Goal: Information Seeking & Learning: Learn about a topic

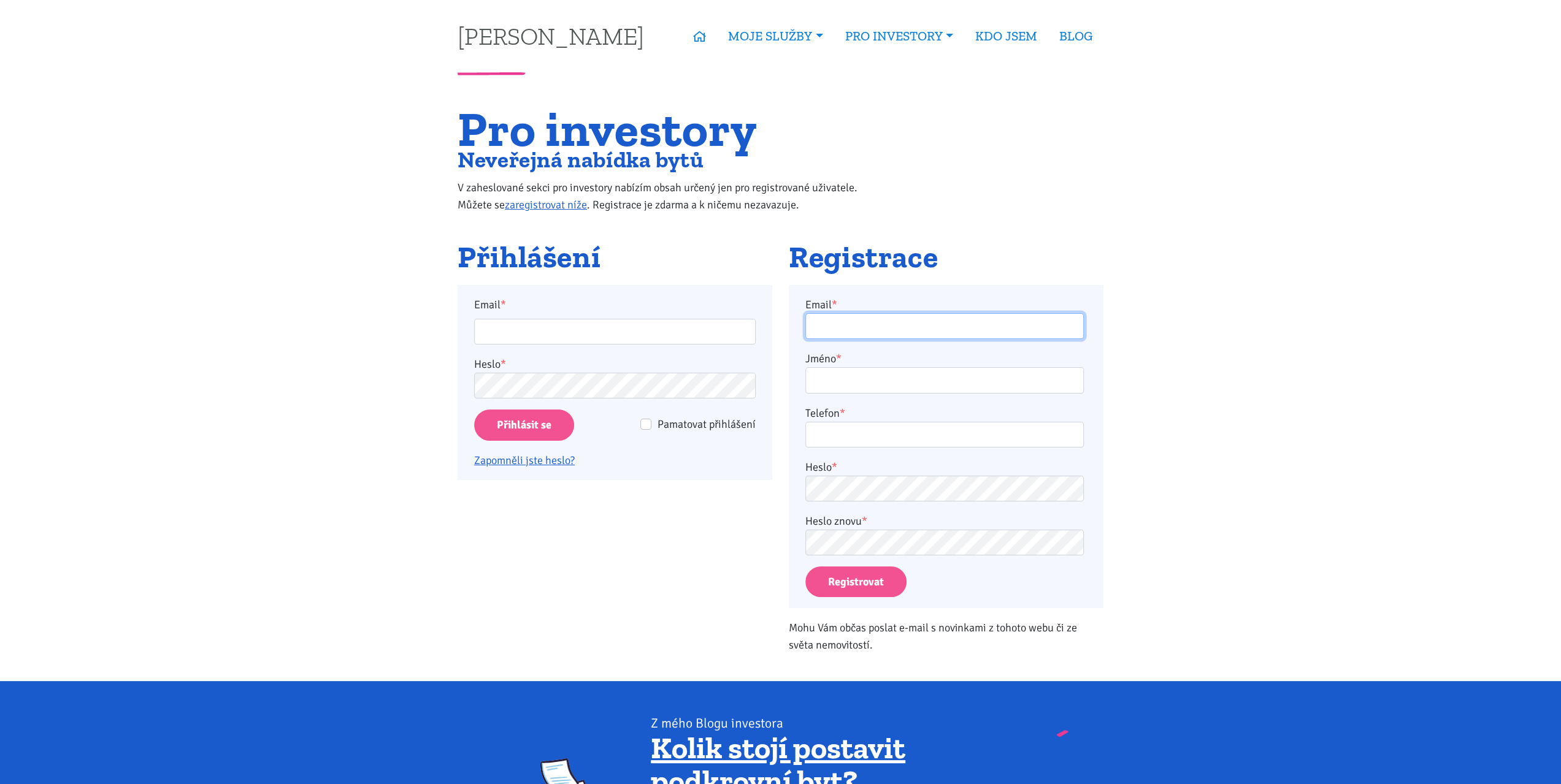
type input "T-cervinka@seznam.cz"
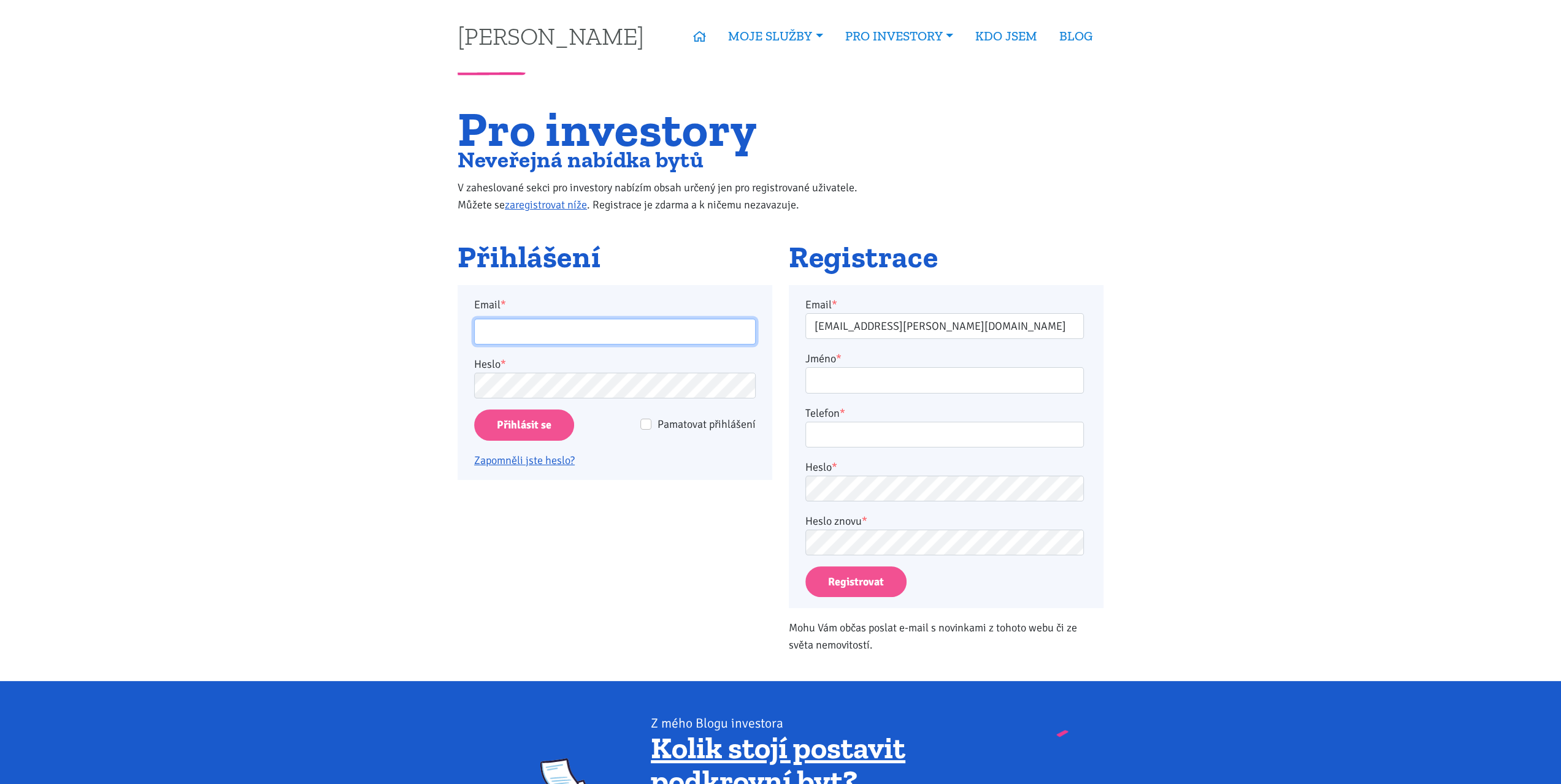
type input "T-cervinka@seznam.cz"
click at [526, 427] on input "Přihlásit se" at bounding box center [524, 426] width 100 height 32
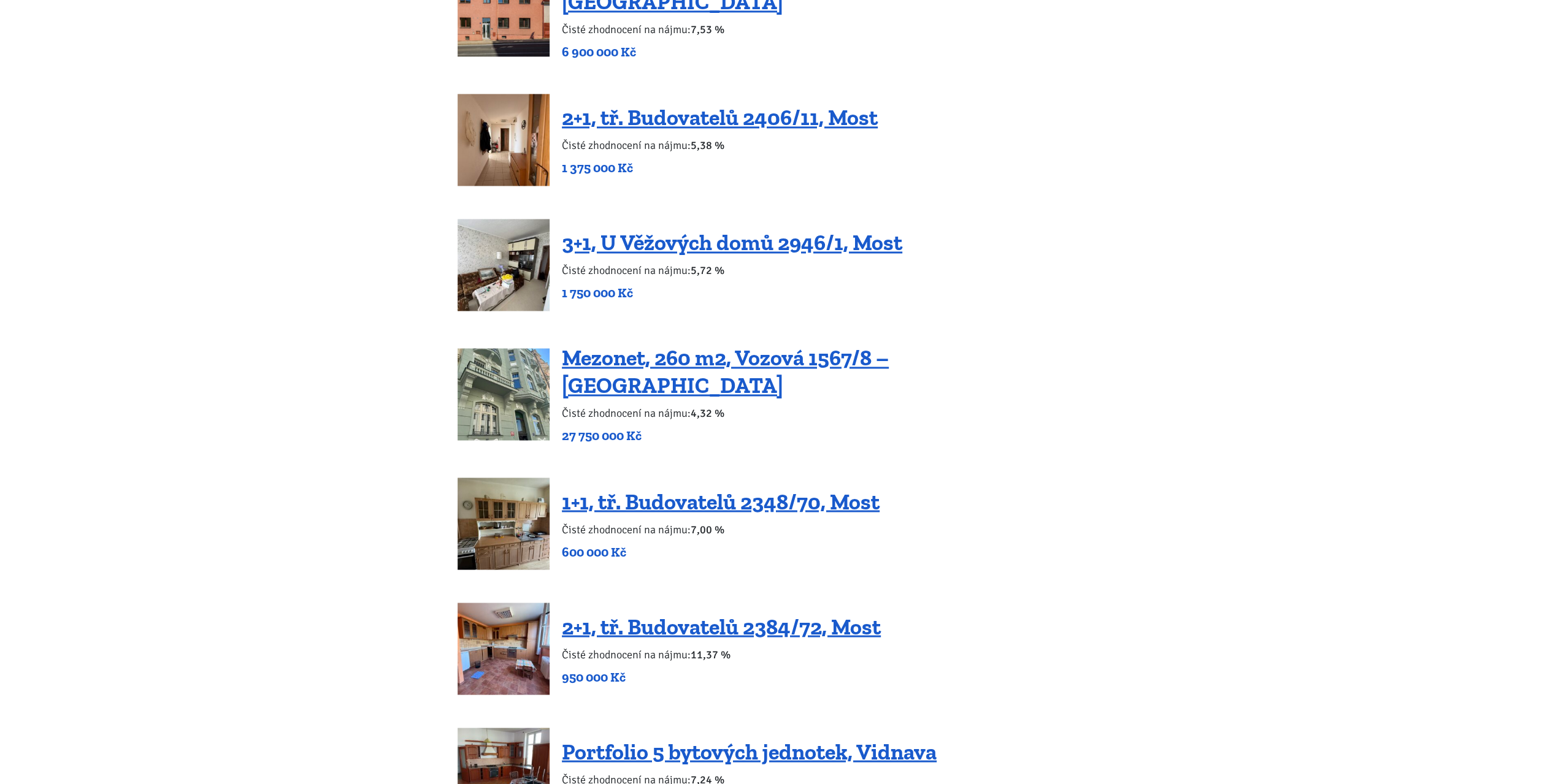
scroll to position [2084, 0]
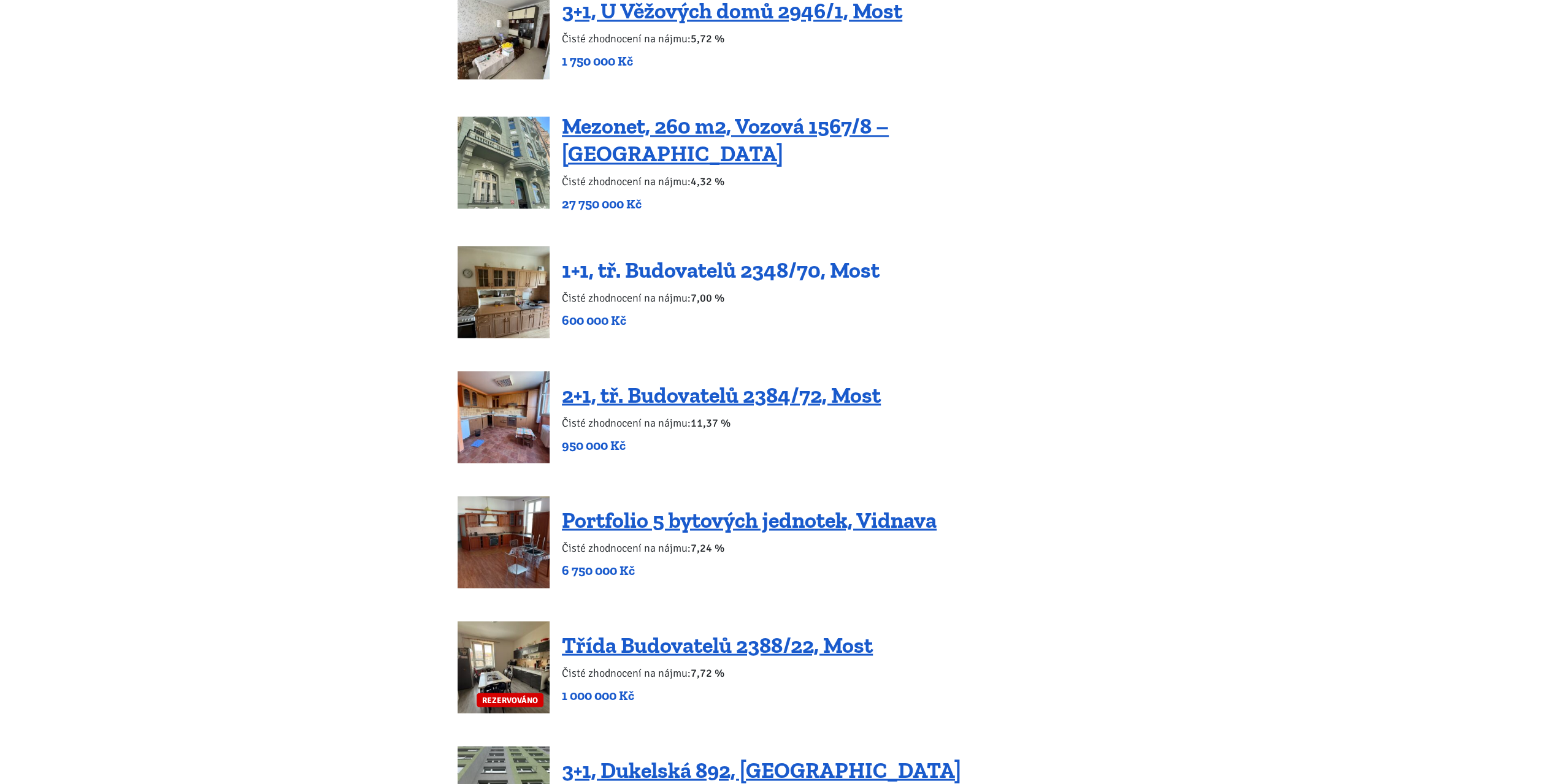
click at [727, 256] on link "1+1, tř. Budovatelů 2348/70, Most" at bounding box center [720, 269] width 317 height 26
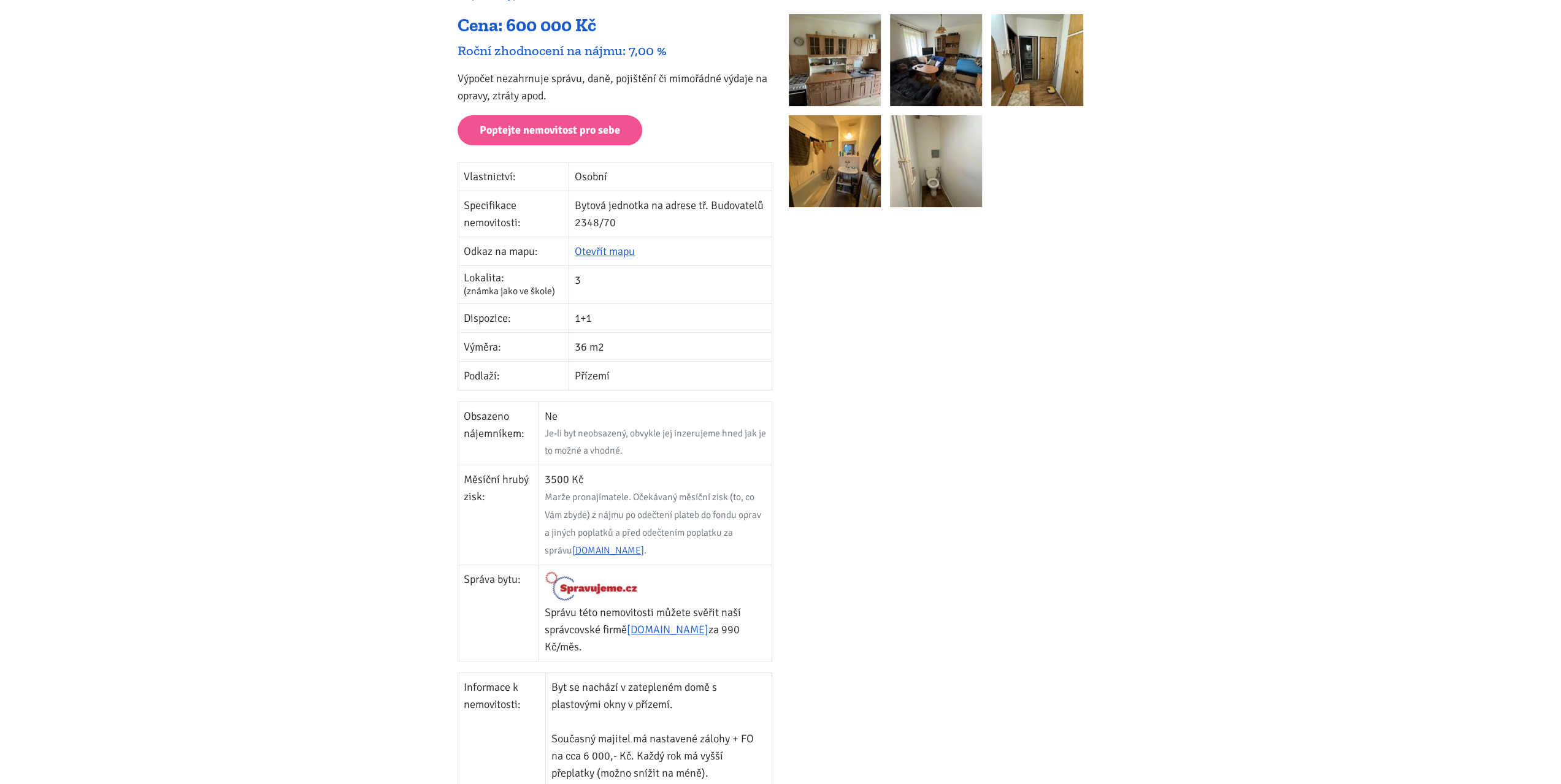
scroll to position [123, 0]
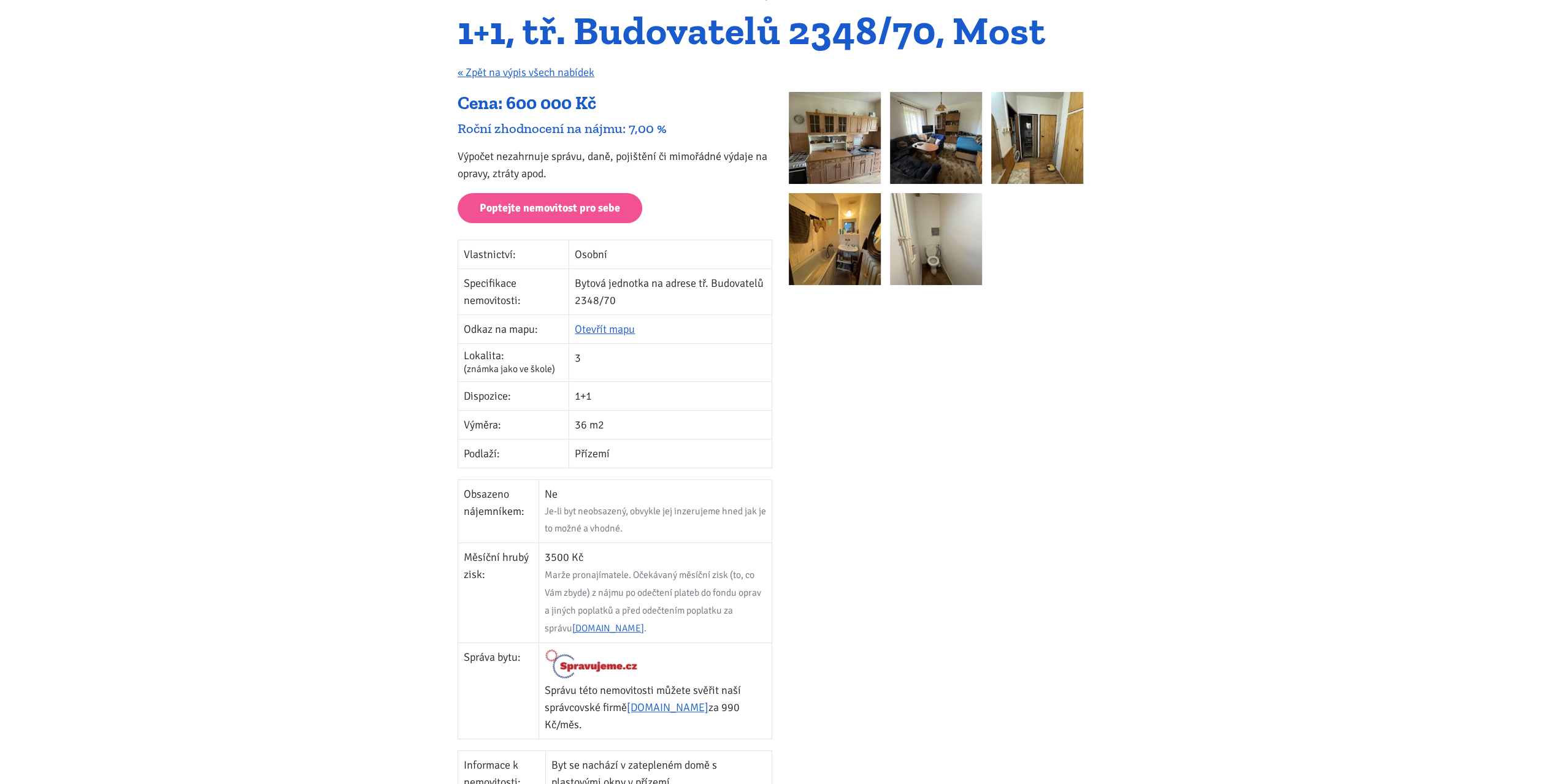
click at [834, 143] on img at bounding box center [834, 138] width 92 height 92
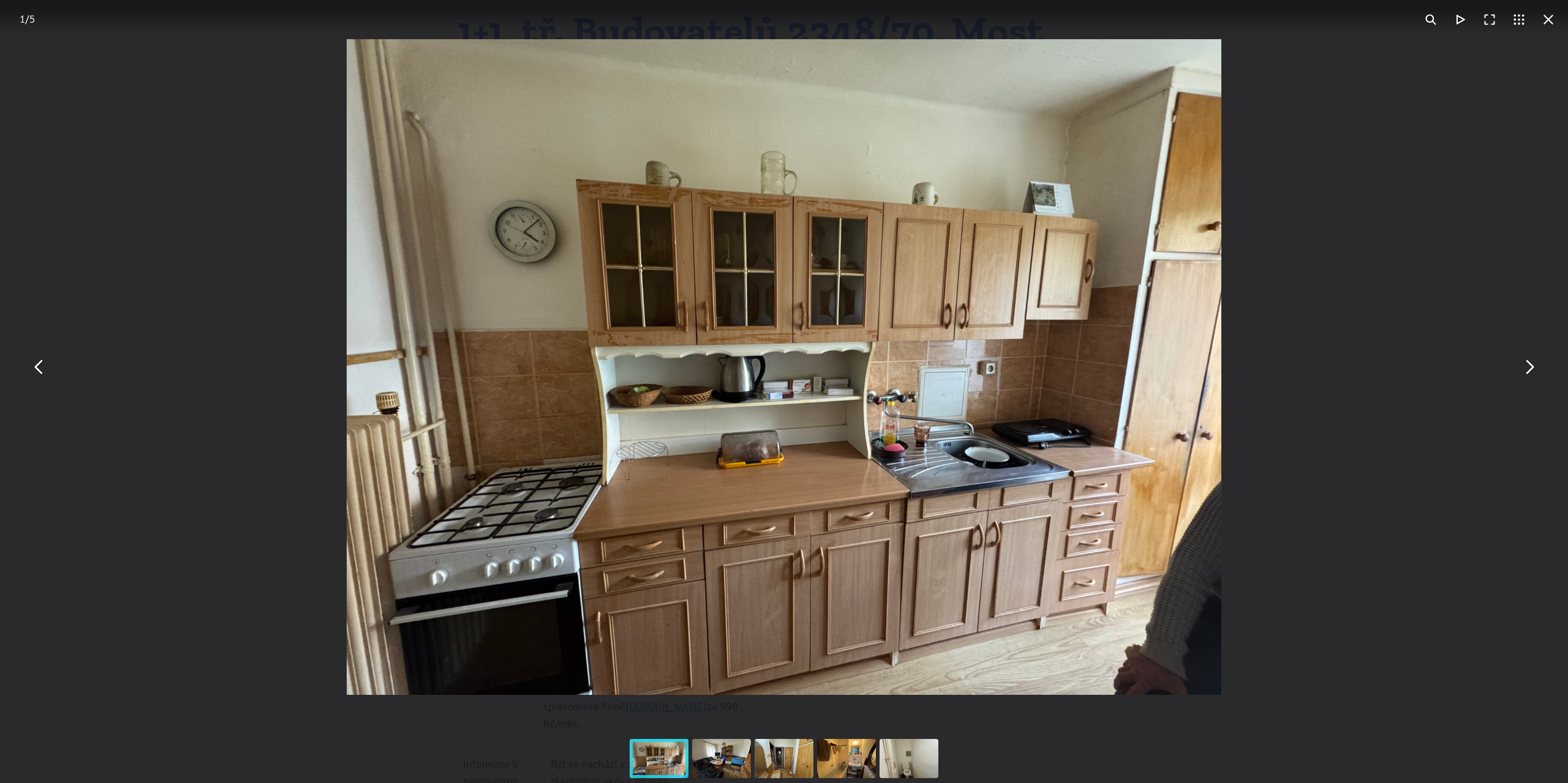
click at [1530, 367] on button "You can close this modal content with the ESC key" at bounding box center [1528, 367] width 29 height 29
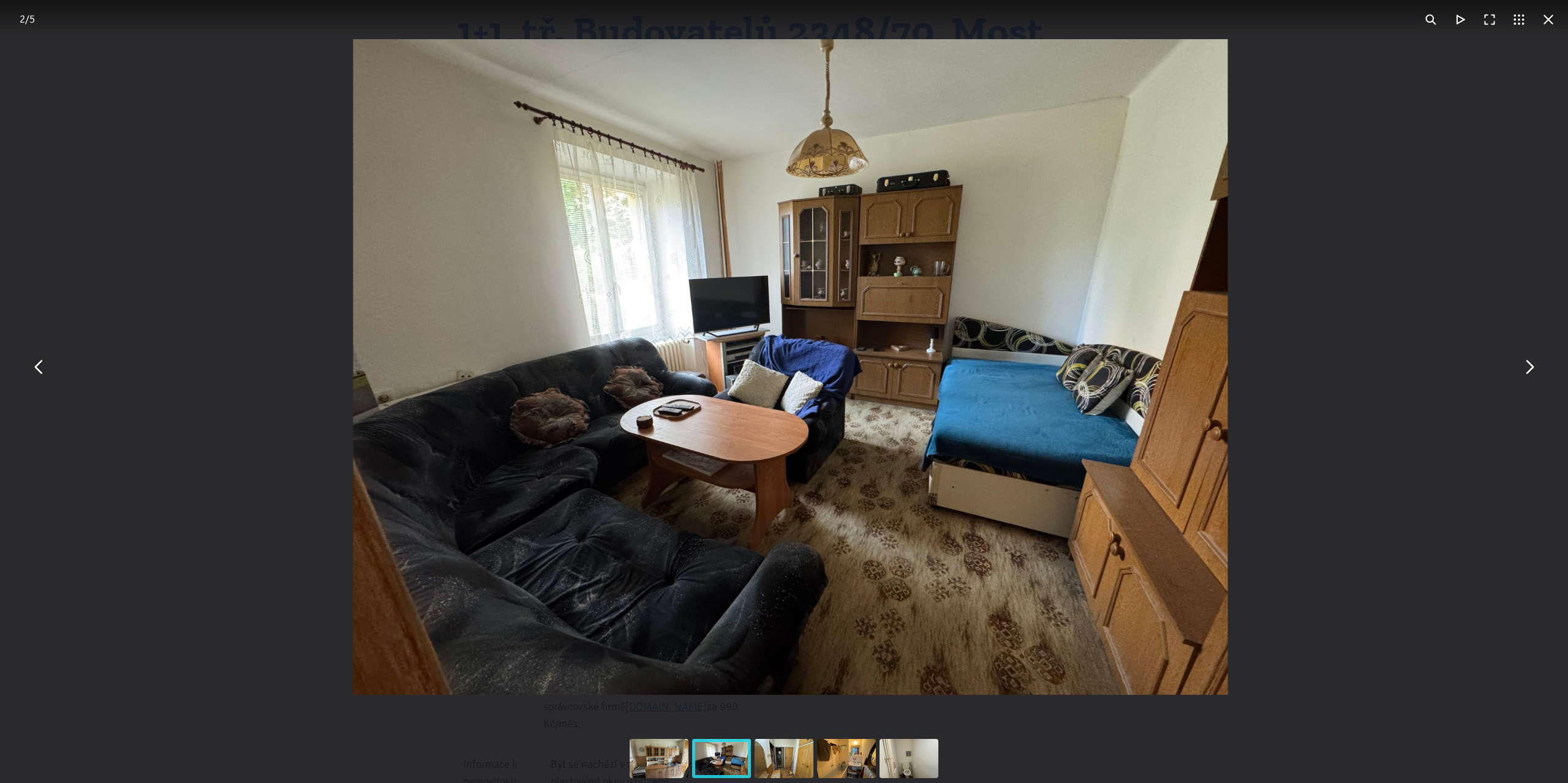
click at [1524, 367] on button "You can close this modal content with the ESC key" at bounding box center [1528, 367] width 29 height 29
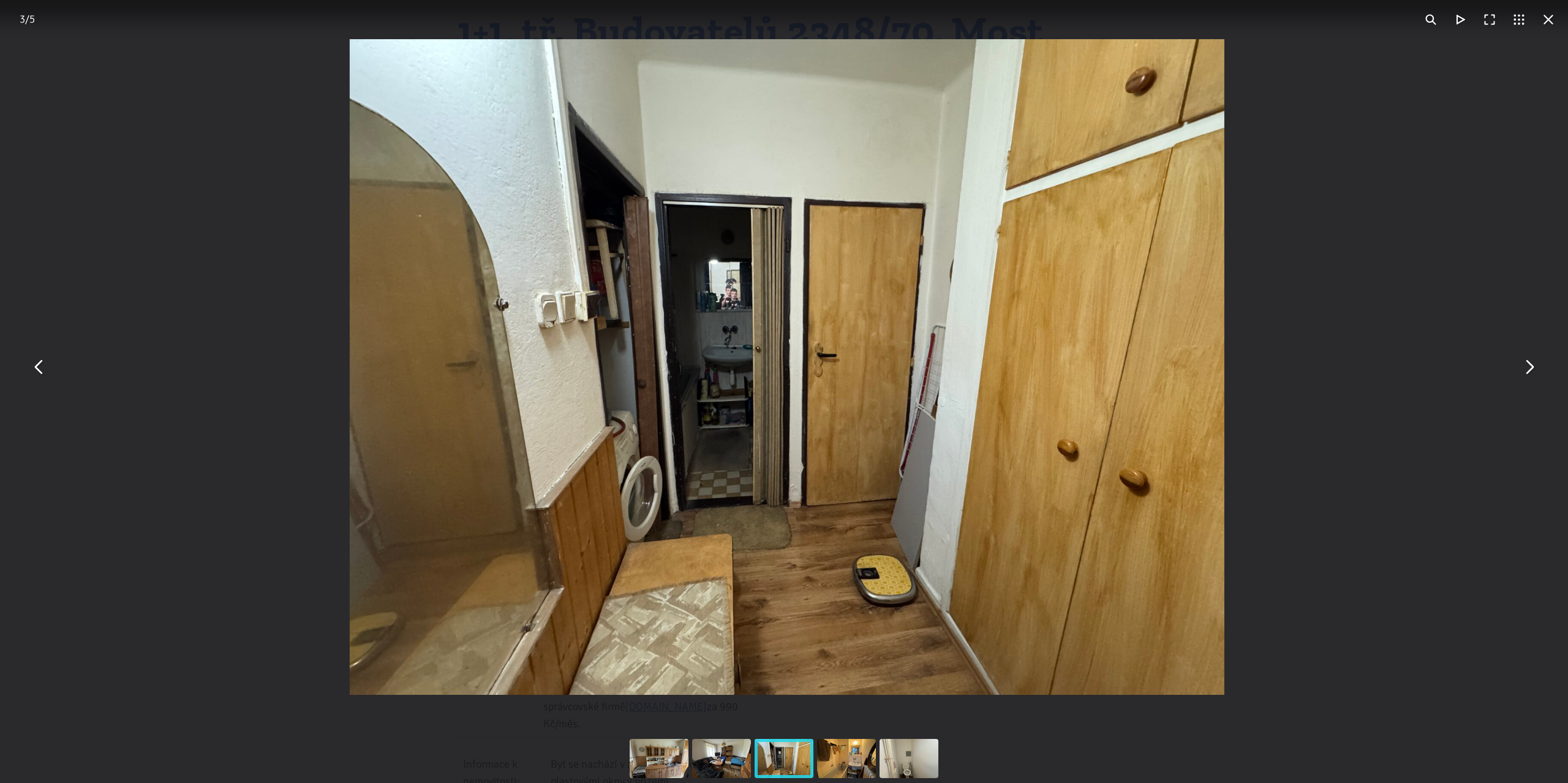
click at [1524, 367] on button "You can close this modal content with the ESC key" at bounding box center [1528, 367] width 29 height 29
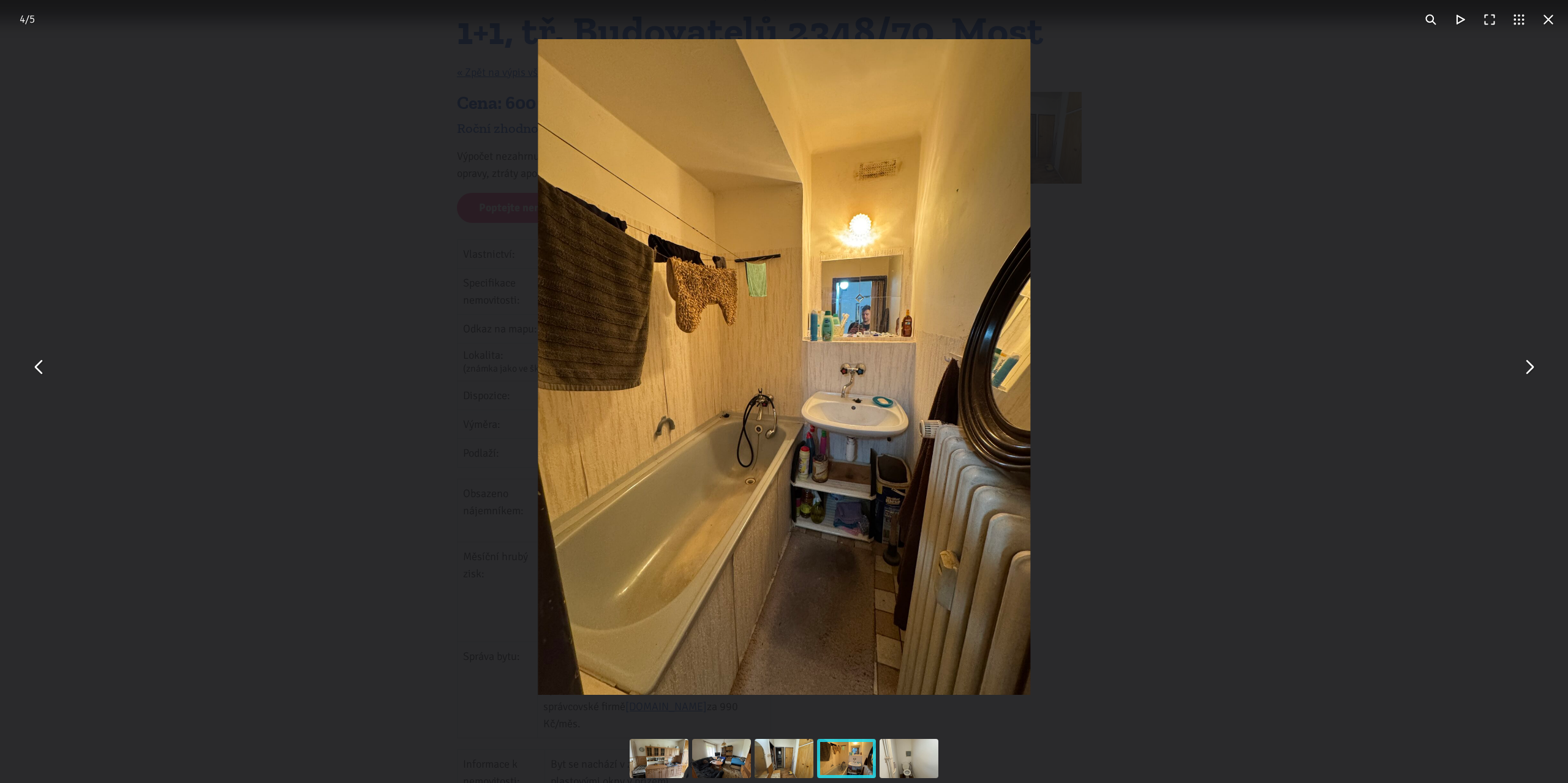
click at [1524, 367] on button "You can close this modal content with the ESC key" at bounding box center [1528, 367] width 29 height 29
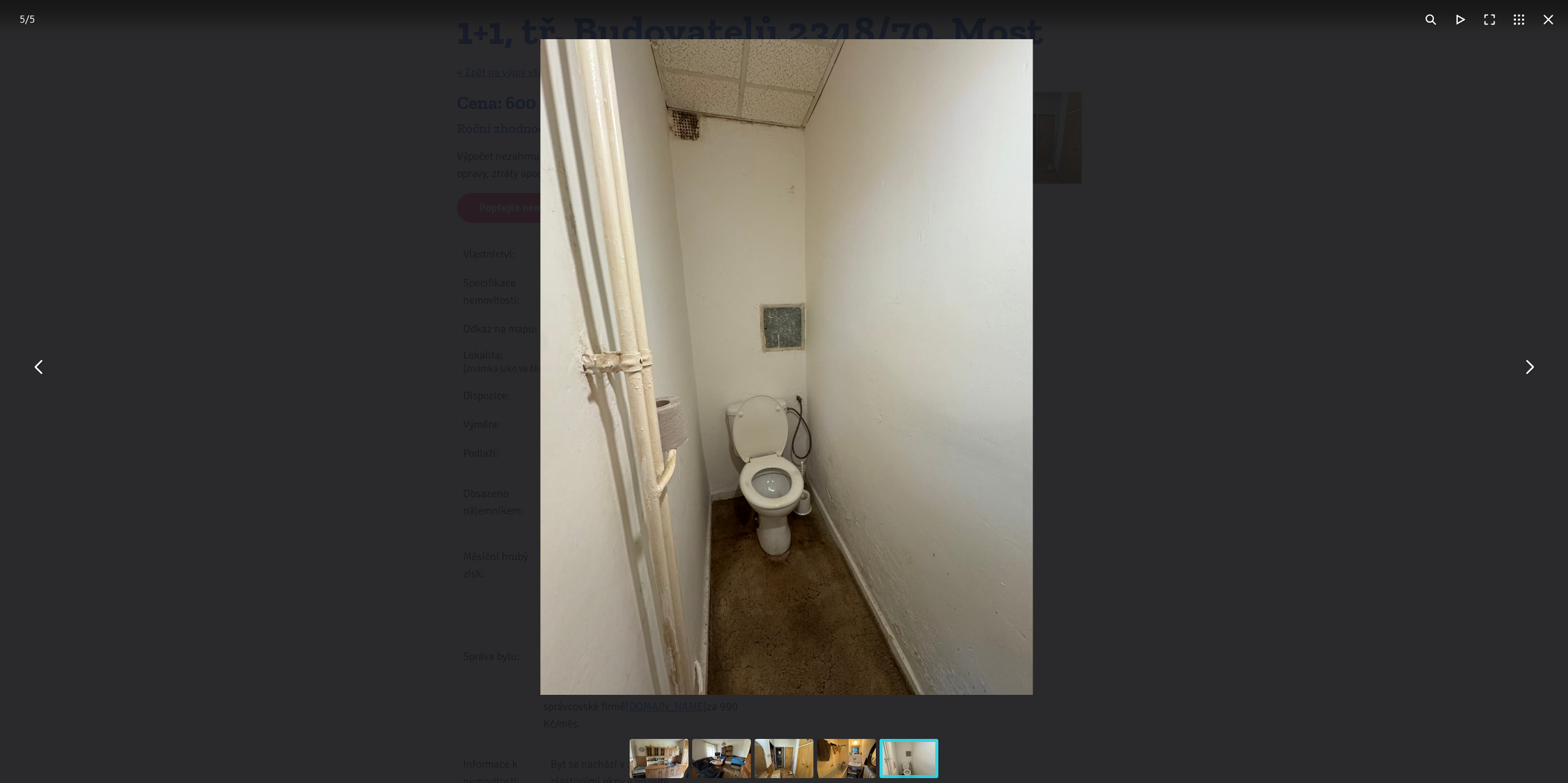
click at [1524, 367] on button "You can close this modal content with the ESC key" at bounding box center [1528, 367] width 29 height 29
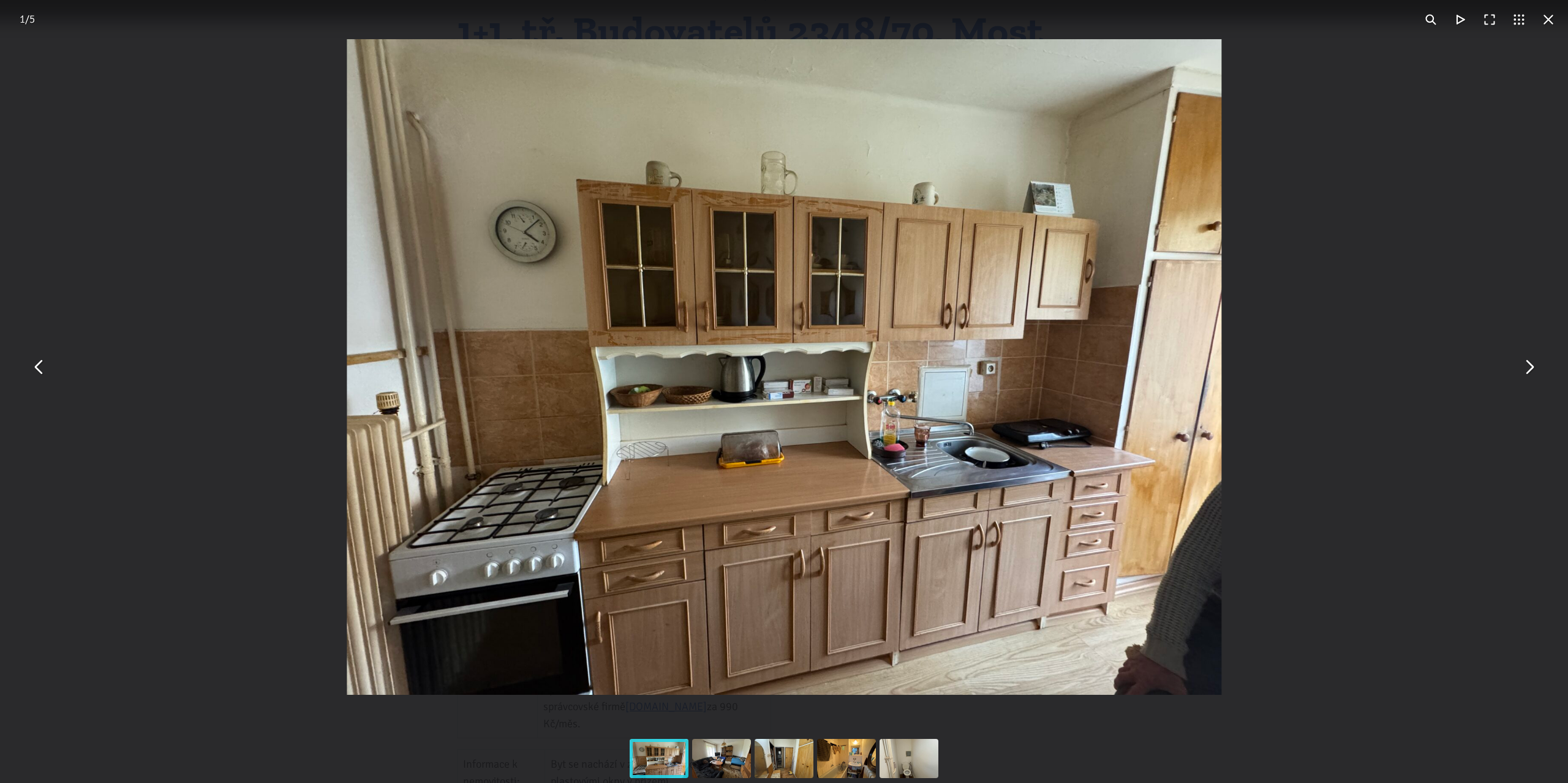
click at [1547, 23] on button "You can close this modal content with the ESC key" at bounding box center [1547, 19] width 29 height 29
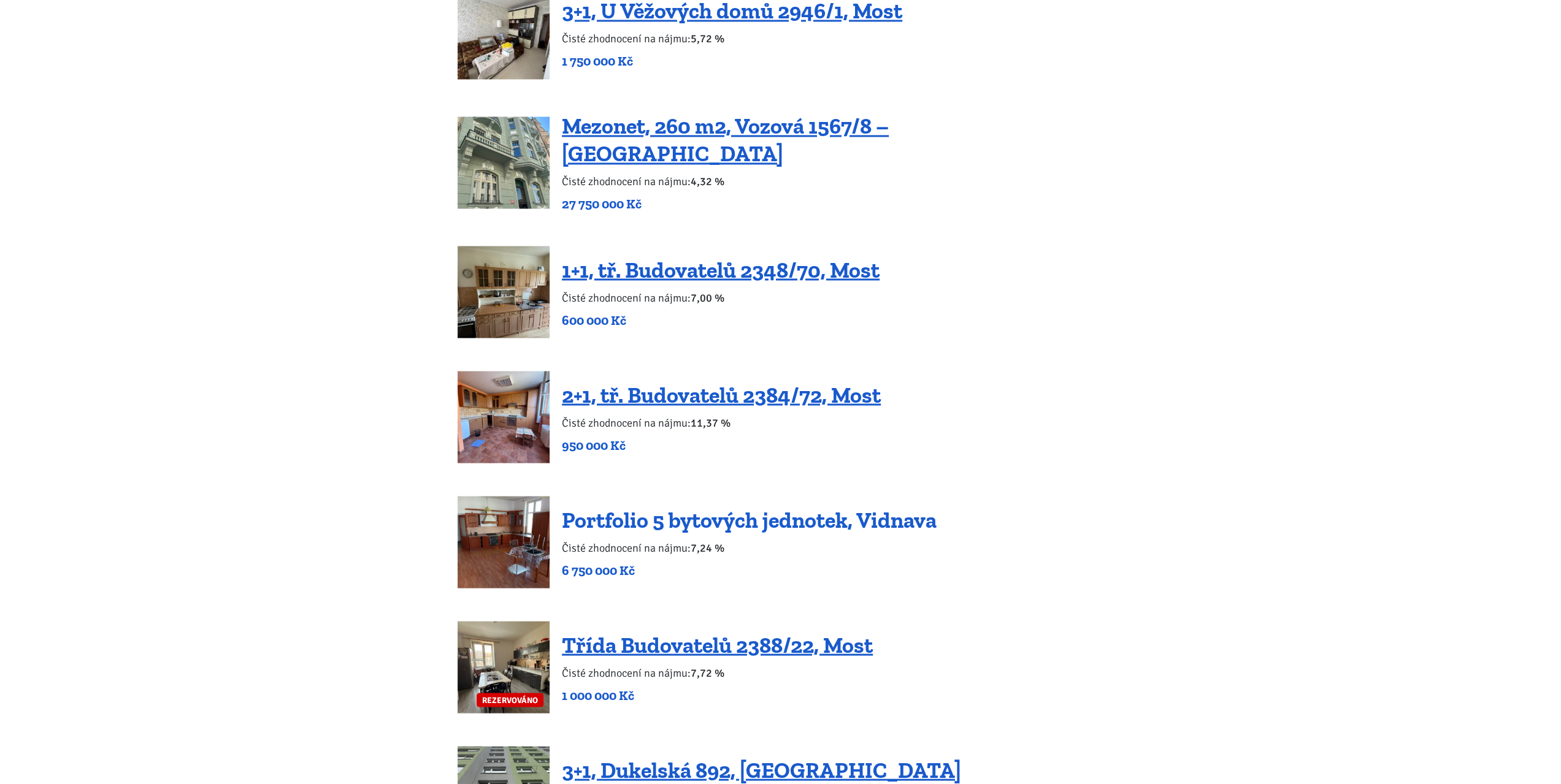
click at [694, 506] on link "Portfolio 5 bytových jednotek, Vidnava" at bounding box center [749, 519] width 374 height 26
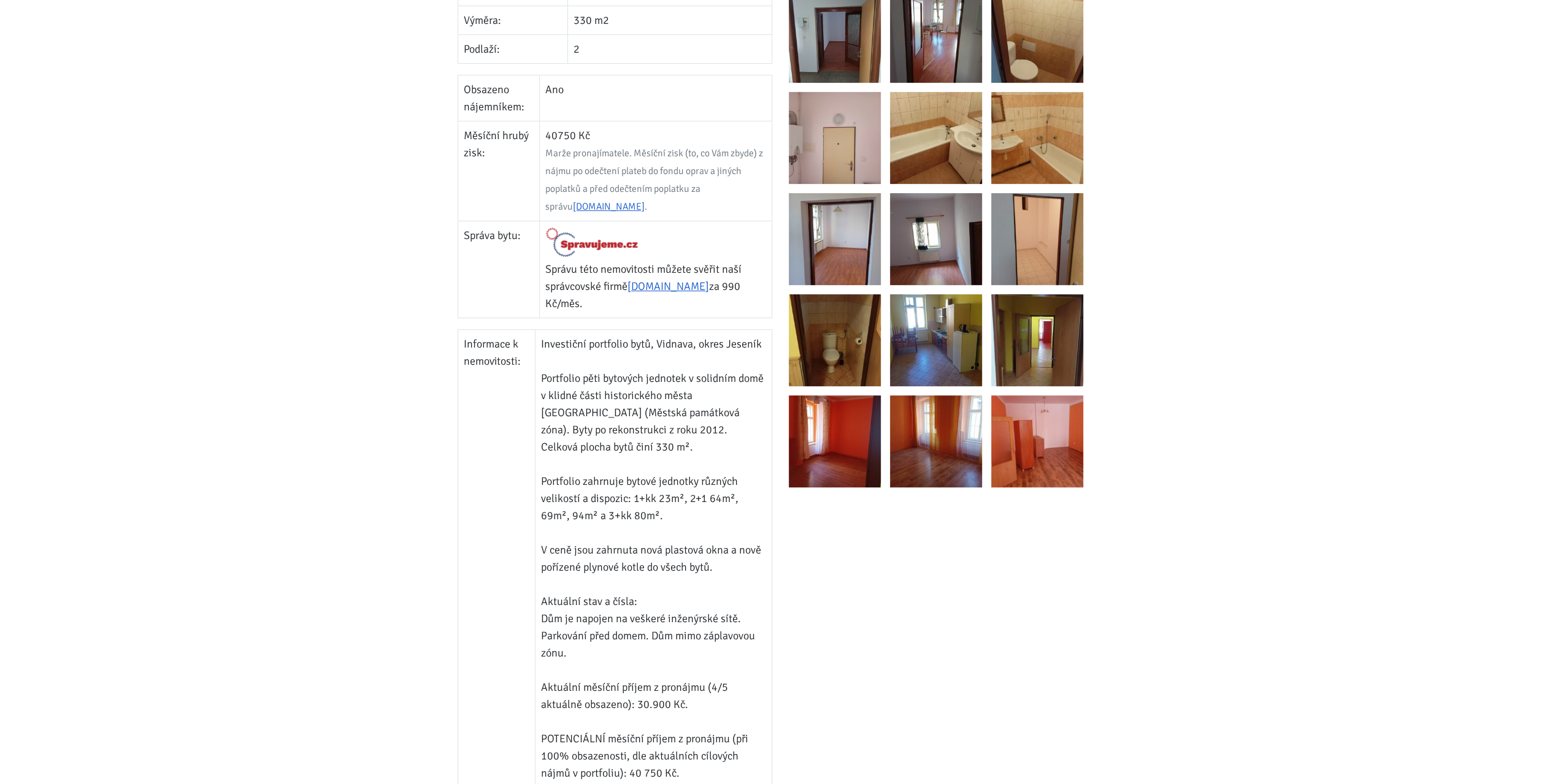
scroll to position [368, 0]
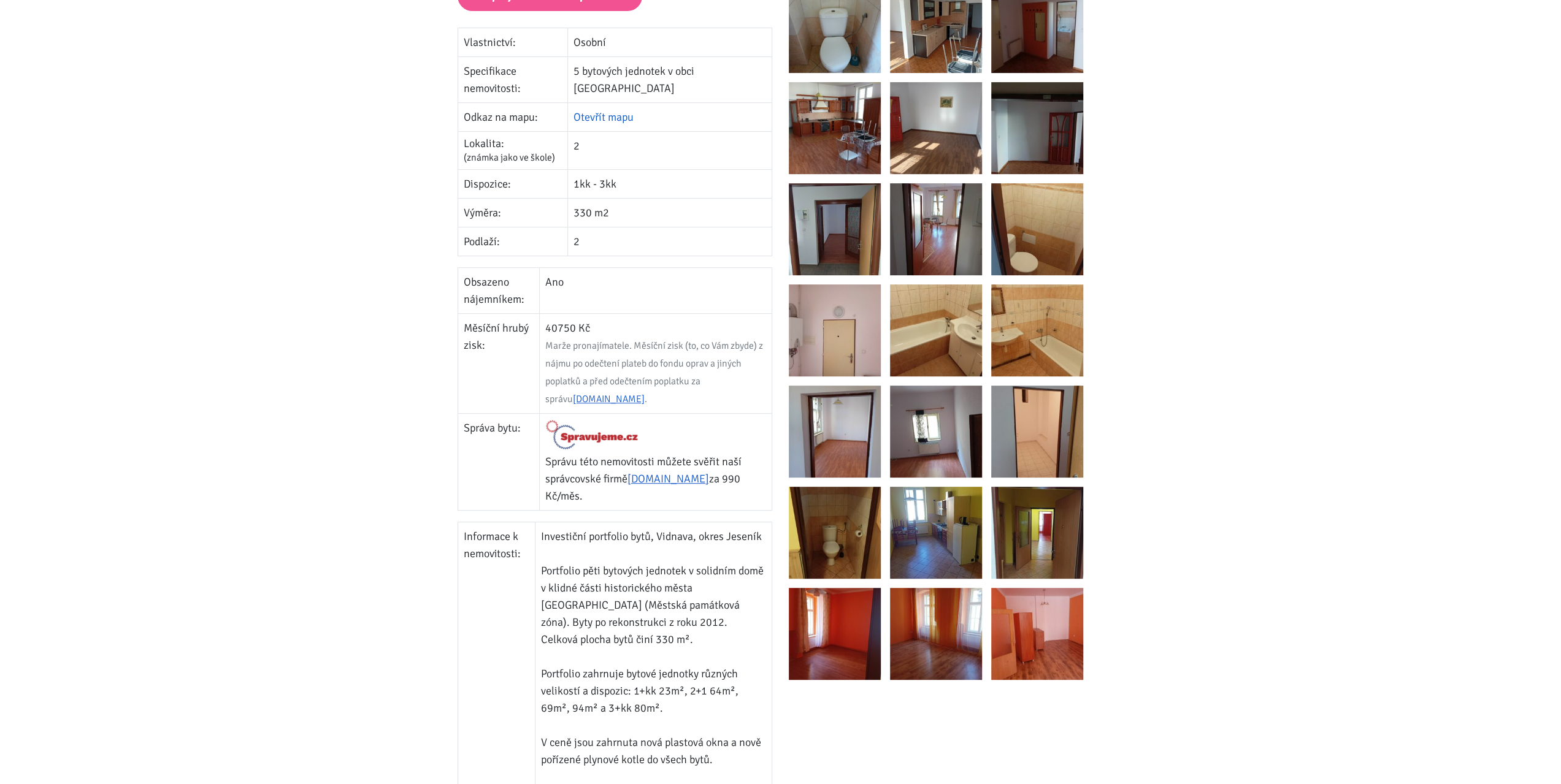
click at [633, 110] on link "Otevřít mapu" at bounding box center [603, 116] width 60 height 13
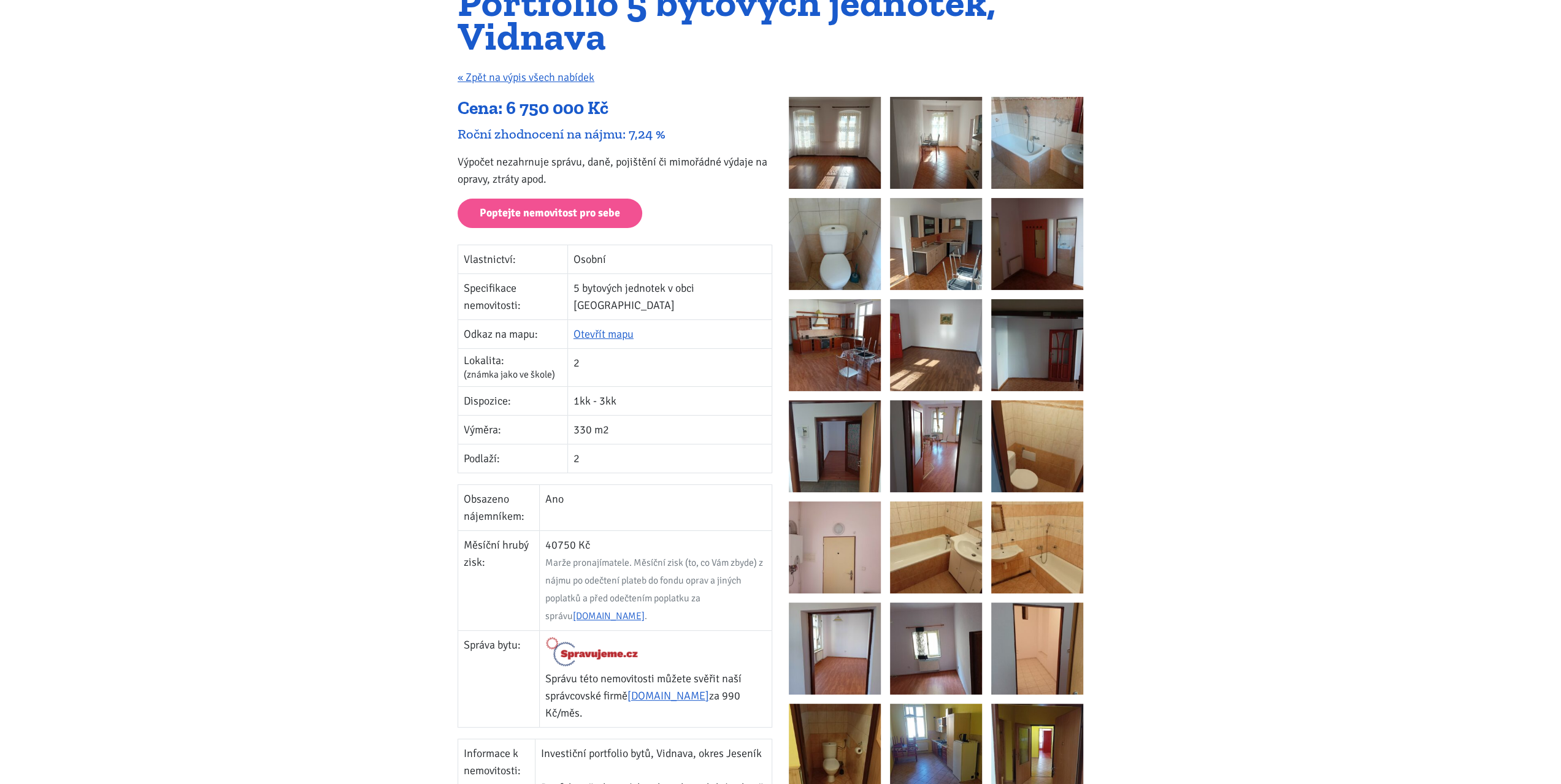
scroll to position [0, 0]
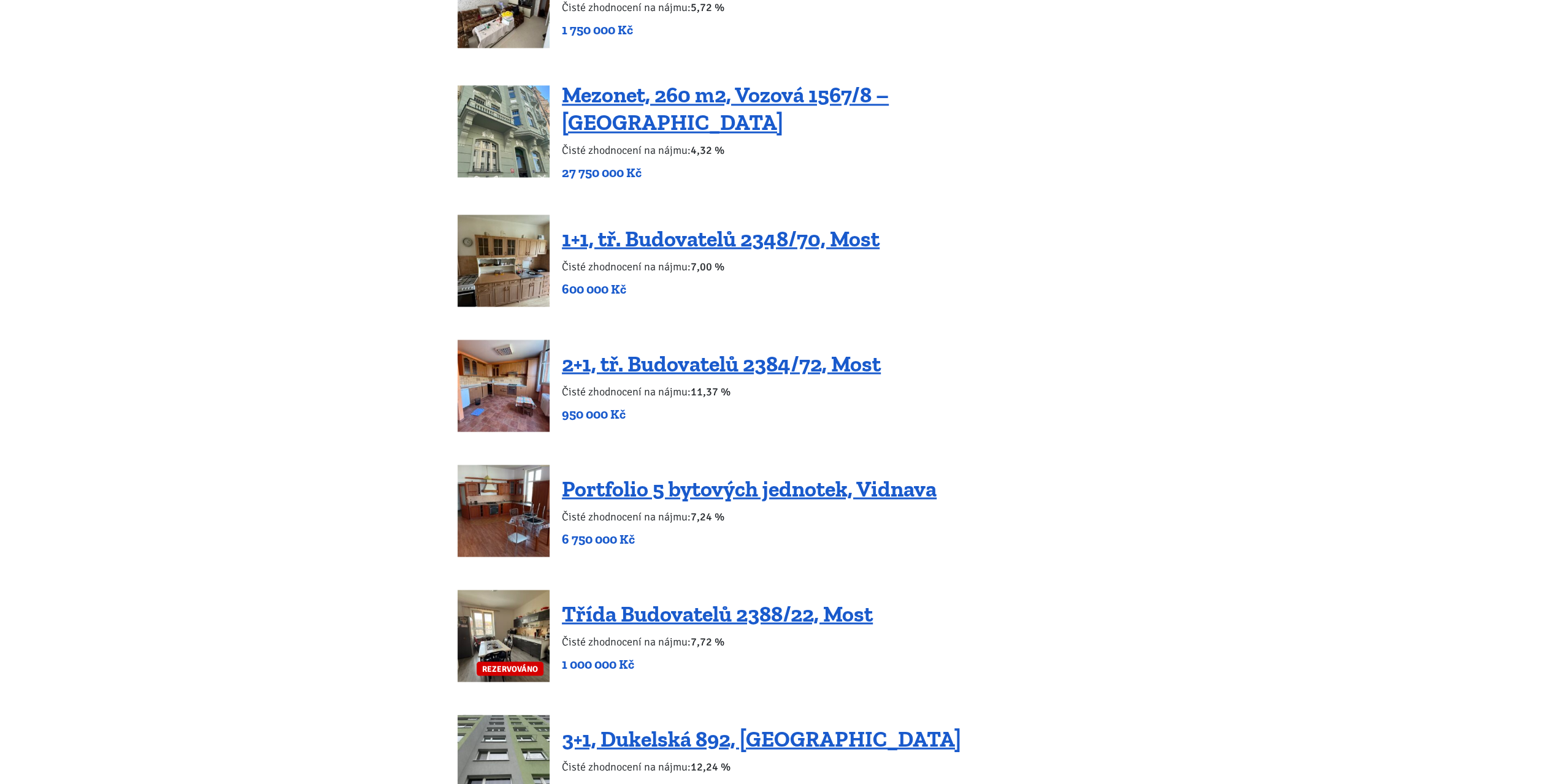
scroll to position [2084, 0]
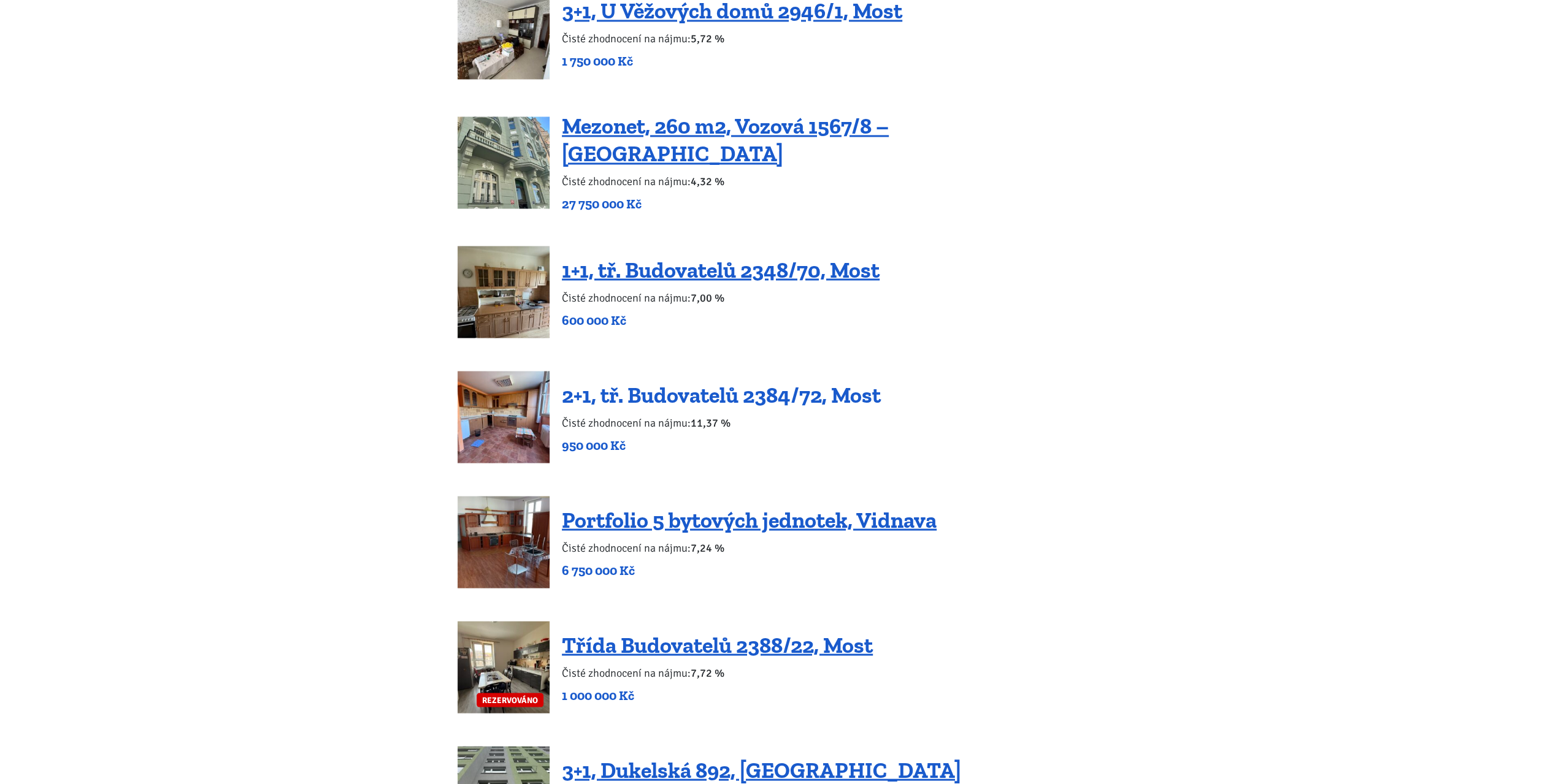
click at [739, 384] on link "2+1, tř. Budovatelů 2384/72, Most" at bounding box center [721, 394] width 319 height 26
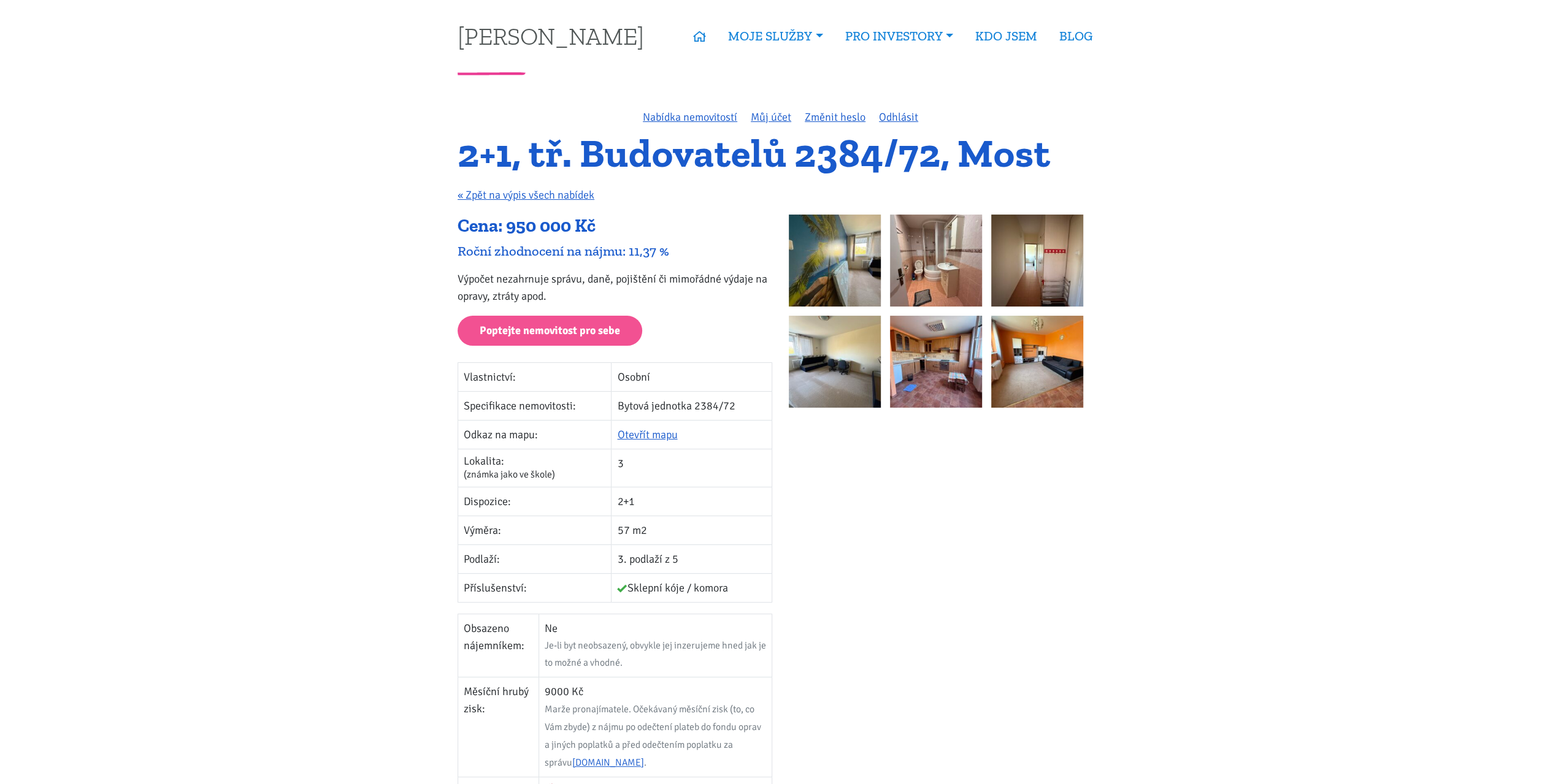
click at [855, 263] on img at bounding box center [834, 260] width 92 height 92
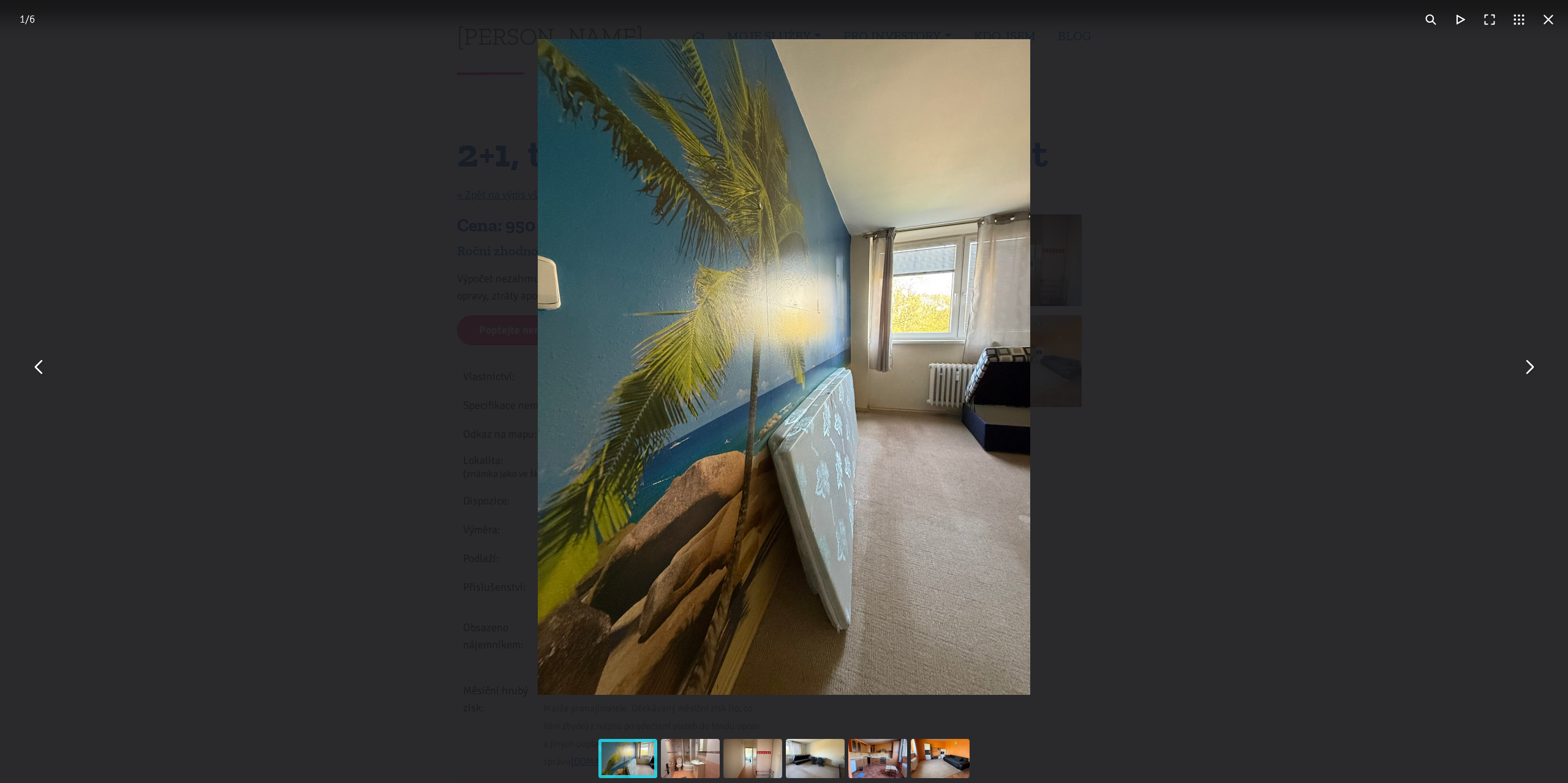
click at [1532, 374] on button "You can close this modal content with the ESC key" at bounding box center [1528, 367] width 29 height 29
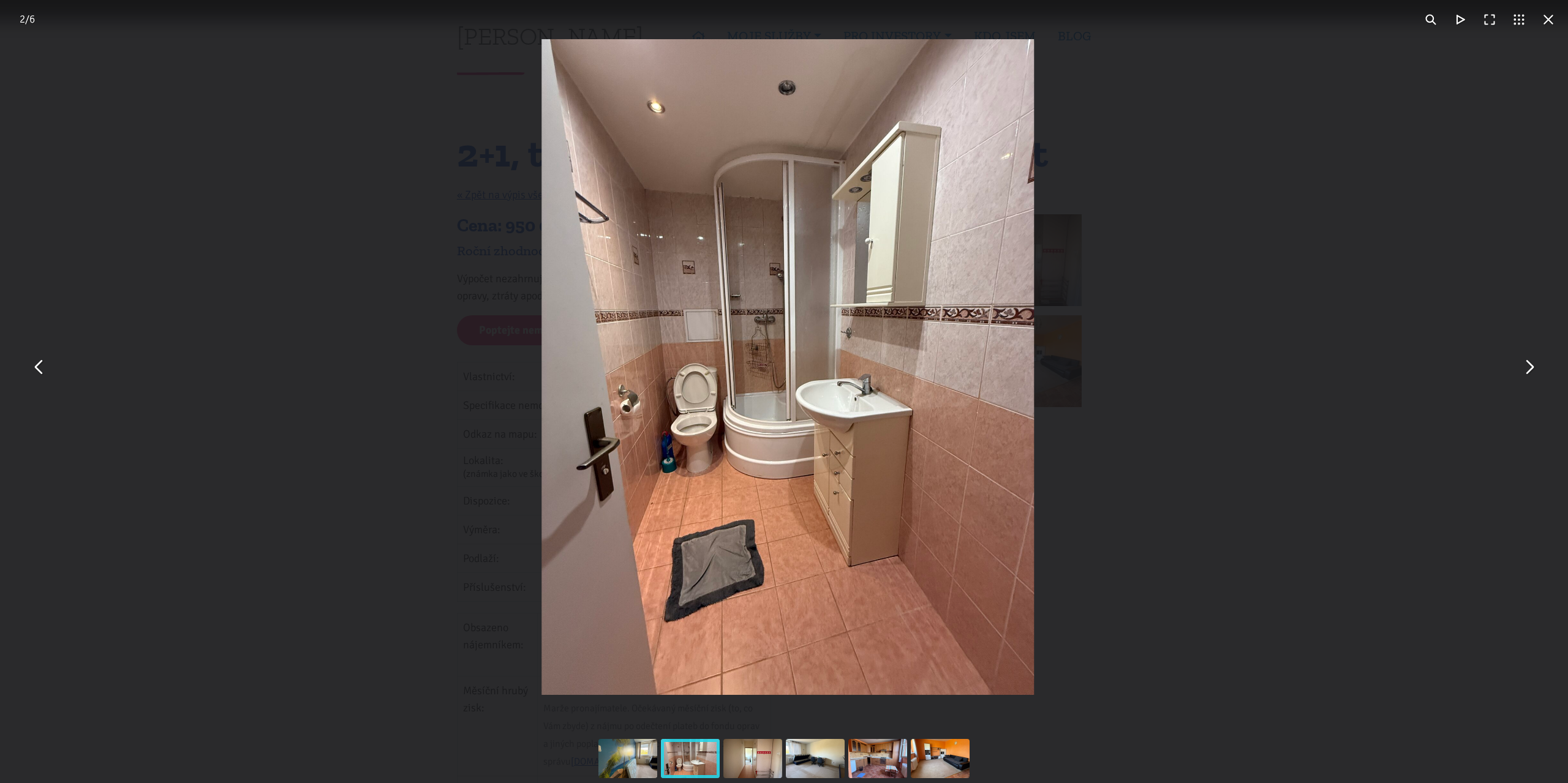
click at [1532, 369] on button "You can close this modal content with the ESC key" at bounding box center [1528, 367] width 29 height 29
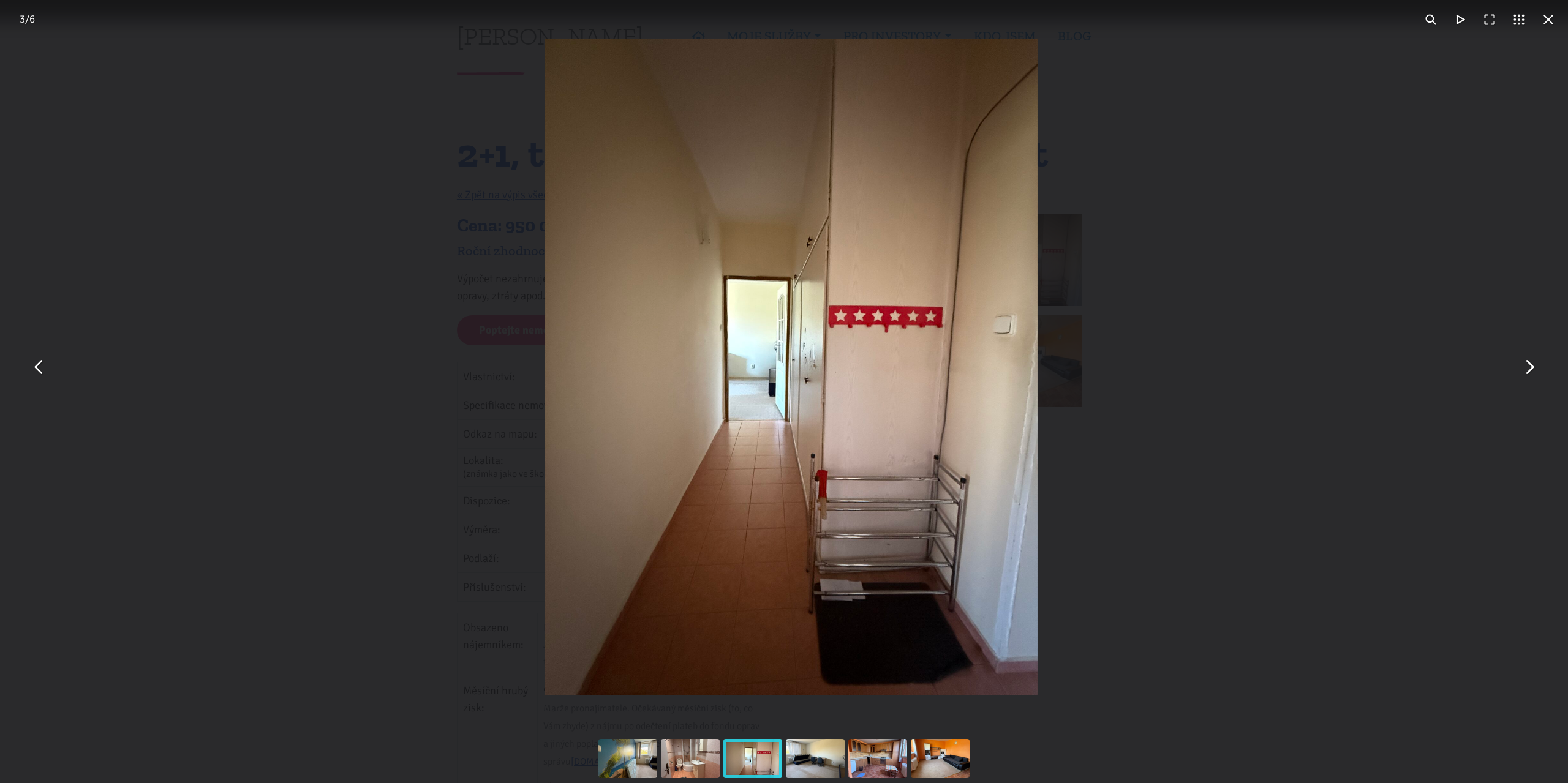
click at [1532, 369] on button "You can close this modal content with the ESC key" at bounding box center [1528, 367] width 29 height 29
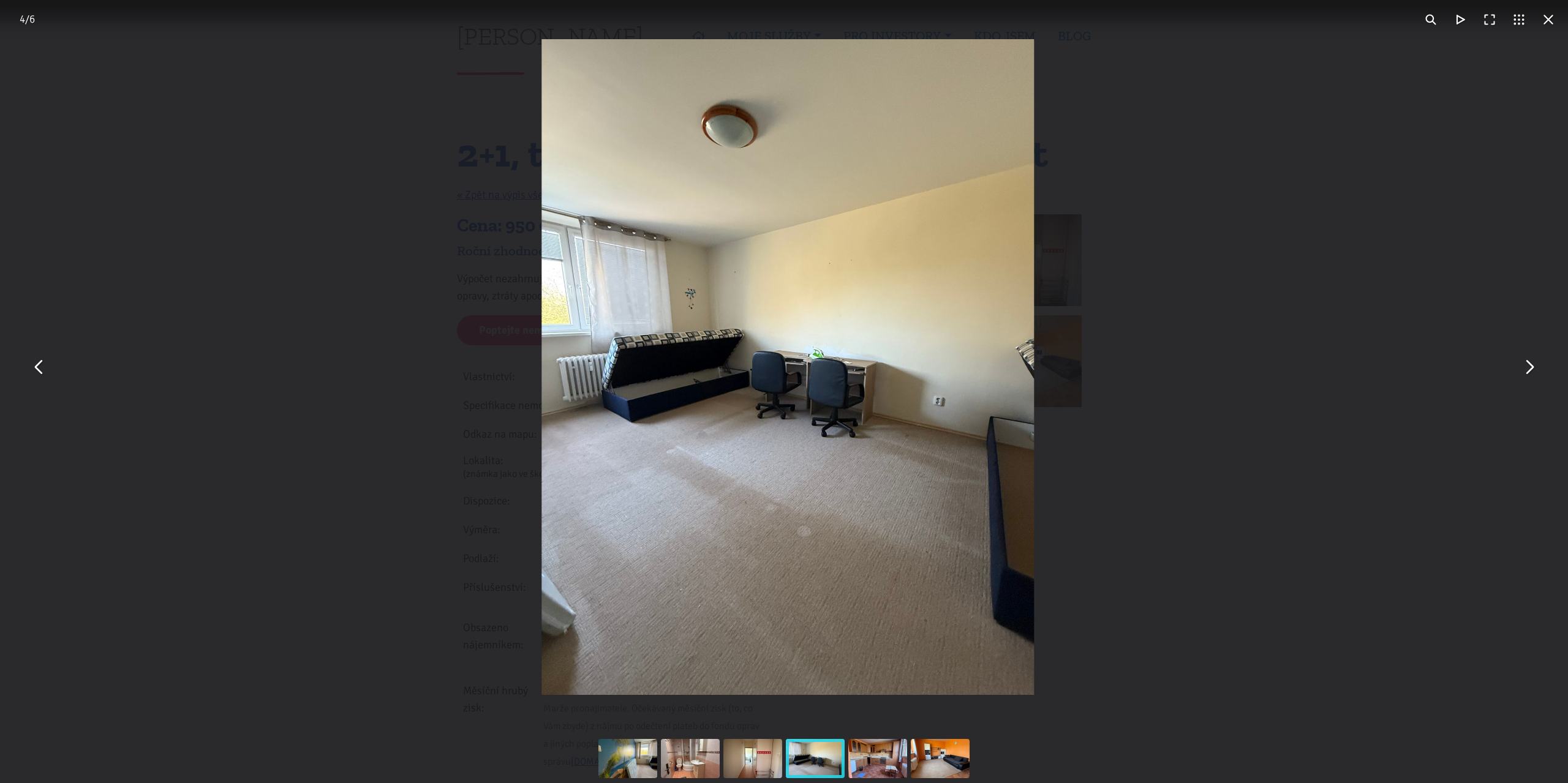
click at [1532, 369] on button "You can close this modal content with the ESC key" at bounding box center [1528, 367] width 29 height 29
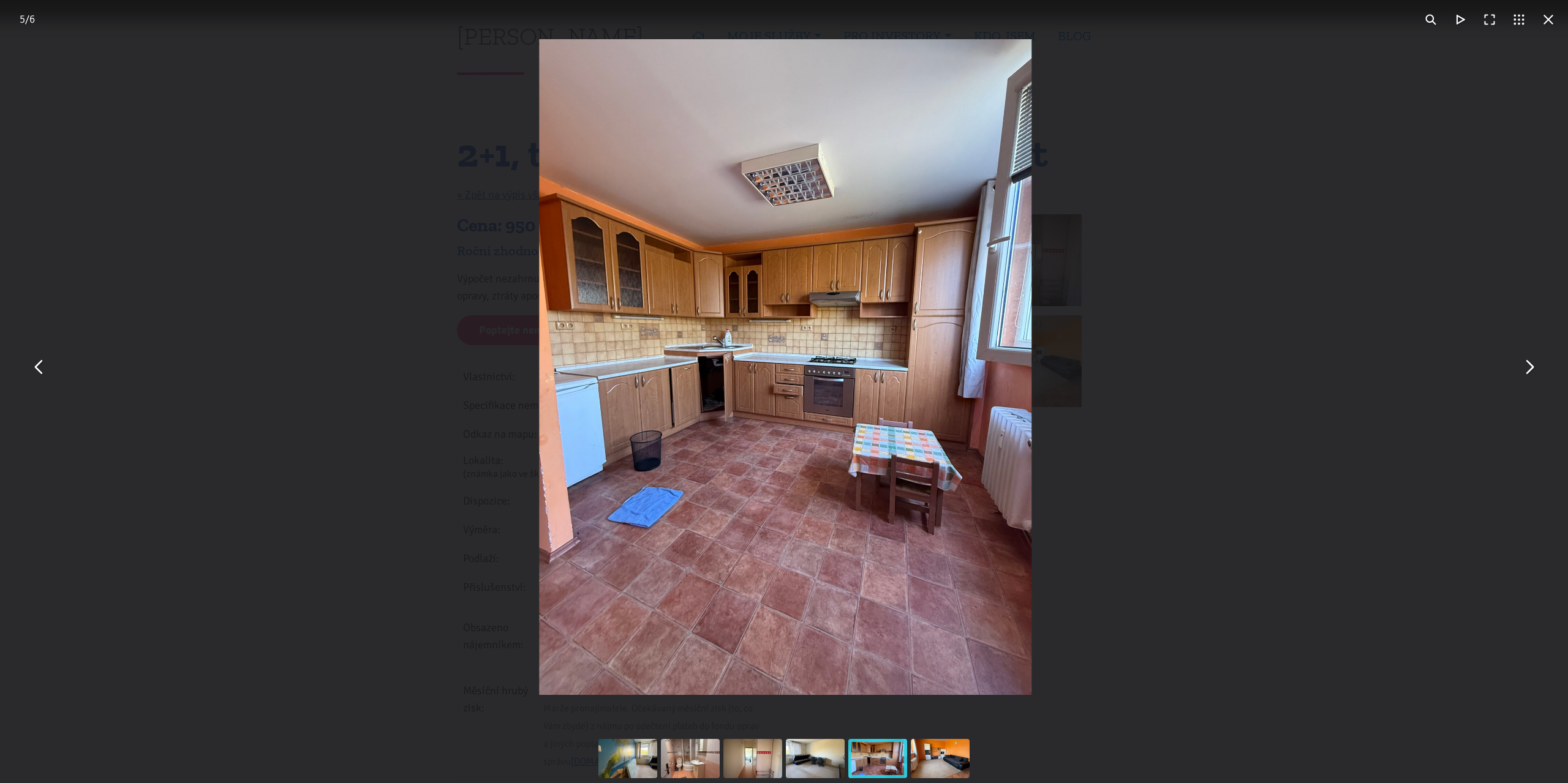
click at [1531, 368] on button "You can close this modal content with the ESC key" at bounding box center [1528, 367] width 29 height 29
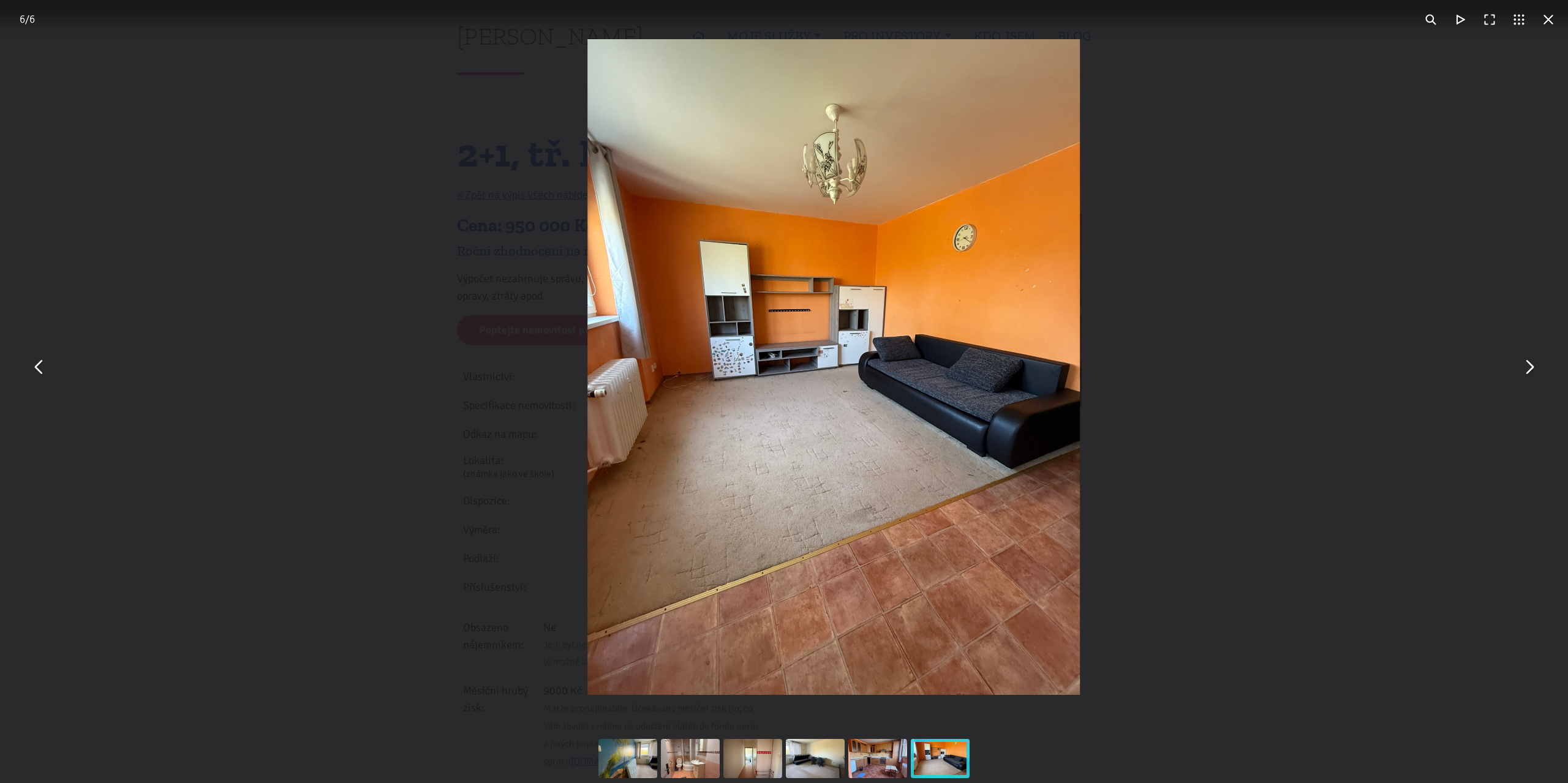
click at [1531, 368] on button "You can close this modal content with the ESC key" at bounding box center [1528, 367] width 29 height 29
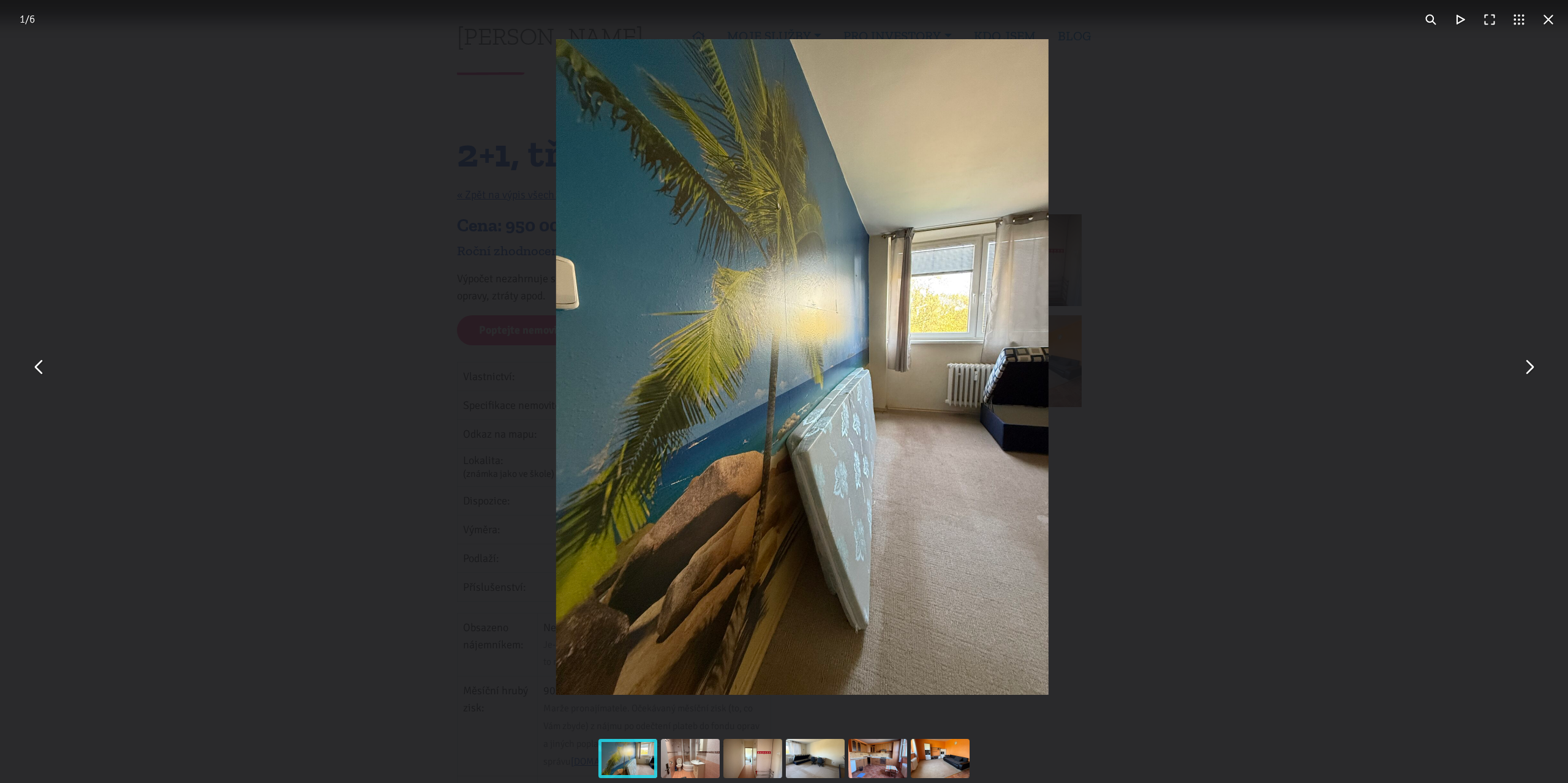
click at [1551, 23] on button "You can close this modal content with the ESC key" at bounding box center [1547, 19] width 29 height 29
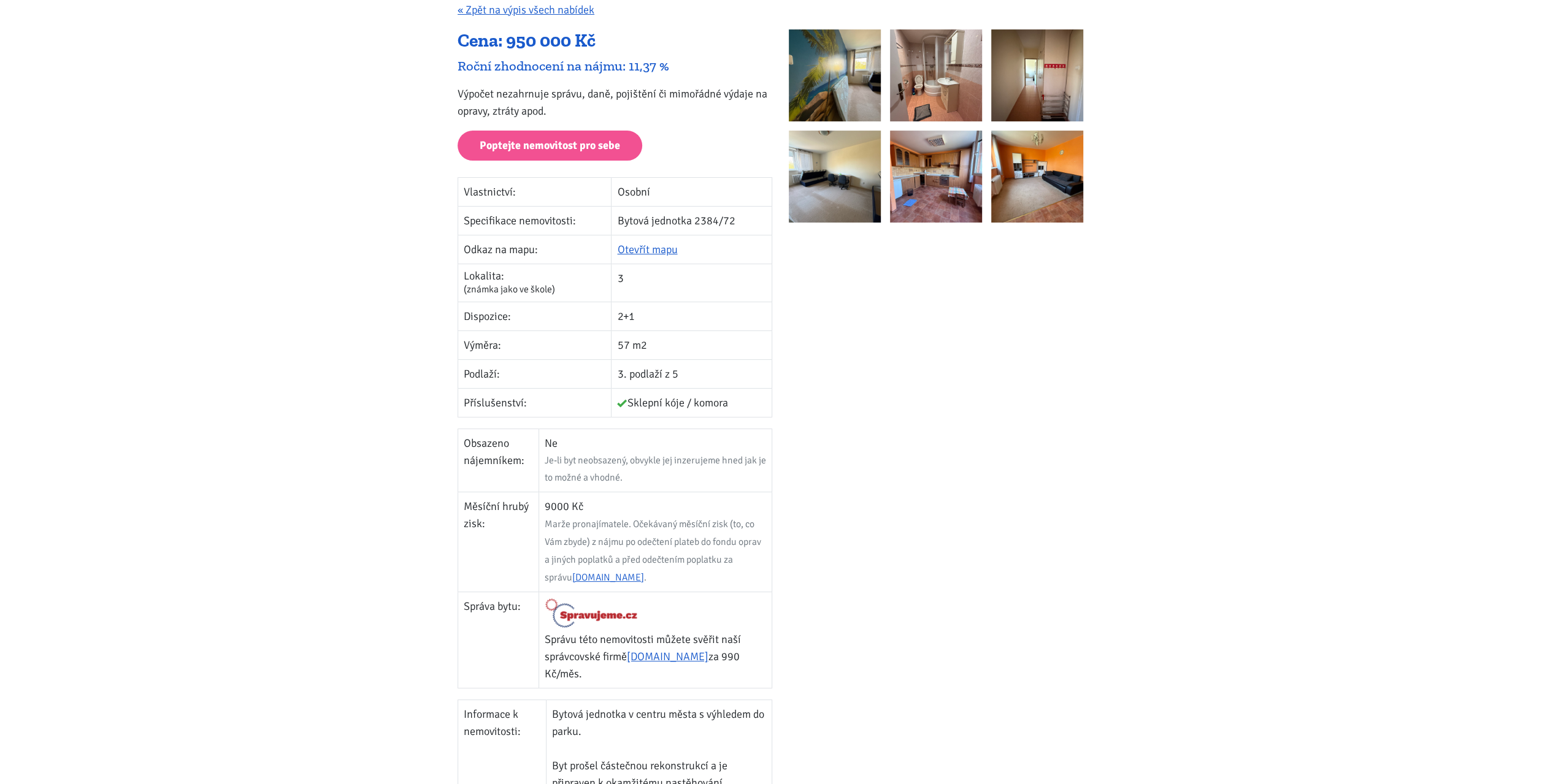
scroll to position [184, 0]
click at [900, 608] on div at bounding box center [946, 489] width 331 height 917
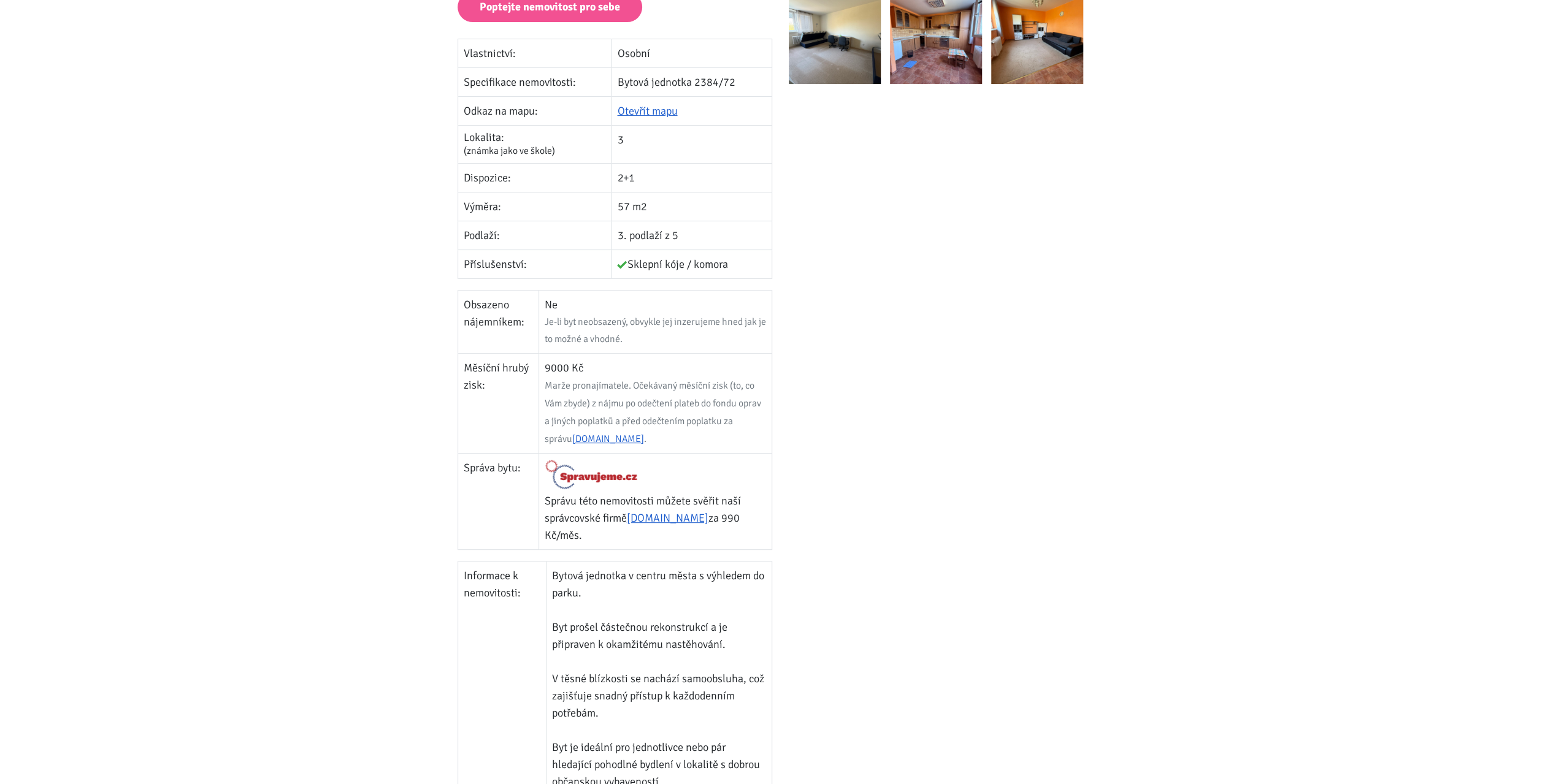
scroll to position [306, 0]
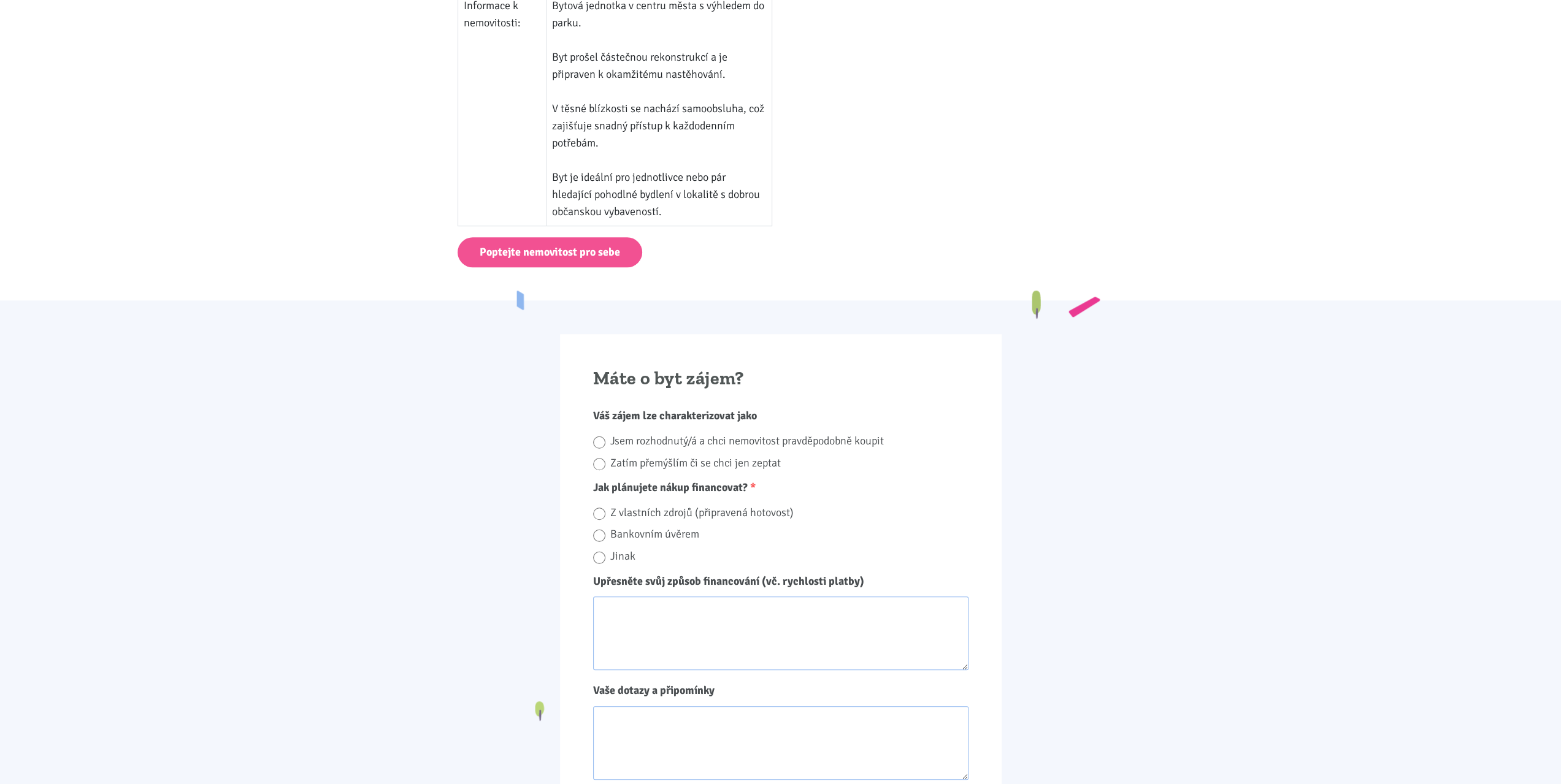
scroll to position [796, 0]
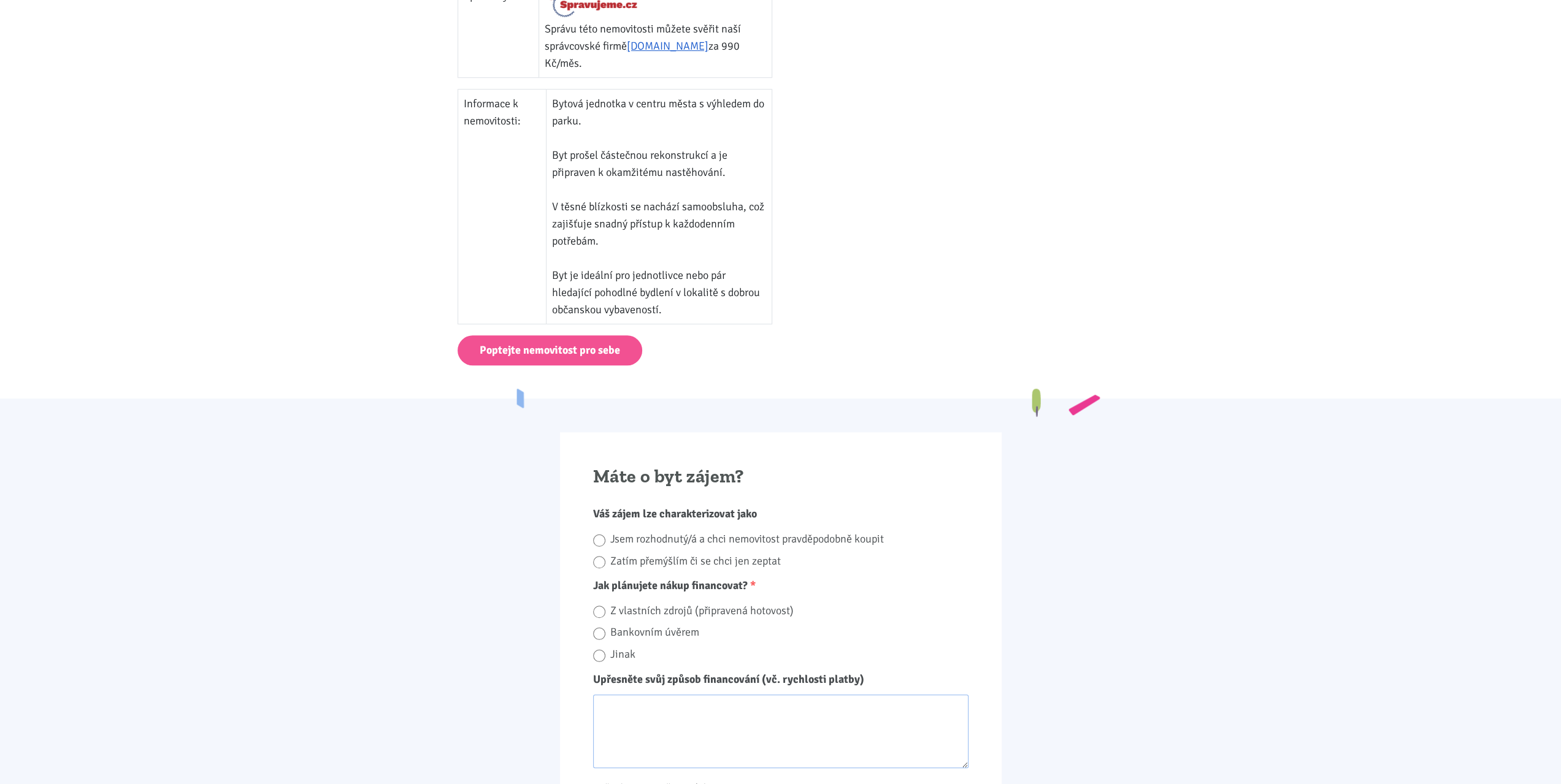
click at [622, 534] on label "Jsem rozhodnutý/á a chci nemovitost pravděpodobně koupit" at bounding box center [789, 539] width 359 height 19
click at [606, 534] on input "Jsem rozhodnutý/á a chci nemovitost pravděpodobně koupit" at bounding box center [598, 540] width 12 height 17
radio input "true"
click at [647, 603] on label "Z vlastních zdrojů (připravená hotovost)" at bounding box center [789, 611] width 359 height 19
click at [606, 604] on input "Z vlastních zdrojů (připravená hotovost)" at bounding box center [598, 612] width 12 height 17
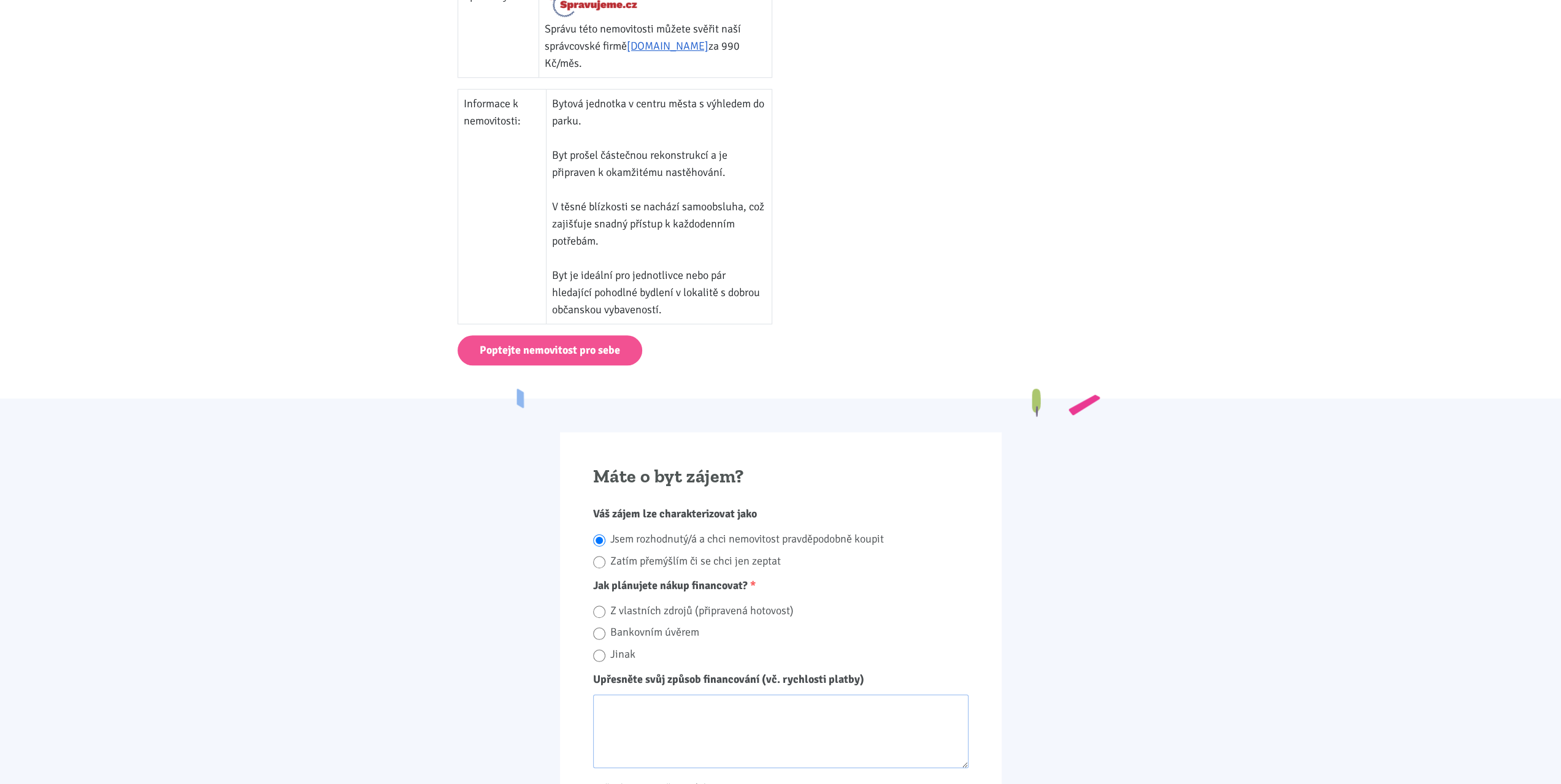
radio input "true"
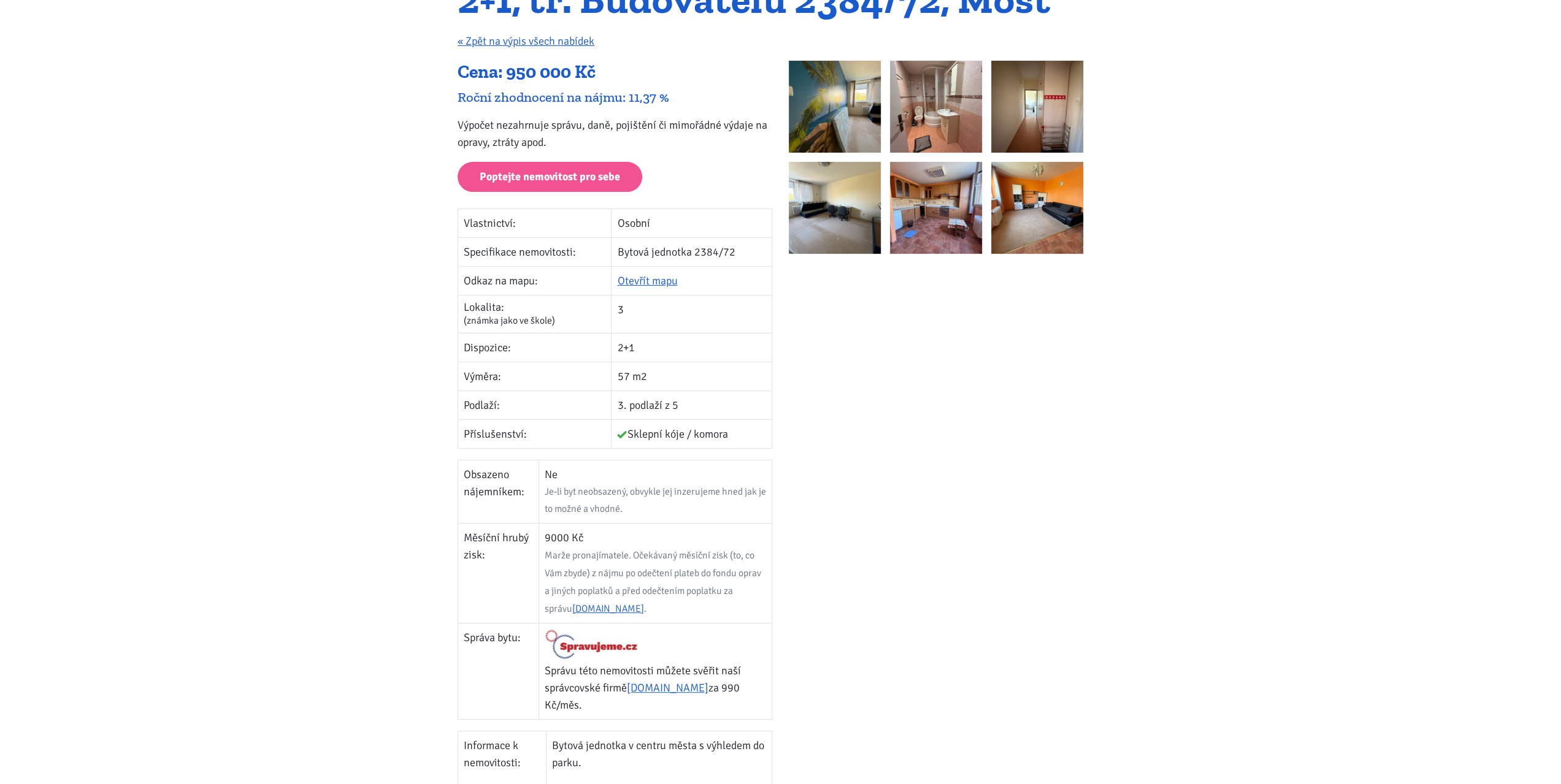
scroll to position [0, 0]
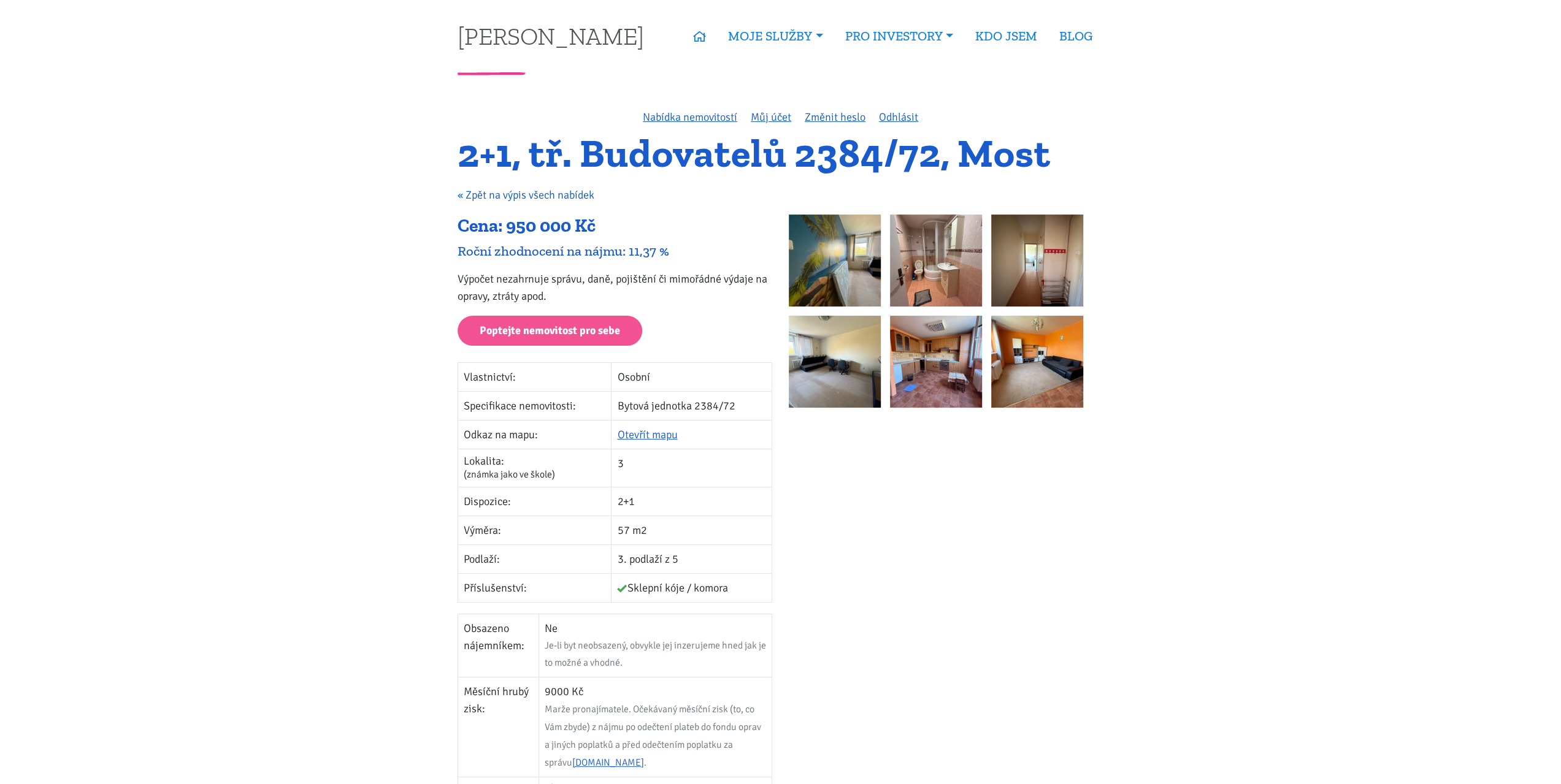
click at [538, 197] on link "« Zpět na výpis všech nabídek" at bounding box center [526, 195] width 137 height 13
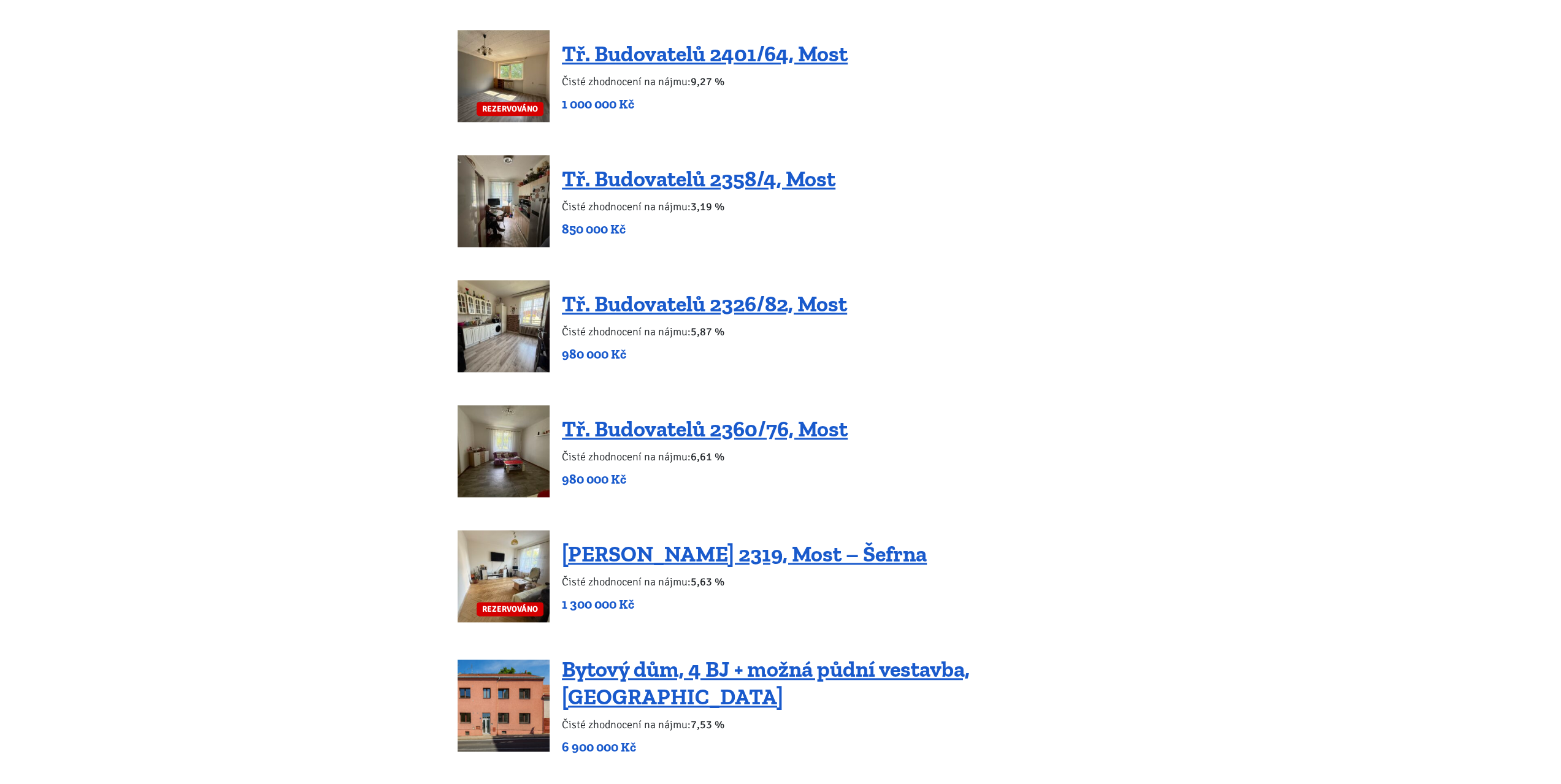
scroll to position [1226, 0]
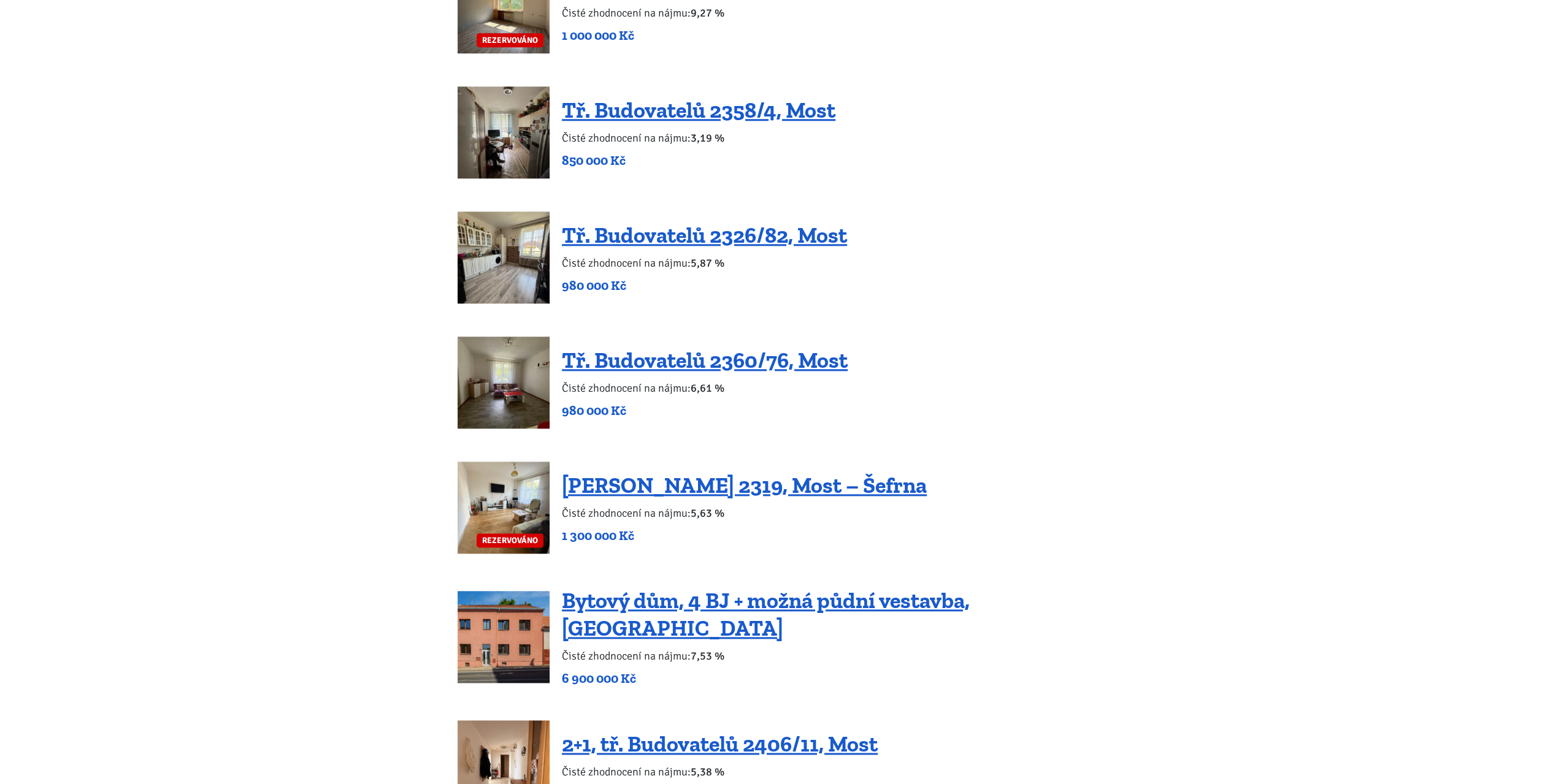
click at [596, 445] on div "2+1, Čsl. Armády 2207/8, Most – Pouze platba z vlastních zdrojů Čisté zhodnocen…" at bounding box center [780, 459] width 646 height 2975
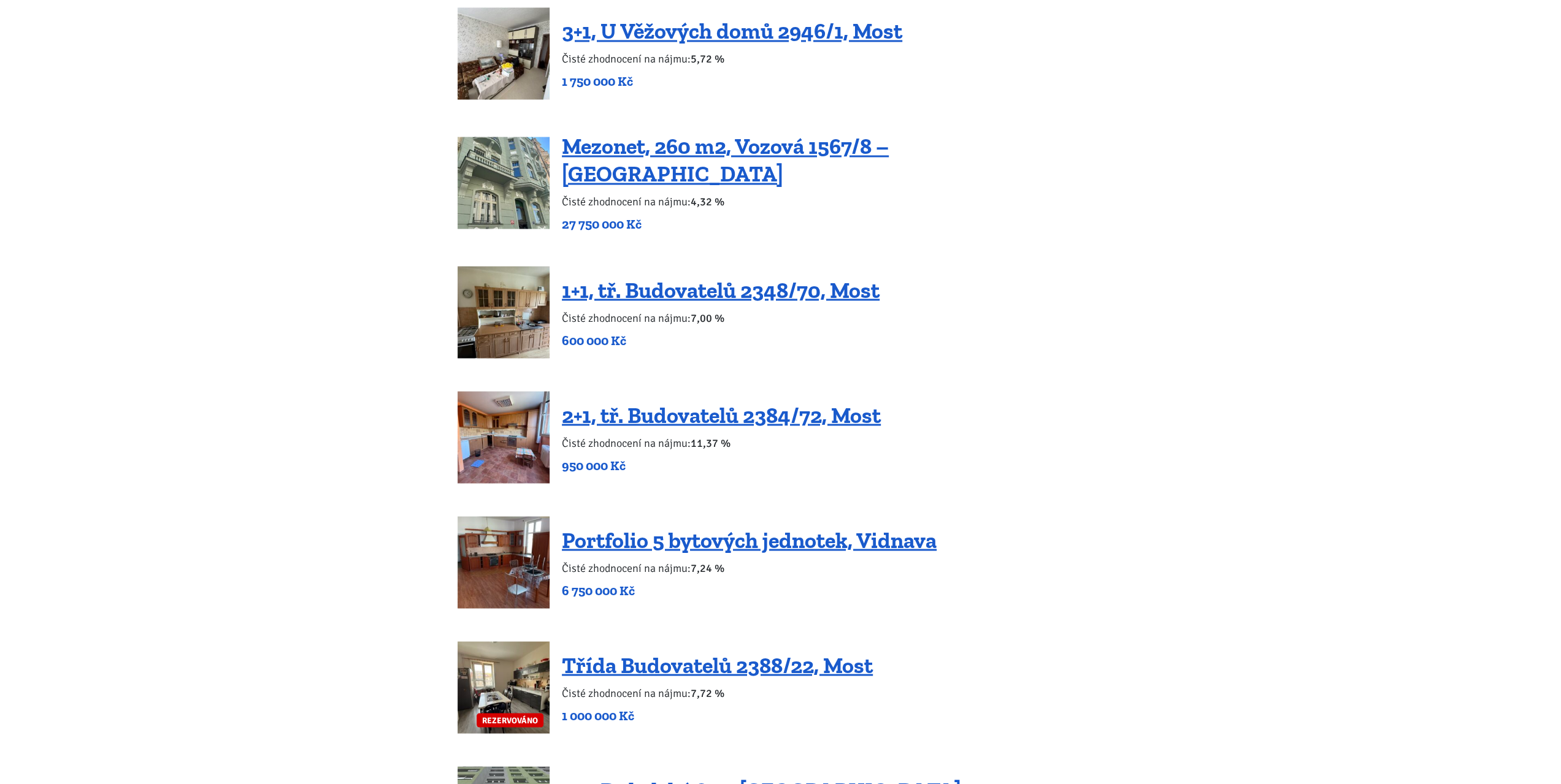
scroll to position [2084, 0]
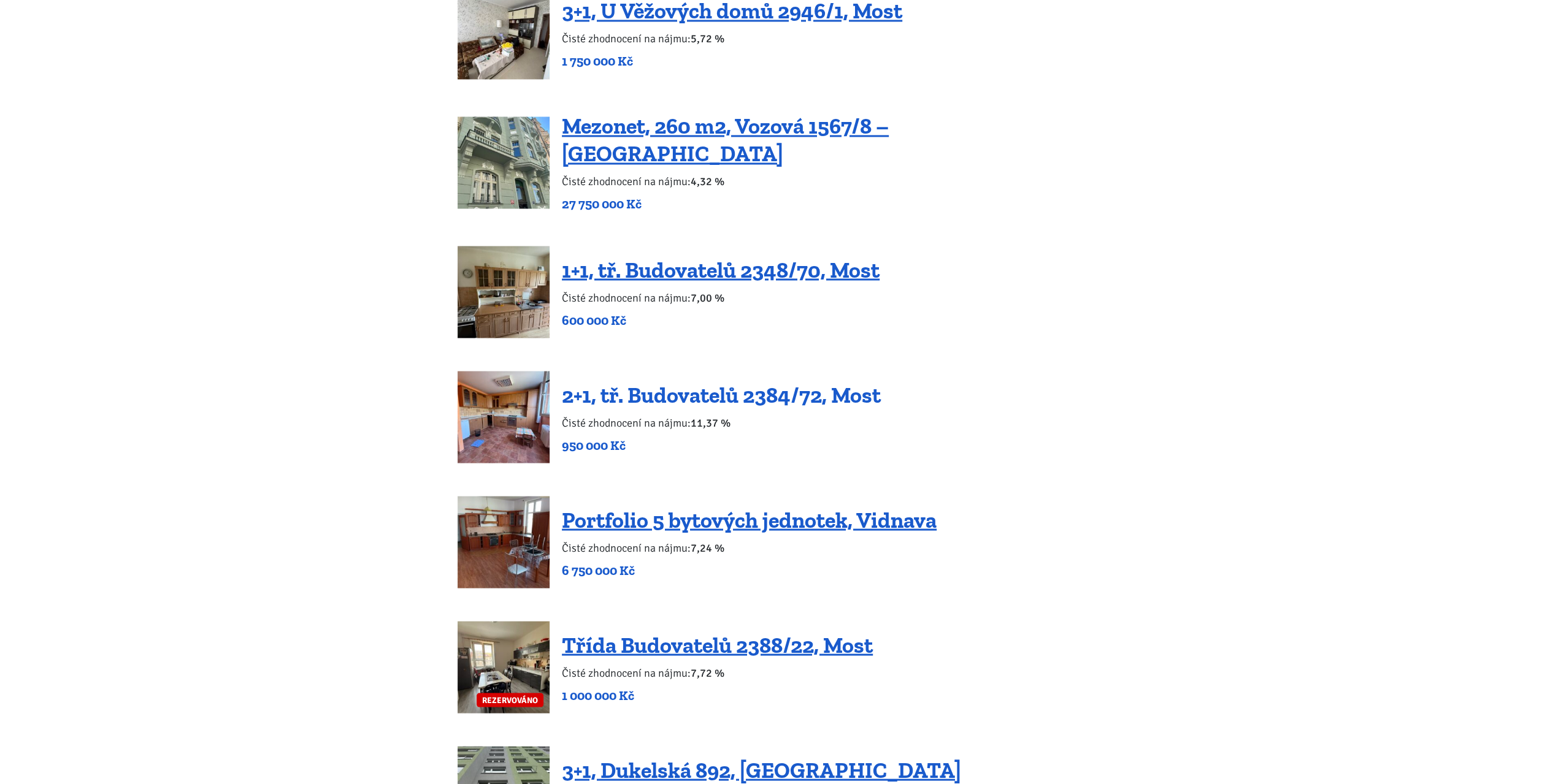
click at [669, 381] on link "2+1, tř. Budovatelů 2384/72, Most" at bounding box center [721, 394] width 319 height 26
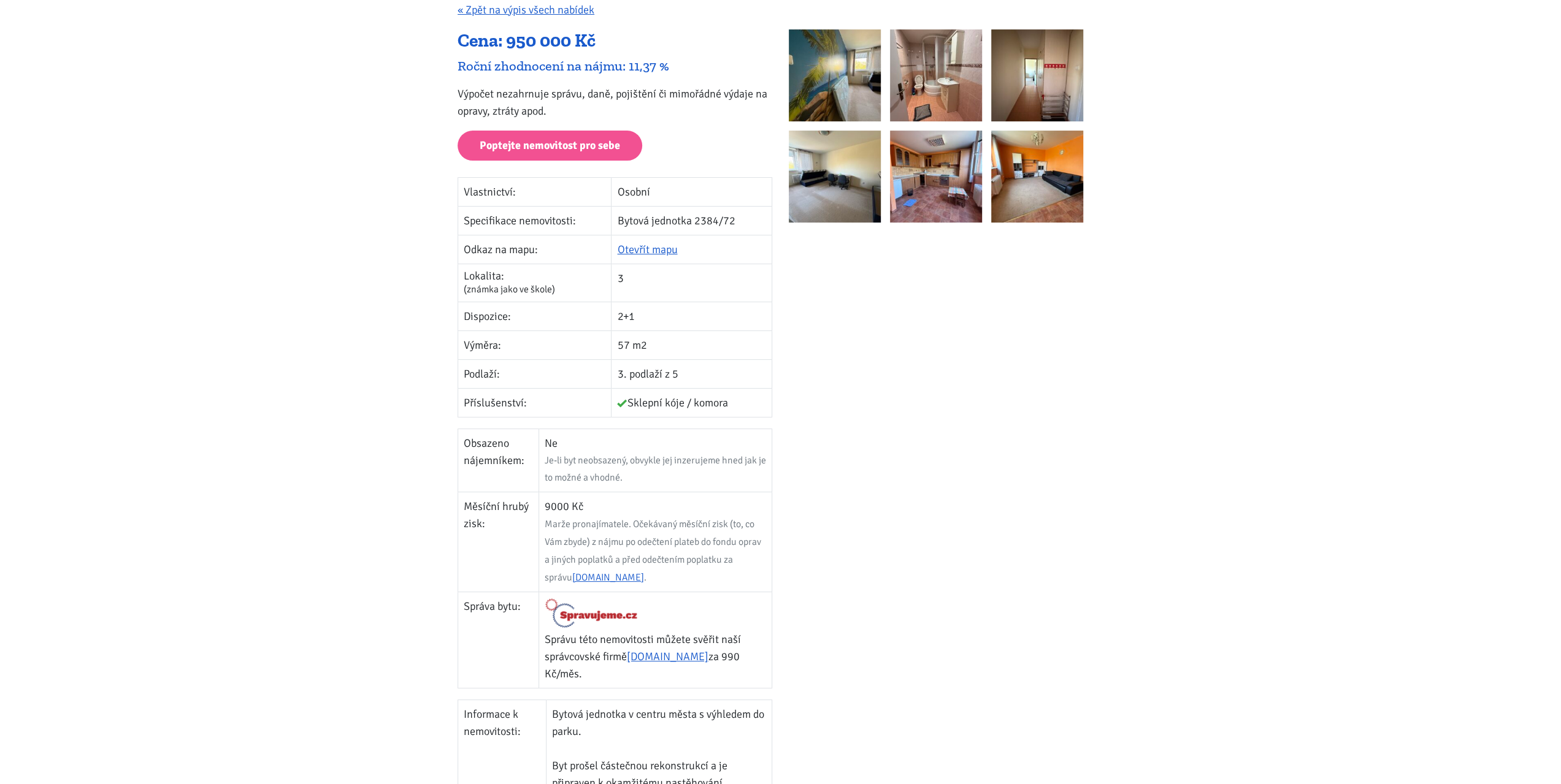
scroll to position [245, 0]
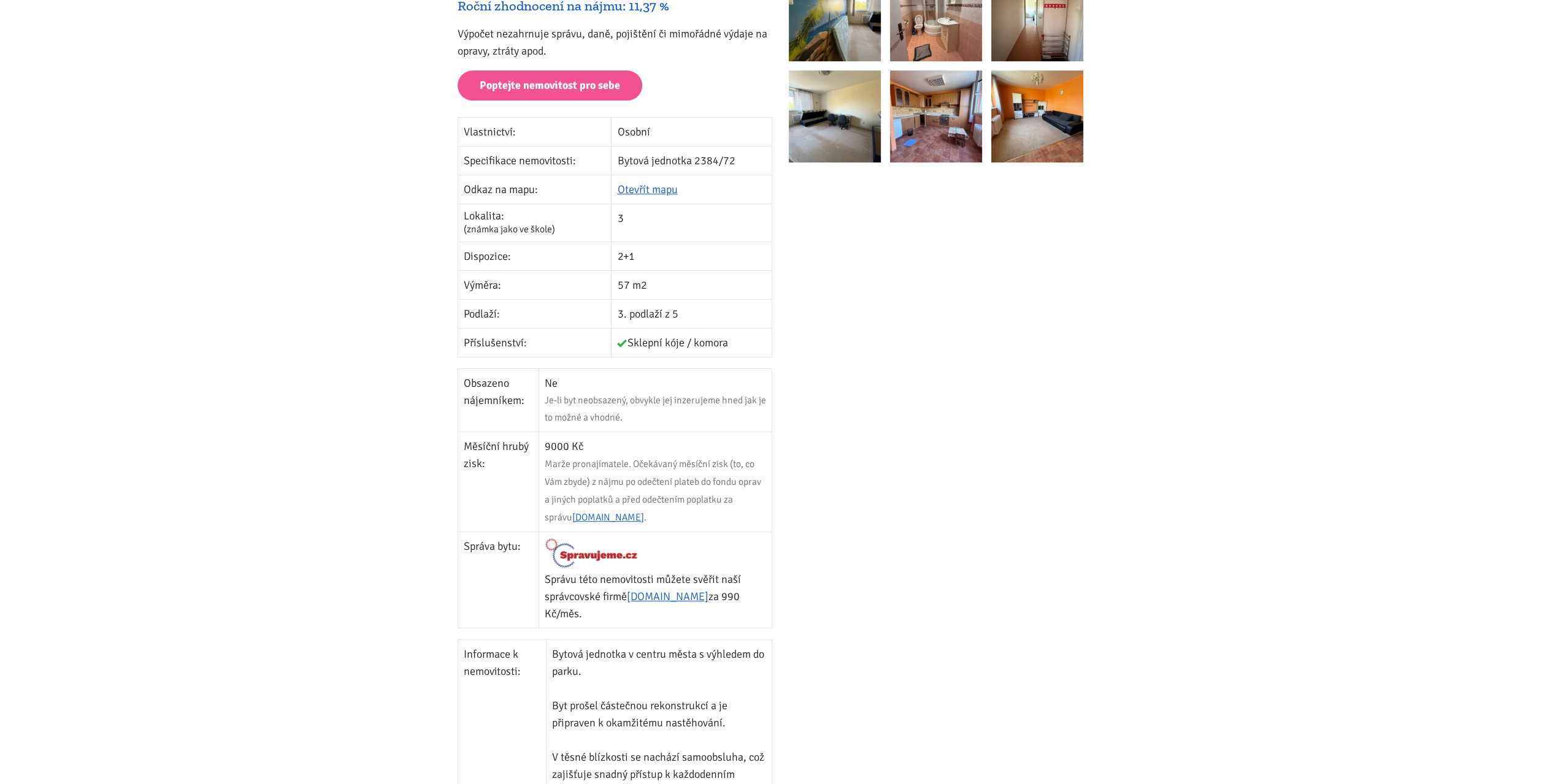
drag, startPoint x: 546, startPoint y: 442, endPoint x: 565, endPoint y: 443, distance: 19.0
click at [565, 443] on td "9000 Kč Marže pronajímatele. Očekávaný měsíční zisk (to, co Vám zbyde) z nájmu …" at bounding box center [655, 481] width 233 height 100
click at [651, 477] on span "Marže pronajímatele. Očekávaný měsíční zisk (to, co Vám zbyde) z nájmu po odečt…" at bounding box center [653, 490] width 217 height 66
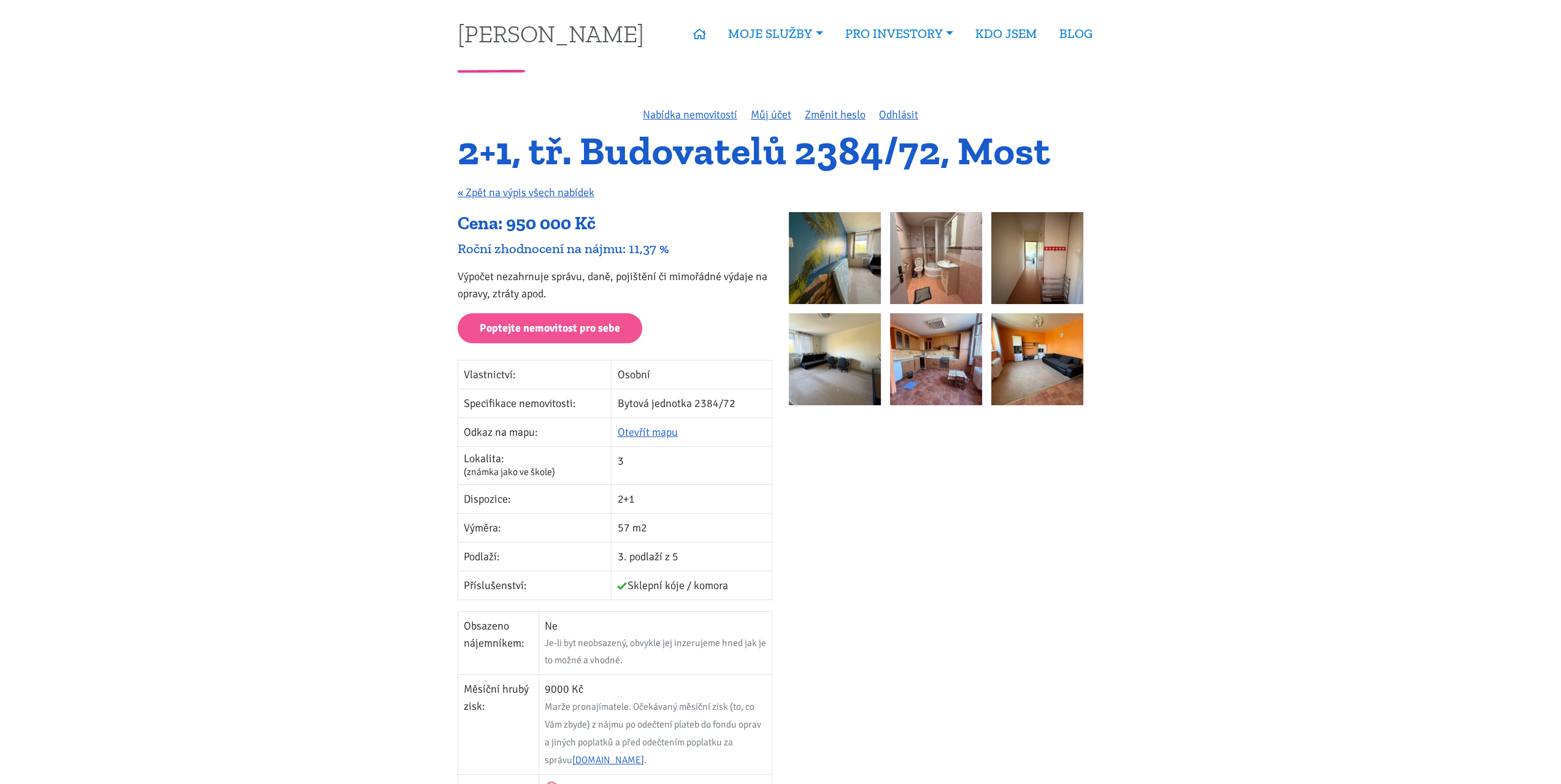
scroll to position [0, 0]
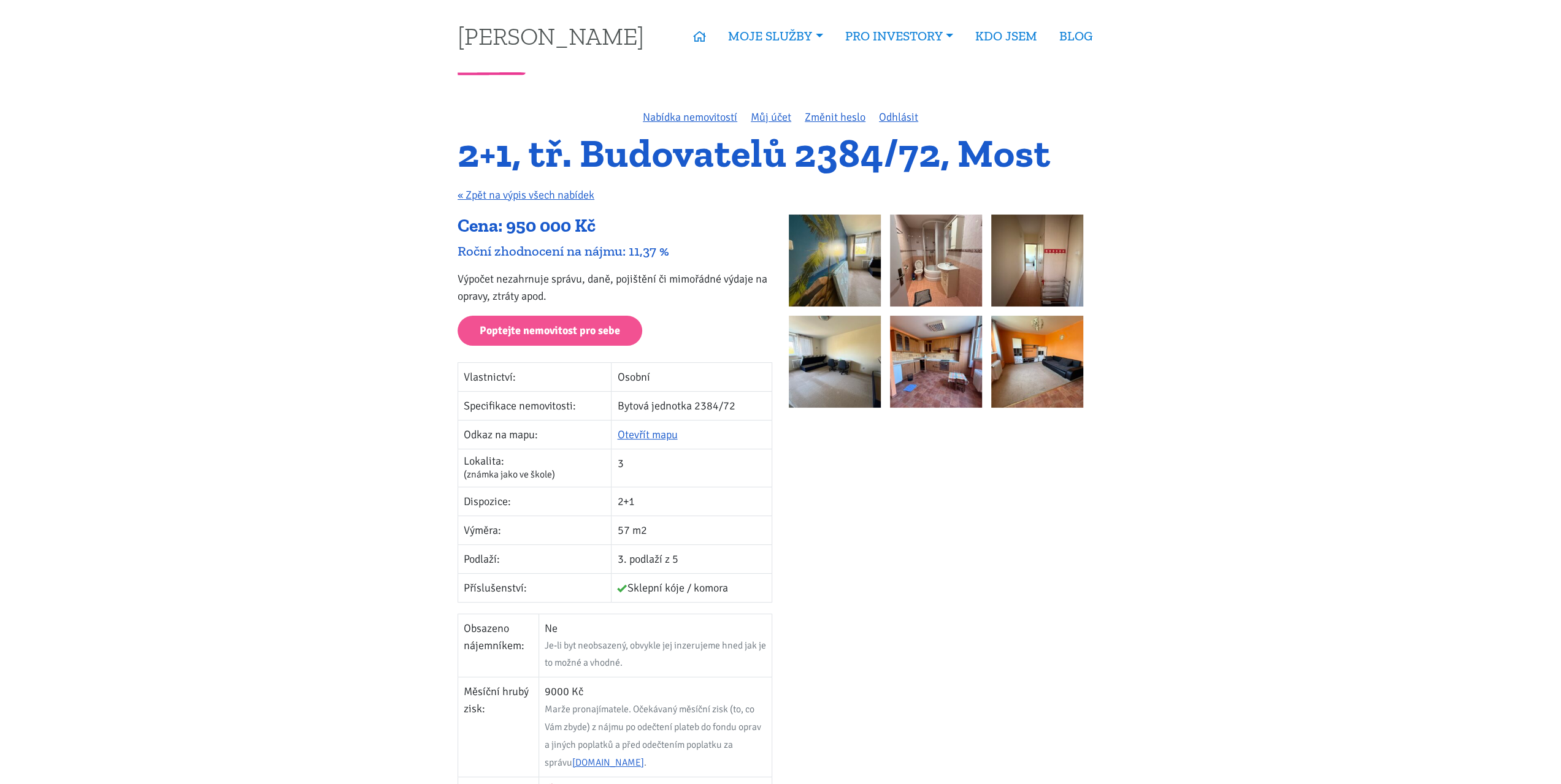
click at [674, 157] on h1 "2+1, tř. Budovatelů 2384/72, Most" at bounding box center [780, 153] width 646 height 34
click at [485, 155] on h1 "2+1, tř. Budovatelů 2384/72, Most" at bounding box center [780, 153] width 646 height 34
click at [544, 155] on h1 "2+1, tř. Budovatelů 2384/72, Most" at bounding box center [780, 153] width 646 height 34
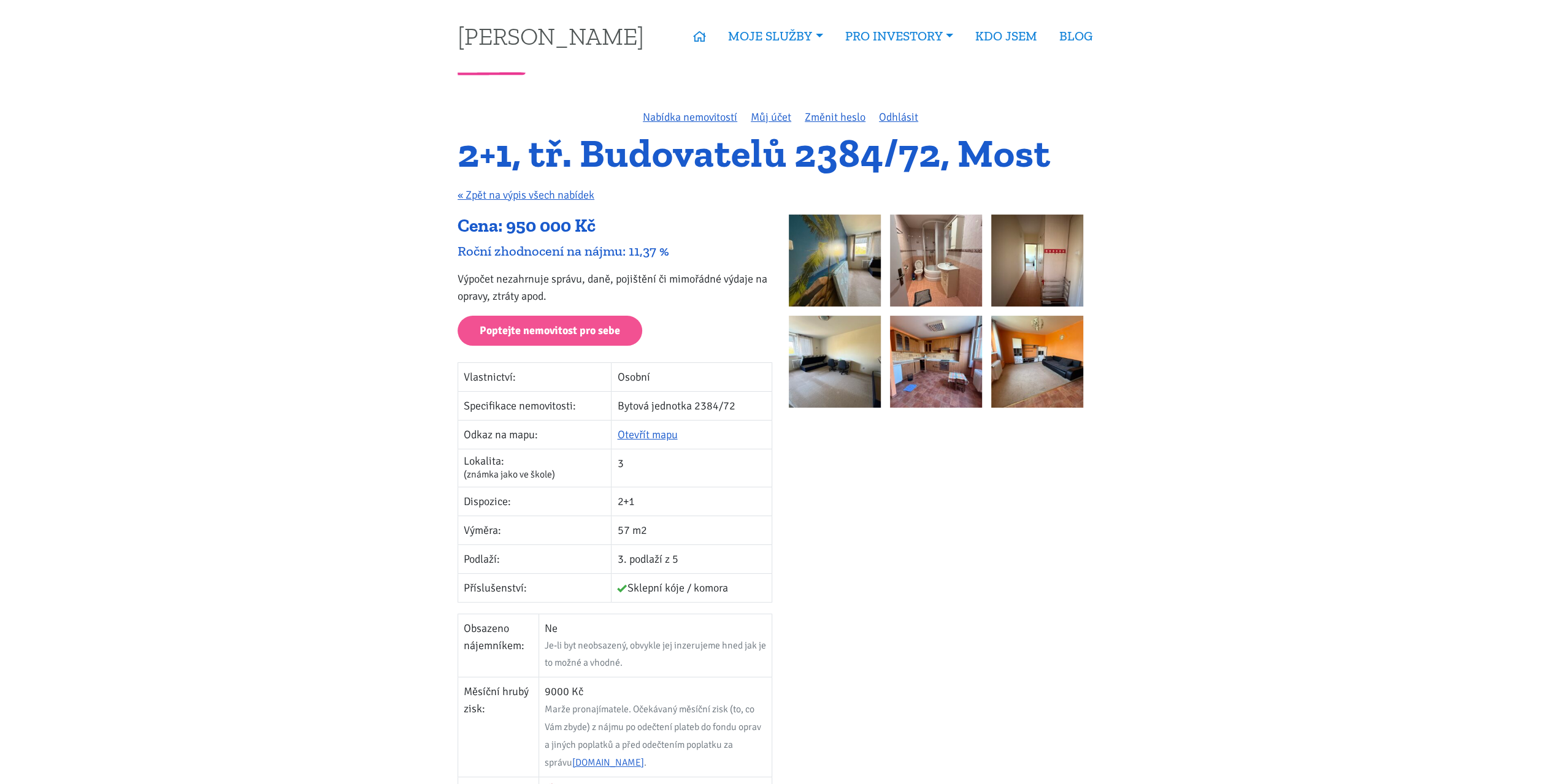
click at [544, 155] on h1 "2+1, tř. Budovatelů 2384/72, Most" at bounding box center [780, 153] width 646 height 34
click at [465, 153] on h1 "2+1, tř. Budovatelů 2384/72, Most" at bounding box center [780, 153] width 646 height 34
click at [504, 154] on h1 "2+1, tř. Budovatelů 2384/72, Most" at bounding box center [780, 153] width 646 height 34
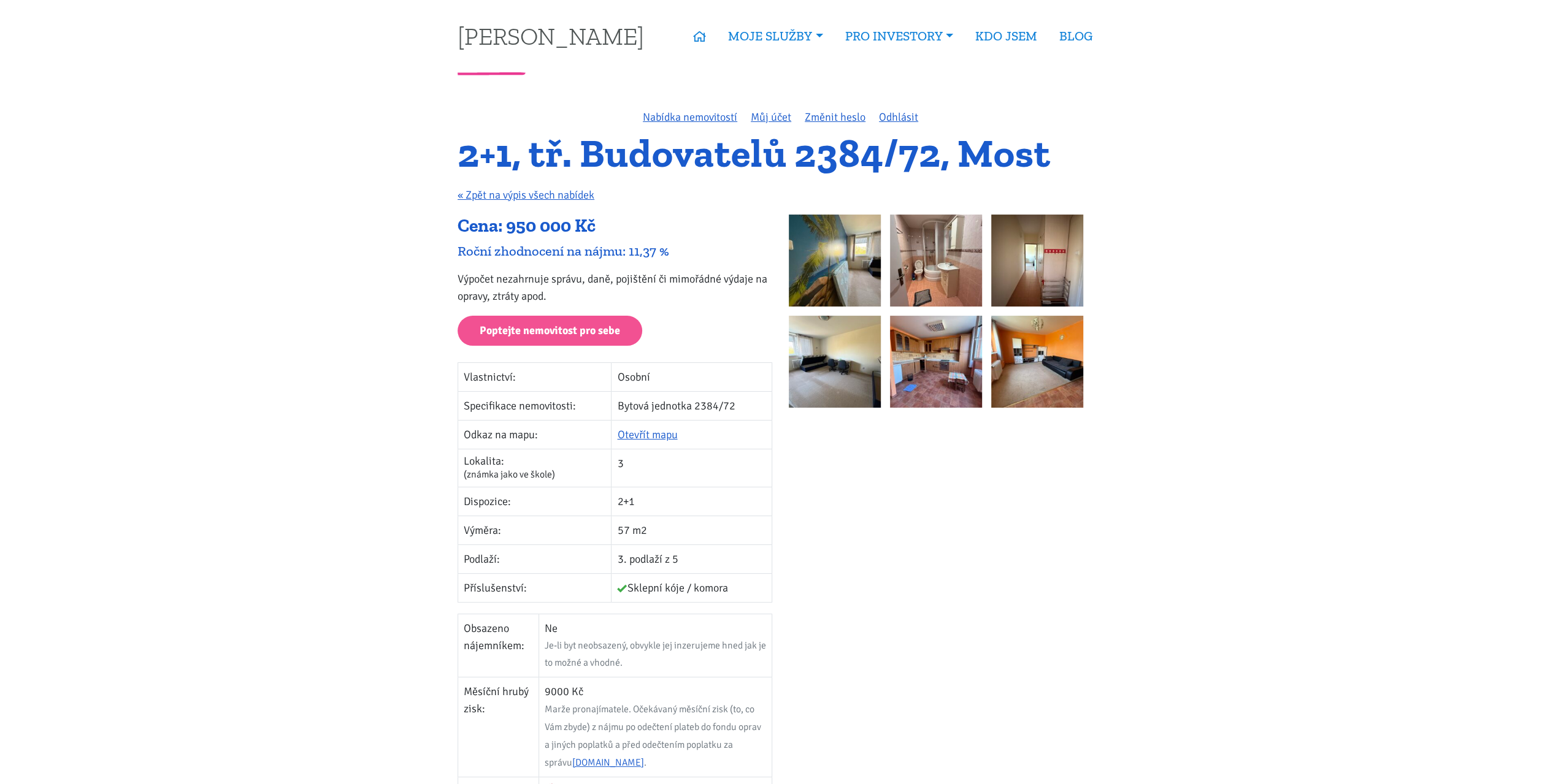
click at [553, 154] on h1 "2+1, tř. Budovatelů 2384/72, Most" at bounding box center [780, 153] width 646 height 34
click at [683, 157] on h1 "2+1, tř. Budovatelů 2384/72, Most" at bounding box center [780, 153] width 646 height 34
click at [685, 157] on h1 "2+1, tř. Budovatelů 2384/72, Most" at bounding box center [780, 153] width 646 height 34
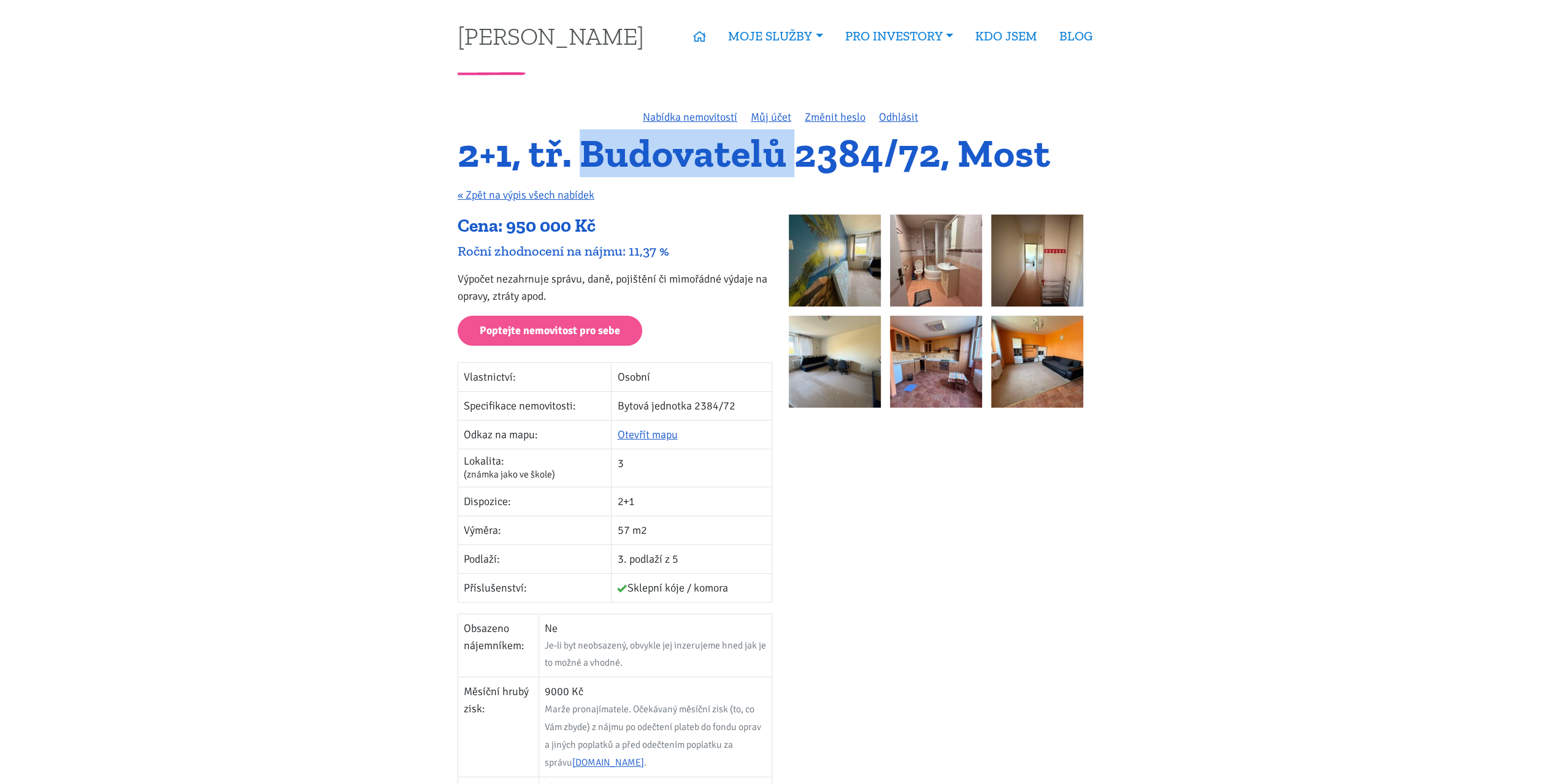
click at [737, 150] on h1 "2+1, tř. Budovatelů 2384/72, Most" at bounding box center [780, 153] width 646 height 34
click at [618, 282] on p "Výpočet nezahrnuje správu, daně, pojištění či mimořádné výdaje na opravy, ztrát…" at bounding box center [614, 287] width 314 height 34
click at [619, 282] on p "Výpočet nezahrnuje správu, daně, pojištění či mimořádné výdaje na opravy, ztrát…" at bounding box center [614, 287] width 314 height 34
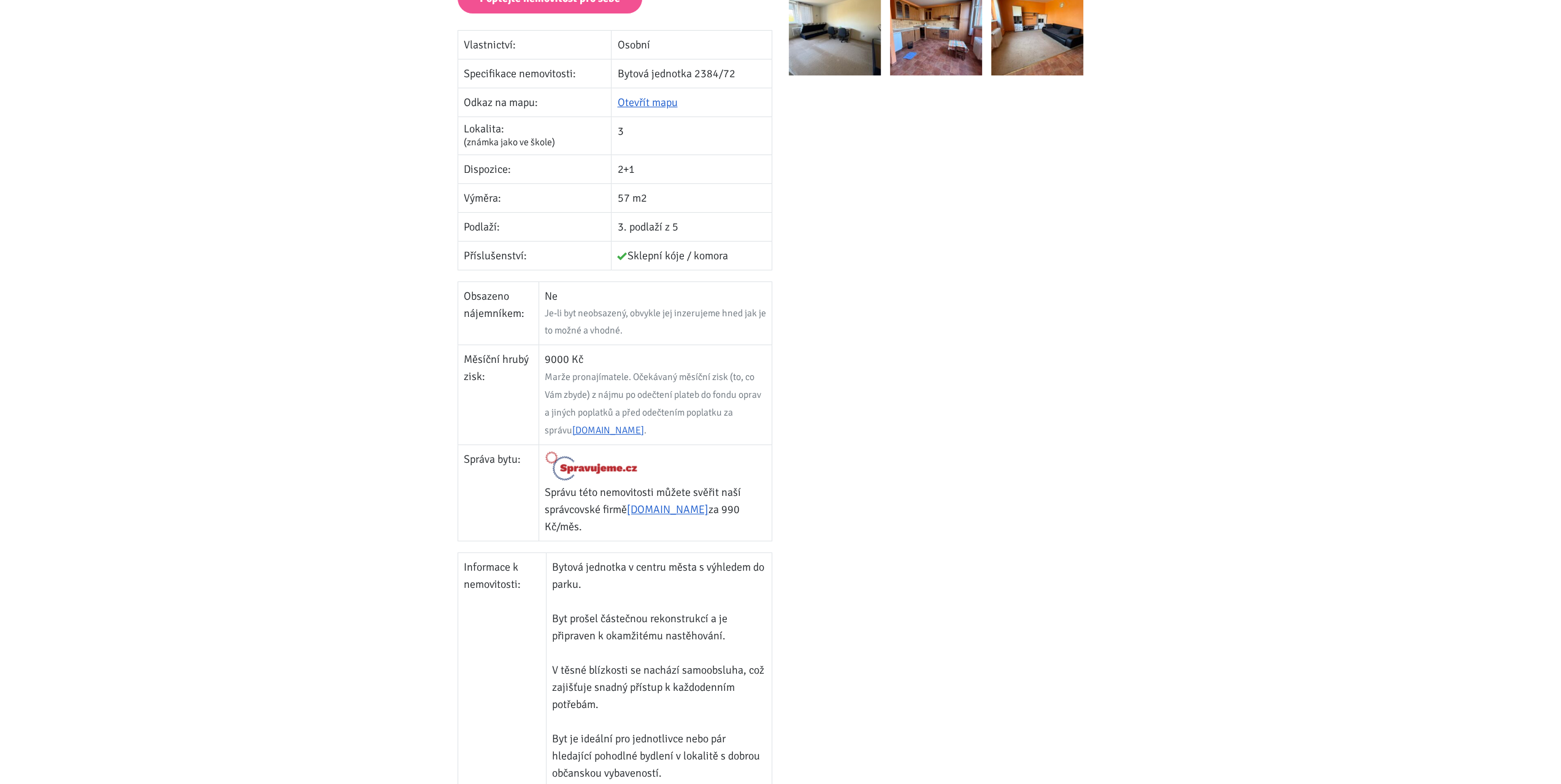
scroll to position [368, 0]
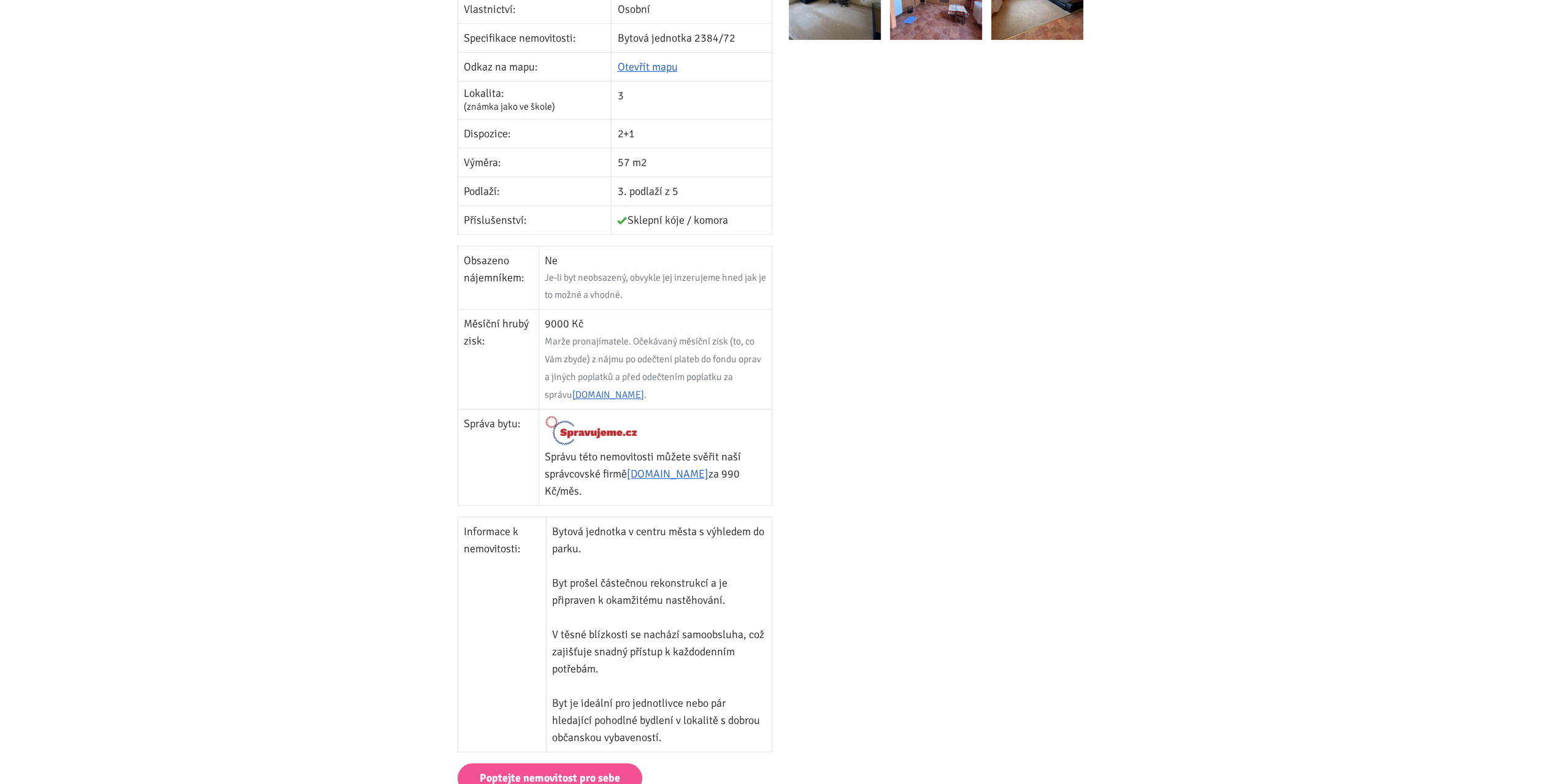
click at [1004, 496] on div at bounding box center [946, 305] width 331 height 917
click at [860, 426] on div at bounding box center [946, 305] width 331 height 917
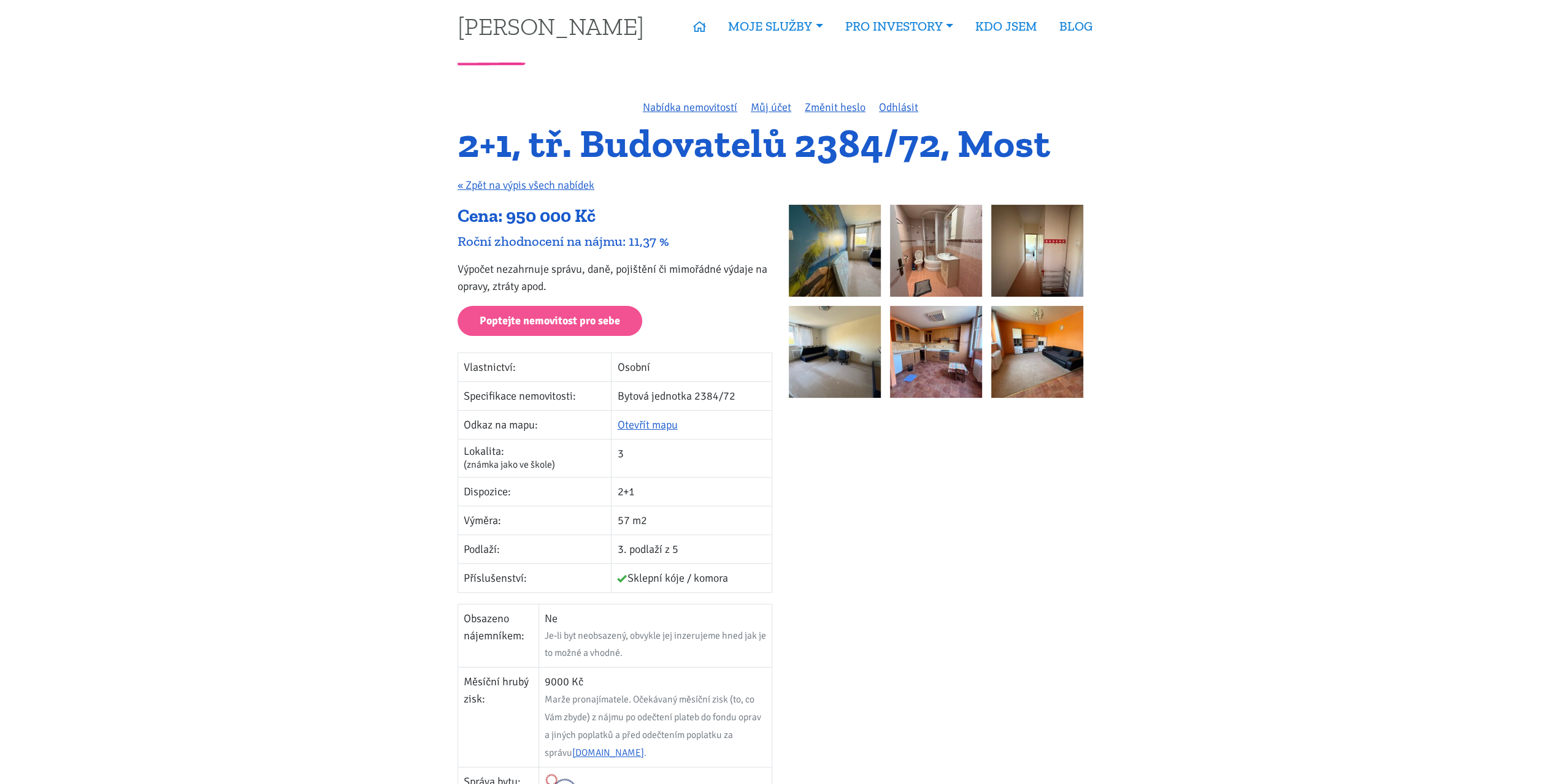
scroll to position [0, 0]
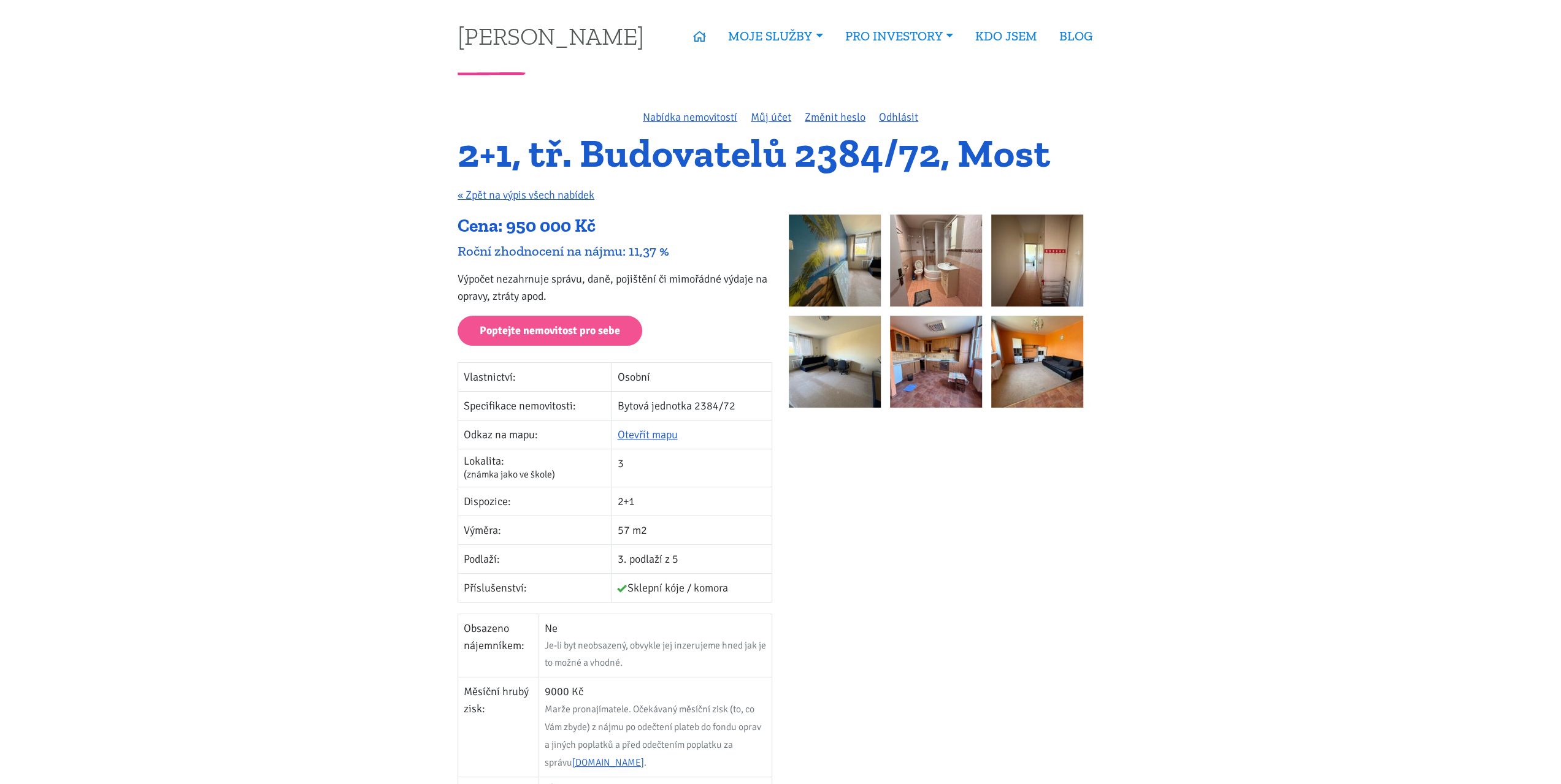
click at [564, 279] on p "Výpočet nezahrnuje správu, daně, pojištění či mimořádné výdaje na opravy, ztrát…" at bounding box center [614, 287] width 314 height 34
click at [526, 278] on p "Výpočet nezahrnuje správu, daně, pojištění či mimořádné výdaje na opravy, ztrát…" at bounding box center [614, 287] width 314 height 34
click at [469, 278] on p "Výpočet nezahrnuje správu, daně, pojištění či mimořádné výdaje na opravy, ztrát…" at bounding box center [614, 287] width 314 height 34
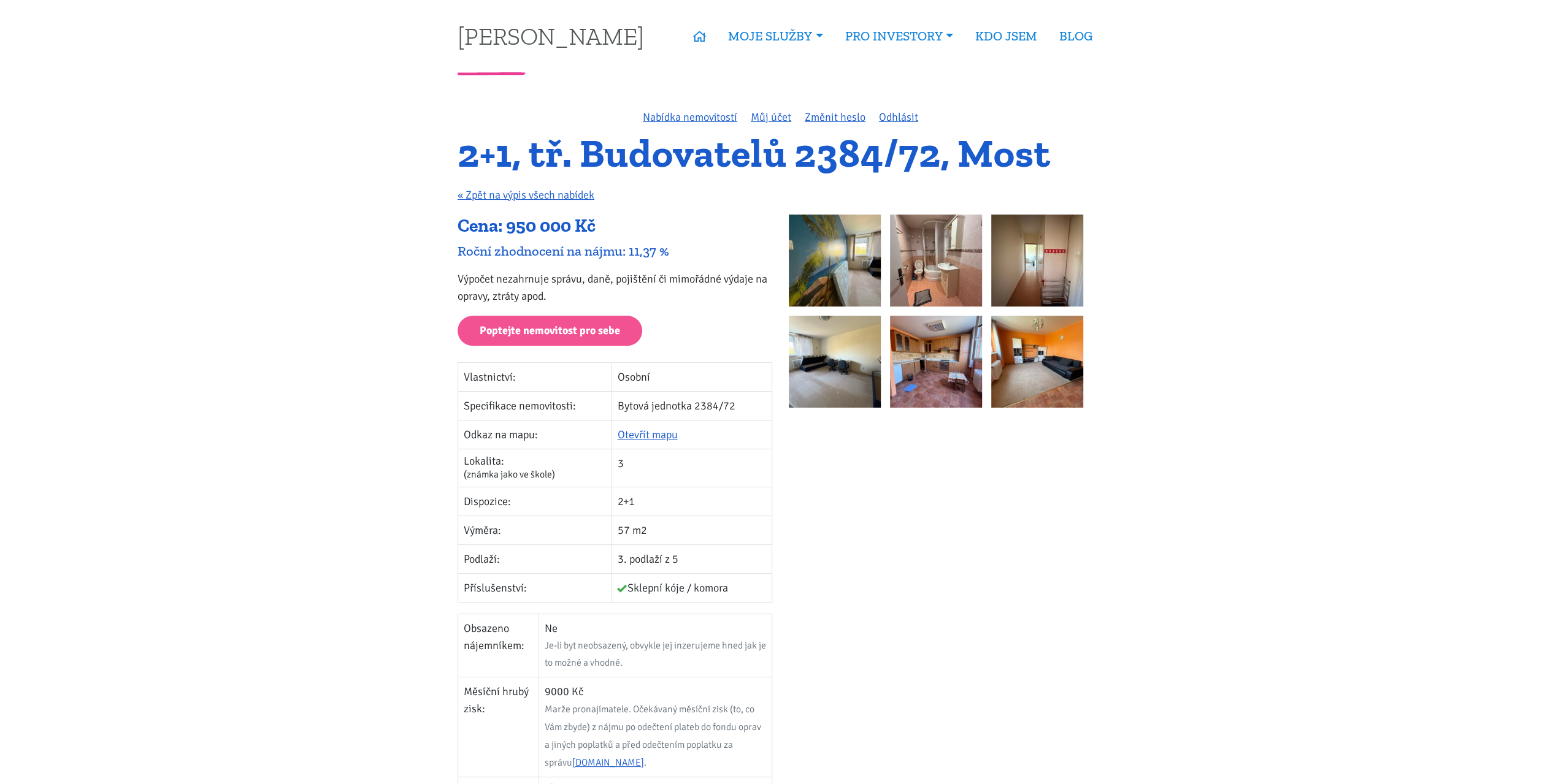
click at [469, 278] on p "Výpočet nezahrnuje správu, daně, pojištění či mimořádné výdaje na opravy, ztrát…" at bounding box center [614, 287] width 314 height 34
click at [471, 292] on p "Výpočet nezahrnuje správu, daně, pojištění či mimořádné výdaje na opravy, ztrát…" at bounding box center [614, 287] width 314 height 34
click at [504, 293] on p "Výpočet nezahrnuje správu, daně, pojištění či mimořádné výdaje na opravy, ztrát…" at bounding box center [614, 287] width 314 height 34
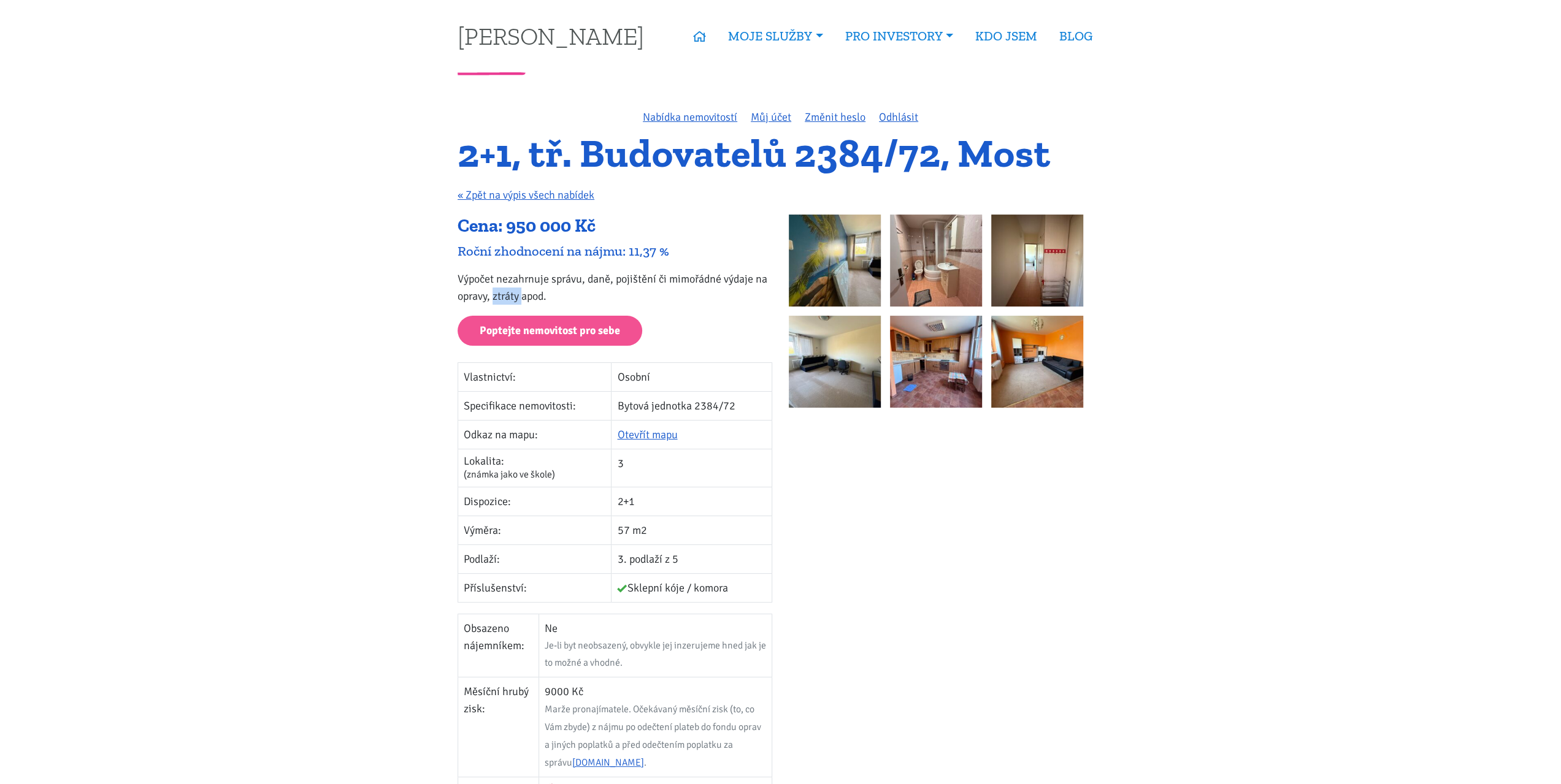
click at [509, 279] on p "Výpočet nezahrnuje správu, daně, pojištění či mimořádné výdaje na opravy, ztrát…" at bounding box center [614, 287] width 314 height 34
click at [568, 279] on p "Výpočet nezahrnuje správu, daně, pojištění či mimořádné výdaje na opravy, ztrát…" at bounding box center [614, 287] width 314 height 34
click at [533, 292] on p "Výpočet nezahrnuje správu, daně, pojištění či mimořádné výdaje na opravy, ztrát…" at bounding box center [614, 287] width 314 height 34
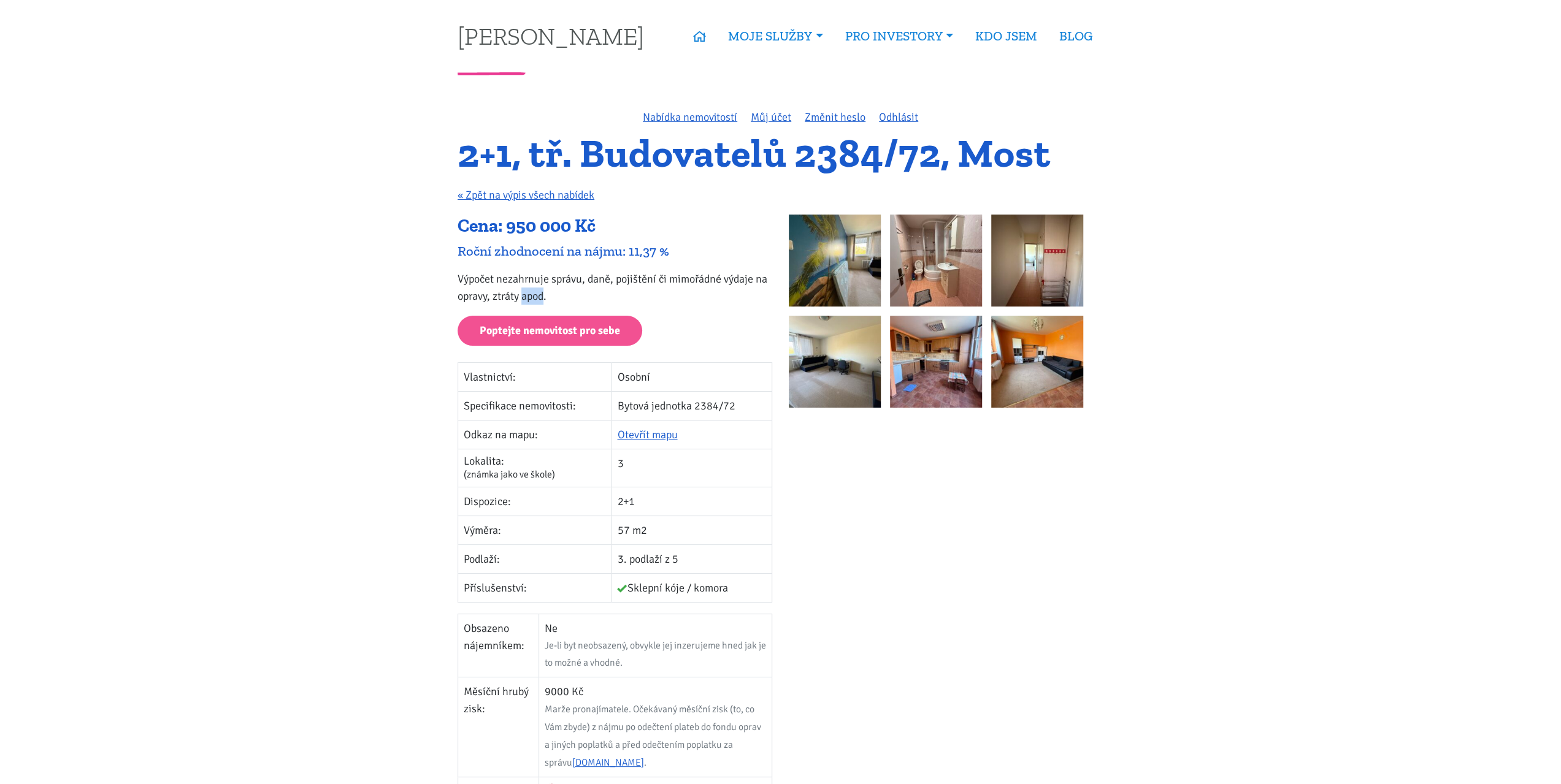
click at [533, 292] on p "Výpočet nezahrnuje správu, daně, pojištění či mimořádné výdaje na opravy, ztrát…" at bounding box center [614, 287] width 314 height 34
click at [598, 274] on p "Výpočet nezahrnuje správu, daně, pojištění či mimořádné výdaje na opravy, ztrát…" at bounding box center [614, 287] width 314 height 34
click at [638, 274] on p "Výpočet nezahrnuje správu, daně, pojištění či mimořádné výdaje na opravy, ztrát…" at bounding box center [614, 287] width 314 height 34
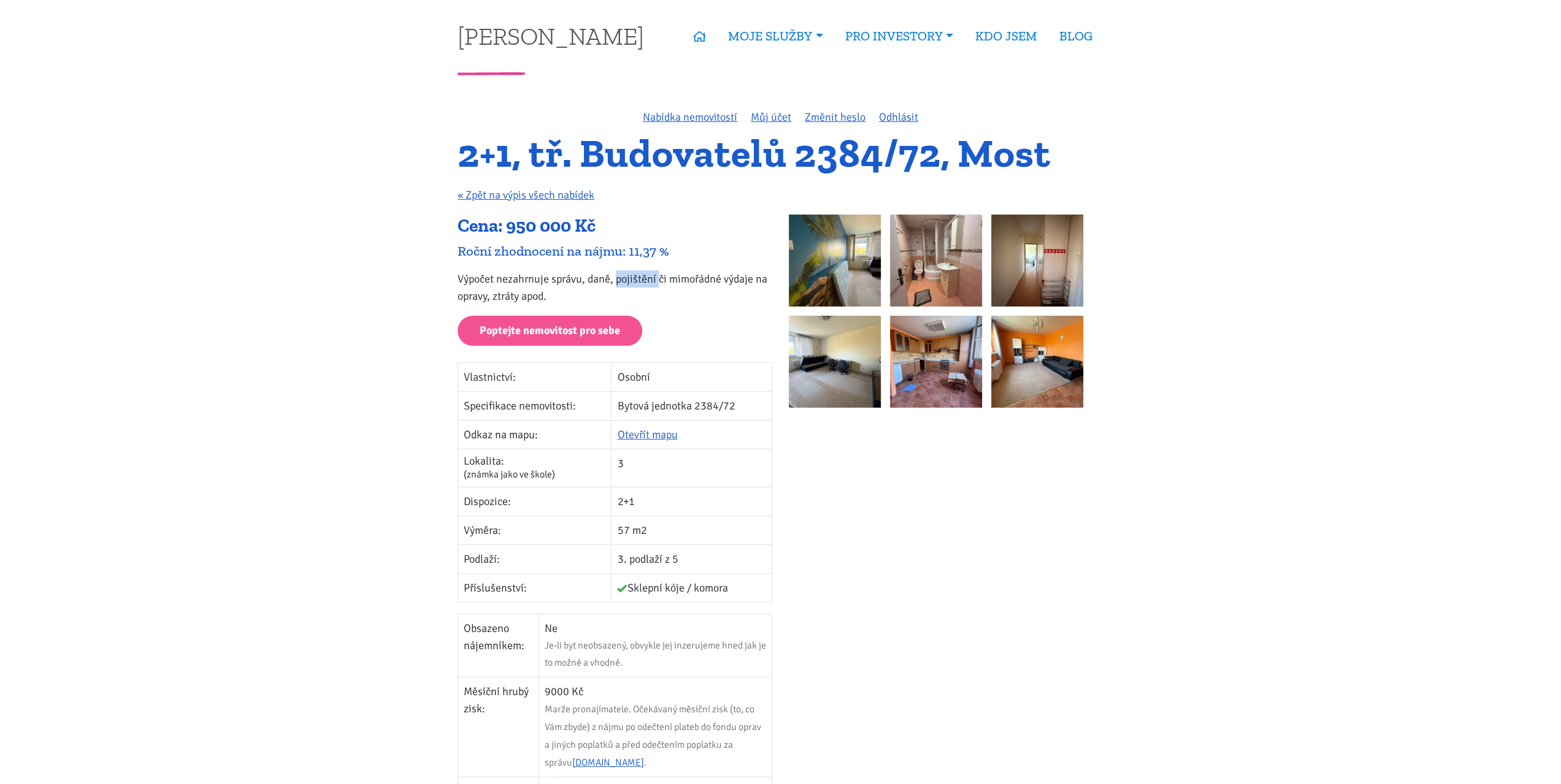
click at [697, 278] on p "Výpočet nezahrnuje správu, daně, pojištění či mimořádné výdaje na opravy, ztrát…" at bounding box center [614, 287] width 314 height 34
click at [739, 278] on p "Výpočet nezahrnuje správu, daně, pojištění či mimořádné výdaje na opravy, ztrát…" at bounding box center [614, 287] width 314 height 34
click at [761, 276] on p "Výpočet nezahrnuje správu, daně, pojištění či mimořádné výdaje na opravy, ztrát…" at bounding box center [614, 287] width 314 height 34
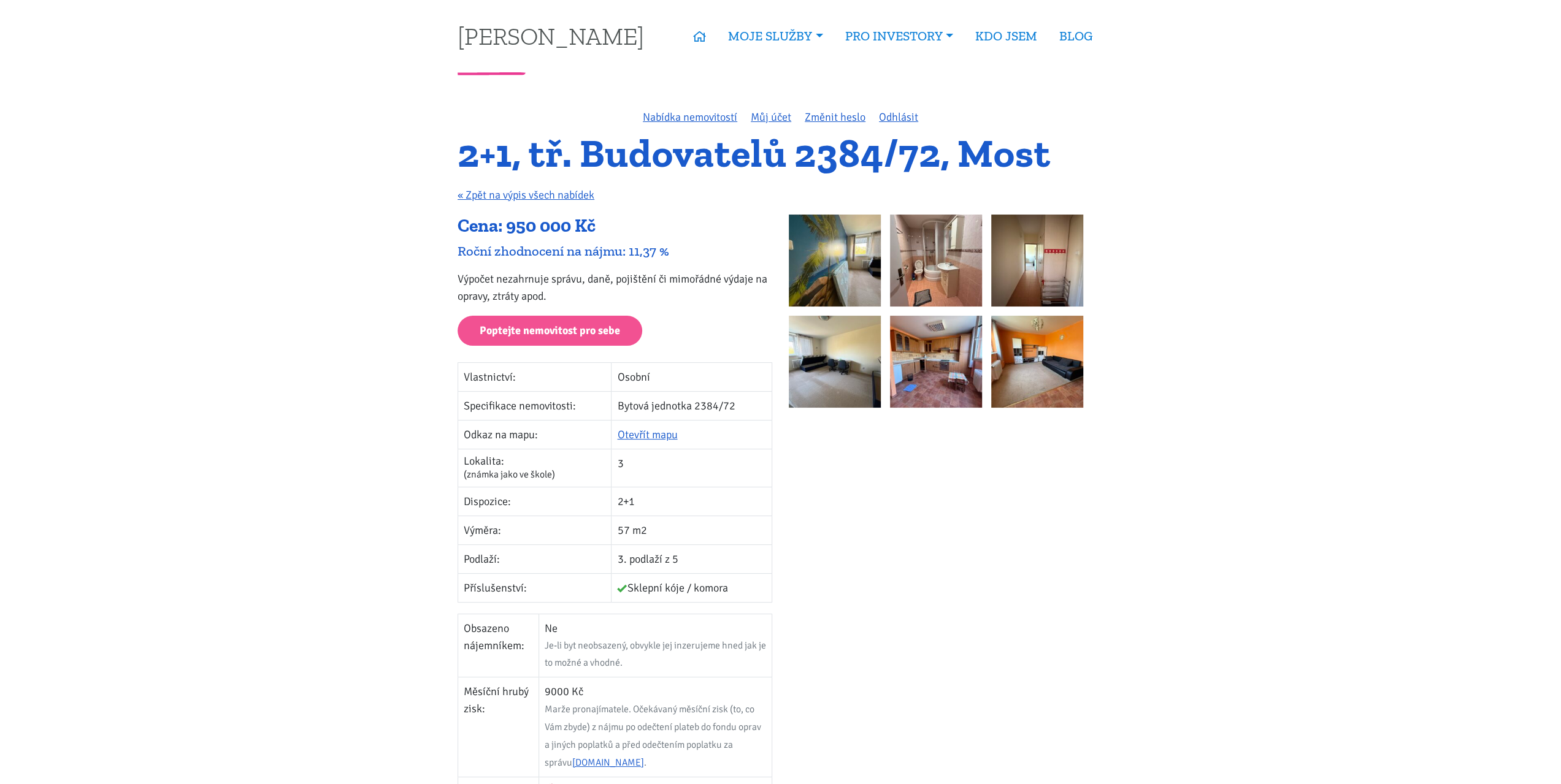
click at [761, 276] on p "Výpočet nezahrnuje správu, daně, pojištění či mimořádné výdaje na opravy, ztrát…" at bounding box center [614, 287] width 314 height 34
click at [663, 278] on p "Výpočet nezahrnuje správu, daně, pojištění či mimořádné výdaje na opravy, ztrát…" at bounding box center [614, 287] width 314 height 34
click at [629, 275] on p "Výpočet nezahrnuje správu, daně, pojištění či mimořádné výdaje na opravy, ztrát…" at bounding box center [614, 287] width 314 height 34
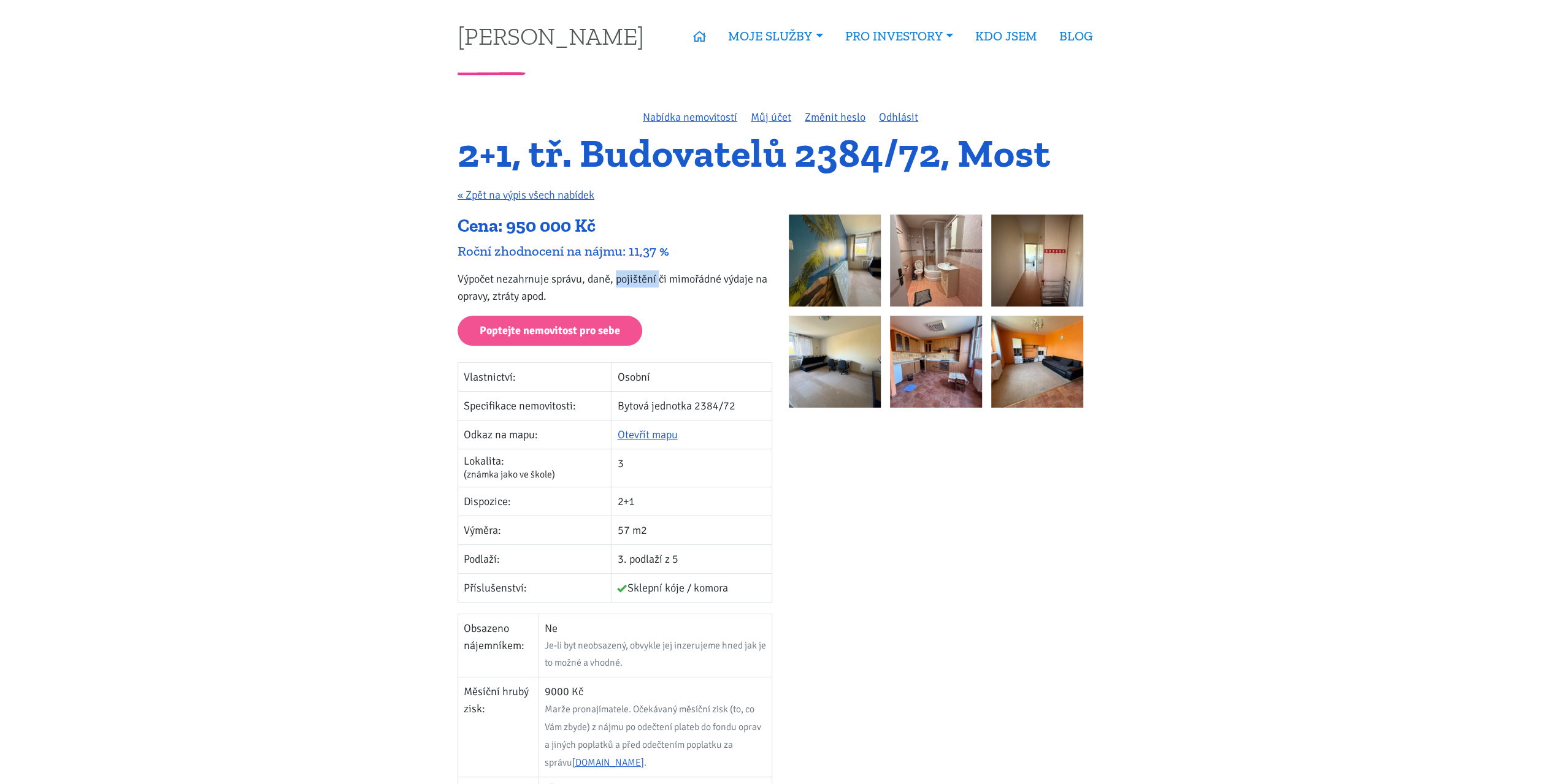
click at [819, 243] on img at bounding box center [834, 260] width 92 height 92
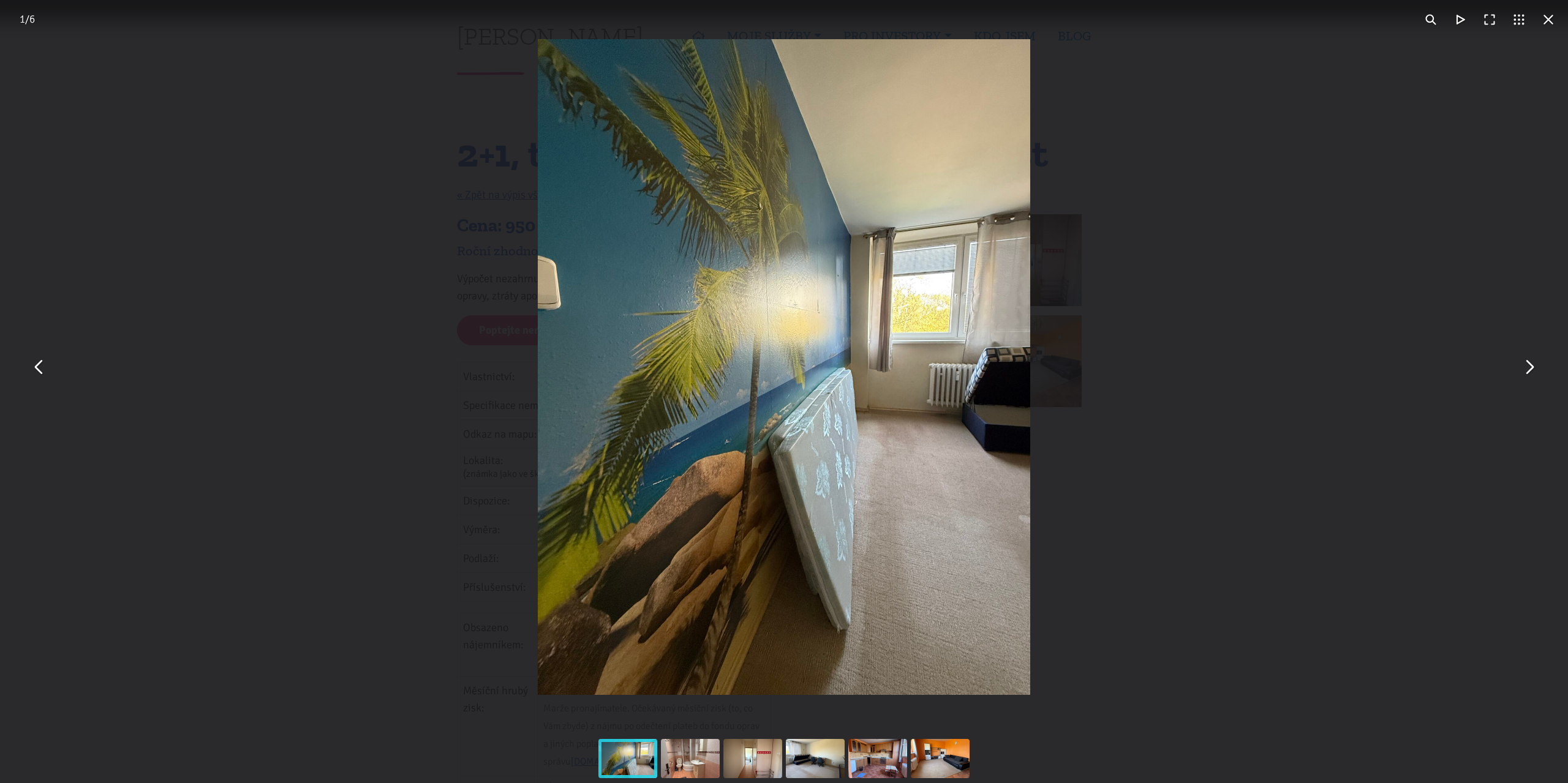
click at [1536, 369] on button "You can close this modal content with the ESC key" at bounding box center [1528, 367] width 29 height 29
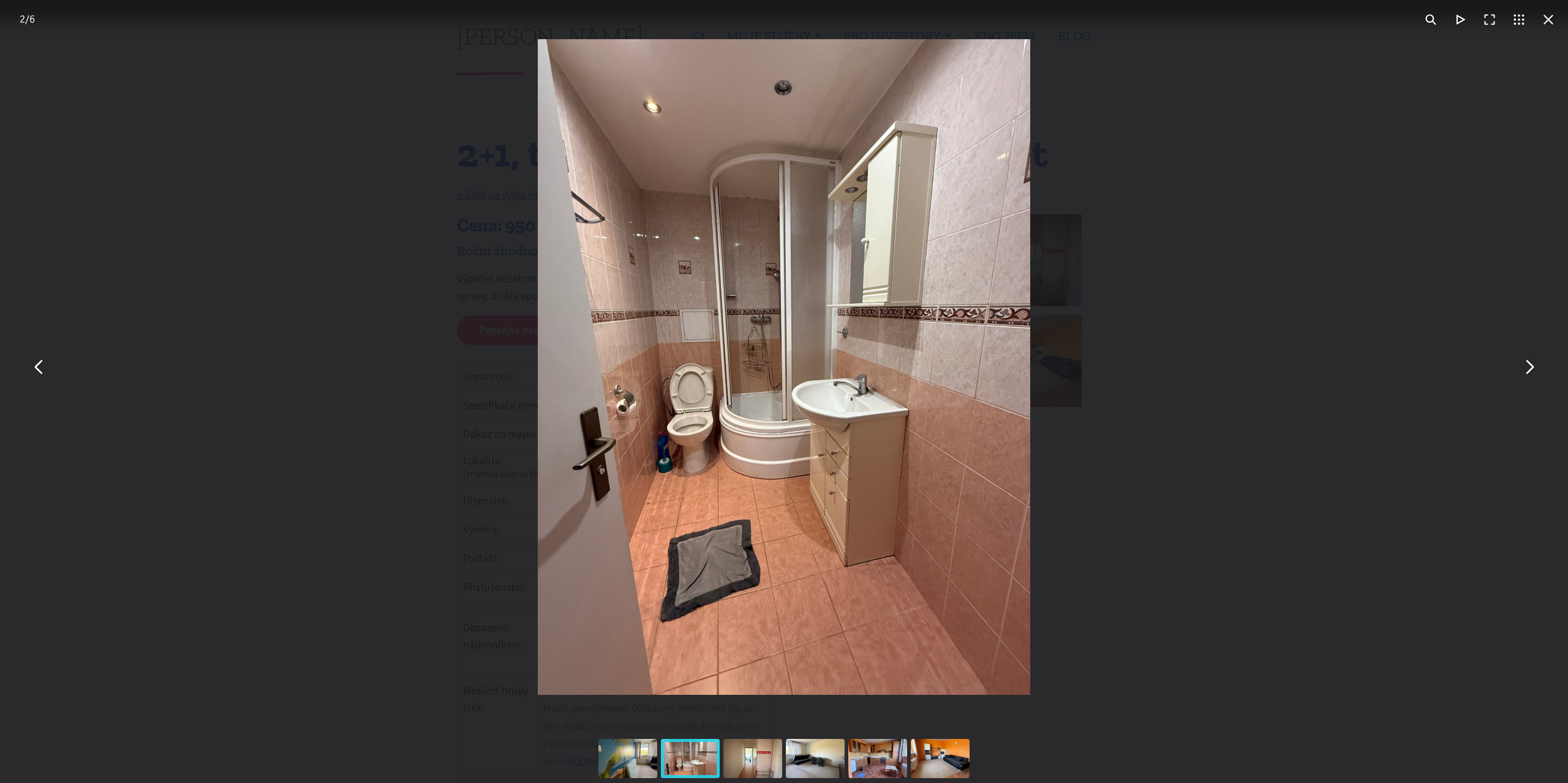
click at [1535, 367] on button "You can close this modal content with the ESC key" at bounding box center [1528, 367] width 29 height 29
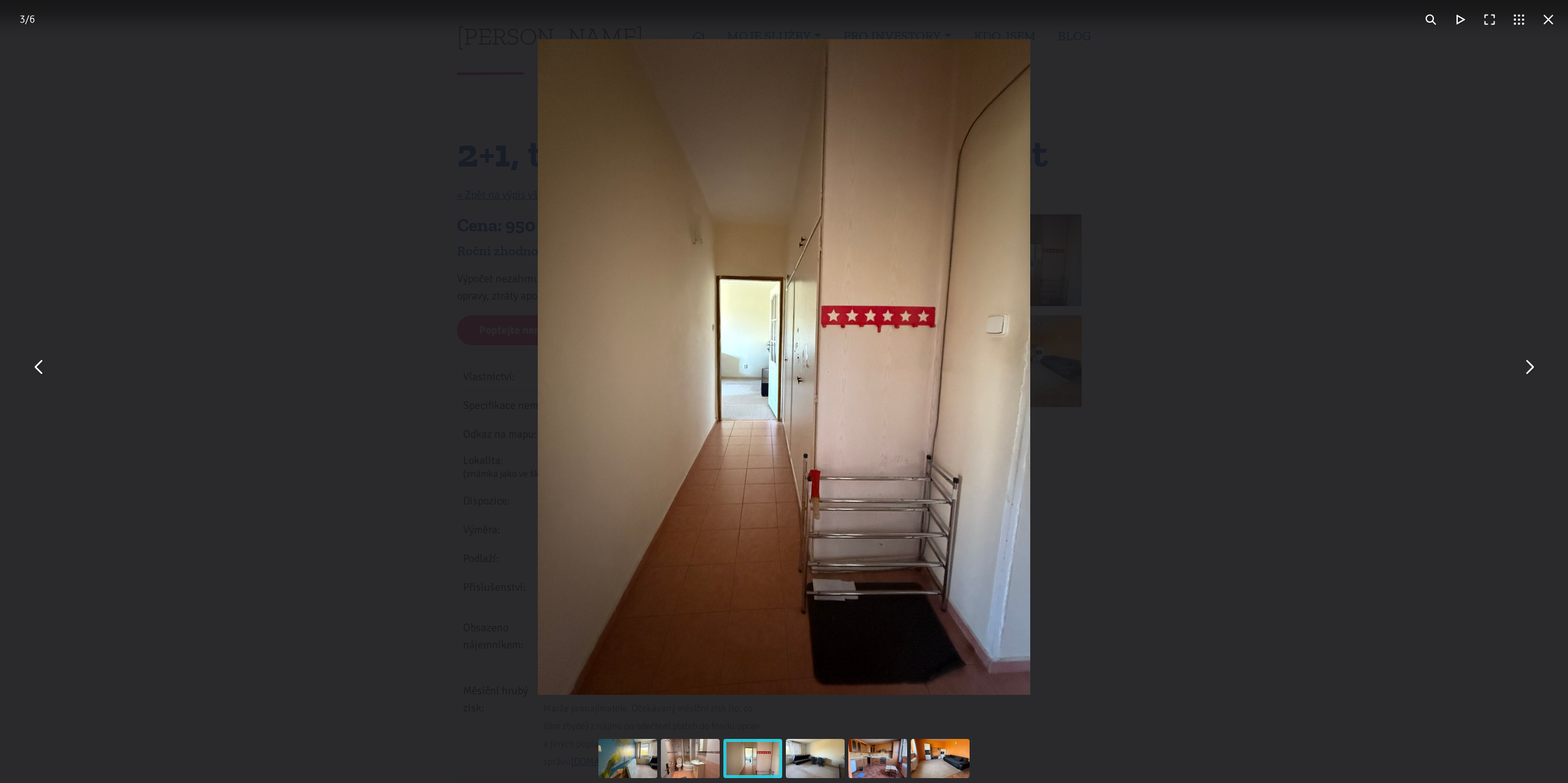
click at [1532, 367] on button "You can close this modal content with the ESC key" at bounding box center [1528, 367] width 29 height 29
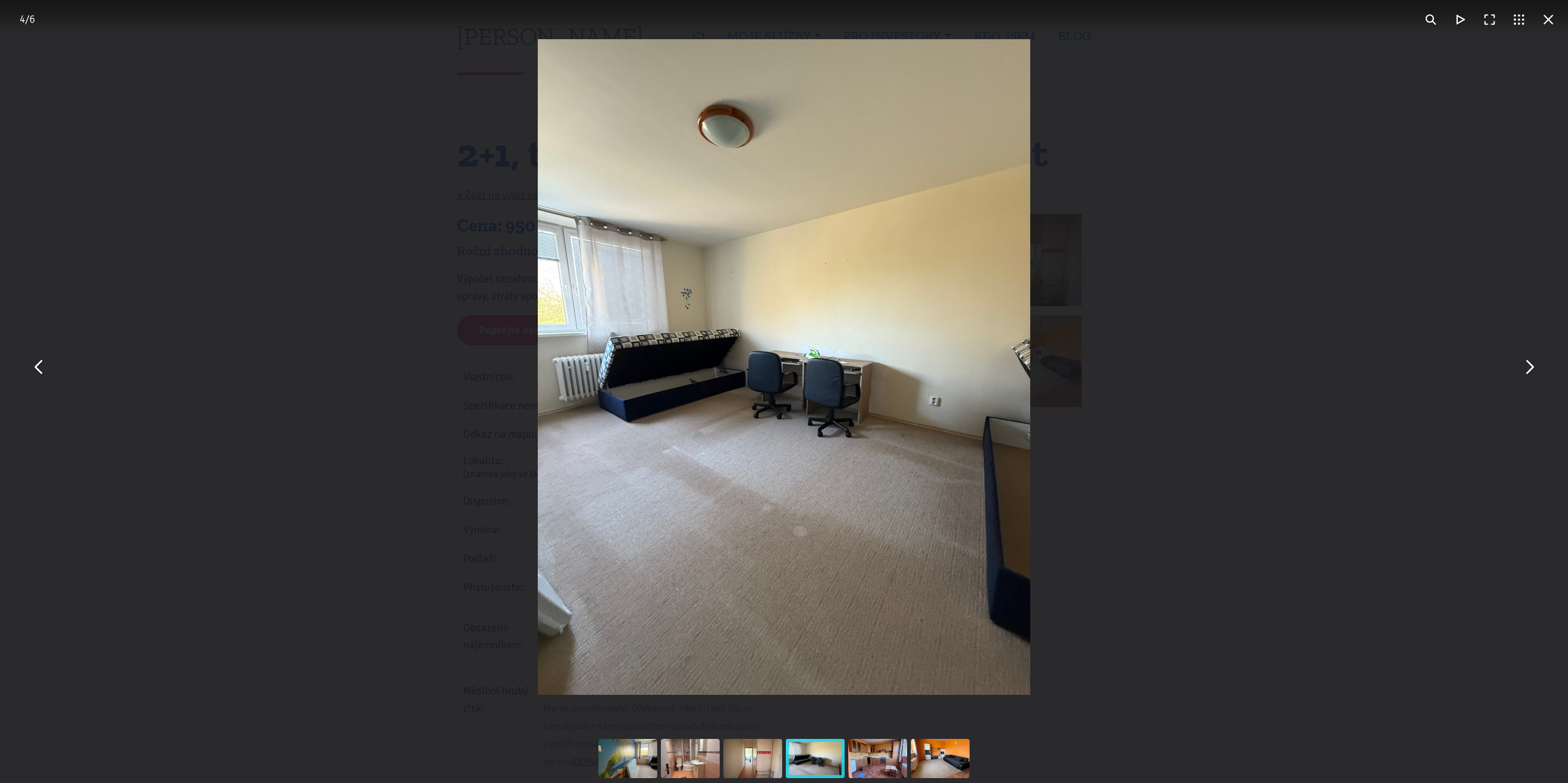
click at [1549, 19] on button "You can close this modal content with the ESC key" at bounding box center [1547, 19] width 29 height 29
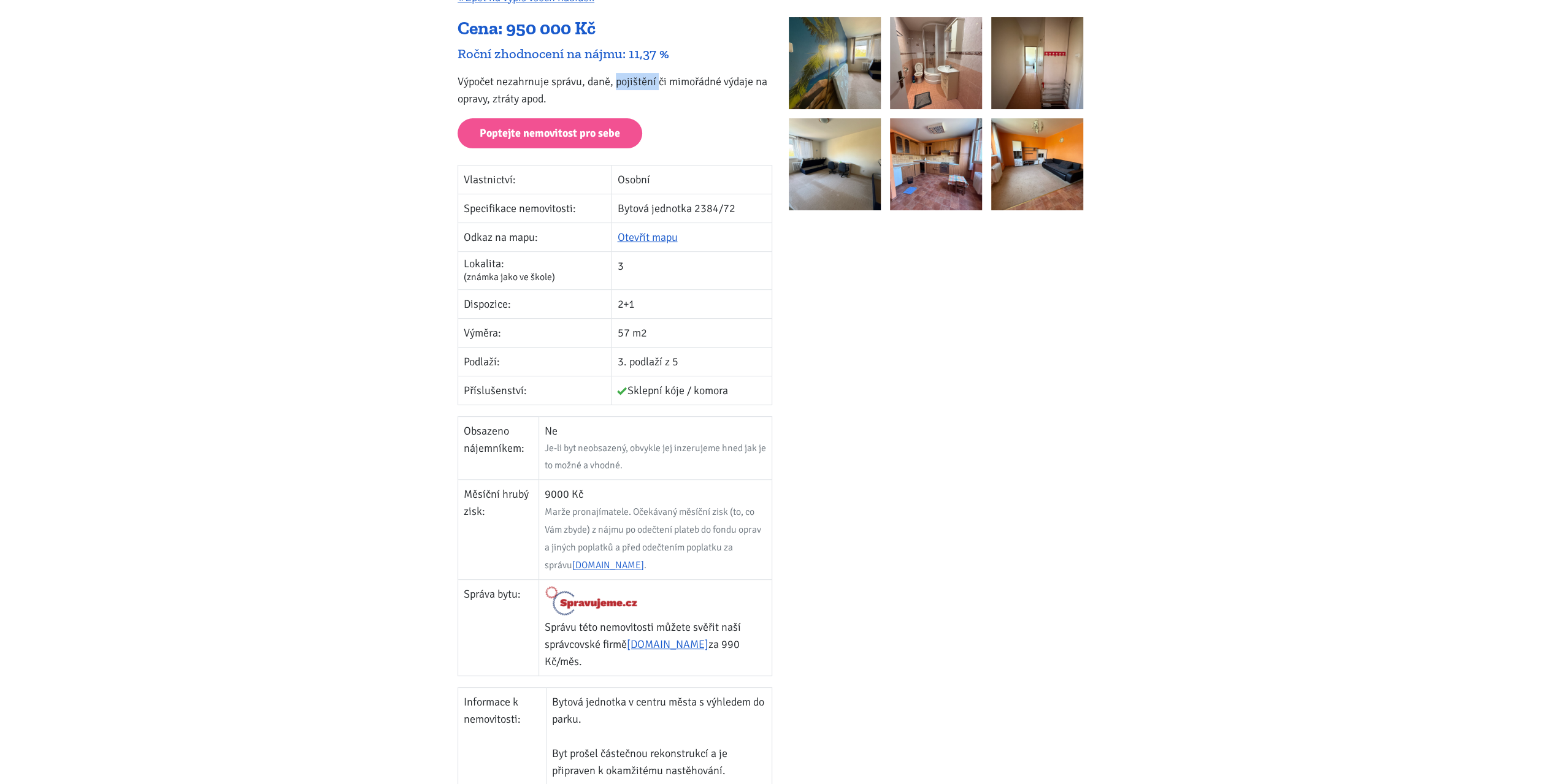
scroll to position [245, 0]
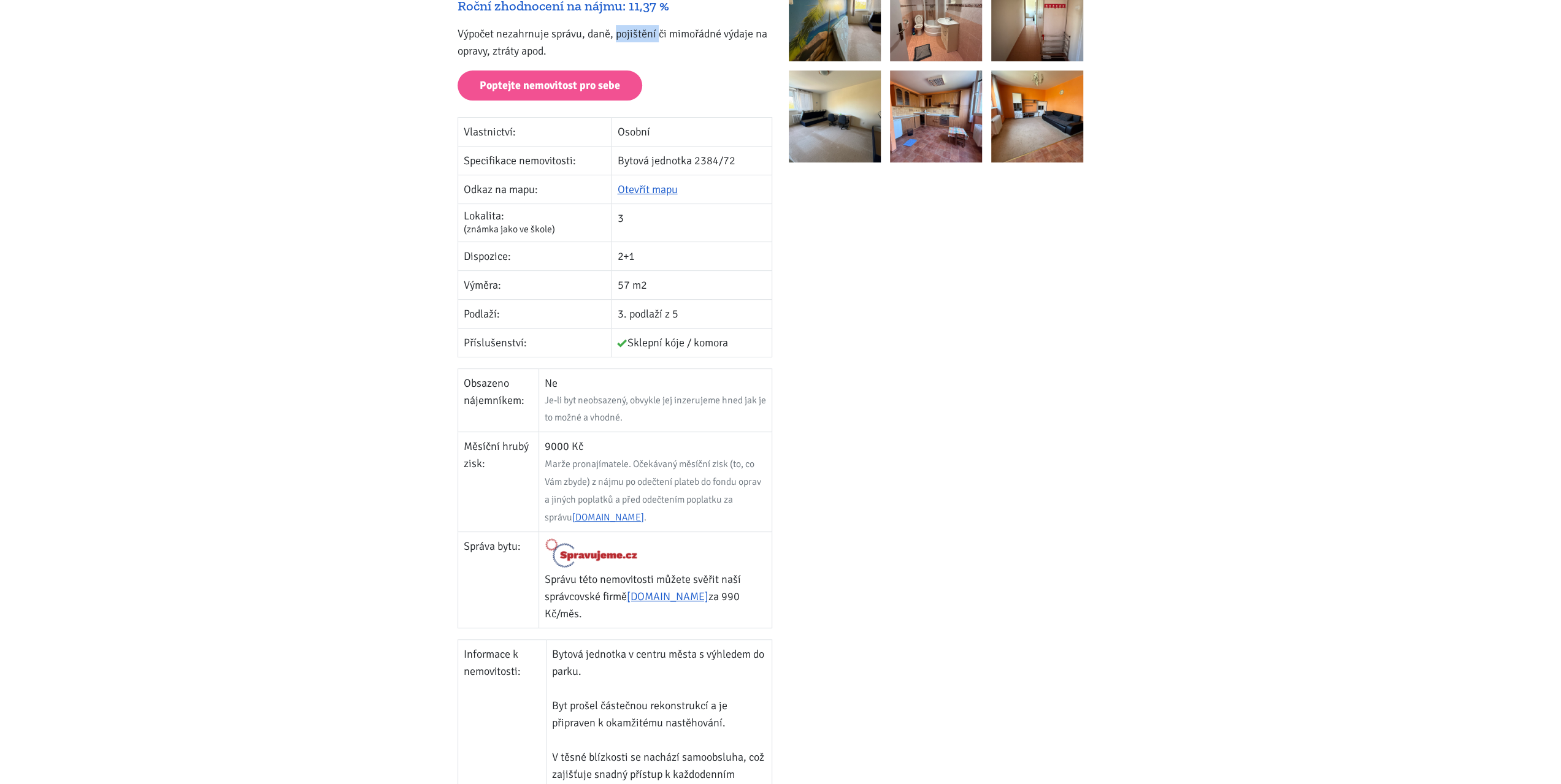
drag, startPoint x: 545, startPoint y: 443, endPoint x: 636, endPoint y: 486, distance: 100.6
click at [636, 486] on td "9000 Kč Marže pronajímatele. Očekávaný měsíční zisk (to, co Vám zbyde) z nájmu …" at bounding box center [655, 481] width 233 height 100
click at [633, 616] on p "Správu této nemovitosti můžete svěřit naší správcovské firmě Spravujeme.cz za 9…" at bounding box center [655, 596] width 222 height 51
drag, startPoint x: 546, startPoint y: 442, endPoint x: 628, endPoint y: 469, distance: 86.3
click at [628, 469] on td "9000 Kč Marže pronajímatele. Očekávaný měsíční zisk (to, co Vám zbyde) z nájmu …" at bounding box center [655, 481] width 233 height 100
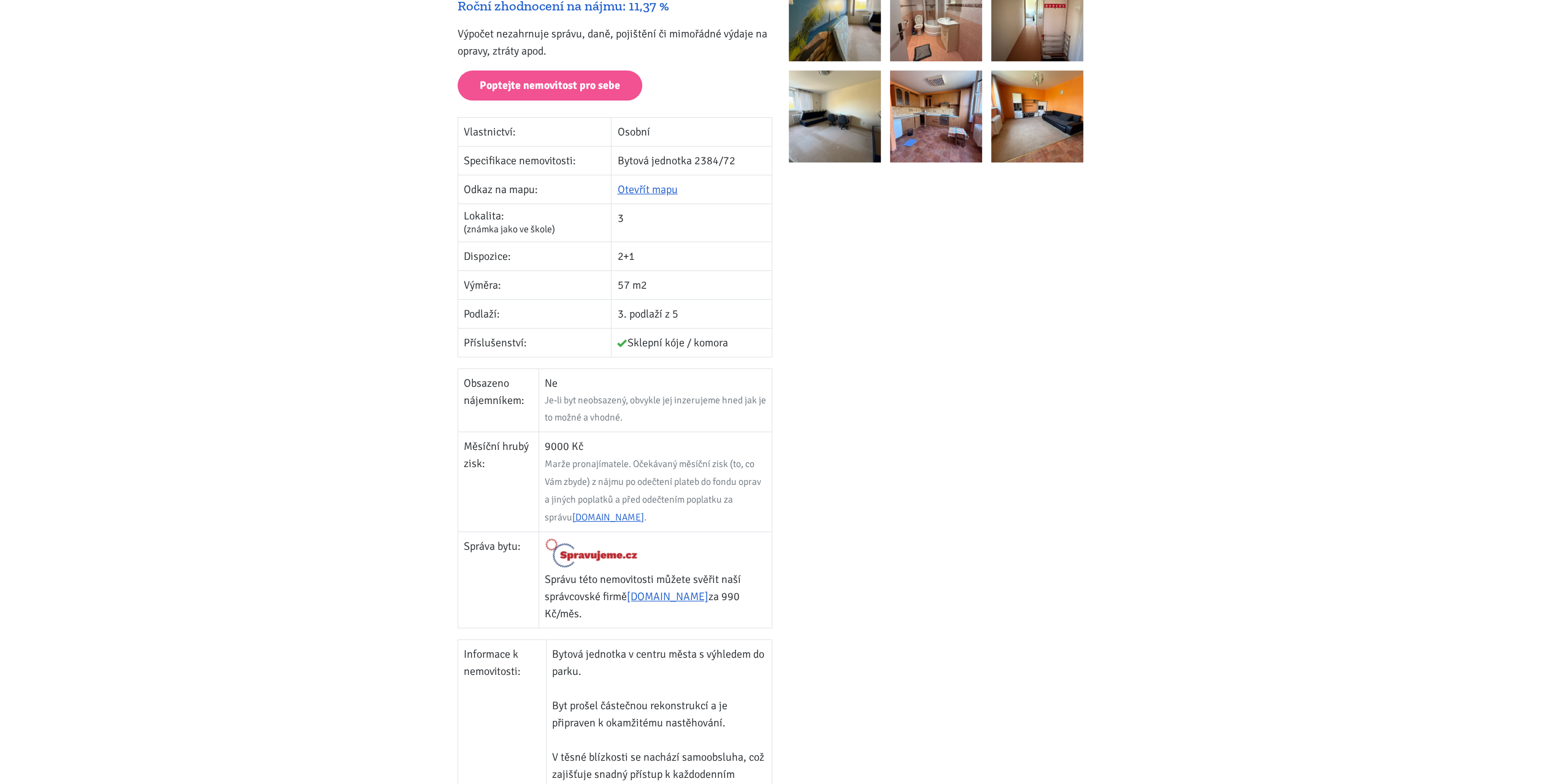
click at [897, 506] on div at bounding box center [946, 427] width 331 height 917
click at [1017, 429] on div at bounding box center [946, 427] width 331 height 917
click at [936, 415] on div at bounding box center [946, 427] width 331 height 917
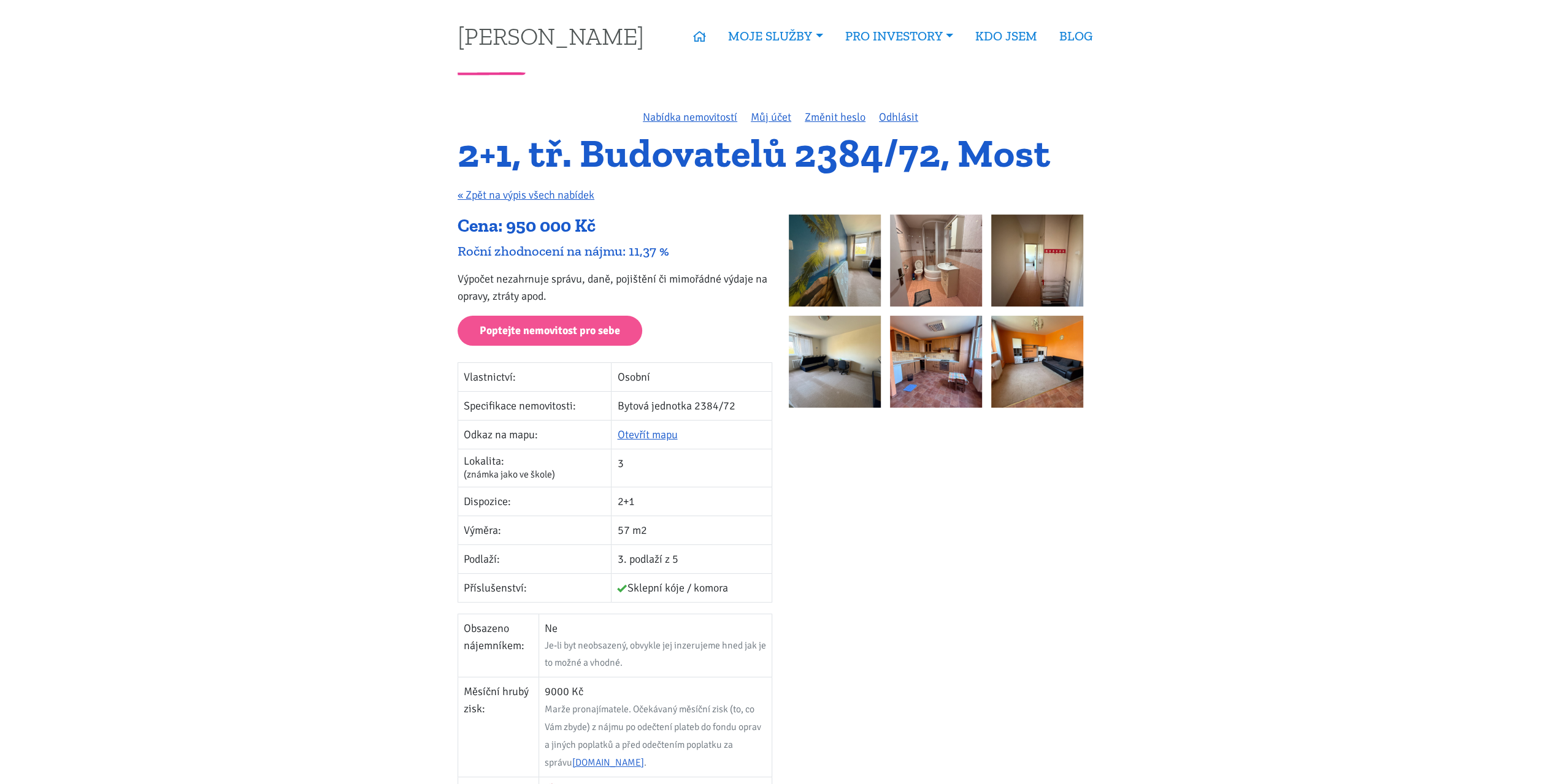
click at [598, 278] on p "Výpočet nezahrnuje správu, daně, pojištění či mimořádné výdaje na opravy, ztrát…" at bounding box center [614, 287] width 314 height 34
click at [565, 279] on p "Výpočet nezahrnuje správu, daně, pojištění či mimořádné výdaje na opravy, ztrát…" at bounding box center [614, 287] width 314 height 34
click at [522, 278] on p "Výpočet nezahrnuje správu, daně, pojištění či mimořádné výdaje na opravy, ztrát…" at bounding box center [614, 287] width 314 height 34
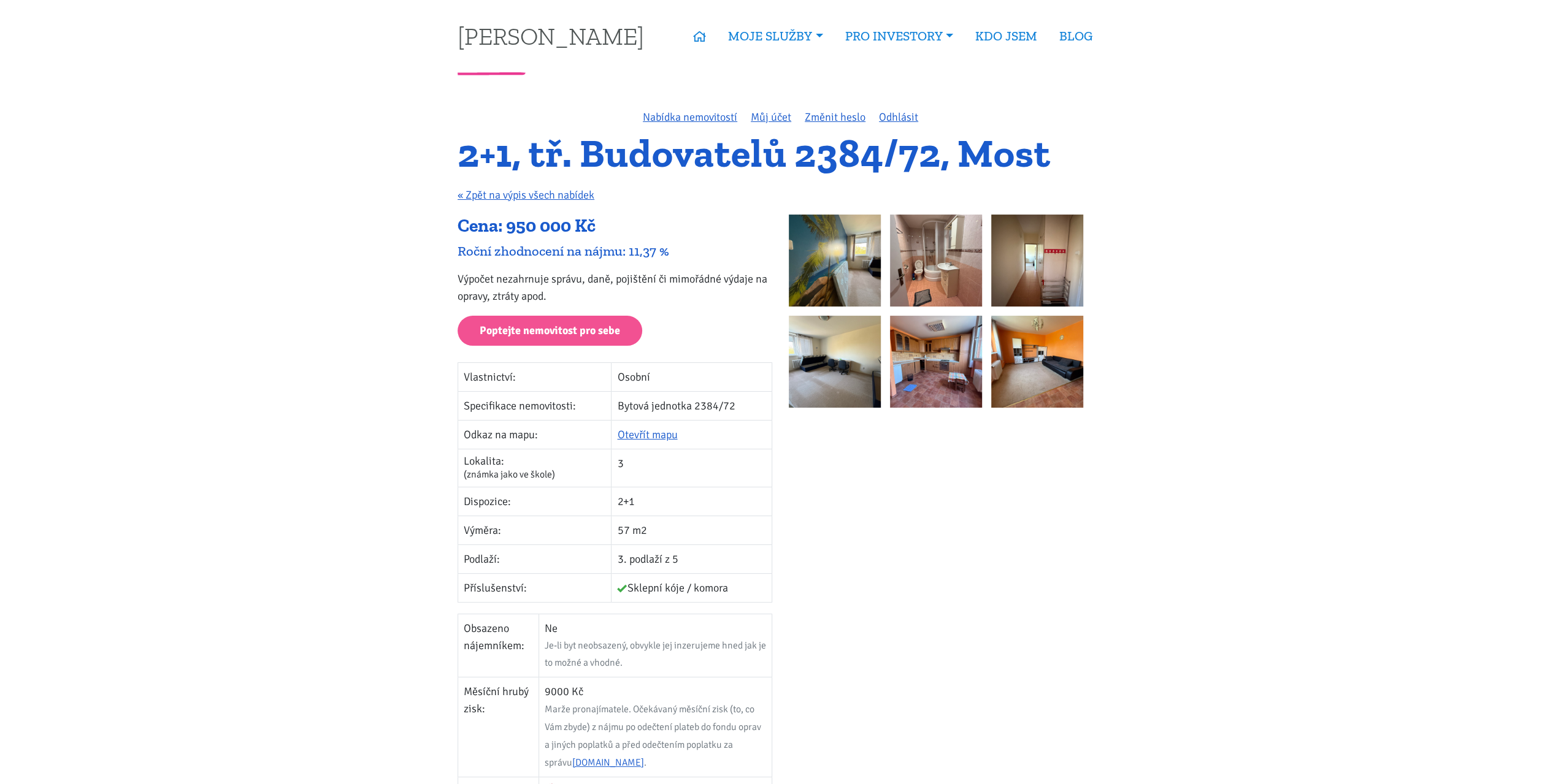
click at [522, 278] on p "Výpočet nezahrnuje správu, daně, pojištění či mimořádné výdaje na opravy, ztrát…" at bounding box center [614, 287] width 314 height 34
click at [480, 279] on p "Výpočet nezahrnuje správu, daně, pojištění či mimořádné výdaje na opravy, ztrát…" at bounding box center [614, 287] width 314 height 34
click at [473, 295] on p "Výpočet nezahrnuje správu, daně, pojištění či mimořádné výdaje na opravy, ztrát…" at bounding box center [614, 287] width 314 height 34
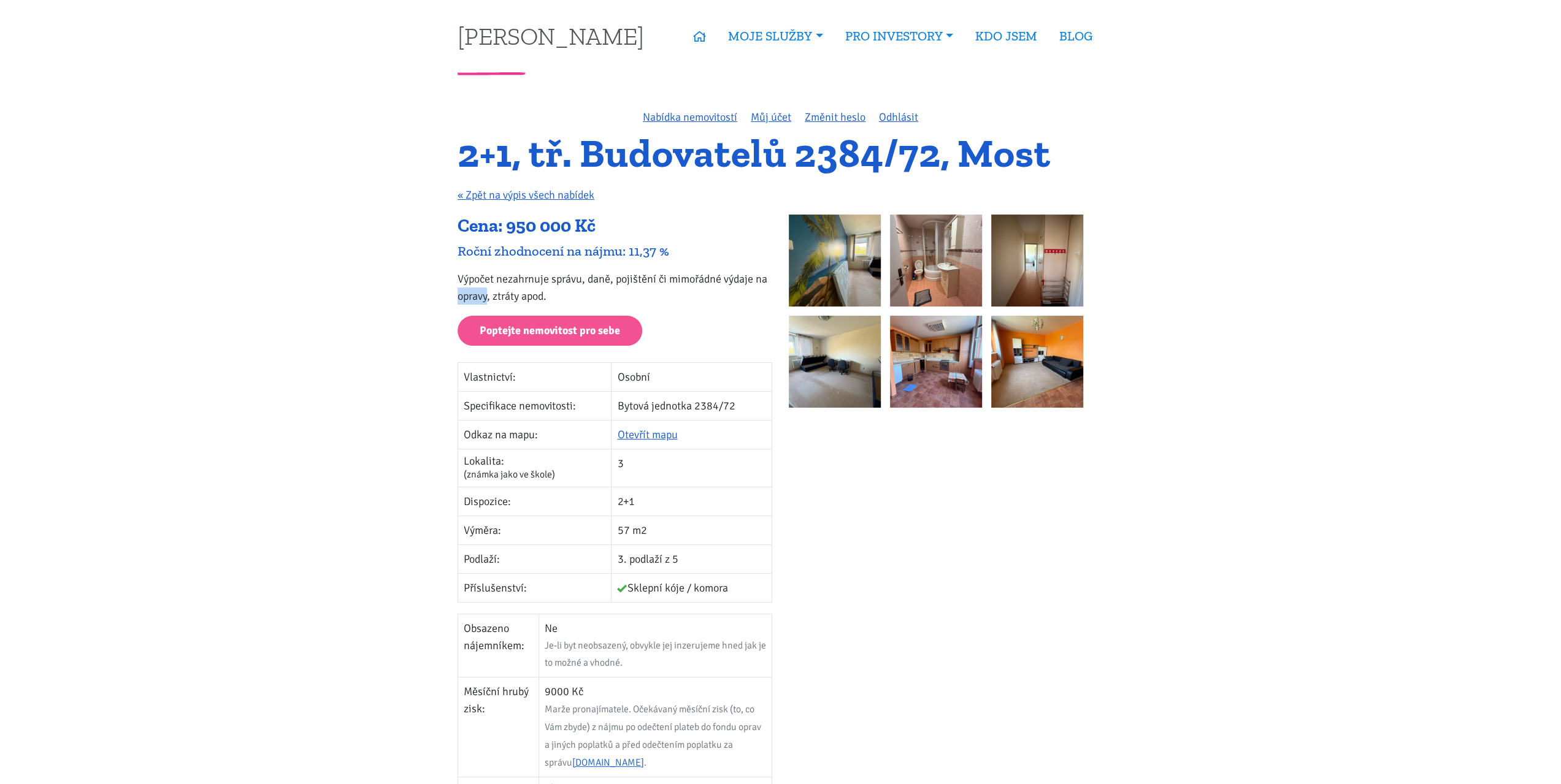
click at [505, 295] on p "Výpočet nezahrnuje správu, daně, pojištění či mimořádné výdaje na opravy, ztrát…" at bounding box center [614, 287] width 314 height 34
click at [531, 296] on p "Výpočet nezahrnuje správu, daně, pojištění či mimořádné výdaje na opravy, ztrát…" at bounding box center [614, 287] width 314 height 34
click at [632, 282] on p "Výpočet nezahrnuje správu, daně, pojištění či mimořádné výdaje na opravy, ztrát…" at bounding box center [614, 287] width 314 height 34
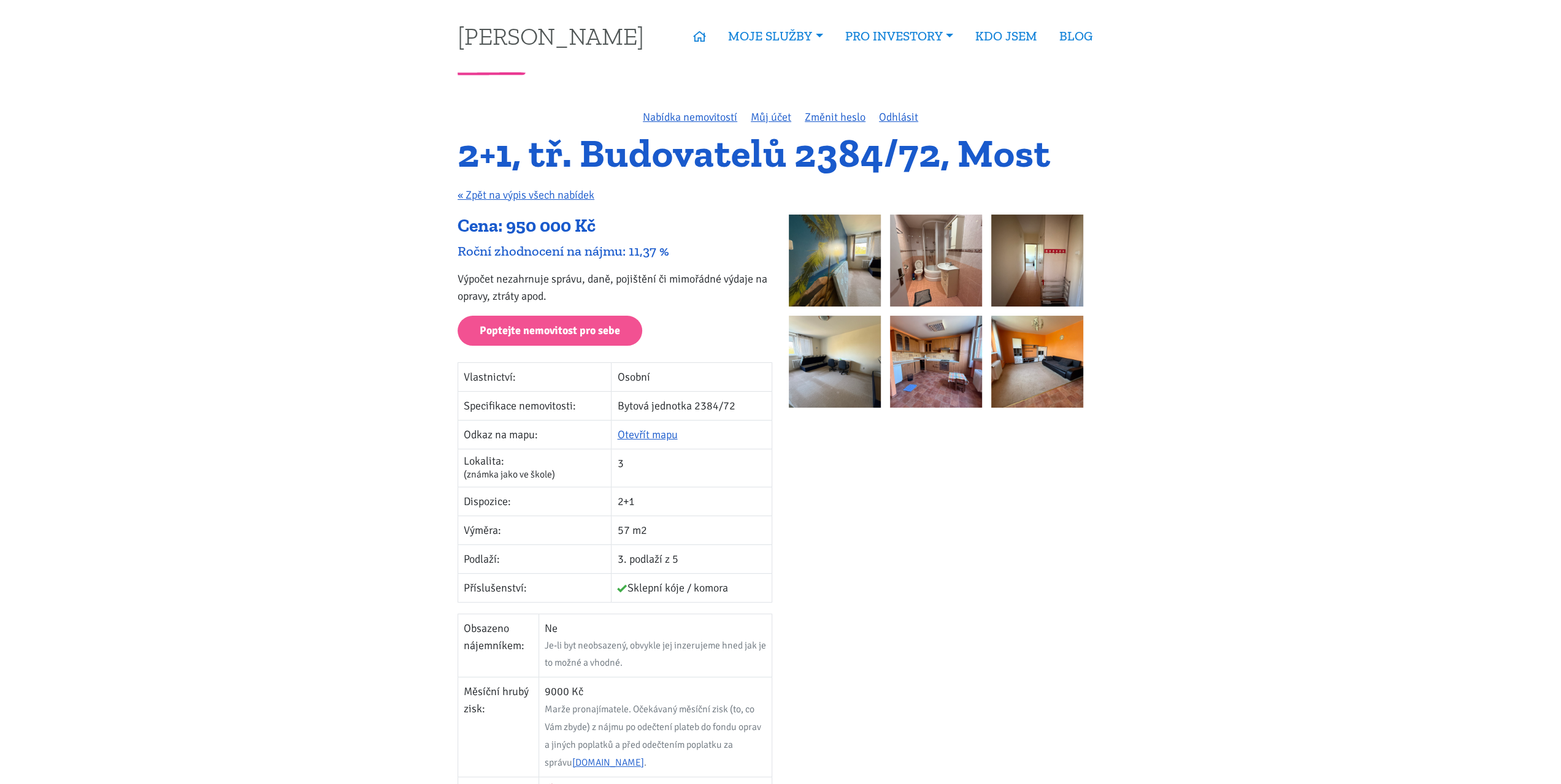
click at [632, 282] on p "Výpočet nezahrnuje správu, daně, pojištění či mimořádné výdaje na opravy, ztrát…" at bounding box center [614, 287] width 314 height 34
click at [687, 277] on p "Výpočet nezahrnuje správu, daně, pojištění či mimořádné výdaje na opravy, ztrát…" at bounding box center [614, 287] width 314 height 34
click at [736, 278] on p "Výpočet nezahrnuje správu, daně, pojištění či mimořádné výdaje na opravy, ztrát…" at bounding box center [614, 287] width 314 height 34
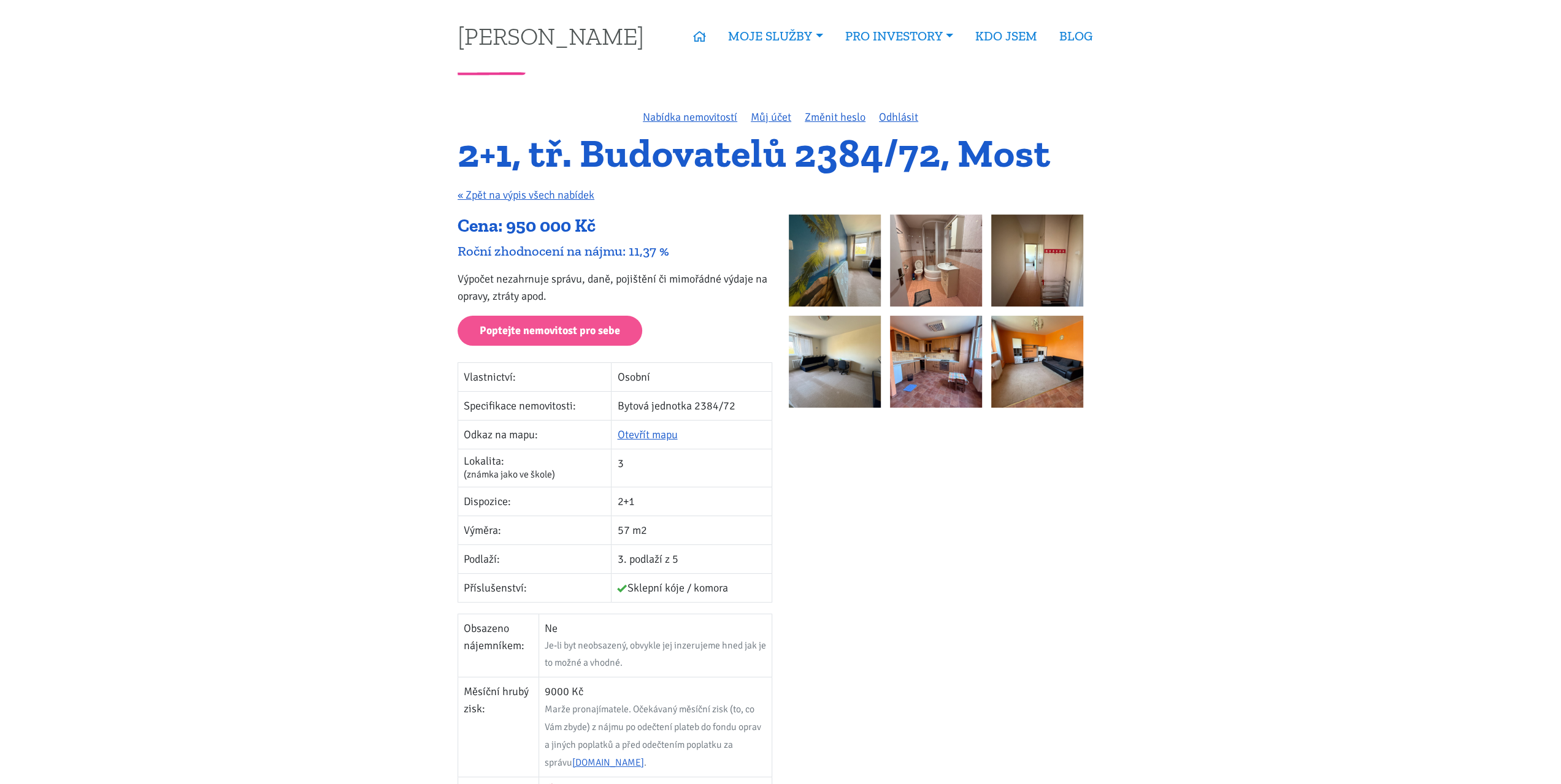
click at [598, 278] on p "Výpočet nezahrnuje správu, daně, pojištění či mimořádné výdaje na opravy, ztrát…" at bounding box center [614, 287] width 314 height 34
click at [511, 276] on p "Výpočet nezahrnuje správu, daně, pojištění či mimořádné výdaje na opravy, ztrát…" at bounding box center [614, 287] width 314 height 34
click at [477, 278] on p "Výpočet nezahrnuje správu, daně, pojištění či mimořádné výdaje na opravy, ztrát…" at bounding box center [614, 287] width 314 height 34
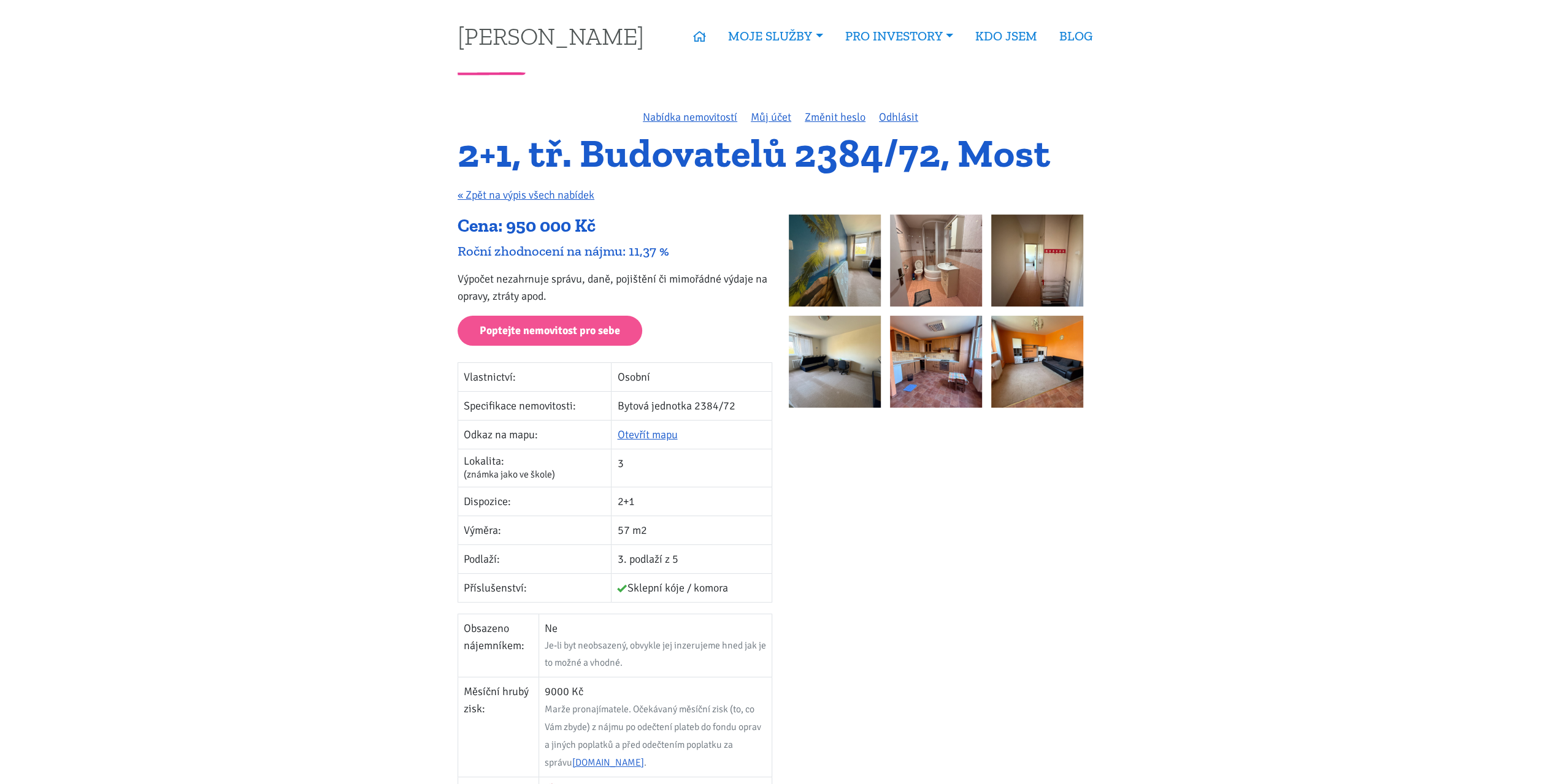
click at [477, 278] on p "Výpočet nezahrnuje správu, daně, pojištění či mimořádné výdaje na opravy, ztrát…" at bounding box center [614, 287] width 314 height 34
click at [474, 300] on p "Výpočet nezahrnuje správu, daně, pojištění či mimořádné výdaje na opravy, ztrát…" at bounding box center [614, 287] width 314 height 34
click at [571, 279] on p "Výpočet nezahrnuje správu, daně, pojištění či mimořádné výdaje na opravy, ztrát…" at bounding box center [614, 287] width 314 height 34
click at [596, 276] on p "Výpočet nezahrnuje správu, daně, pojištění či mimořádné výdaje na opravy, ztrát…" at bounding box center [614, 287] width 314 height 34
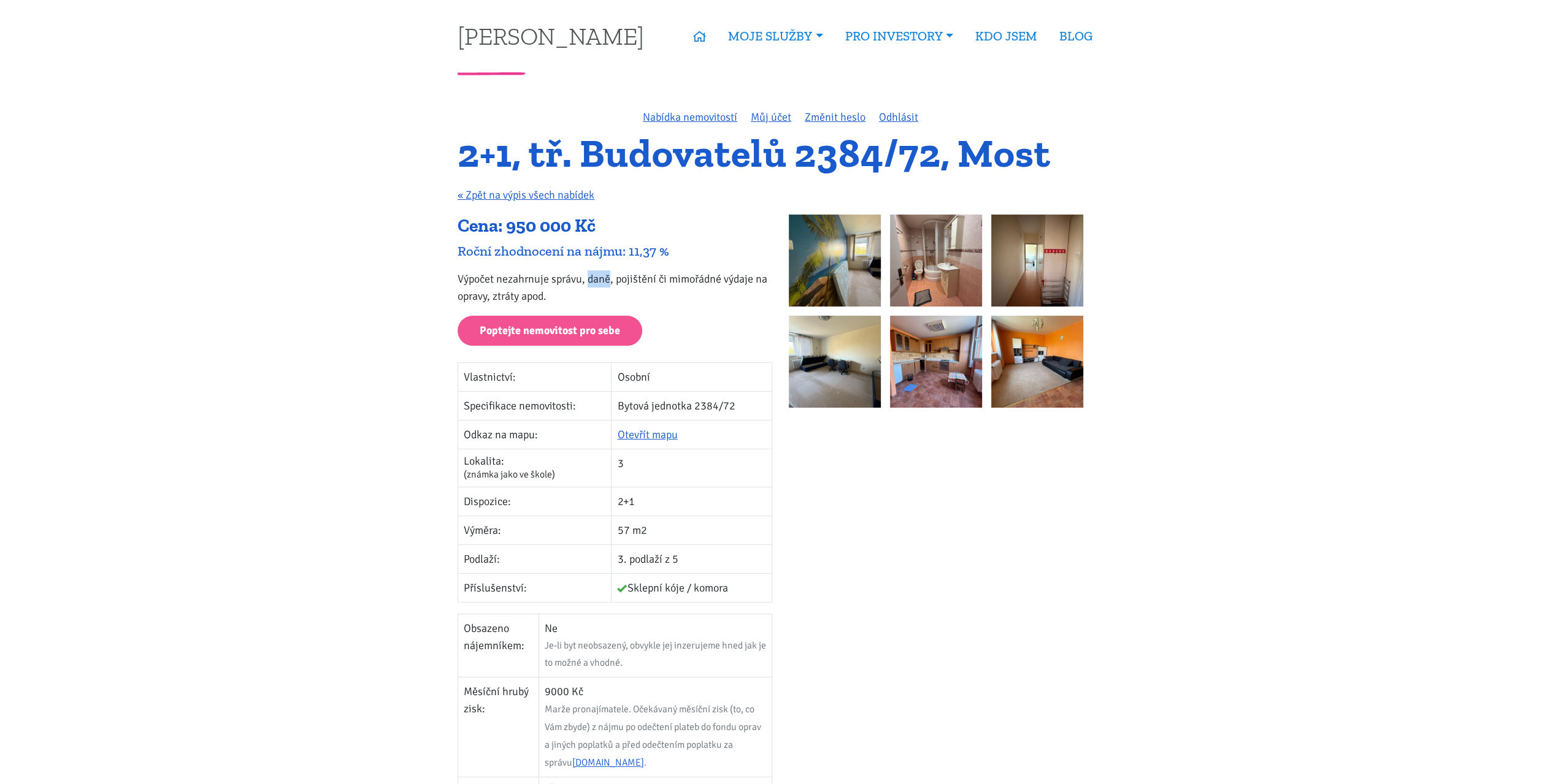
click at [596, 276] on p "Výpočet nezahrnuje správu, daně, pojištění či mimořádné výdaje na opravy, ztrát…" at bounding box center [614, 287] width 314 height 34
click at [562, 281] on p "Výpočet nezahrnuje správu, daně, pojištění či mimořádné výdaje na opravy, ztrát…" at bounding box center [614, 287] width 314 height 34
click at [678, 278] on p "Výpočet nezahrnuje správu, daně, pojištění či mimořádné výdaje na opravy, ztrát…" at bounding box center [614, 287] width 314 height 34
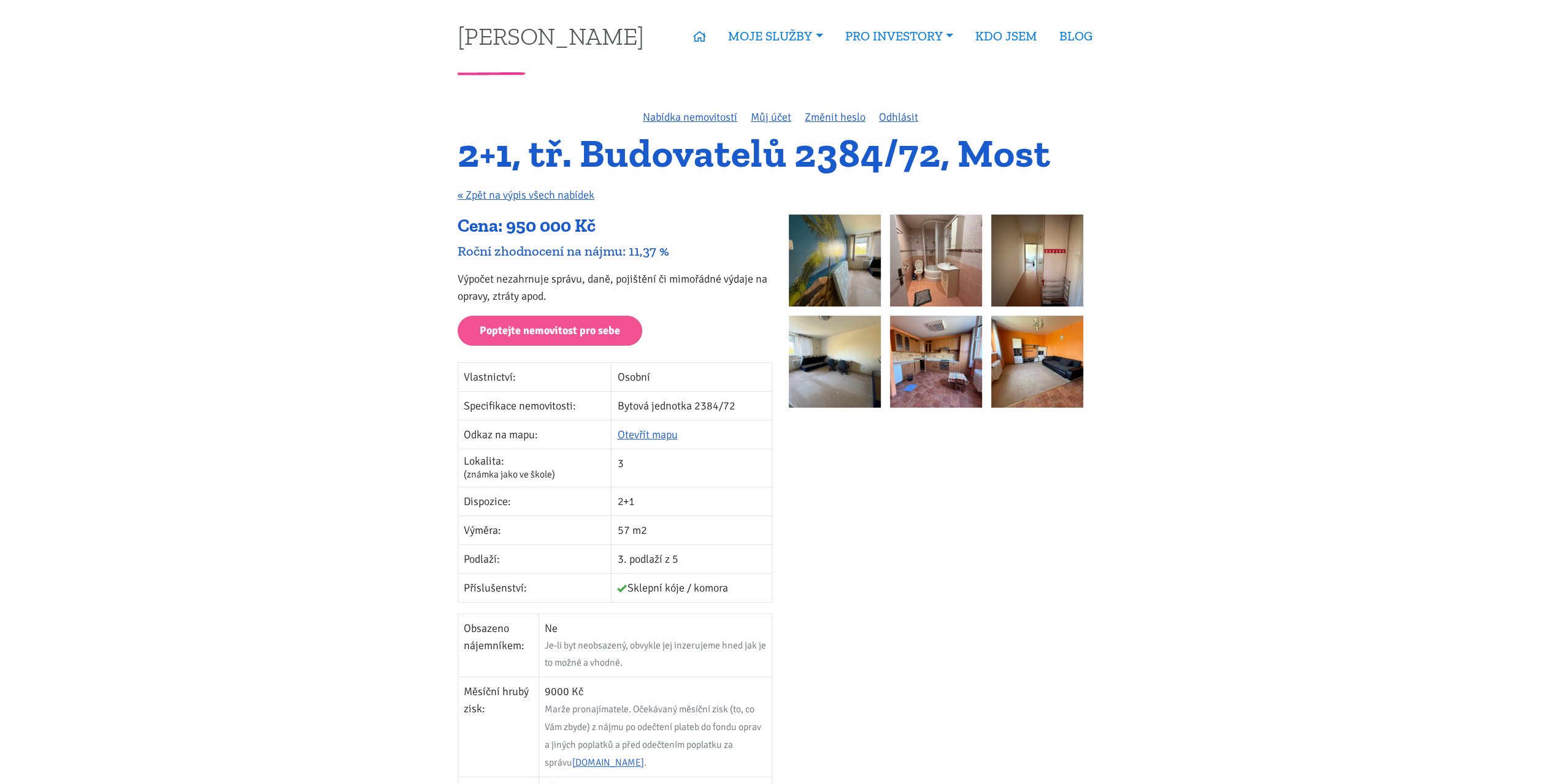
click at [632, 279] on p "Výpočet nezahrnuje správu, daně, pojištění či mimořádné výdaje na opravy, ztrát…" at bounding box center [614, 287] width 314 height 34
click at [632, 280] on p "Výpočet nezahrnuje správu, daně, pojištění či mimořádné výdaje na opravy, ztrát…" at bounding box center [614, 287] width 314 height 34
click at [601, 274] on p "Výpočet nezahrnuje správu, daně, pojištění či mimořádné výdaje na opravy, ztrát…" at bounding box center [614, 287] width 314 height 34
click at [575, 276] on p "Výpočet nezahrnuje správu, daně, pojištění či mimořádné výdaje na opravy, ztrát…" at bounding box center [614, 287] width 314 height 34
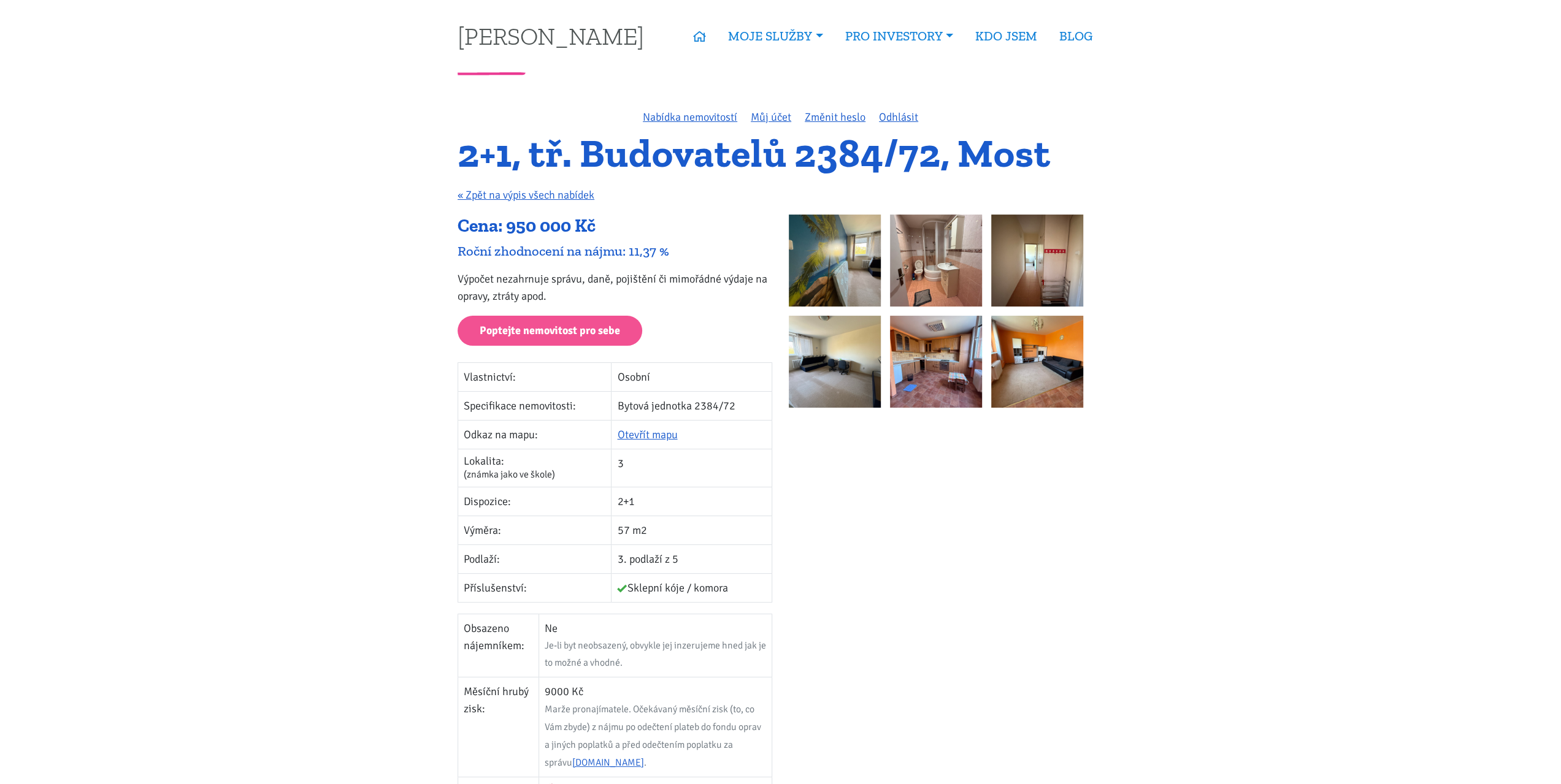
click at [575, 276] on p "Výpočet nezahrnuje správu, daně, pojištění či mimořádné výdaje na opravy, ztrát…" at bounding box center [614, 287] width 314 height 34
click at [480, 280] on p "Výpočet nezahrnuje správu, daně, pojištění či mimořádné výdaje na opravy, ztrát…" at bounding box center [614, 287] width 314 height 34
click at [509, 280] on p "Výpočet nezahrnuje správu, daně, pojištění či mimořádné výdaje na opravy, ztrát…" at bounding box center [614, 287] width 314 height 34
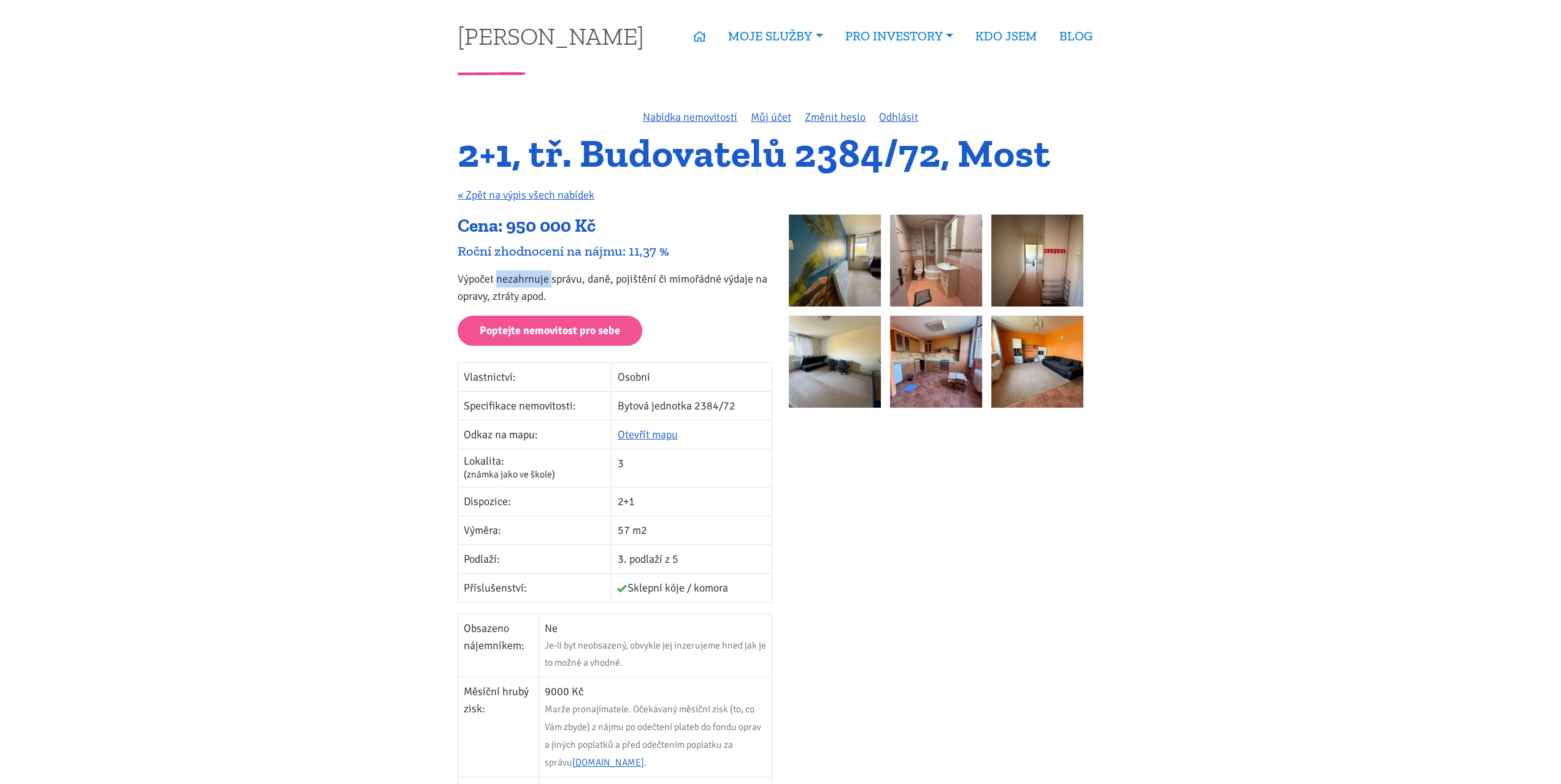
click at [571, 279] on p "Výpočet nezahrnuje správu, daně, pojištění či mimořádné výdaje na opravy, ztrát…" at bounding box center [614, 287] width 314 height 34
click at [602, 276] on p "Výpočet nezahrnuje správu, daně, pojištění či mimořádné výdaje na opravy, ztrát…" at bounding box center [614, 287] width 314 height 34
click at [644, 276] on p "Výpočet nezahrnuje správu, daně, pojištění či mimořádné výdaje na opravy, ztrát…" at bounding box center [614, 287] width 314 height 34
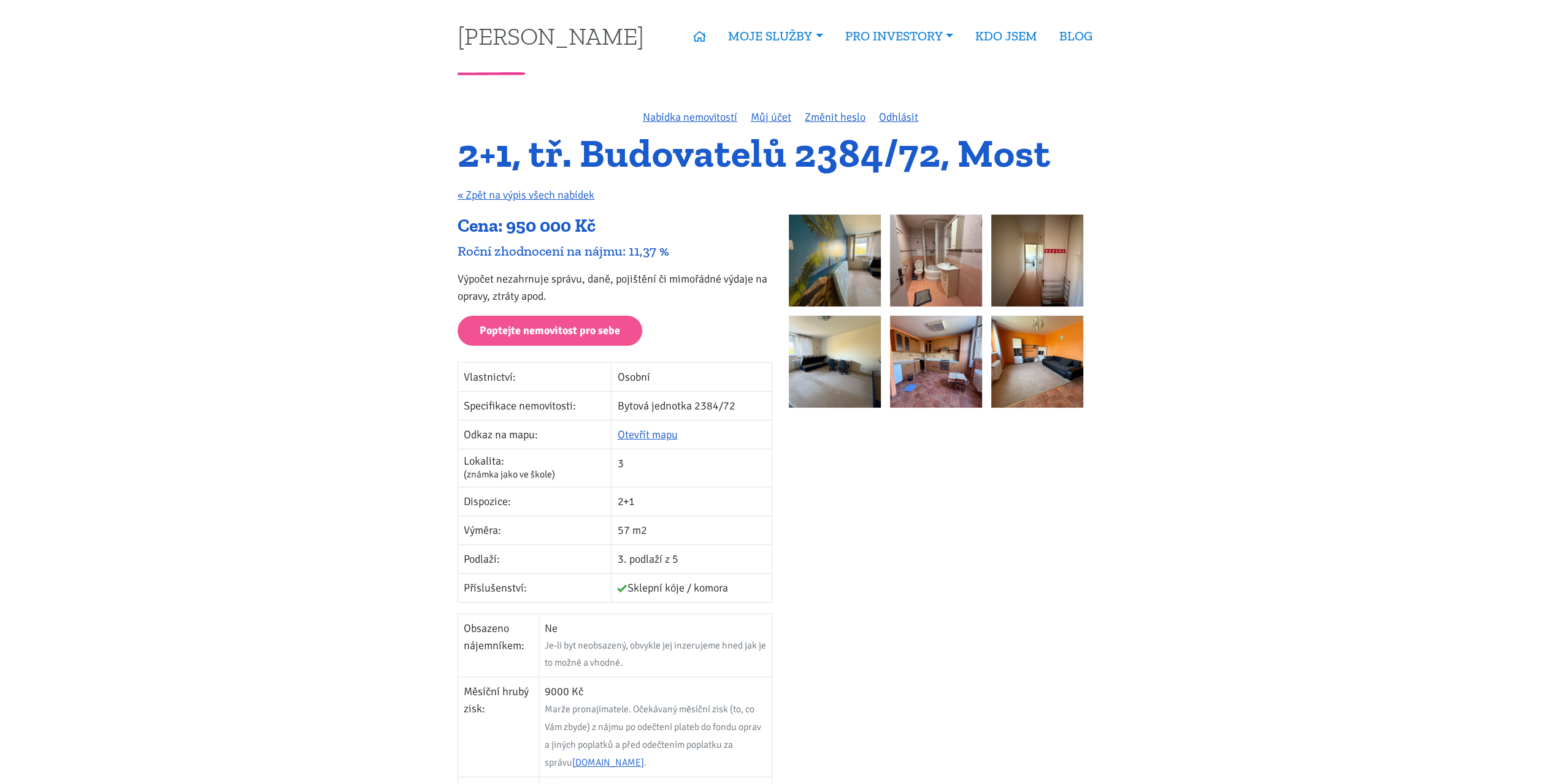
click at [644, 276] on p "Výpočet nezahrnuje správu, daně, pojištění či mimořádné výdaje na opravy, ztrát…" at bounding box center [614, 287] width 314 height 34
click at [672, 276] on p "Výpočet nezahrnuje správu, daně, pojištění či mimořádné výdaje na opravy, ztrát…" at bounding box center [614, 287] width 314 height 34
click at [658, 278] on p "Výpočet nezahrnuje správu, daně, pojištění či mimořádné výdaje na opravy, ztrát…" at bounding box center [614, 287] width 314 height 34
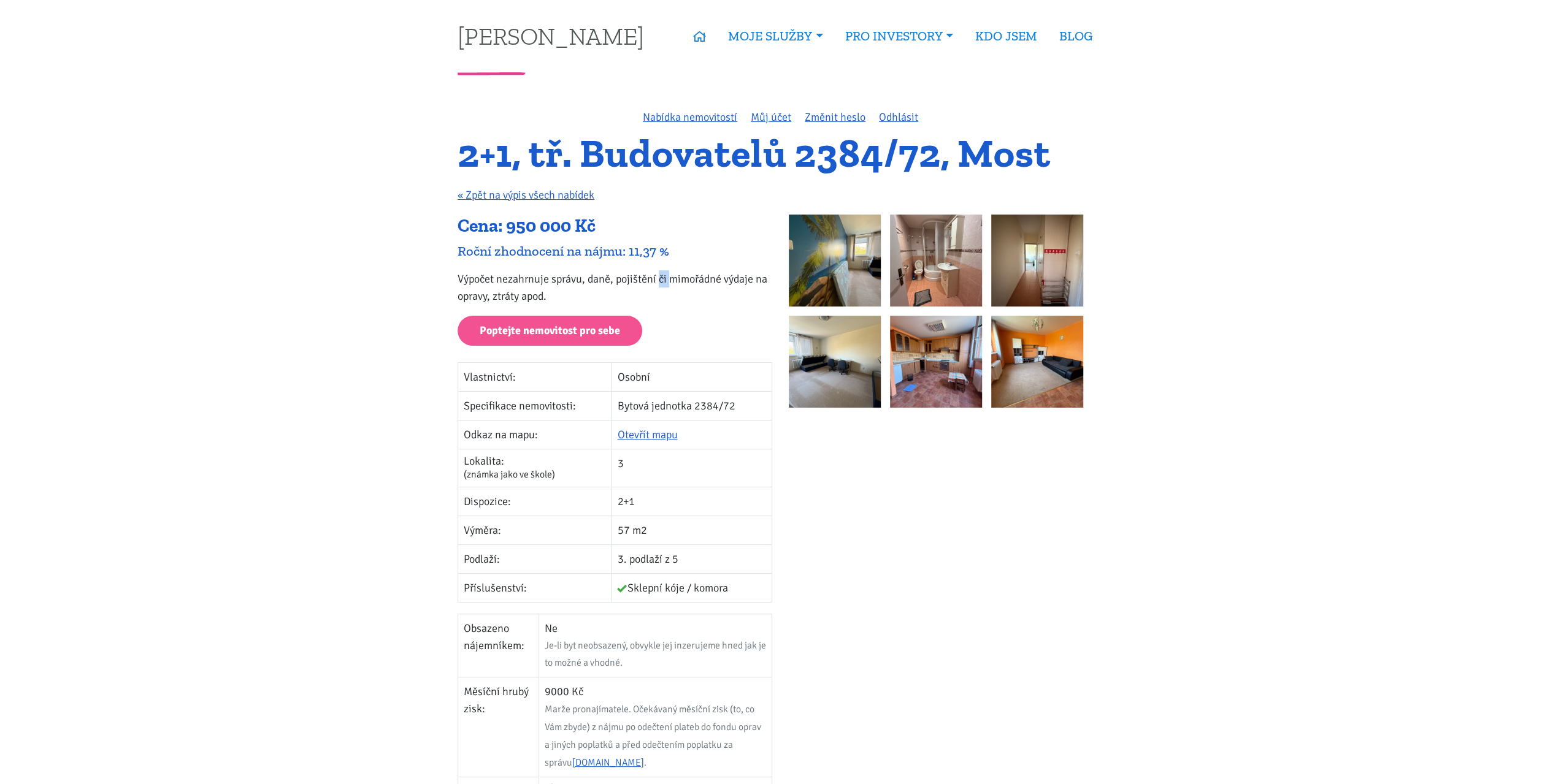
click at [598, 276] on p "Výpočet nezahrnuje správu, daně, pojištění či mimořádné výdaje na opravy, ztrát…" at bounding box center [614, 287] width 314 height 34
click at [564, 276] on p "Výpočet nezahrnuje správu, daně, pojištění či mimořádné výdaje na opravy, ztrát…" at bounding box center [614, 287] width 314 height 34
click at [515, 278] on p "Výpočet nezahrnuje správu, daně, pojištění či mimořádné výdaje na opravy, ztrát…" at bounding box center [614, 287] width 314 height 34
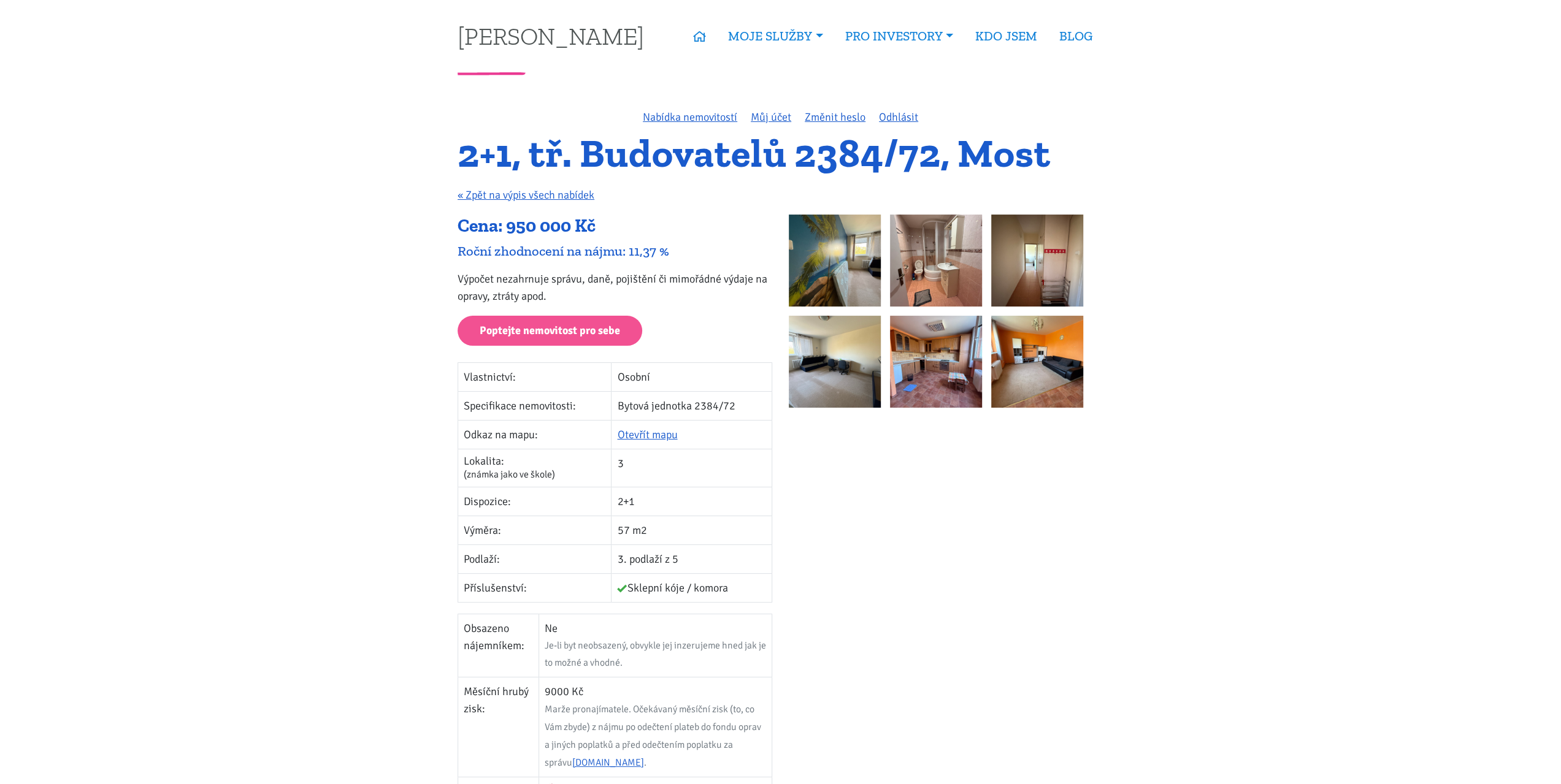
click at [515, 278] on p "Výpočet nezahrnuje správu, daně, pojištění či mimořádné výdaje na opravy, ztrát…" at bounding box center [614, 287] width 314 height 34
click at [469, 278] on p "Výpočet nezahrnuje správu, daně, pojištění či mimořádné výdaje na opravy, ztrát…" at bounding box center [614, 287] width 314 height 34
click at [466, 295] on p "Výpočet nezahrnuje správu, daně, pojištění či mimořádné výdaje na opravy, ztrát…" at bounding box center [614, 287] width 314 height 34
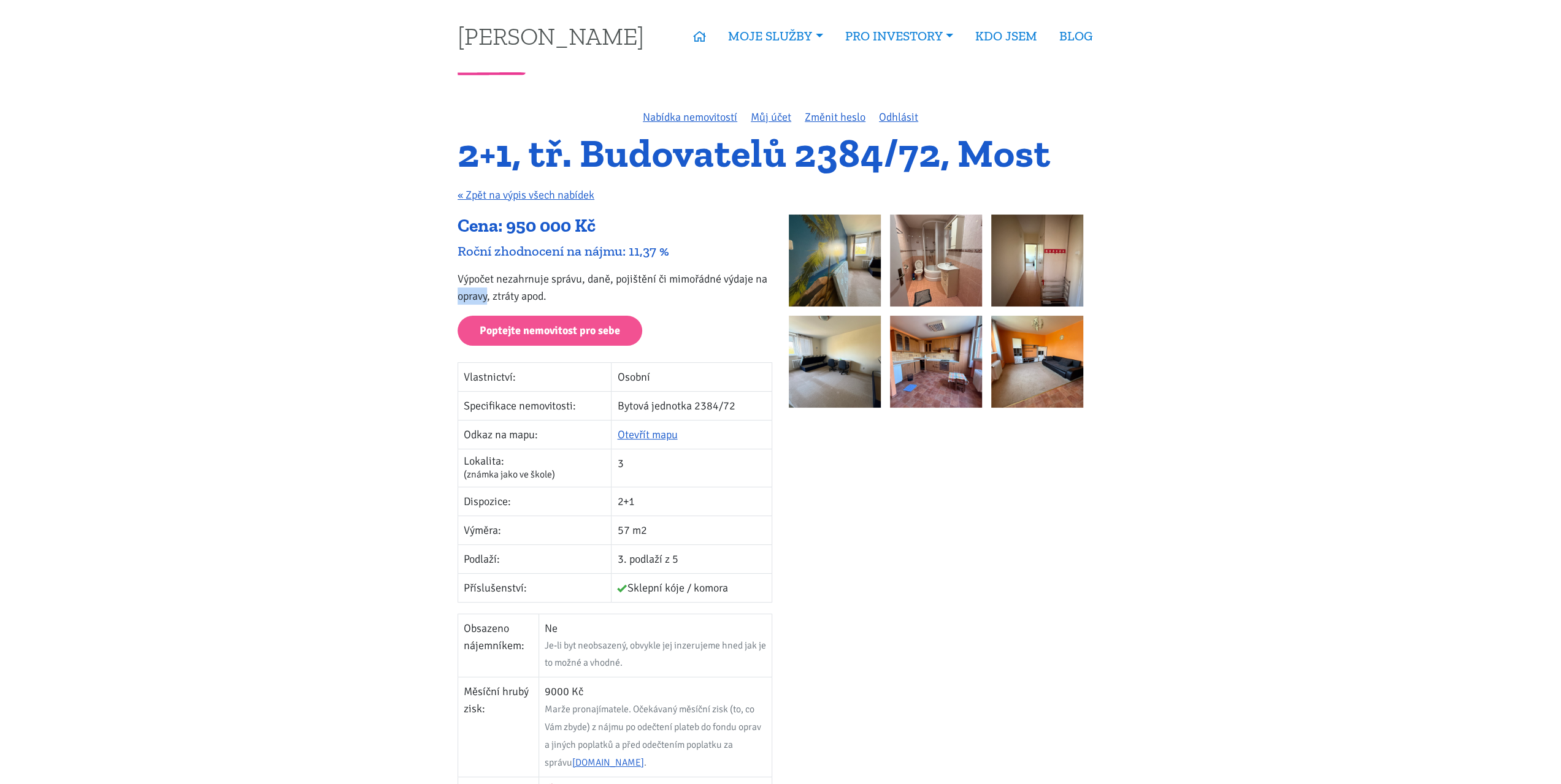
click at [508, 292] on p "Výpočet nezahrnuje správu, daně, pojištění či mimořádné výdaje na opravy, ztrát…" at bounding box center [614, 287] width 314 height 34
click at [524, 293] on p "Výpočet nezahrnuje správu, daně, pojištění či mimořádné výdaje na opravy, ztrát…" at bounding box center [614, 287] width 314 height 34
click at [568, 279] on p "Výpočet nezahrnuje správu, daně, pojištění či mimořádné výdaje na opravy, ztrát…" at bounding box center [614, 287] width 314 height 34
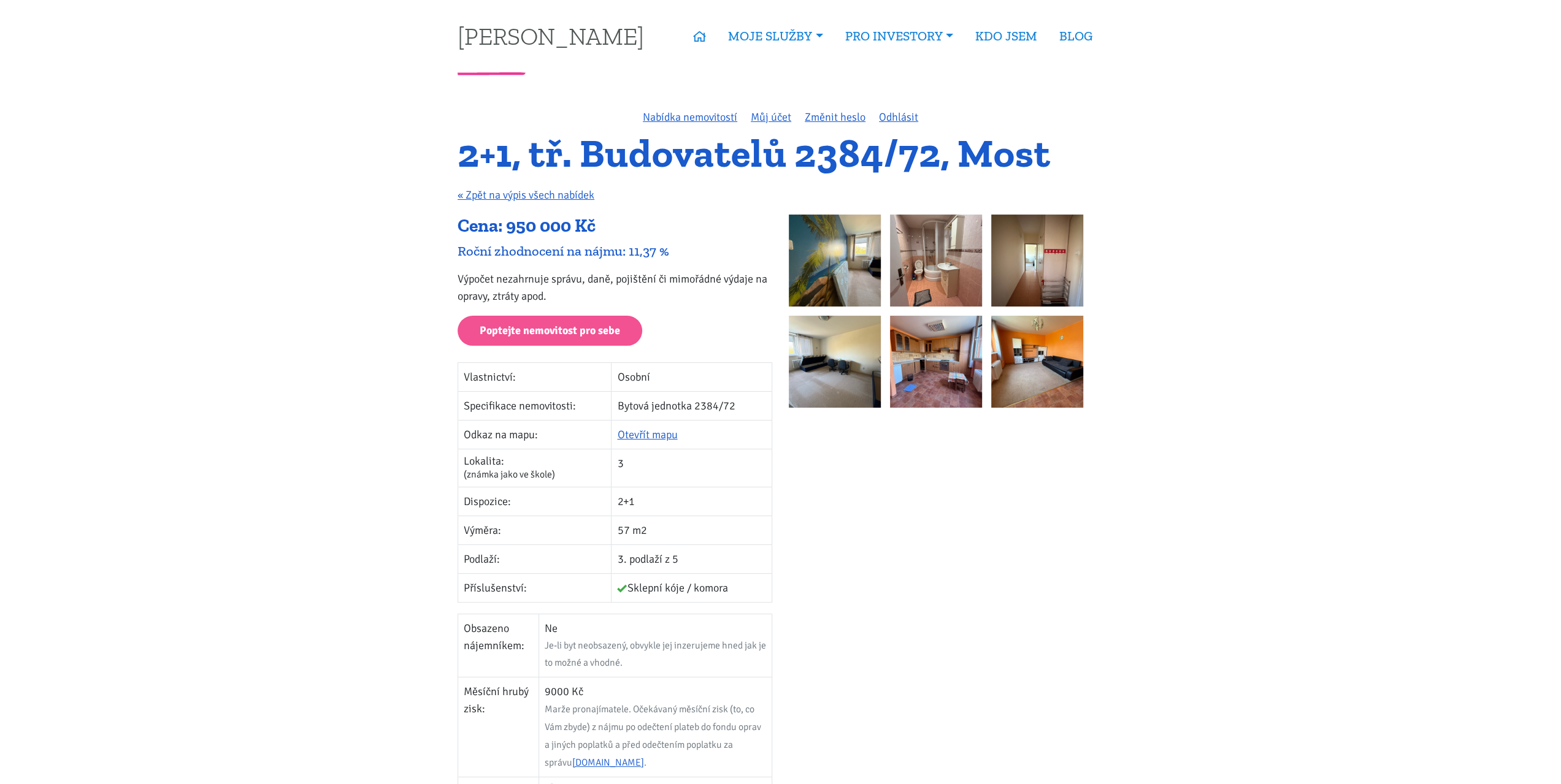
click at [568, 279] on p "Výpočet nezahrnuje správu, daně, pojištění či mimořádné výdaje na opravy, ztrát…" at bounding box center [614, 287] width 314 height 34
click at [598, 277] on p "Výpočet nezahrnuje správu, daně, pojištění či mimořádné výdaje na opravy, ztrát…" at bounding box center [614, 287] width 314 height 34
click at [640, 277] on p "Výpočet nezahrnuje správu, daně, pojištění či mimořádné výdaje na opravy, ztrát…" at bounding box center [614, 287] width 314 height 34
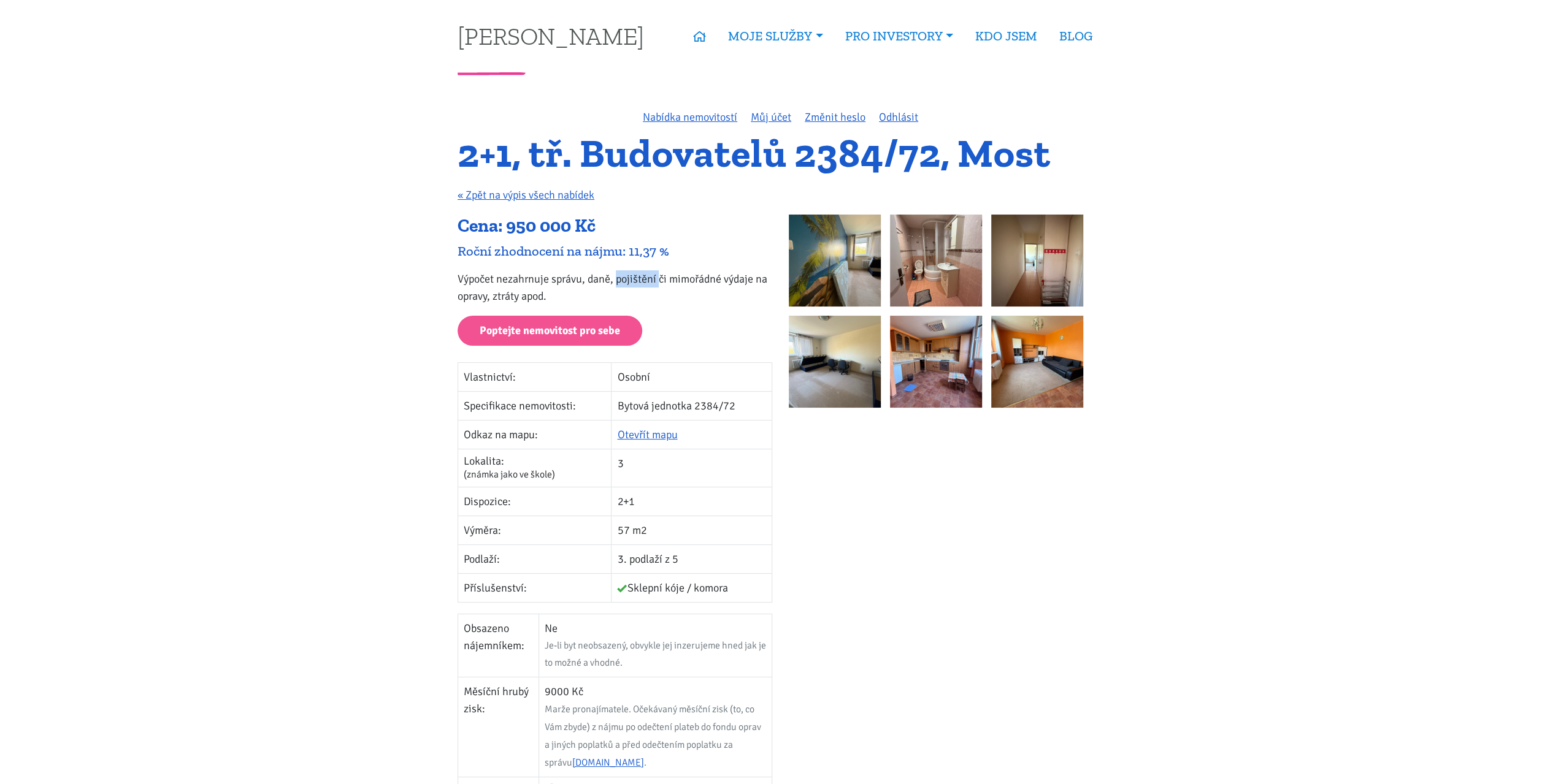
click at [674, 277] on p "Výpočet nezahrnuje správu, daně, pojištění či mimořádné výdaje na opravy, ztrát…" at bounding box center [614, 287] width 314 height 34
click at [661, 277] on p "Výpočet nezahrnuje správu, daně, pojištění či mimořádné výdaje na opravy, ztrát…" at bounding box center [614, 287] width 314 height 34
click at [631, 276] on p "Výpočet nezahrnuje správu, daně, pojištění či mimořádné výdaje na opravy, ztrát…" at bounding box center [614, 287] width 314 height 34
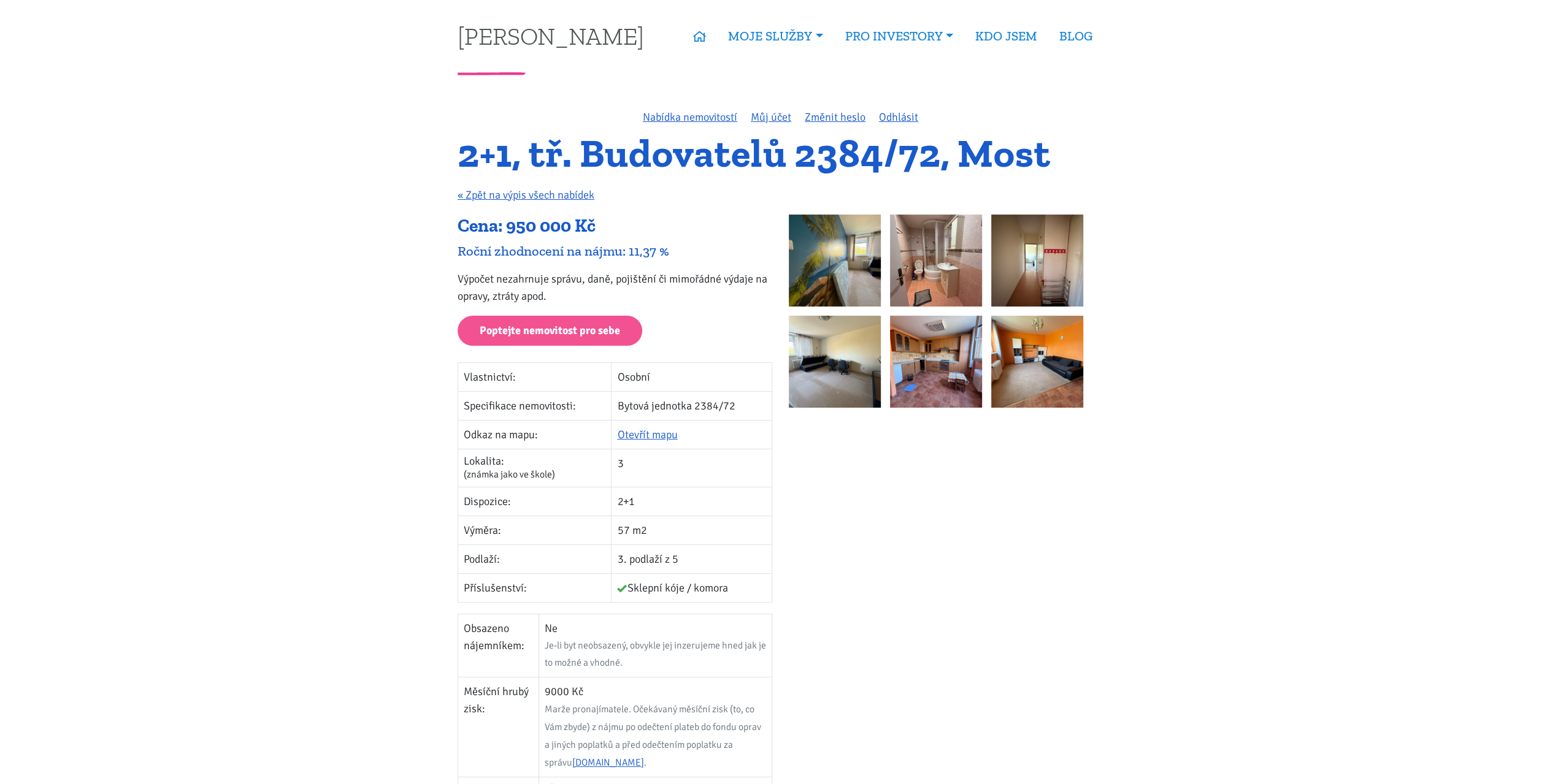
click at [596, 278] on p "Výpočet nezahrnuje správu, daně, pojištění či mimořádné výdaje na opravy, ztrát…" at bounding box center [614, 287] width 314 height 34
click at [564, 280] on p "Výpočet nezahrnuje správu, daně, pojištění či mimořádné výdaje na opravy, ztrát…" at bounding box center [614, 287] width 314 height 34
click at [520, 279] on p "Výpočet nezahrnuje správu, daně, pojištění či mimořádné výdaje na opravy, ztrát…" at bounding box center [614, 287] width 314 height 34
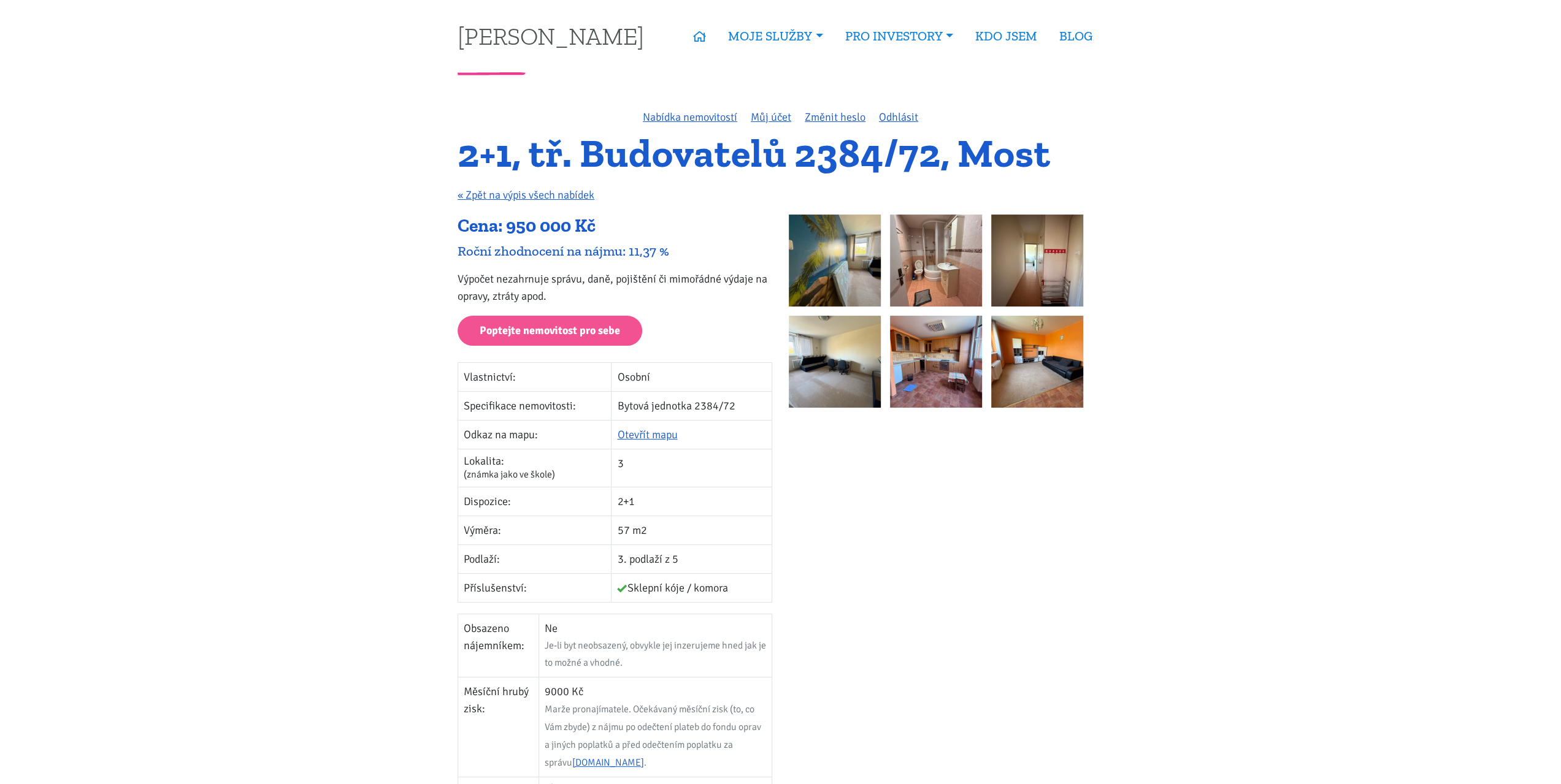
click at [520, 279] on p "Výpočet nezahrnuje správu, daně, pojištění či mimořádné výdaje na opravy, ztrát…" at bounding box center [614, 287] width 314 height 34
click at [473, 279] on p "Výpočet nezahrnuje správu, daně, pojištění či mimořádné výdaje na opravy, ztrát…" at bounding box center [614, 287] width 314 height 34
click at [925, 475] on div at bounding box center [946, 672] width 331 height 917
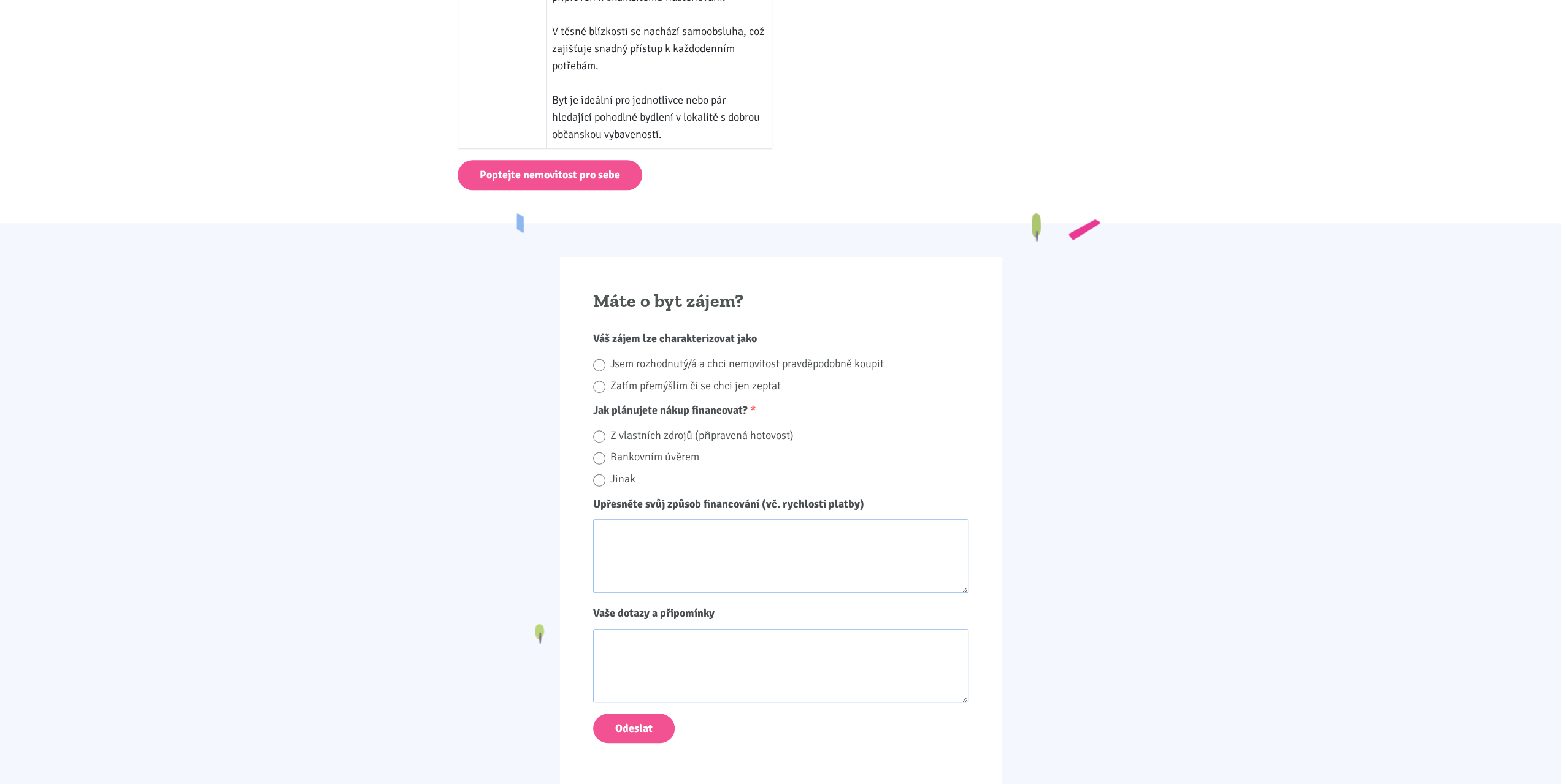
scroll to position [981, 0]
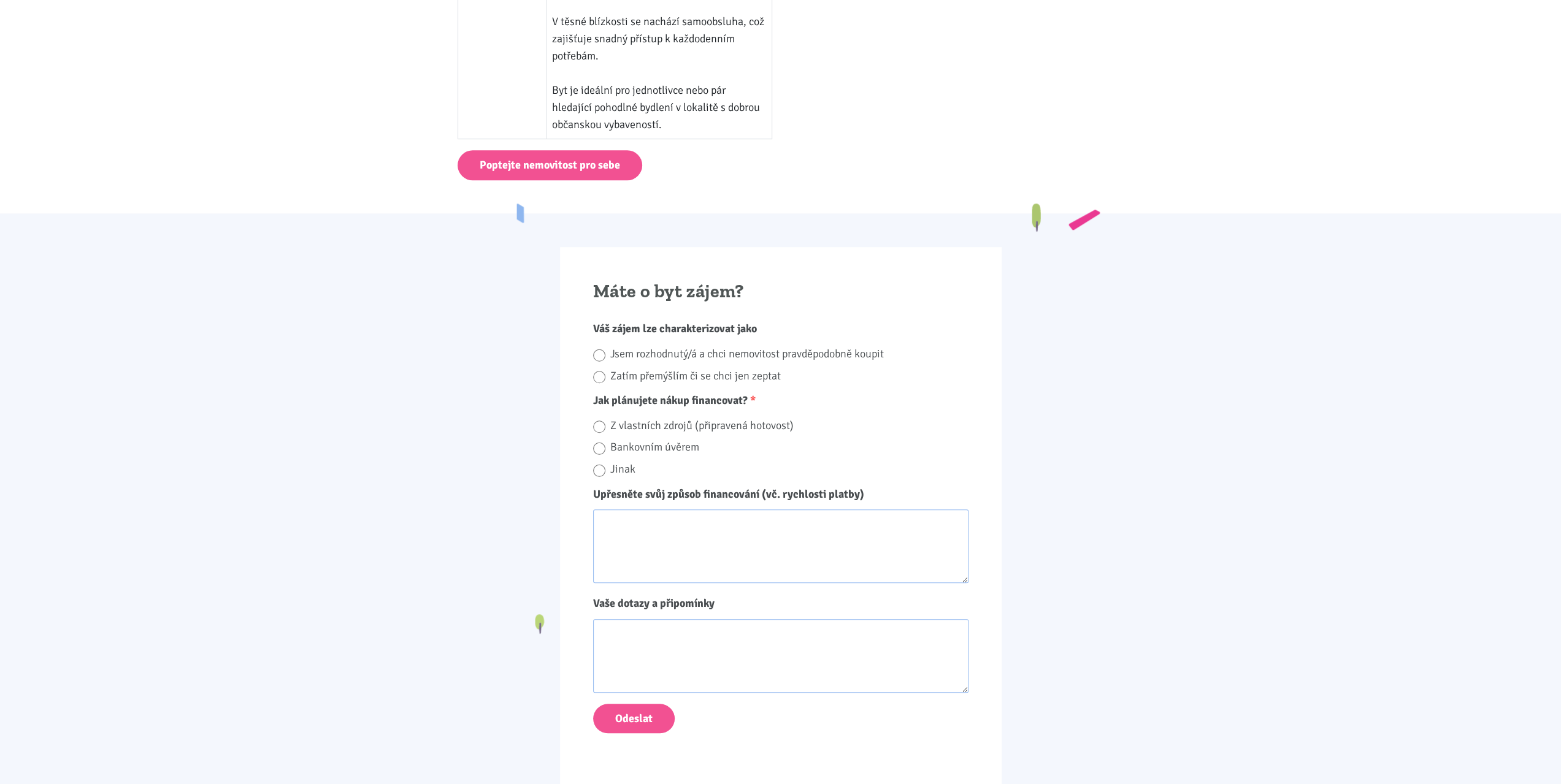
click at [940, 374] on label "Zatím přemýšlím či se chci jen zeptat" at bounding box center [789, 376] width 359 height 19
click at [606, 374] on input "Zatím přemýšlím či se chci jen zeptat" at bounding box center [598, 377] width 12 height 17
radio input "true"
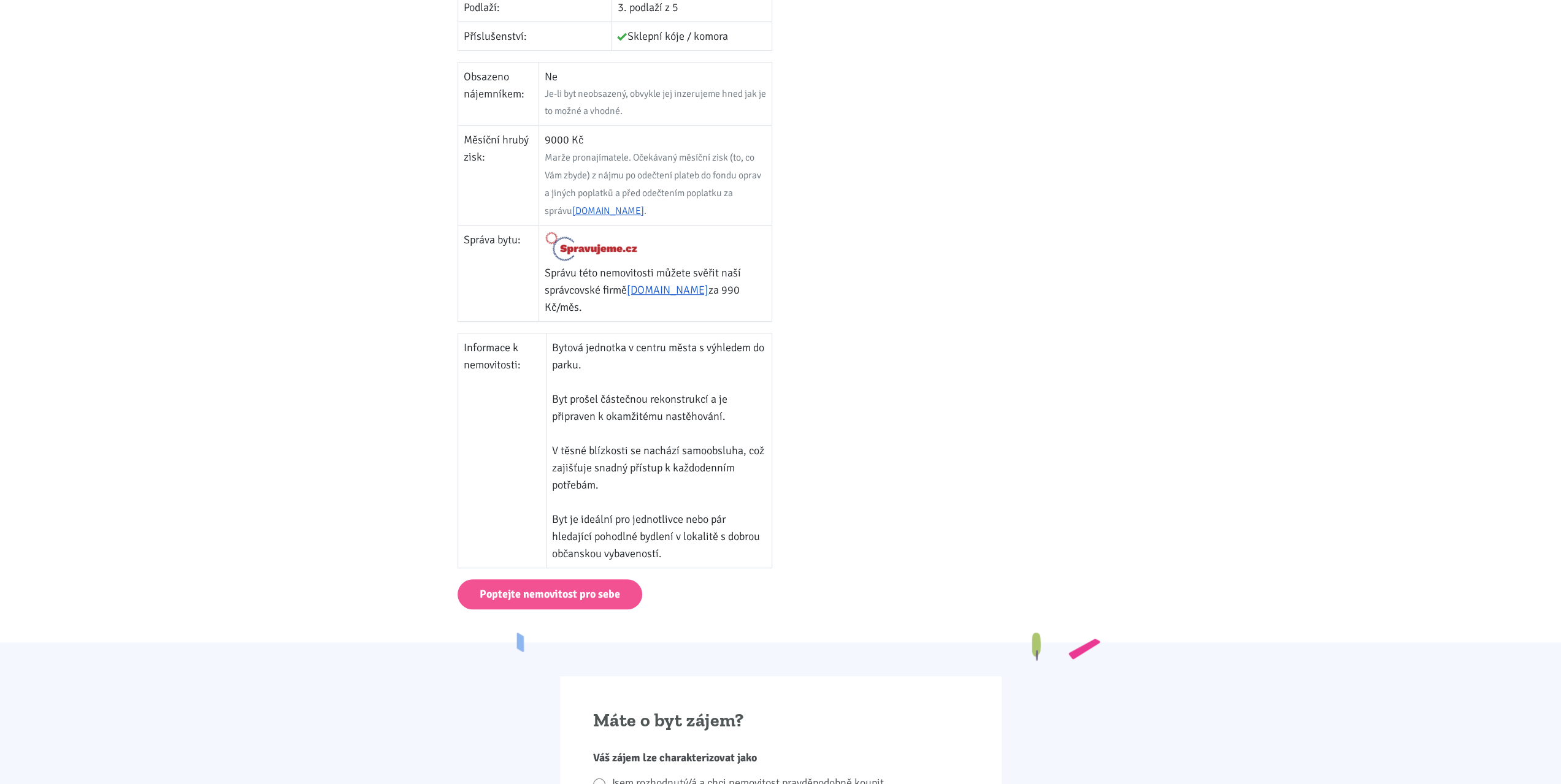
click at [898, 285] on div at bounding box center [946, 121] width 331 height 917
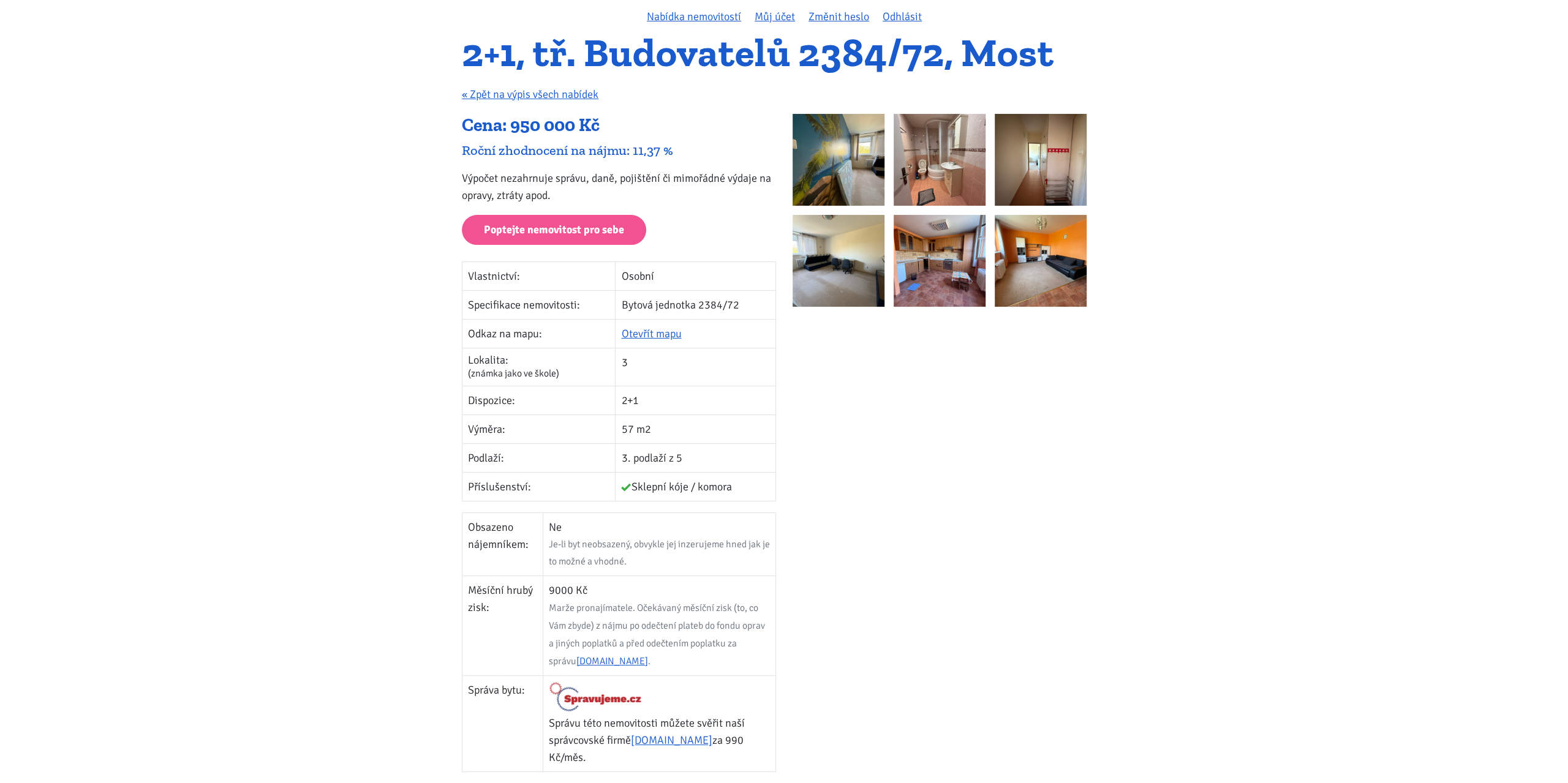
scroll to position [61, 0]
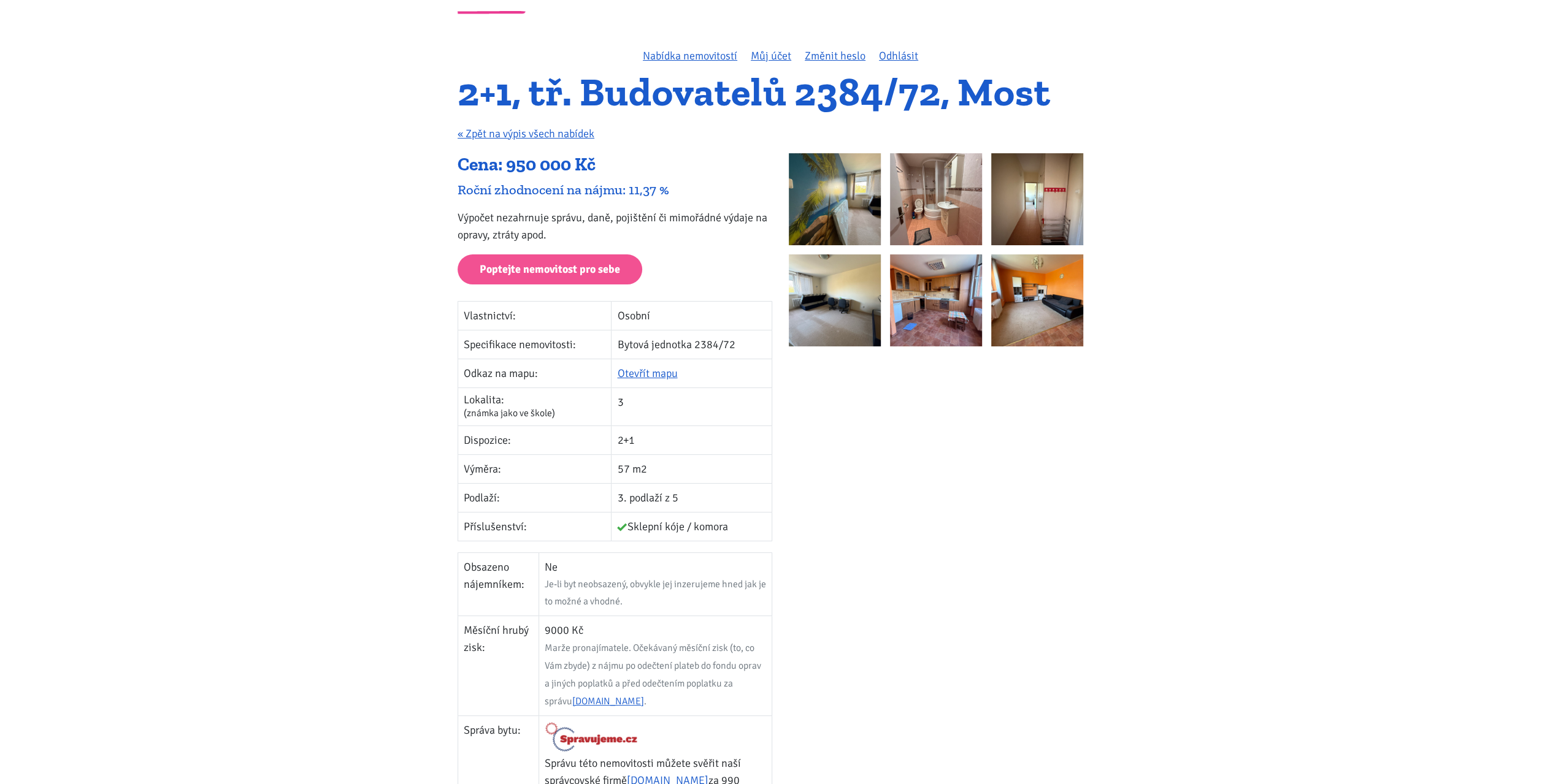
click at [844, 192] on img at bounding box center [834, 199] width 92 height 92
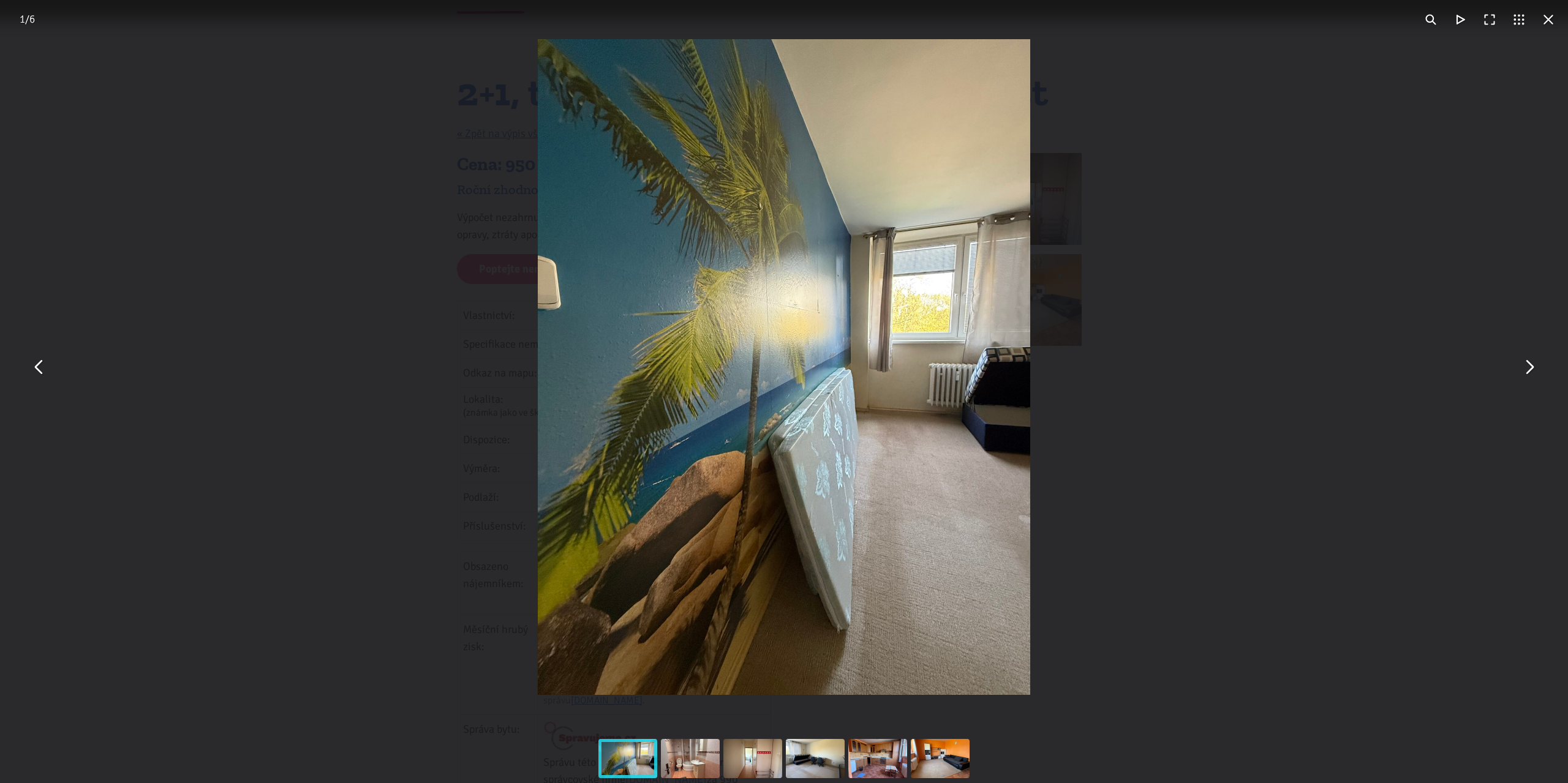
click at [1531, 371] on button "You can close this modal content with the ESC key" at bounding box center [1528, 367] width 29 height 29
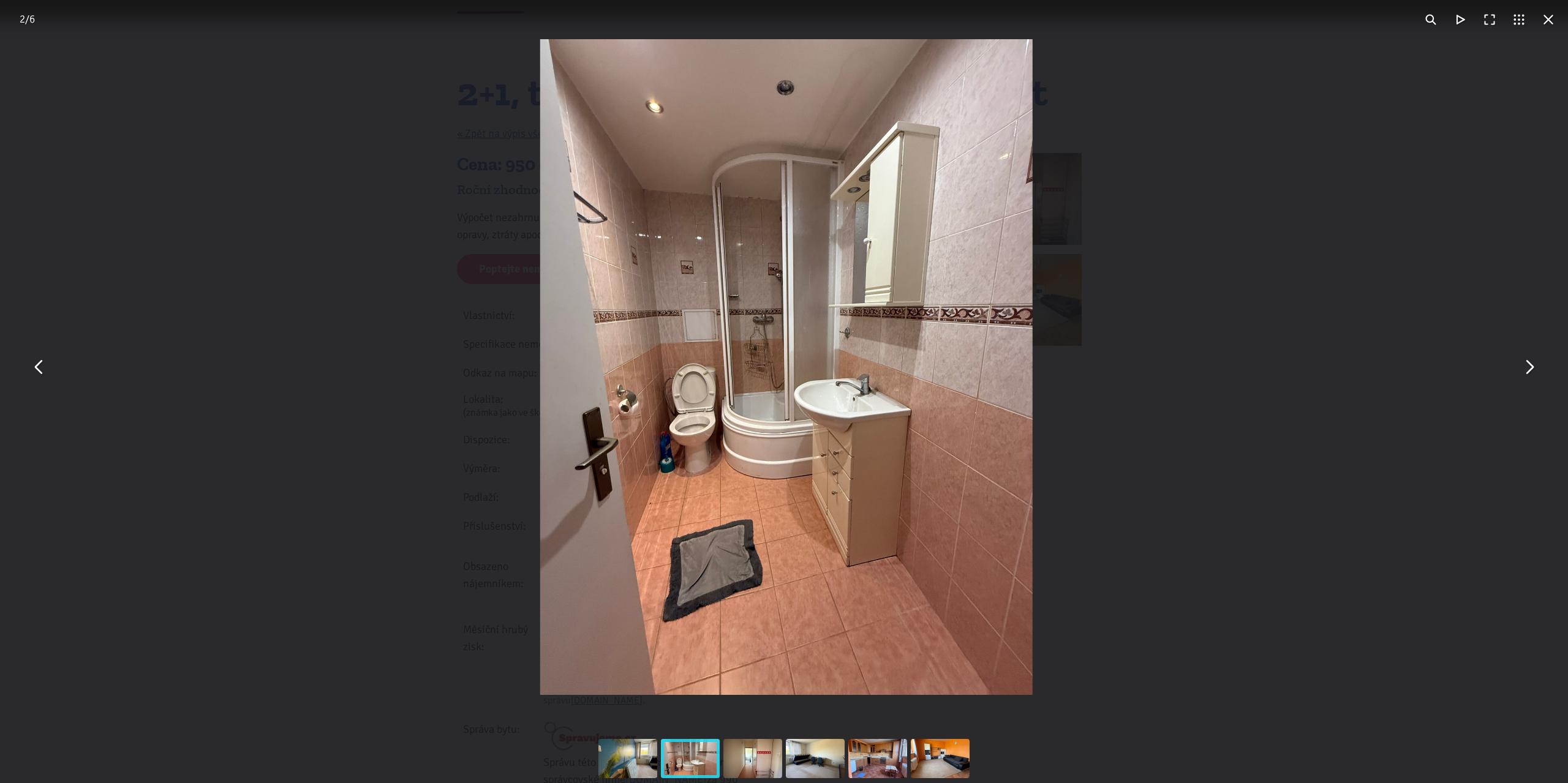
click at [1531, 371] on button "You can close this modal content with the ESC key" at bounding box center [1528, 367] width 29 height 29
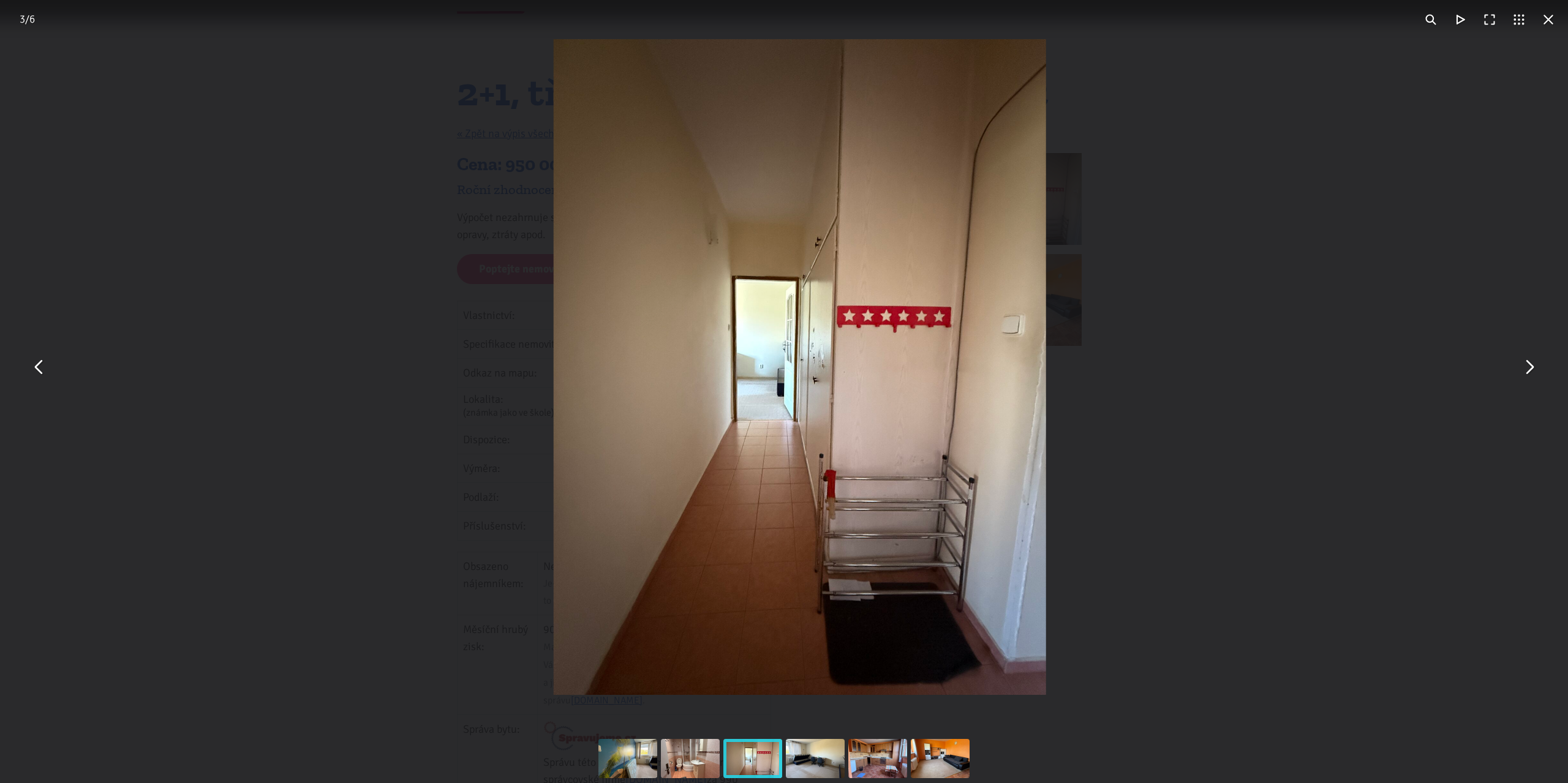
click at [1531, 371] on button "You can close this modal content with the ESC key" at bounding box center [1528, 367] width 29 height 29
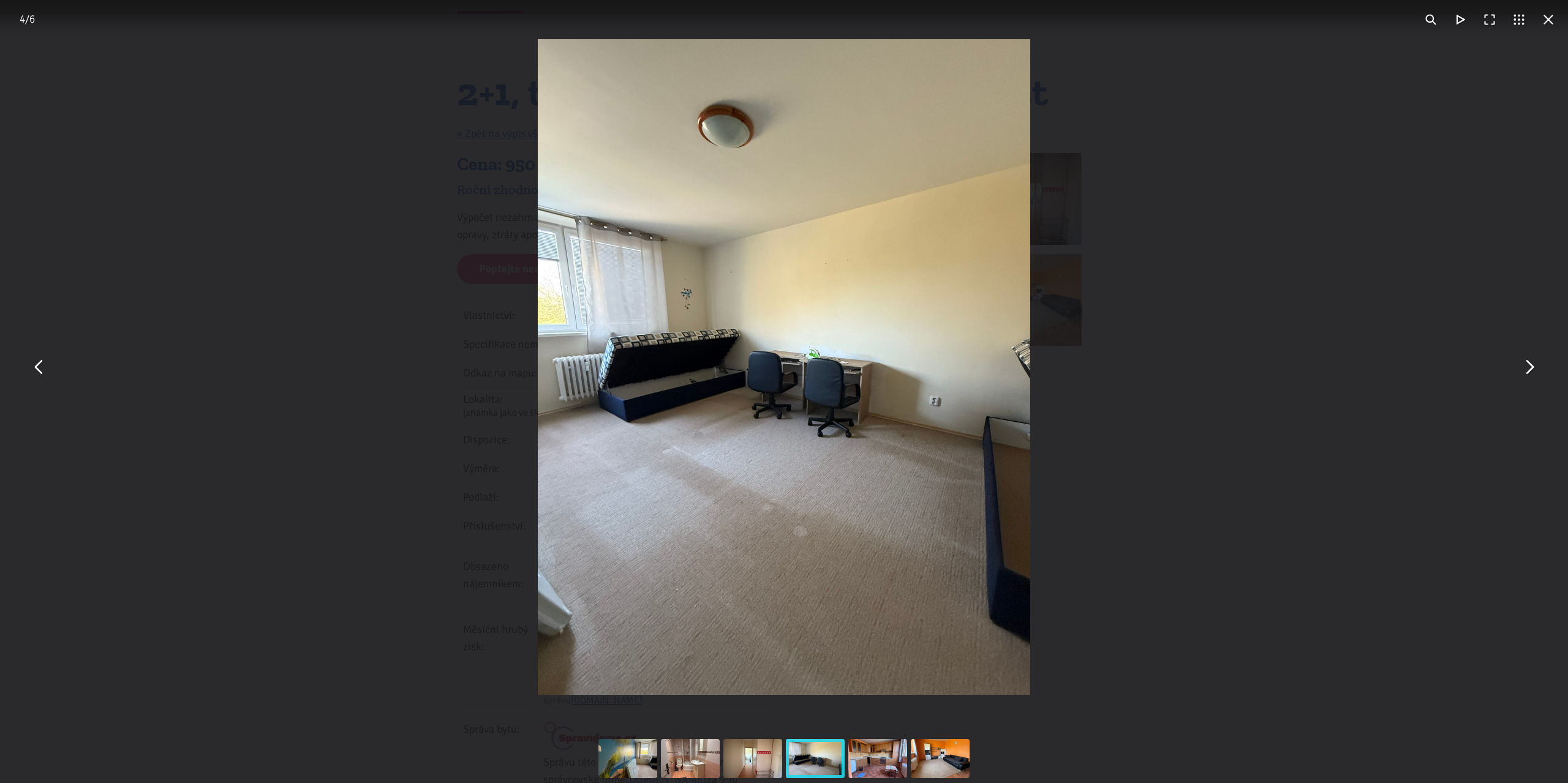
click at [1528, 365] on button "You can close this modal content with the ESC key" at bounding box center [1528, 367] width 29 height 29
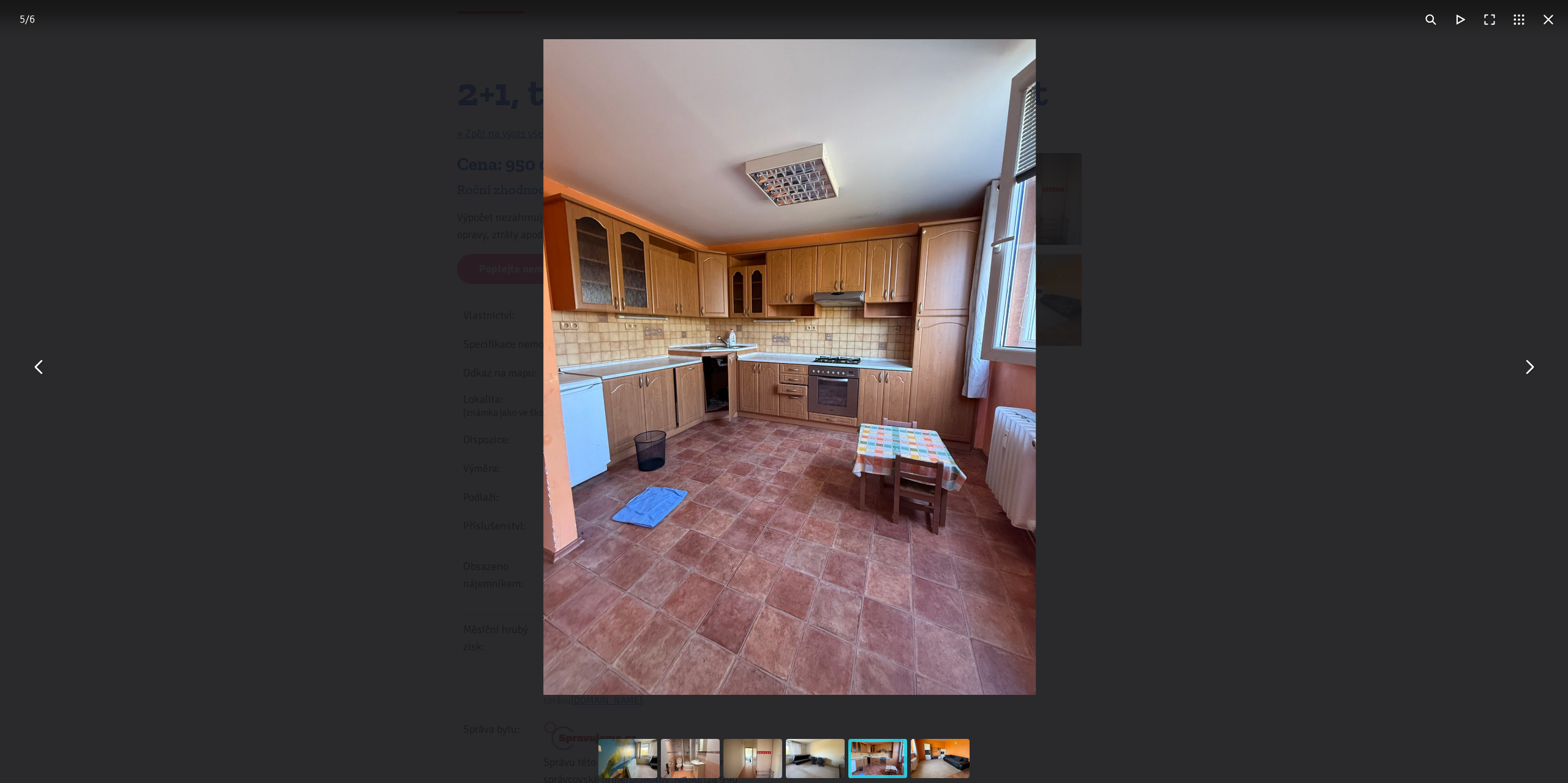
click at [1546, 15] on button "You can close this modal content with the ESC key" at bounding box center [1547, 19] width 29 height 29
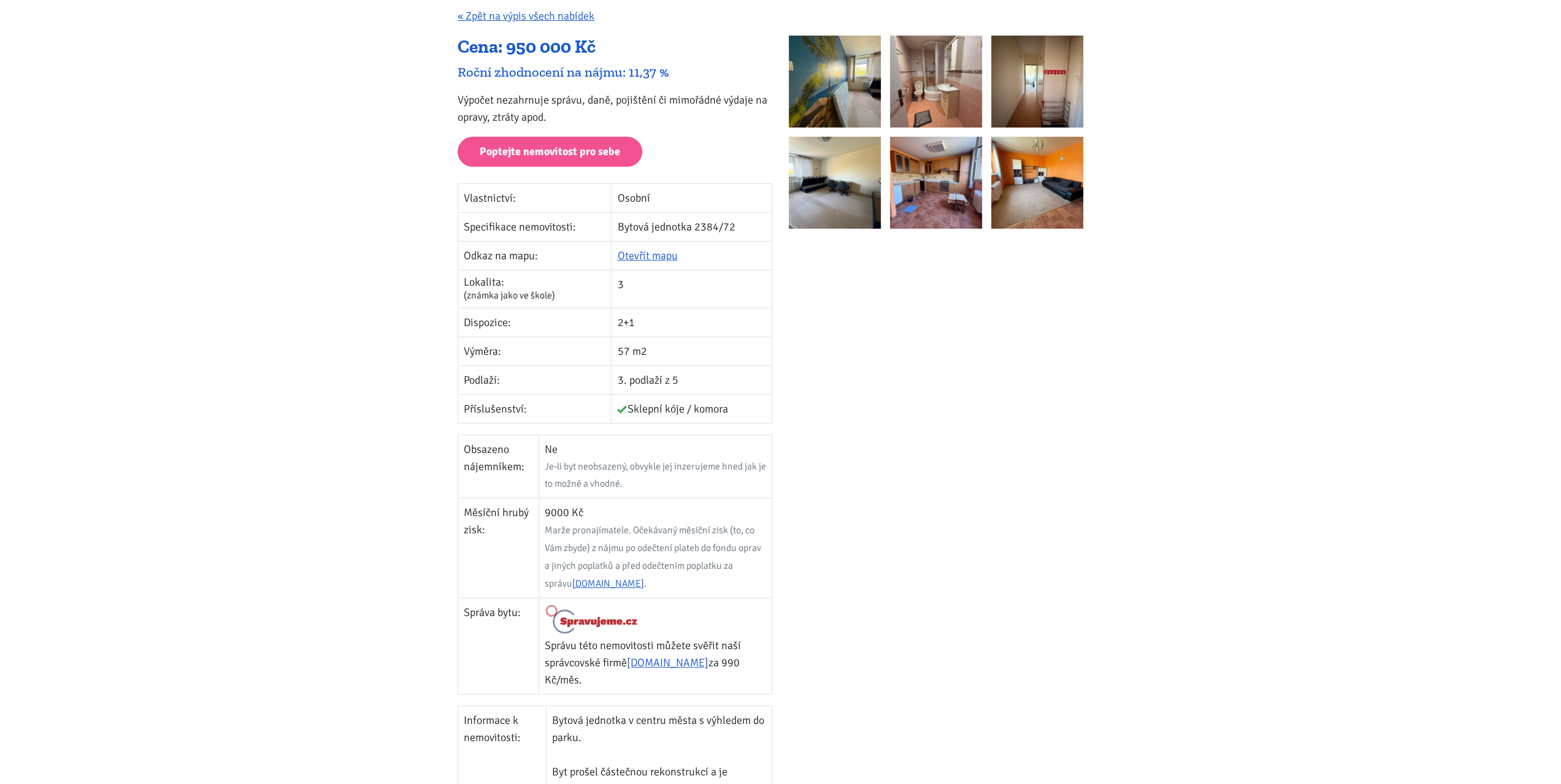
scroll to position [184, 0]
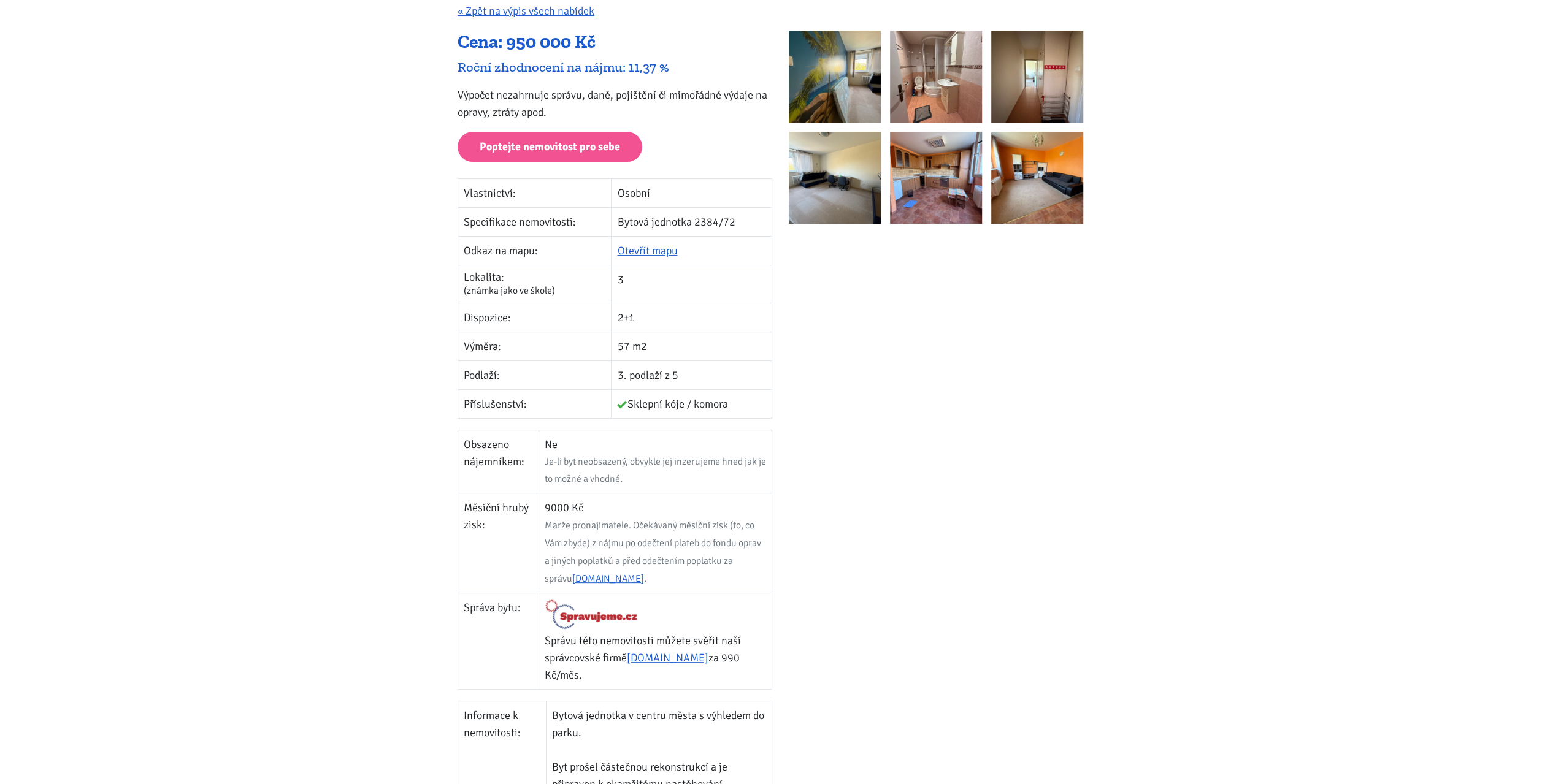
drag, startPoint x: 545, startPoint y: 505, endPoint x: 765, endPoint y: 560, distance: 226.8
click at [765, 560] on td "9000 Kč Marže pronajímatele. Očekávaný měsíční zisk (to, co Vám zbyde) z nájmu …" at bounding box center [655, 543] width 233 height 100
click at [851, 501] on div at bounding box center [946, 489] width 331 height 917
drag, startPoint x: 545, startPoint y: 506, endPoint x: 601, endPoint y: 509, distance: 56.1
click at [601, 509] on td "9000 Kč Marže pronajímatele. Očekávaný měsíční zisk (to, co Vám zbyde) z nájmu …" at bounding box center [655, 543] width 233 height 100
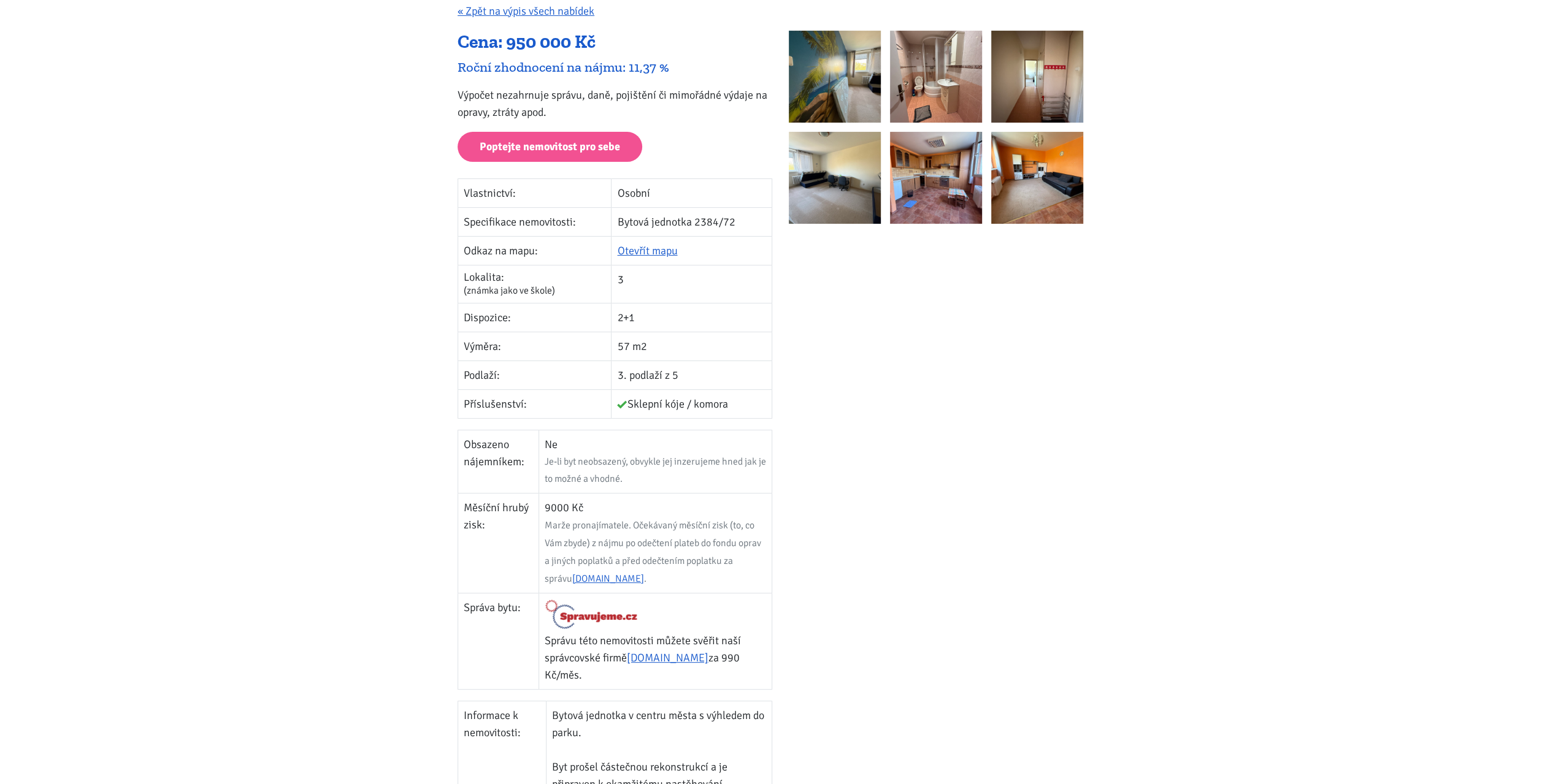
click at [892, 489] on div at bounding box center [946, 489] width 331 height 917
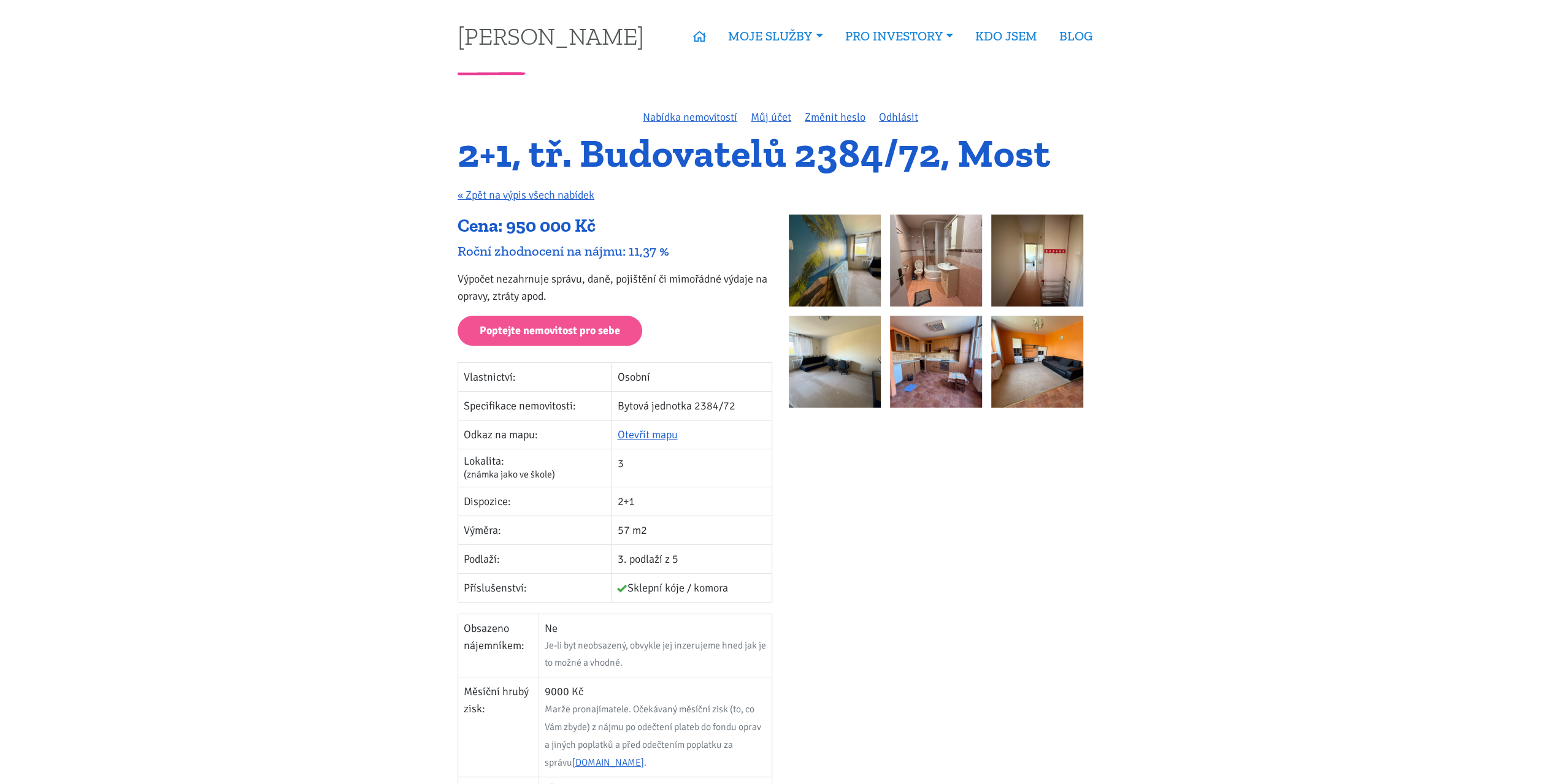
click at [573, 276] on p "Výpočet nezahrnuje správu, daně, pojištění či mimořádné výdaje na opravy, ztrát…" at bounding box center [614, 287] width 314 height 34
click at [837, 543] on div at bounding box center [946, 672] width 331 height 917
click at [636, 278] on p "Výpočet nezahrnuje správu, daně, pojištění či mimořádné výdaje na opravy, ztrát…" at bounding box center [614, 287] width 314 height 34
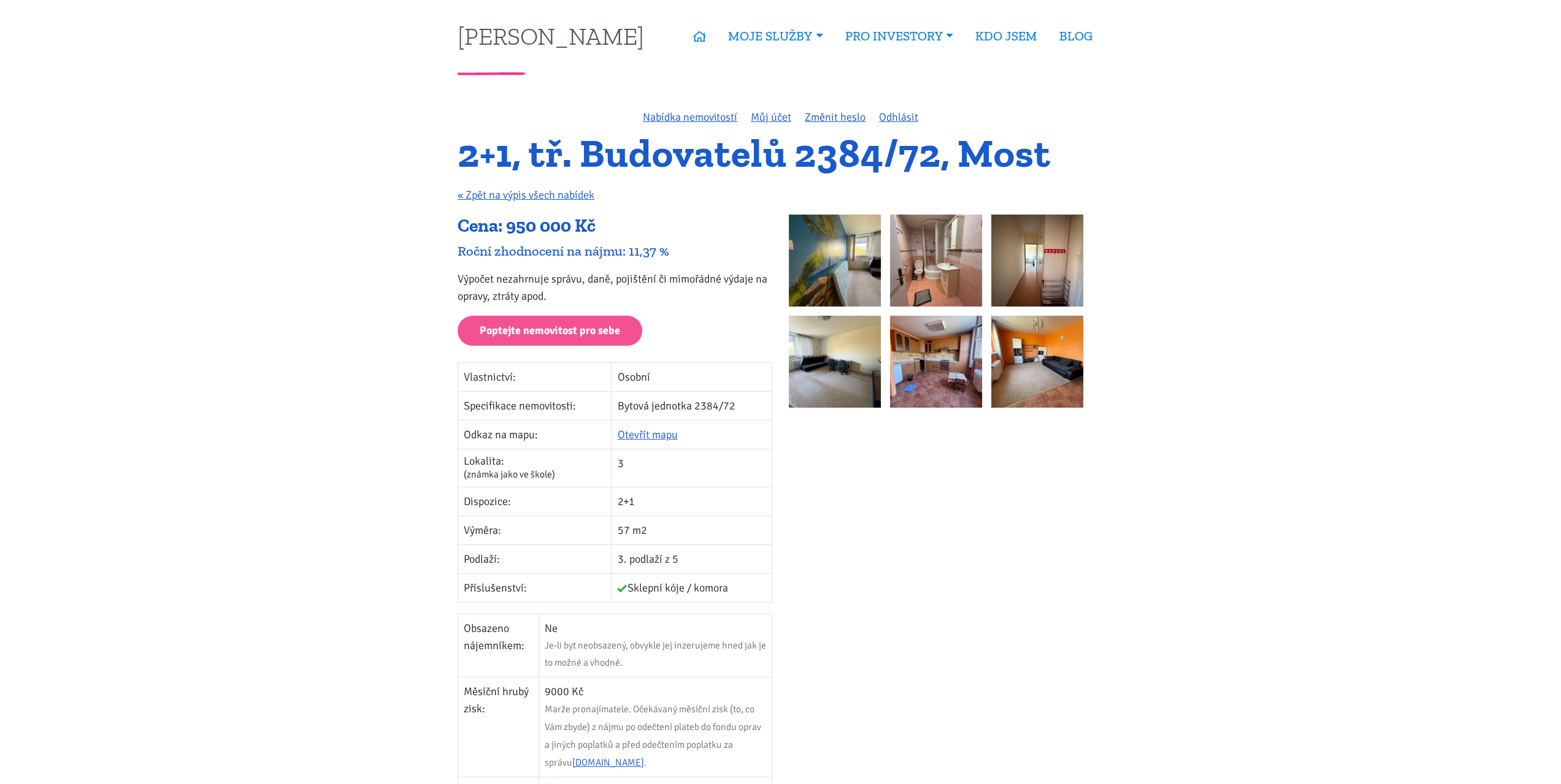
click at [592, 276] on p "Výpočet nezahrnuje správu, daně, pojištění či mimořádné výdaje na opravy, ztrát…" at bounding box center [614, 287] width 314 height 34
click at [568, 283] on p "Výpočet nezahrnuje správu, daně, pojištění či mimořádné výdaje na opravy, ztrát…" at bounding box center [614, 287] width 314 height 34
click at [519, 277] on p "Výpočet nezahrnuje správu, daně, pojištění či mimořádné výdaje na opravy, ztrát…" at bounding box center [614, 287] width 314 height 34
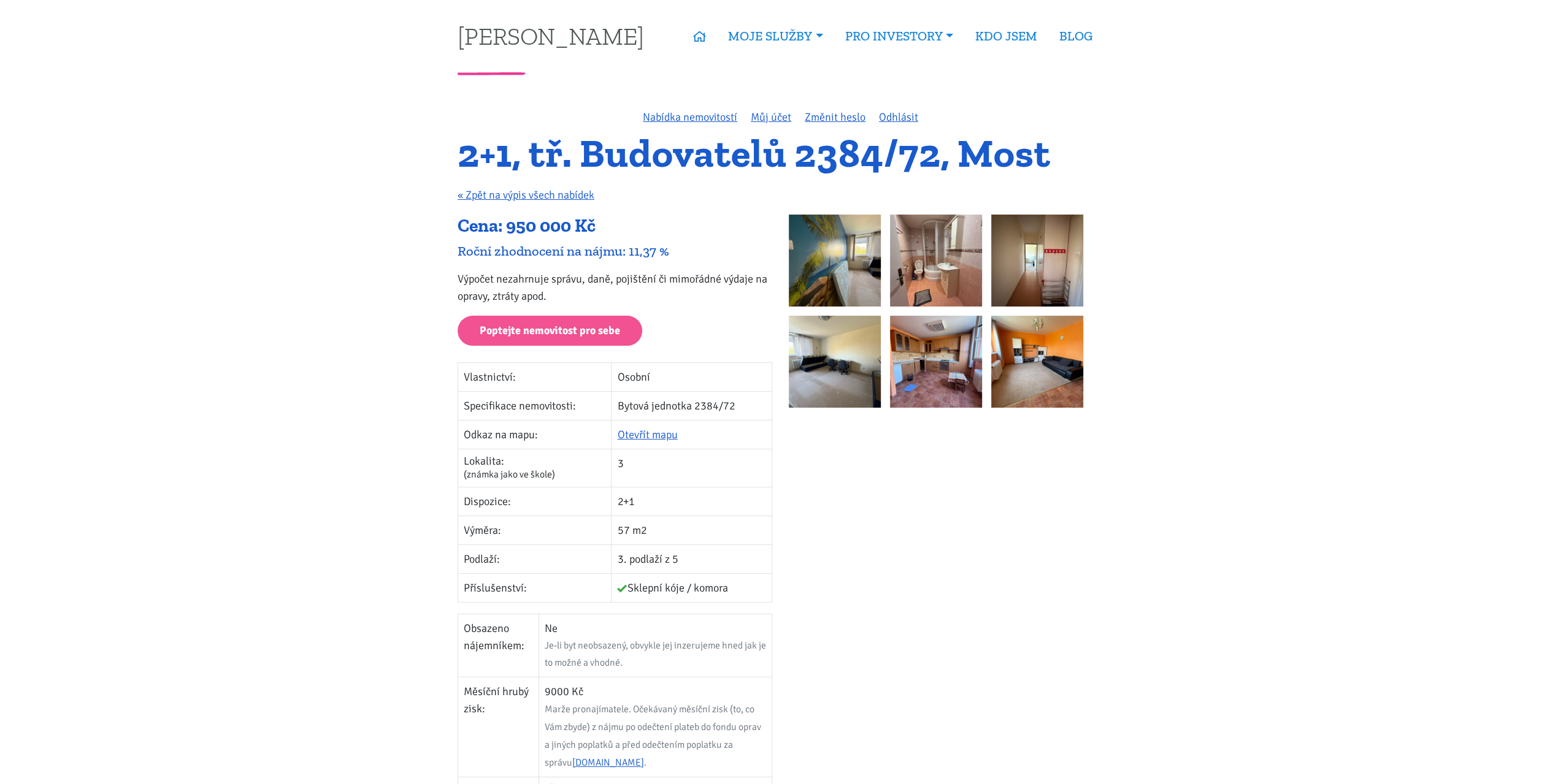
click at [681, 274] on p "Výpočet nezahrnuje správu, daně, pojištění či mimořádné výdaje na opravy, ztrát…" at bounding box center [614, 287] width 314 height 34
click at [636, 277] on p "Výpočet nezahrnuje správu, daně, pojištění či mimořádné výdaje na opravy, ztrát…" at bounding box center [614, 287] width 314 height 34
click at [594, 275] on p "Výpočet nezahrnuje správu, daně, pojištění či mimořádné výdaje na opravy, ztrát…" at bounding box center [614, 287] width 314 height 34
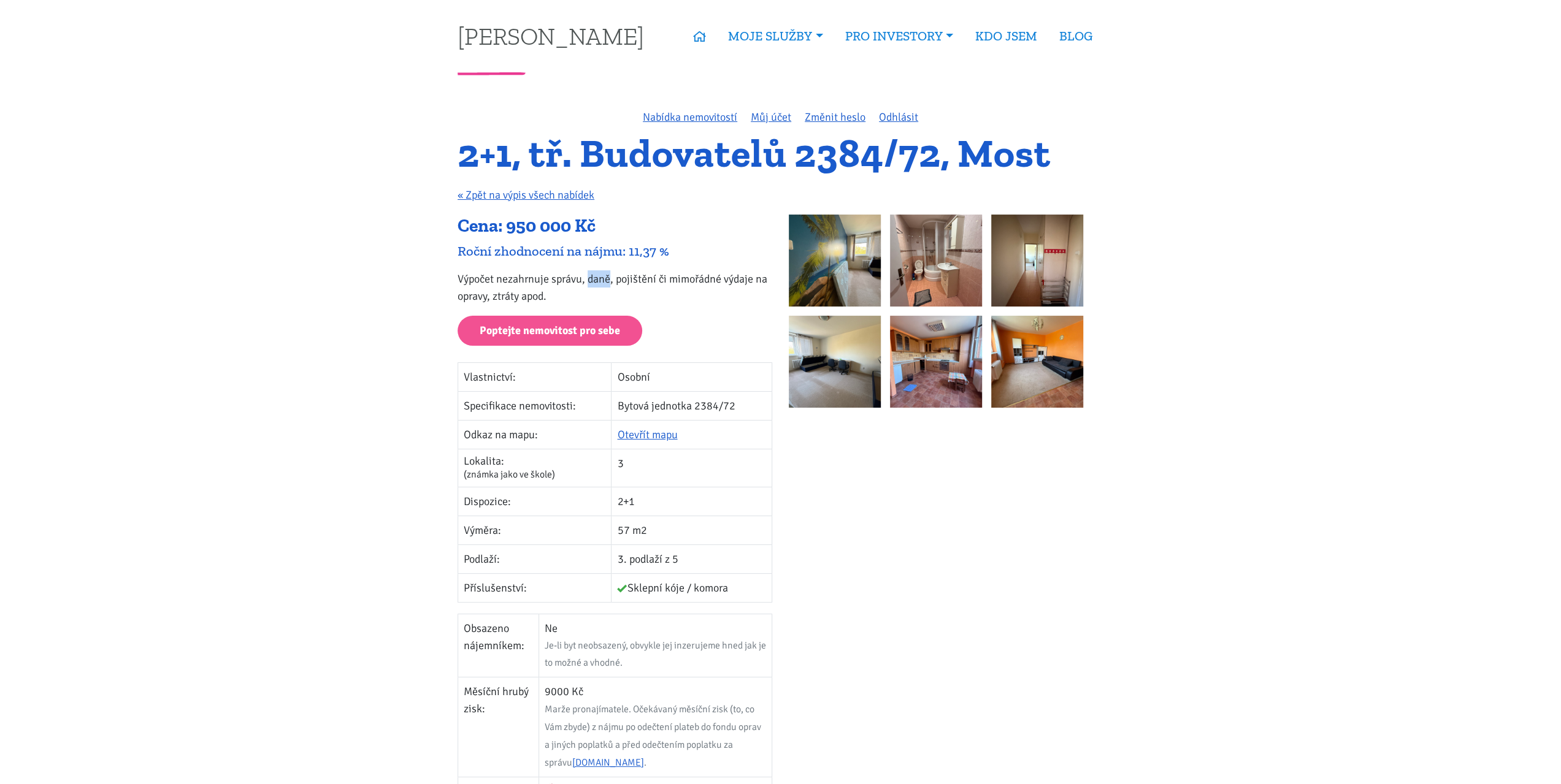
click at [594, 275] on p "Výpočet nezahrnuje správu, daně, pojištění či mimořádné výdaje na opravy, ztrát…" at bounding box center [614, 287] width 314 height 34
click at [567, 278] on p "Výpočet nezahrnuje správu, daně, pojištění či mimořádné výdaje na opravy, ztrát…" at bounding box center [614, 287] width 314 height 34
click at [539, 278] on p "Výpočet nezahrnuje správu, daně, pojištění či mimořádné výdaje na opravy, ztrát…" at bounding box center [614, 287] width 314 height 34
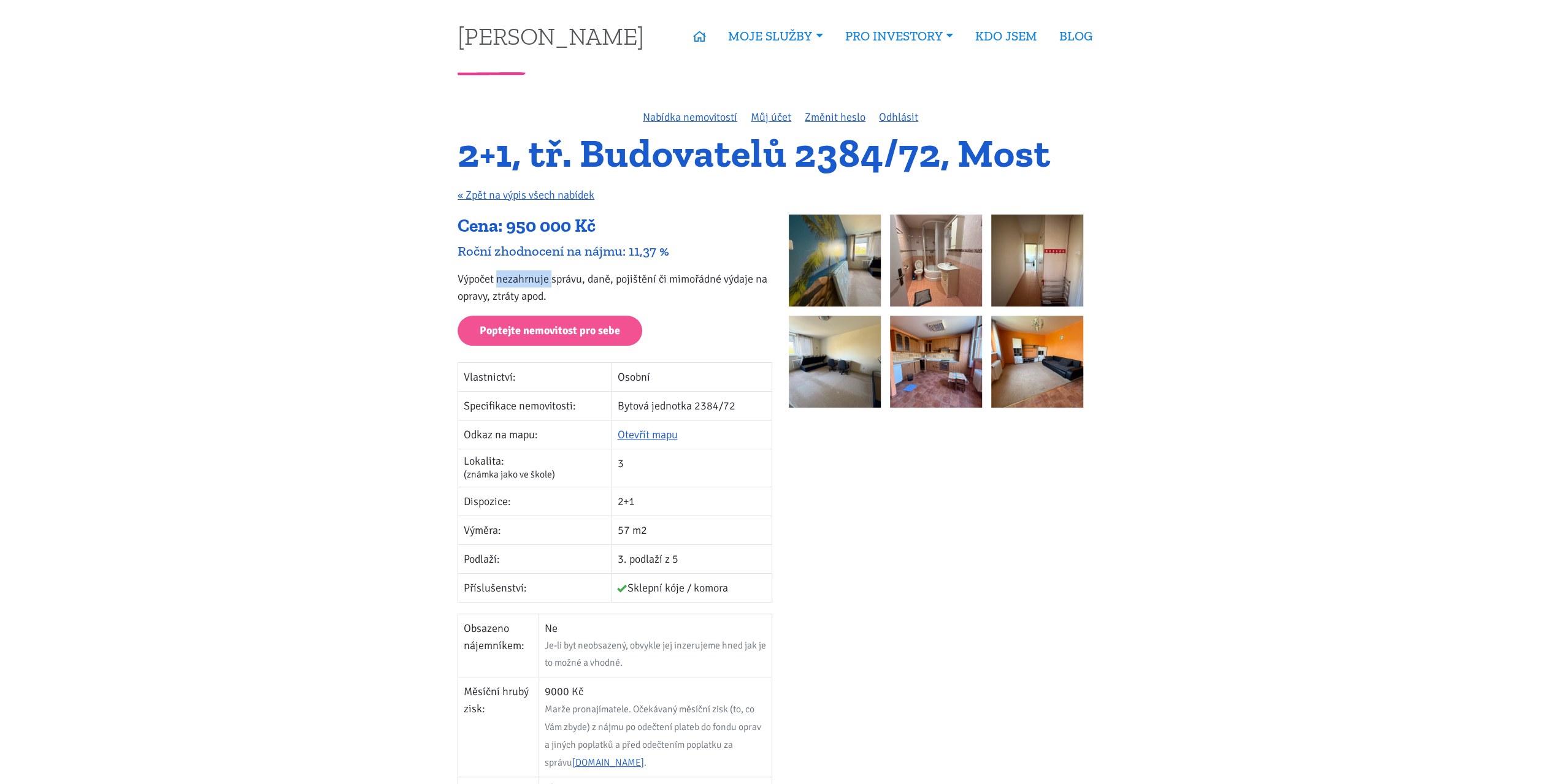
click at [472, 276] on p "Výpočet nezahrnuje správu, daně, pojištění či mimořádné výdaje na opravy, ztrát…" at bounding box center [614, 287] width 314 height 34
click at [471, 296] on p "Výpočet nezahrnuje správu, daně, pojištění či mimořádné výdaje na opravy, ztrát…" at bounding box center [614, 287] width 314 height 34
click at [510, 295] on p "Výpočet nezahrnuje správu, daně, pojištění či mimořádné výdaje na opravy, ztrát…" at bounding box center [614, 287] width 314 height 34
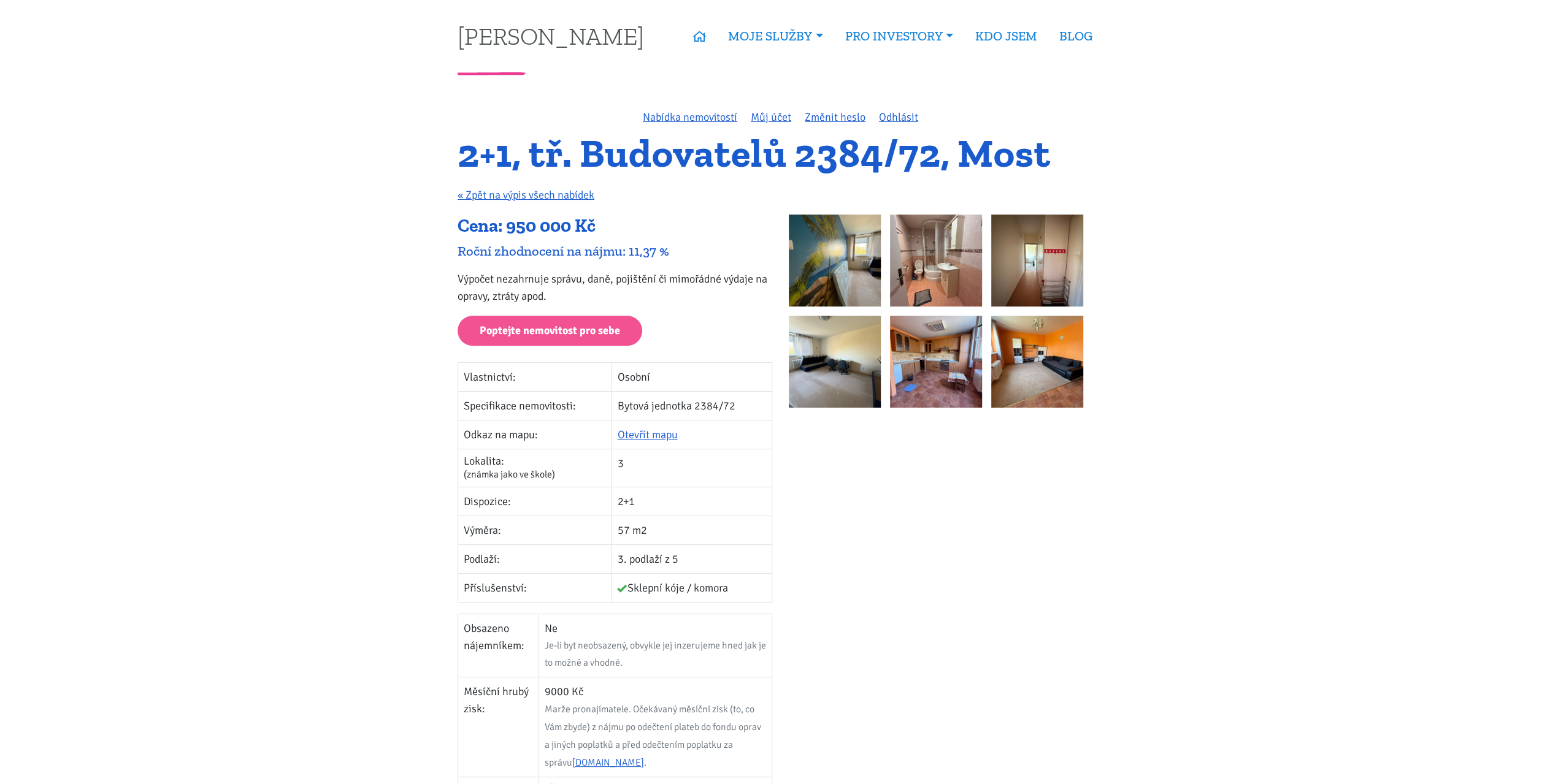
click at [510, 295] on p "Výpočet nezahrnuje správu, daně, pojištění či mimořádné výdaje na opravy, ztrát…" at bounding box center [614, 287] width 314 height 34
click at [601, 274] on p "Výpočet nezahrnuje správu, daně, pojištění či mimořádné výdaje na opravy, ztrát…" at bounding box center [614, 287] width 314 height 34
click at [650, 275] on p "Výpočet nezahrnuje správu, daně, pojištění či mimořádné výdaje na opravy, ztrát…" at bounding box center [614, 287] width 314 height 34
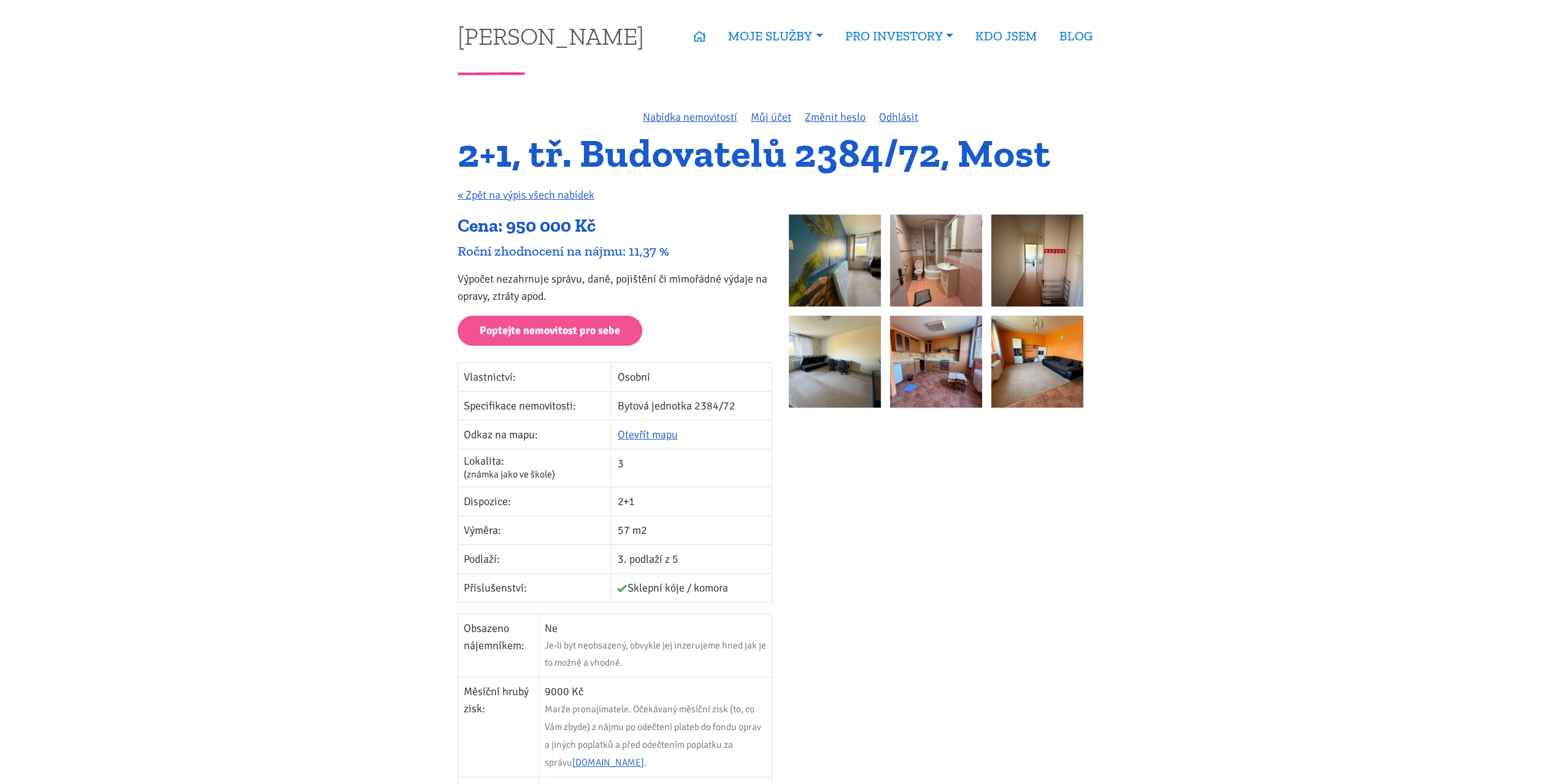
click at [552, 275] on p "Výpočet nezahrnuje správu, daně, pojištění či mimořádné výdaje na opravy, ztrát…" at bounding box center [614, 287] width 314 height 34
click at [603, 279] on p "Výpočet nezahrnuje správu, daně, pojištění či mimořádné výdaje na opravy, ztrát…" at bounding box center [614, 287] width 314 height 34
click at [632, 278] on p "Výpočet nezahrnuje správu, daně, pojištění či mimořádné výdaje na opravy, ztrát…" at bounding box center [614, 287] width 314 height 34
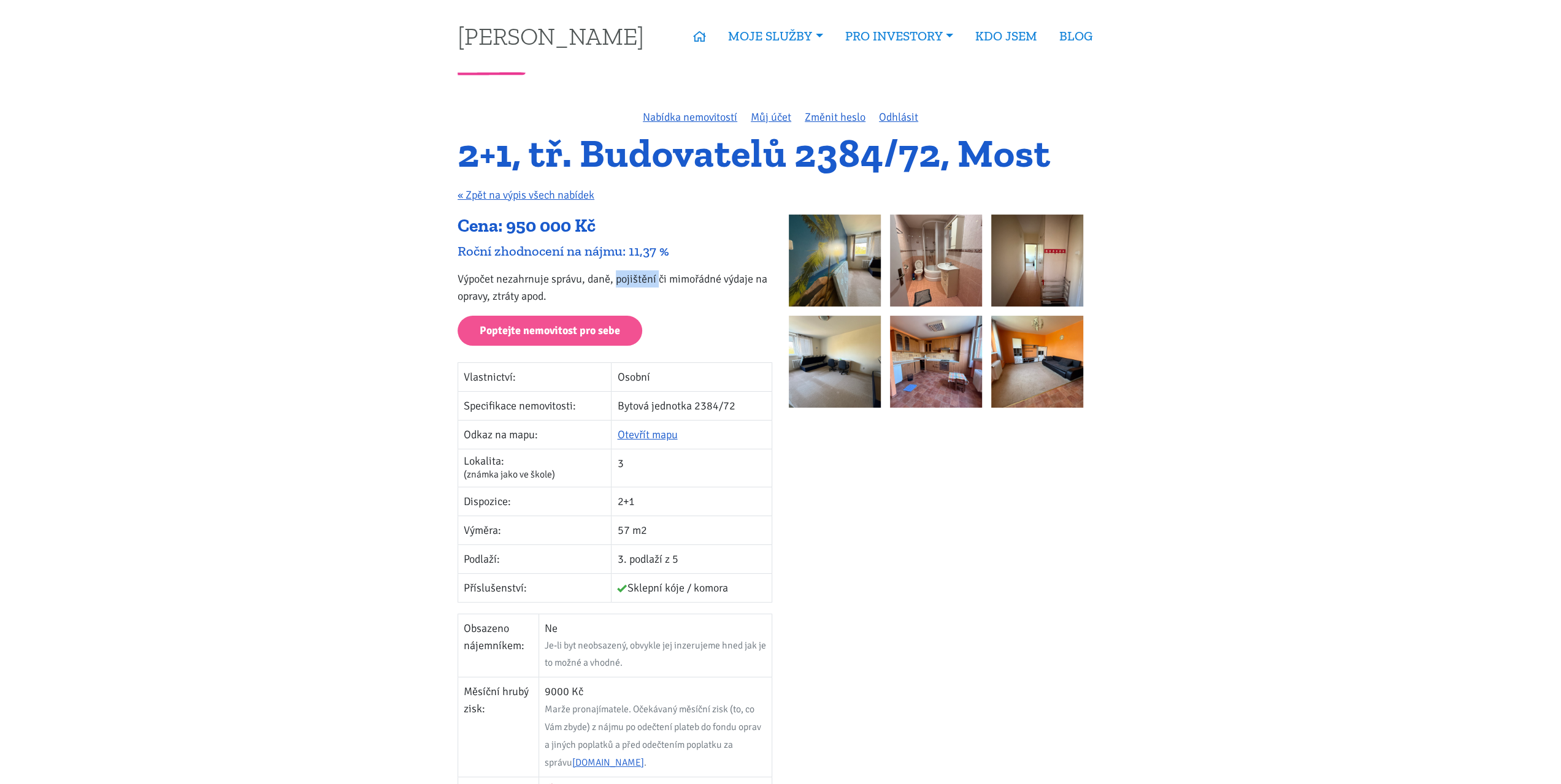
click at [632, 278] on p "Výpočet nezahrnuje správu, daně, pojištění či mimořádné výdaje na opravy, ztrát…" at bounding box center [614, 287] width 314 height 34
click at [569, 278] on p "Výpočet nezahrnuje správu, daně, pojištění či mimořádné výdaje na opravy, ztrát…" at bounding box center [614, 287] width 314 height 34
click at [597, 278] on p "Výpočet nezahrnuje správu, daně, pojištění či mimořádné výdaje na opravy, ztrát…" at bounding box center [614, 287] width 314 height 34
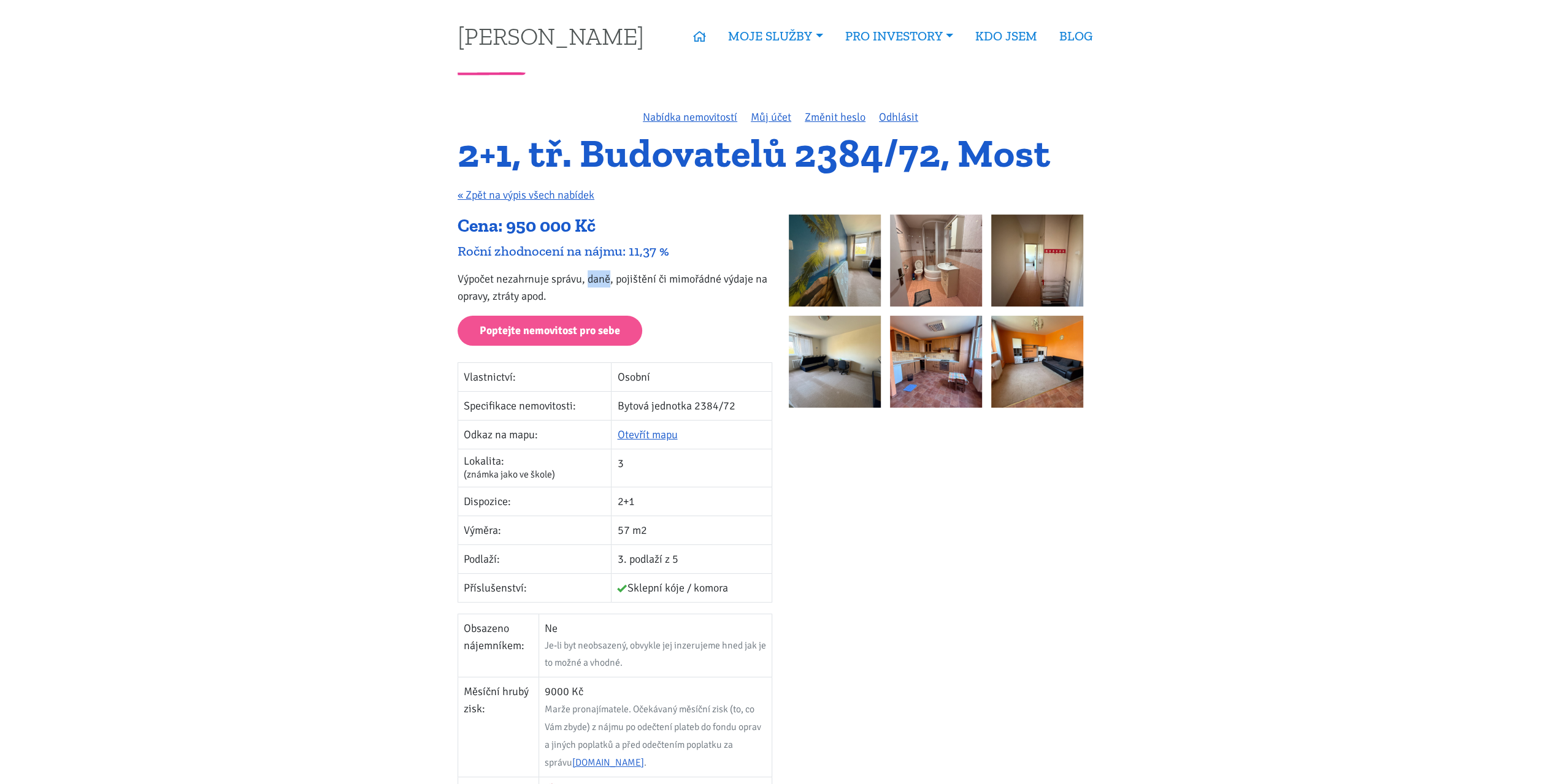
click at [878, 502] on div at bounding box center [946, 672] width 331 height 917
click at [932, 540] on div at bounding box center [946, 672] width 331 height 917
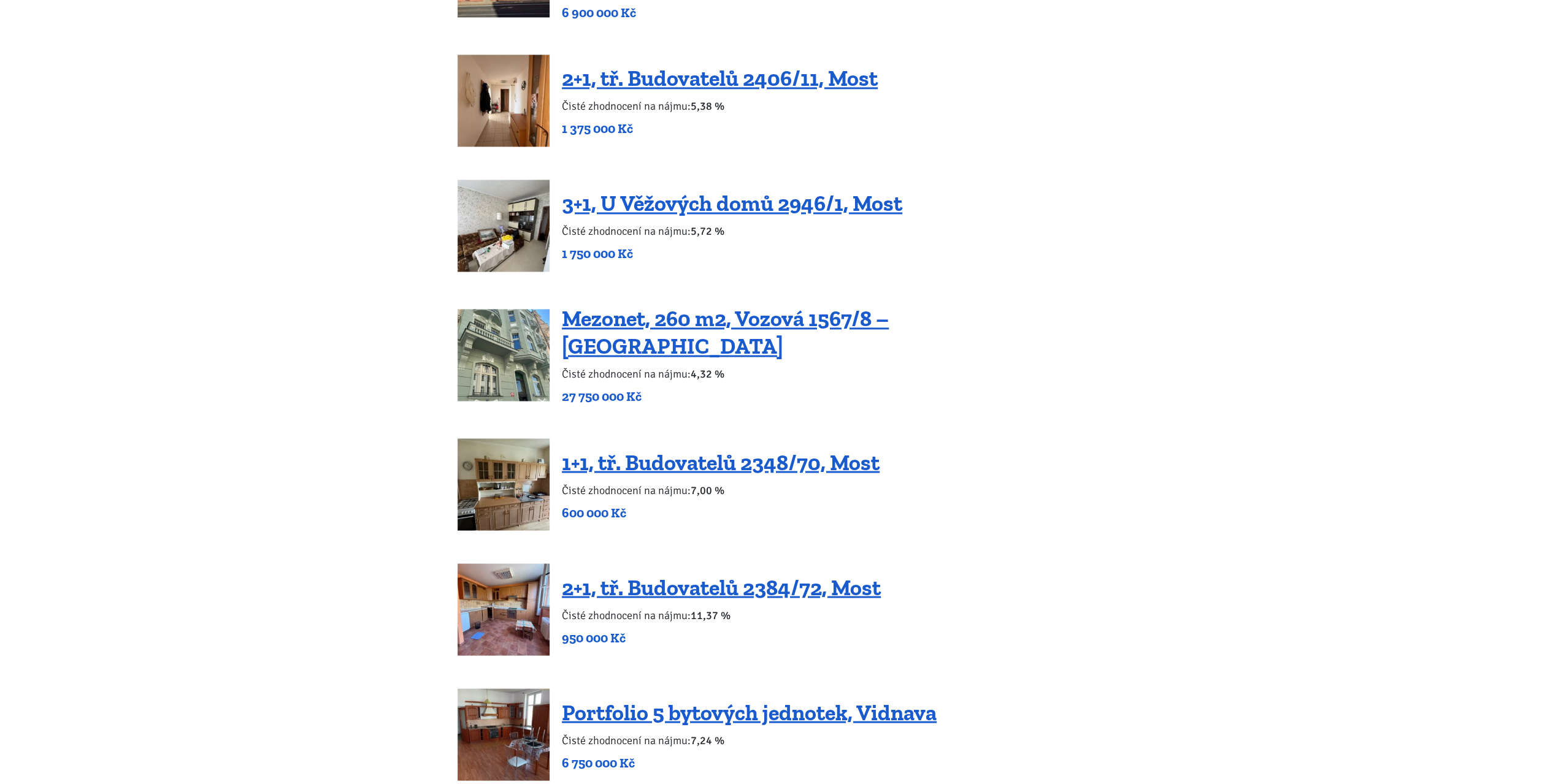
scroll to position [1839, 0]
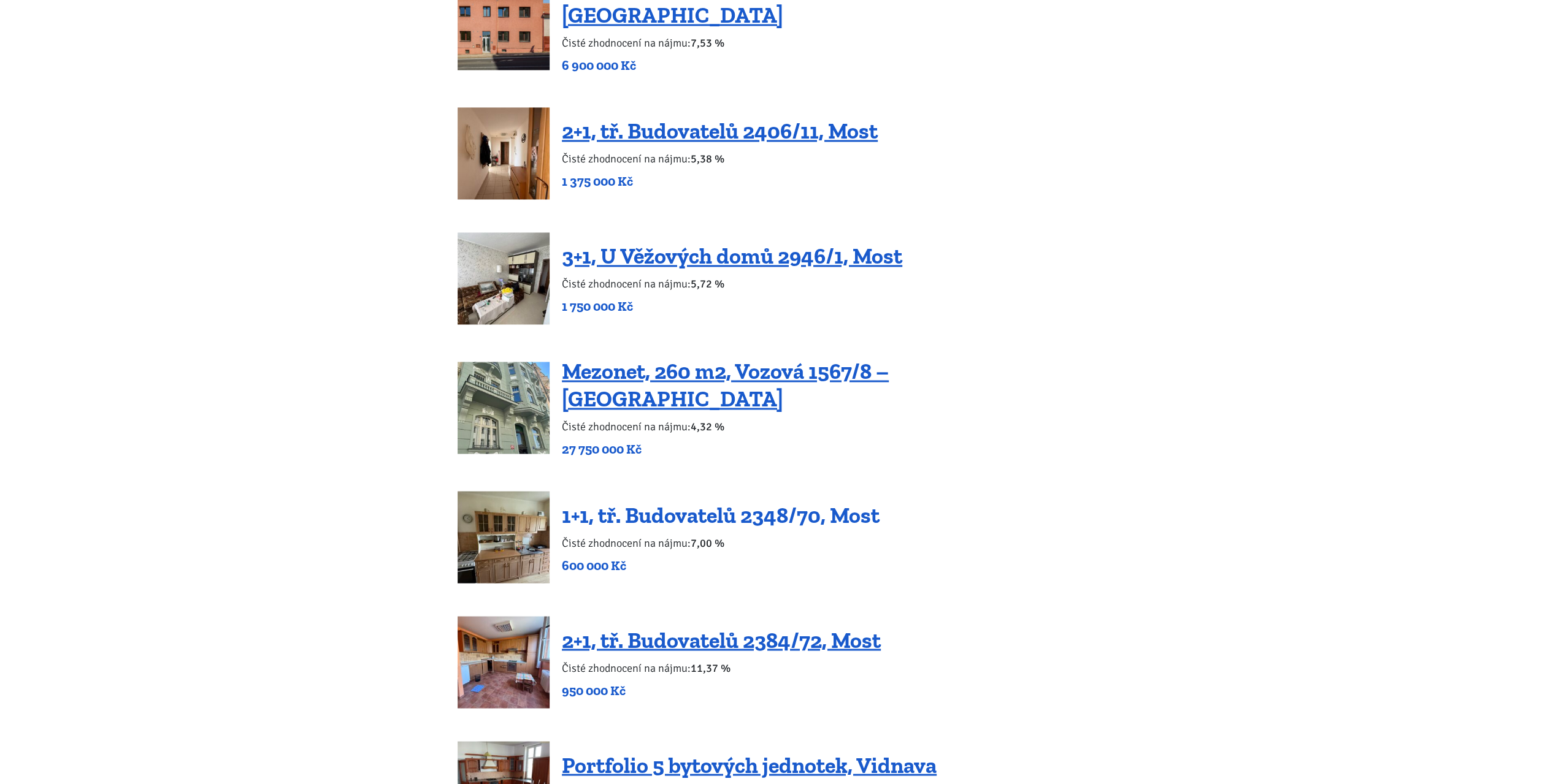
click at [812, 502] on link "1+1, tř. Budovatelů 2348/70, Most" at bounding box center [720, 514] width 317 height 26
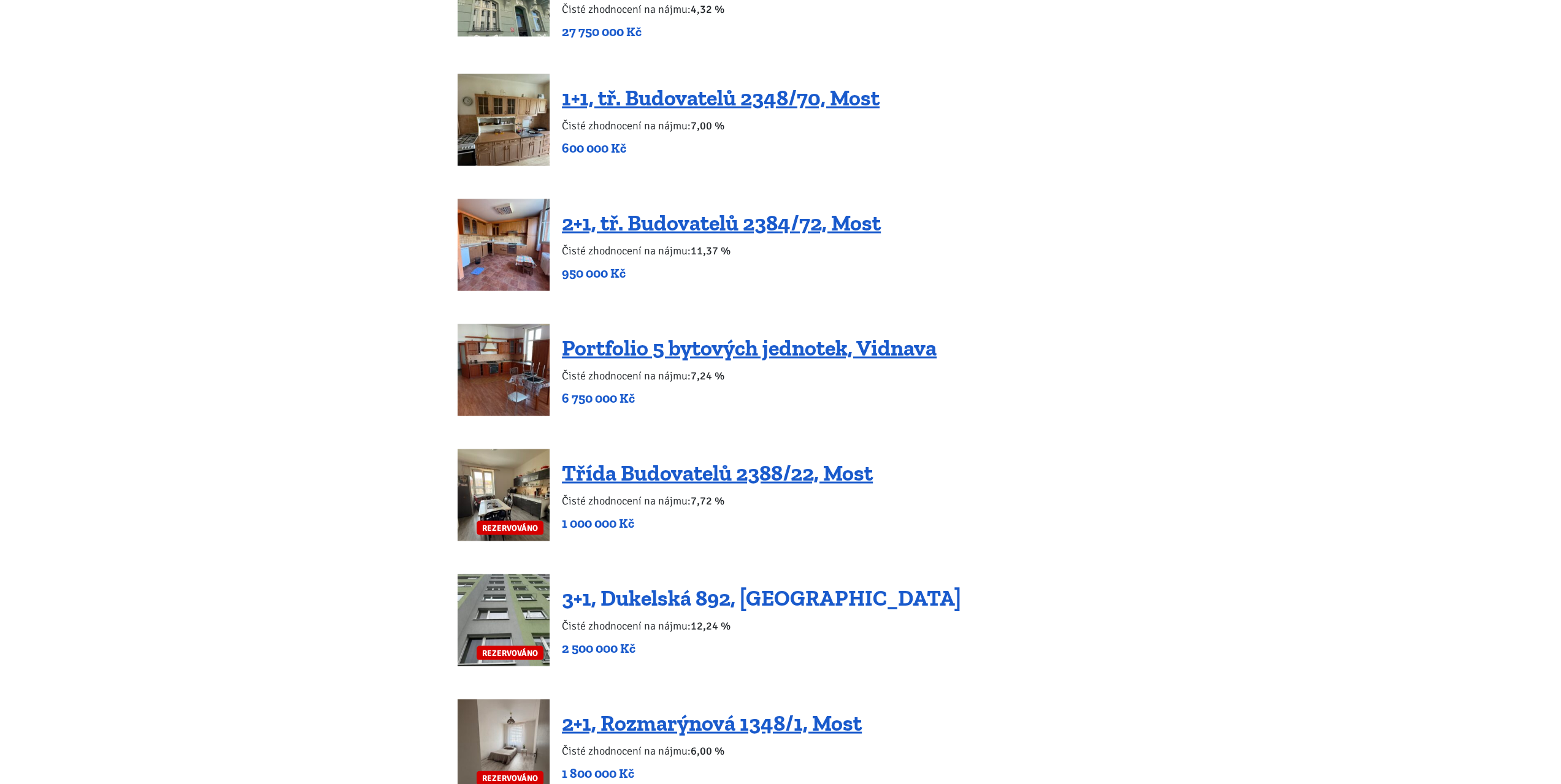
scroll to position [2206, 0]
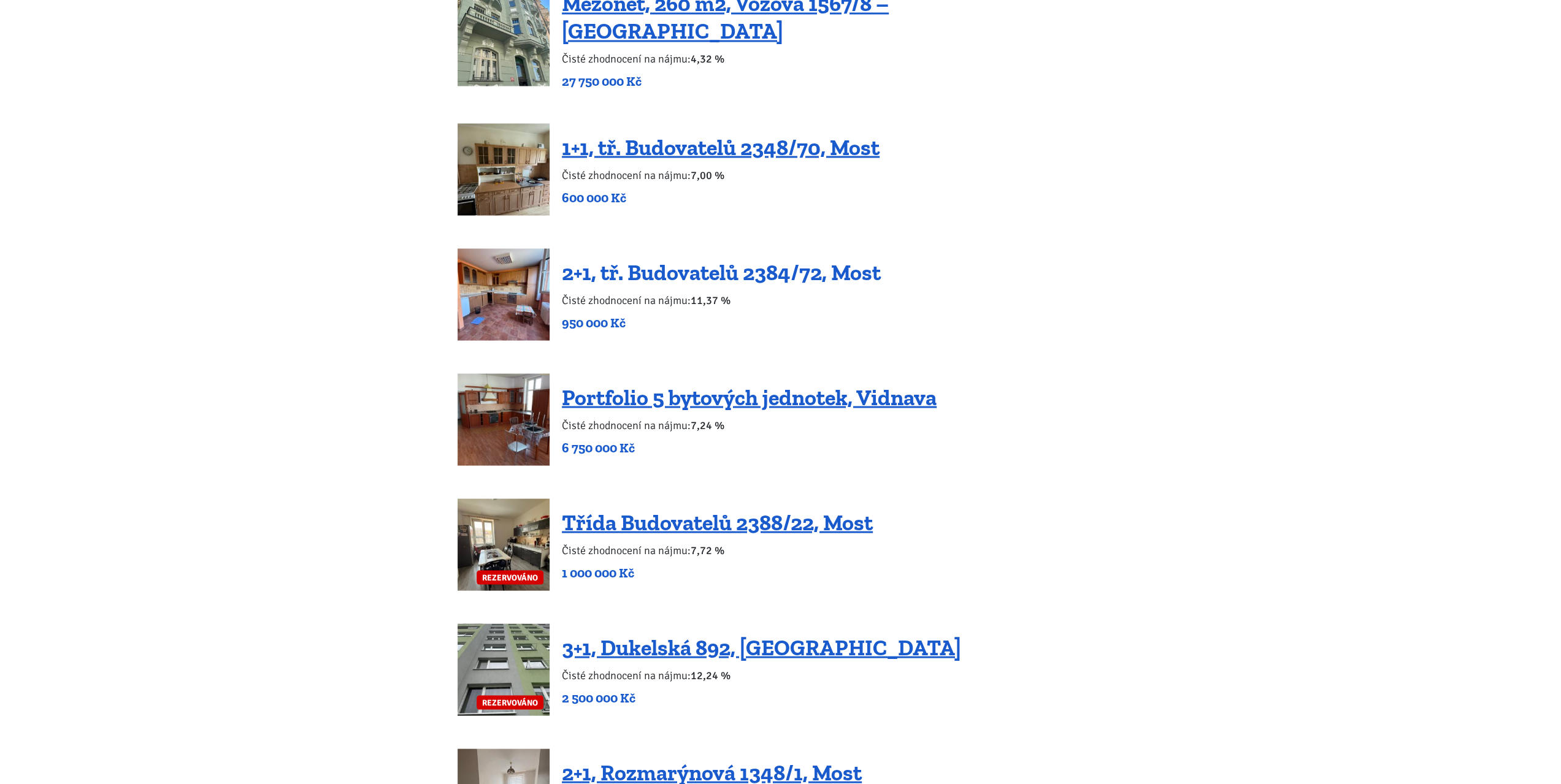
click at [672, 259] on link "2+1, tř. Budovatelů 2384/72, Most" at bounding box center [721, 271] width 319 height 26
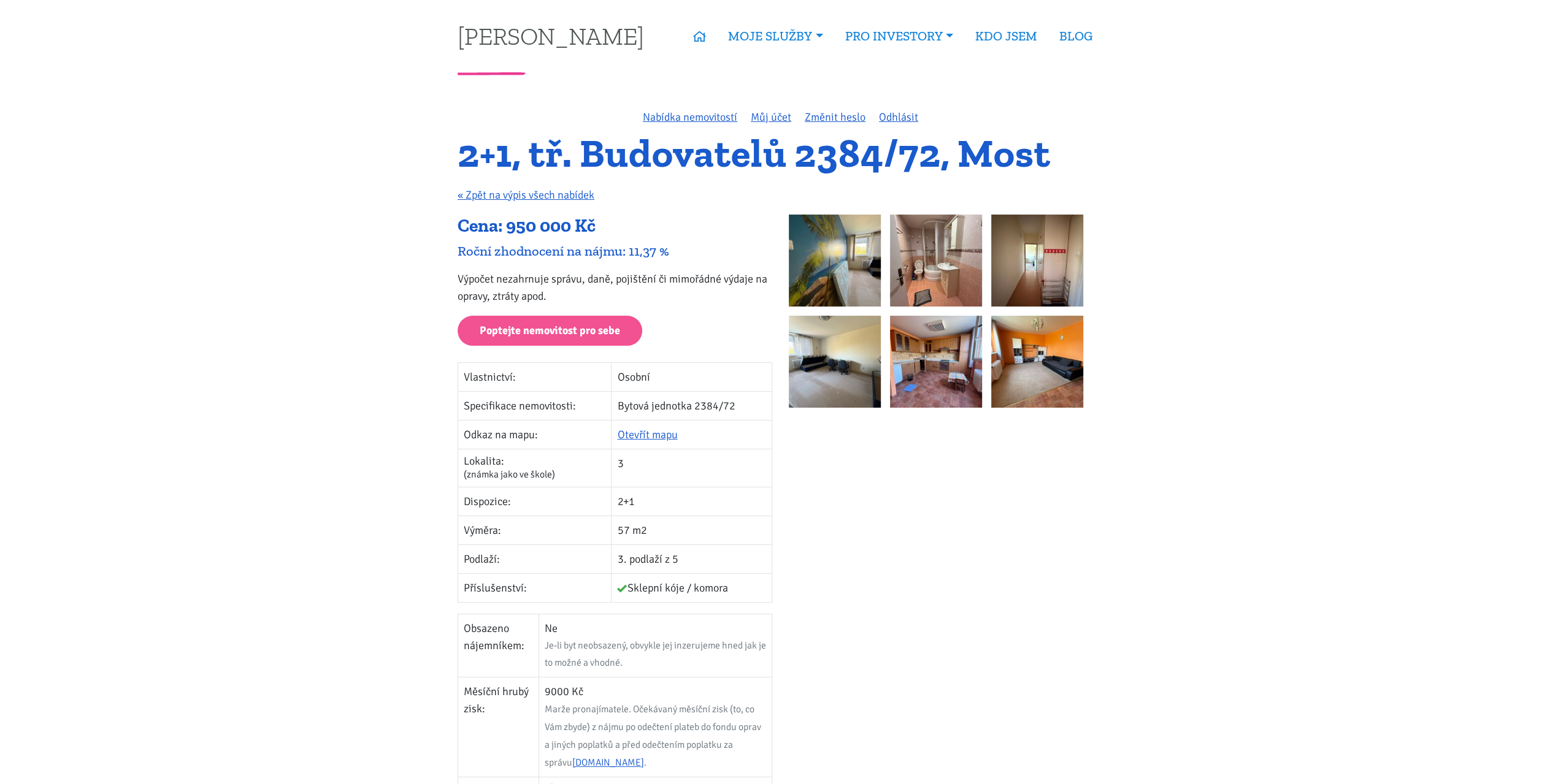
click at [692, 469] on td "3" at bounding box center [692, 468] width 161 height 38
click at [688, 464] on td "3" at bounding box center [692, 468] width 161 height 38
click at [687, 464] on td "3" at bounding box center [692, 468] width 161 height 38
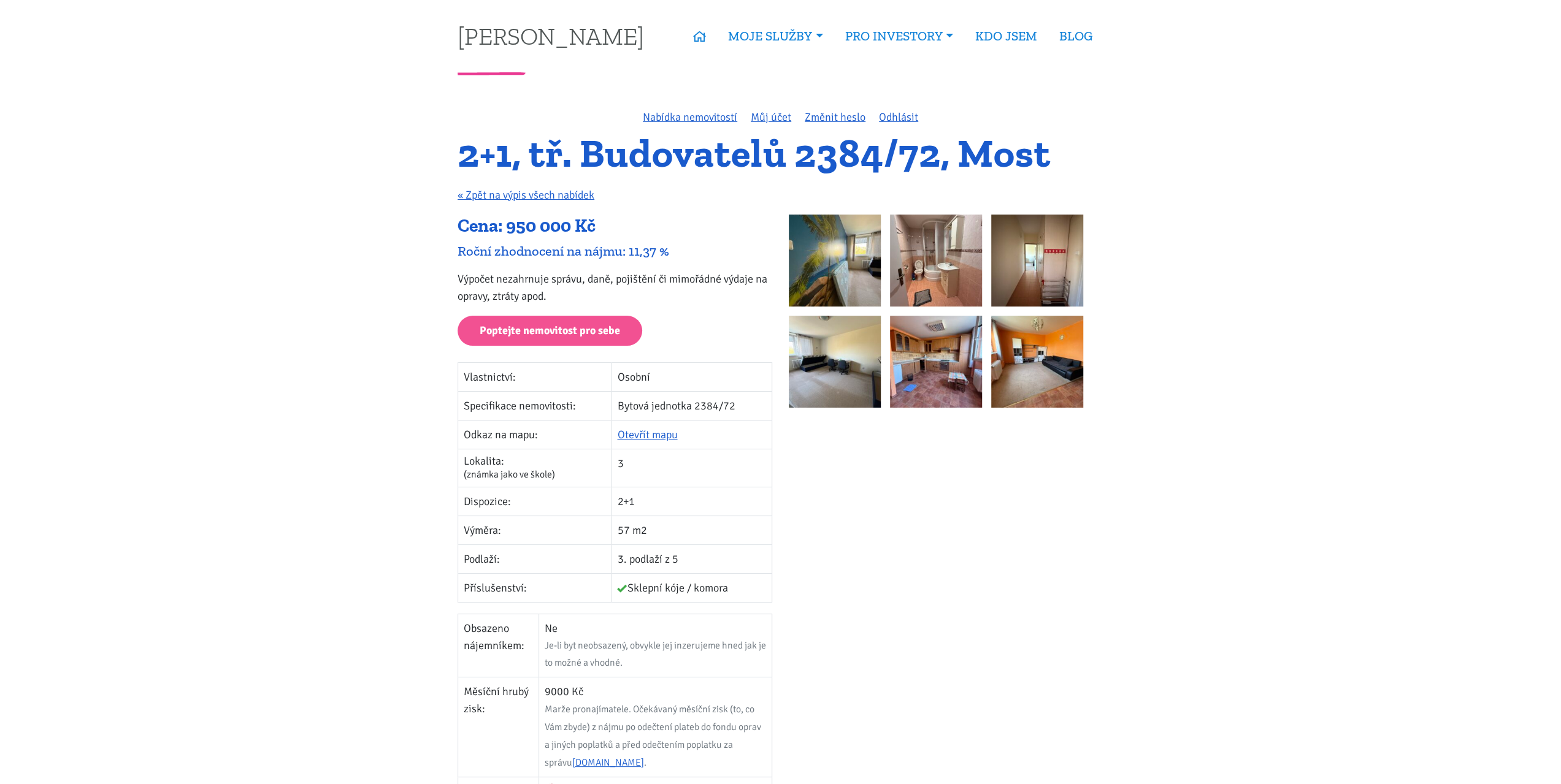
click at [687, 464] on td "3" at bounding box center [692, 468] width 161 height 38
click at [685, 469] on td "3" at bounding box center [692, 468] width 161 height 38
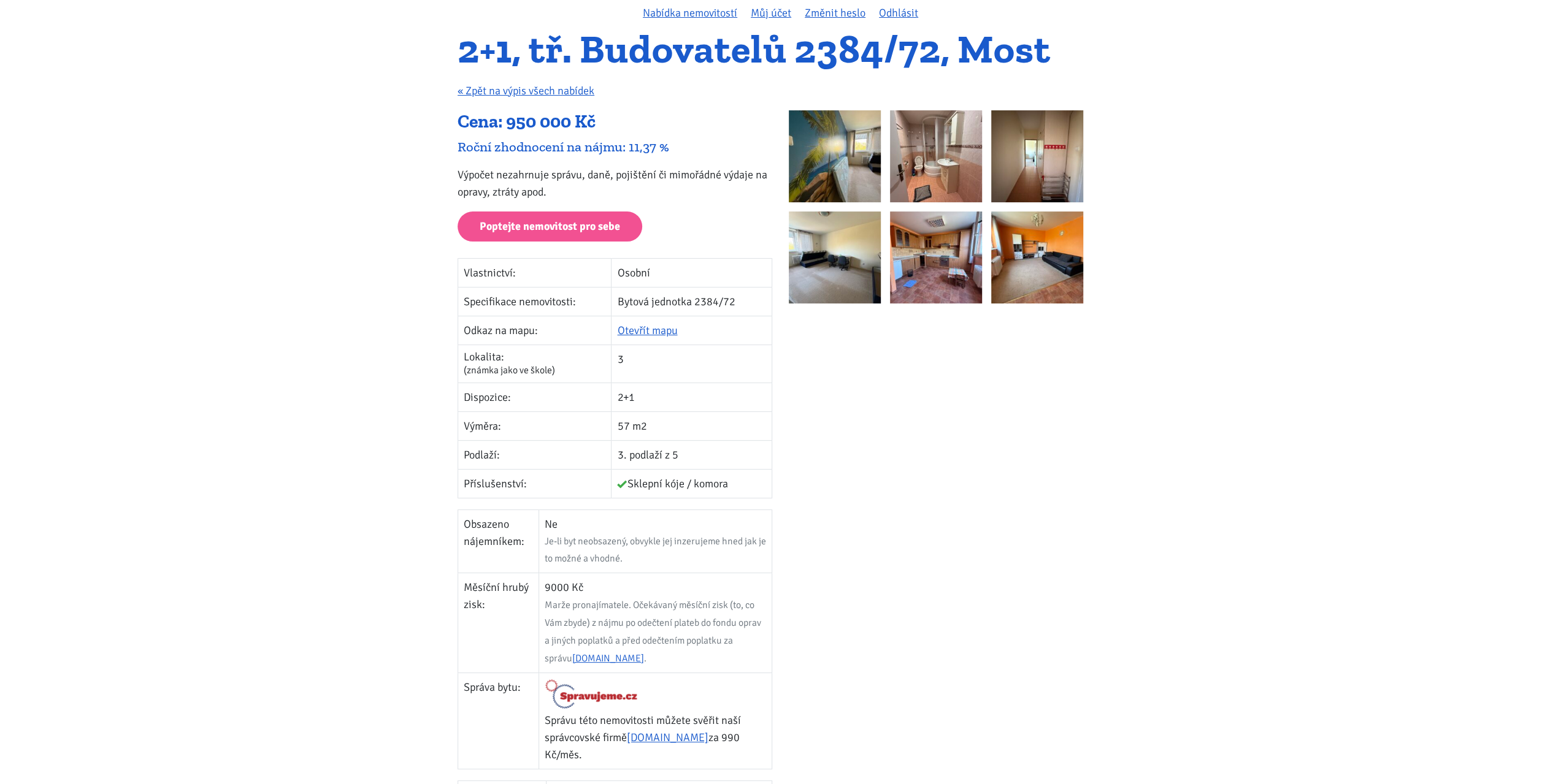
scroll to position [123, 0]
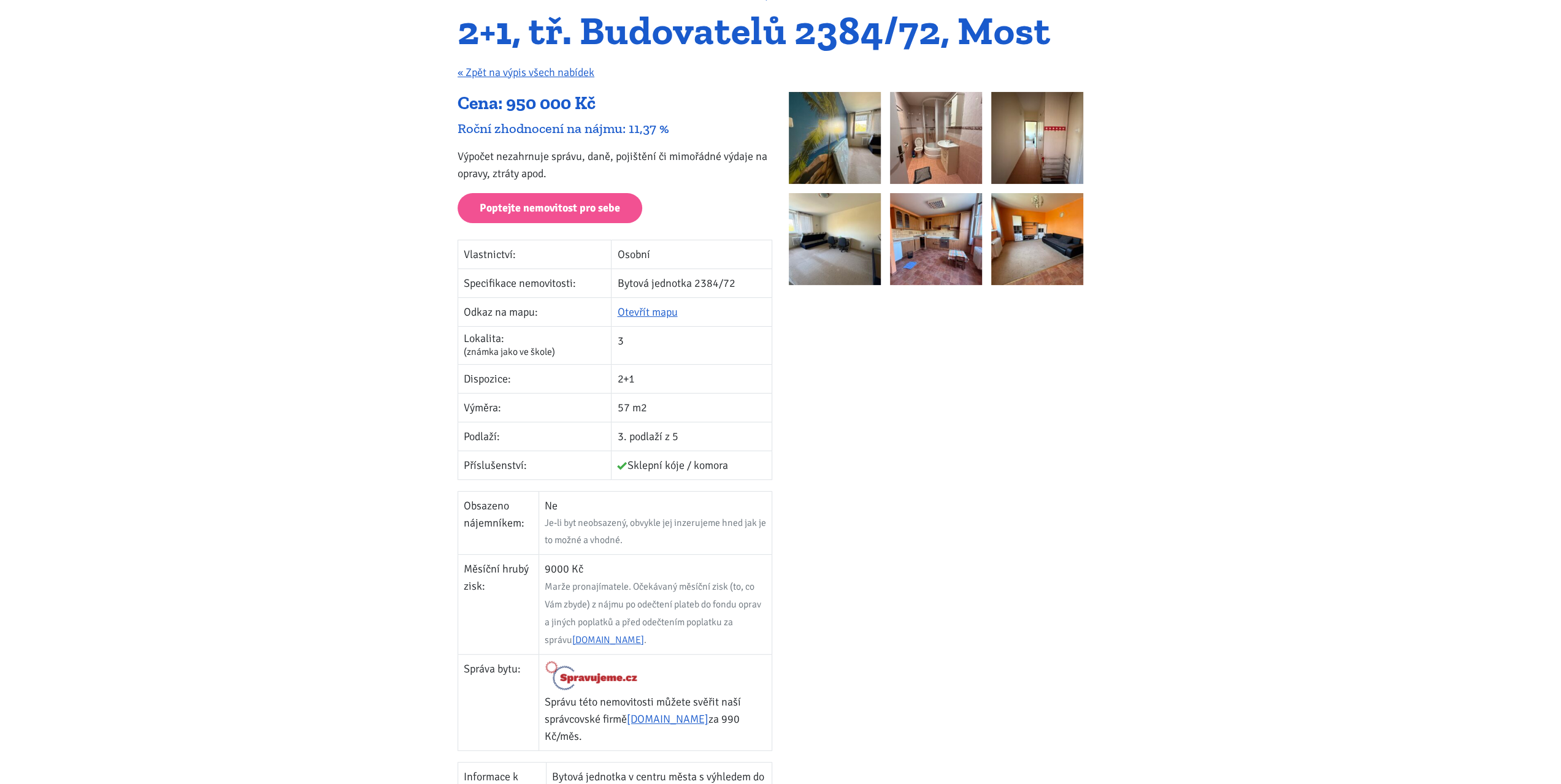
click at [788, 519] on div at bounding box center [946, 550] width 331 height 917
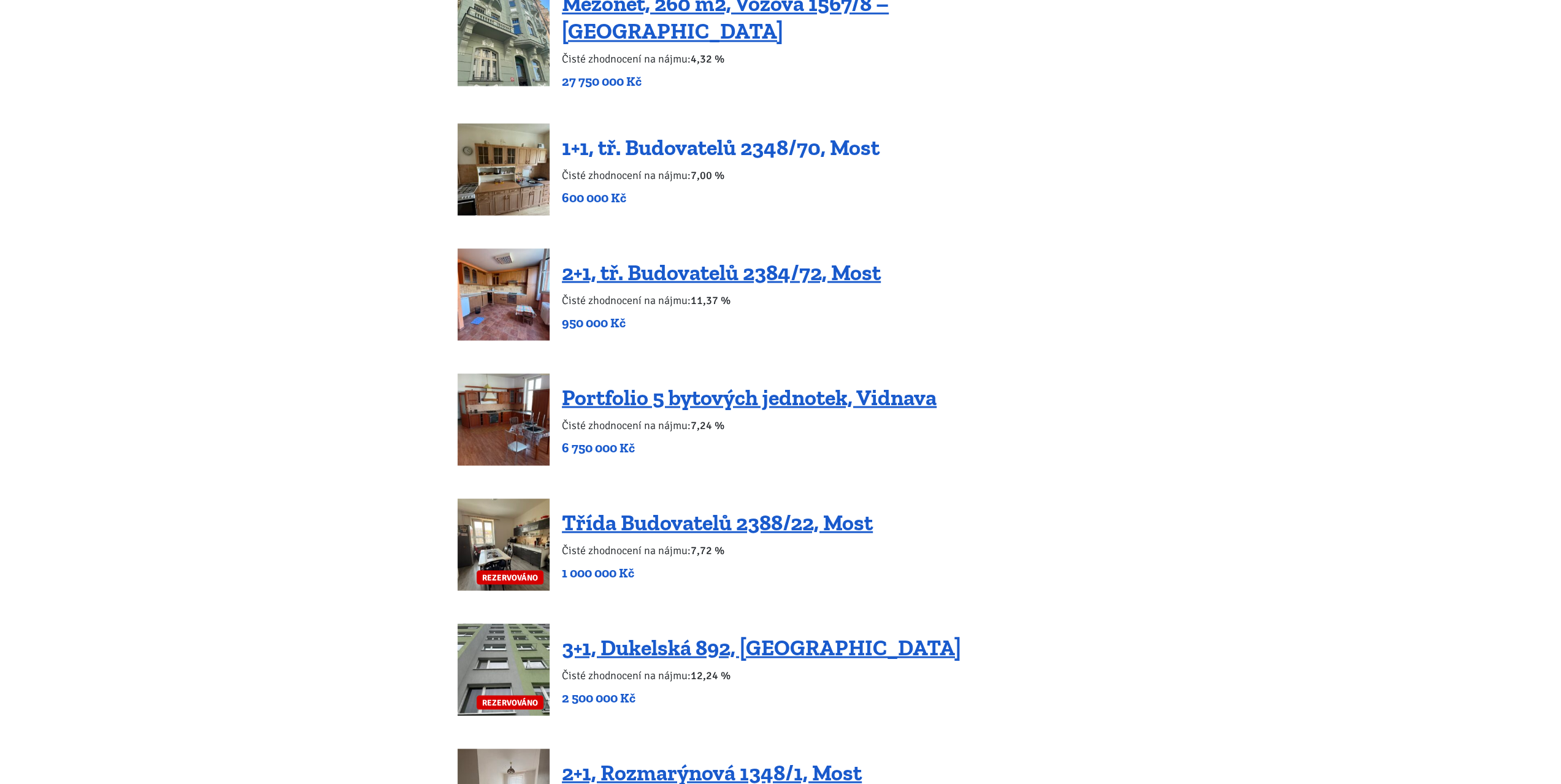
click at [661, 140] on link "1+1, tř. Budovatelů 2348/70, Most" at bounding box center [720, 146] width 317 height 26
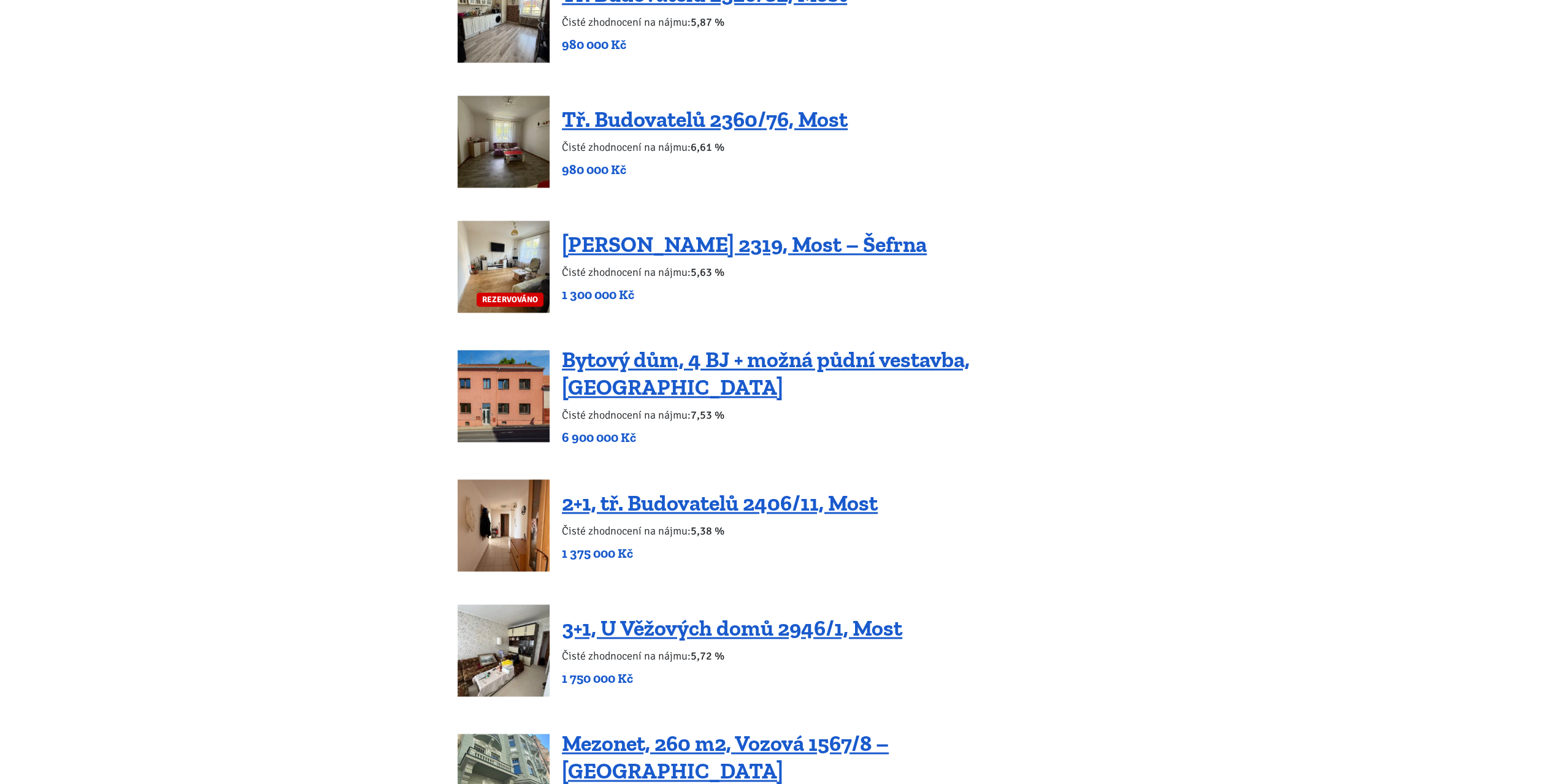
click at [427, 583] on body "Tomáš Kučera ÚVOD MOJE SLUŽBY Strategický mentoring Financování bez limitu Kupt…" at bounding box center [780, 718] width 1561 height 4370
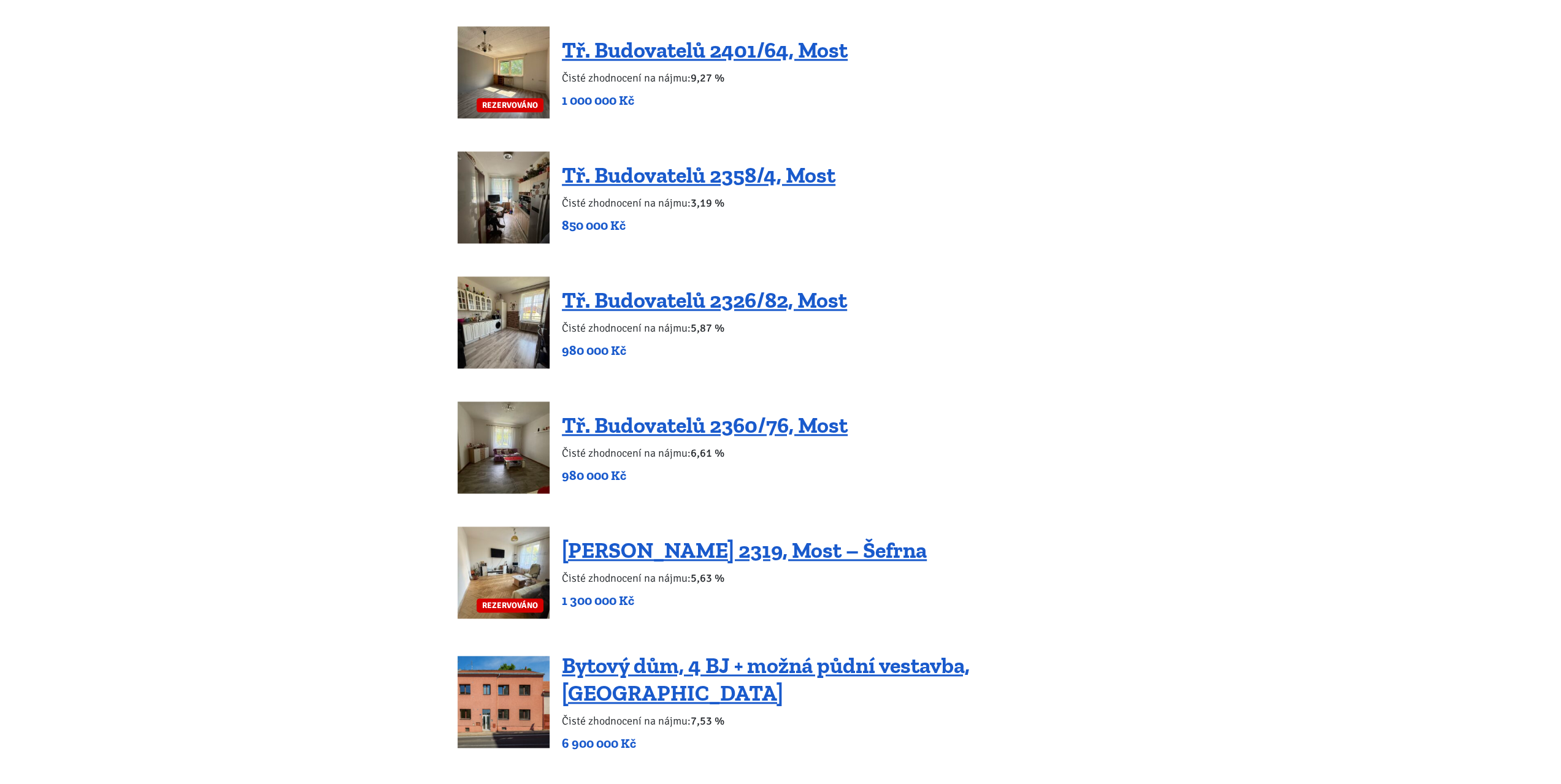
scroll to position [1161, 0]
click at [824, 369] on div "2+1, Čsl. Armády 2207/8, Most – Pouze platba z vlastních zdrojů Čisté zhodnocen…" at bounding box center [780, 525] width 646 height 2975
click at [820, 369] on div "Tř. Budovatelů 2326/82, Most Čisté zhodnocení na nájmu: 5,87 % 980 000 Kč" at bounding box center [780, 323] width 646 height 92
click at [779, 369] on div "2+1, Čsl. Armády 2207/8, Most – Pouze platba z vlastních zdrojů Čisté zhodnocen…" at bounding box center [780, 525] width 646 height 2975
click at [737, 369] on div "2+1, Čsl. Armády 2207/8, Most – Pouze platba z vlastních zdrojů Čisté zhodnocen…" at bounding box center [780, 525] width 646 height 2975
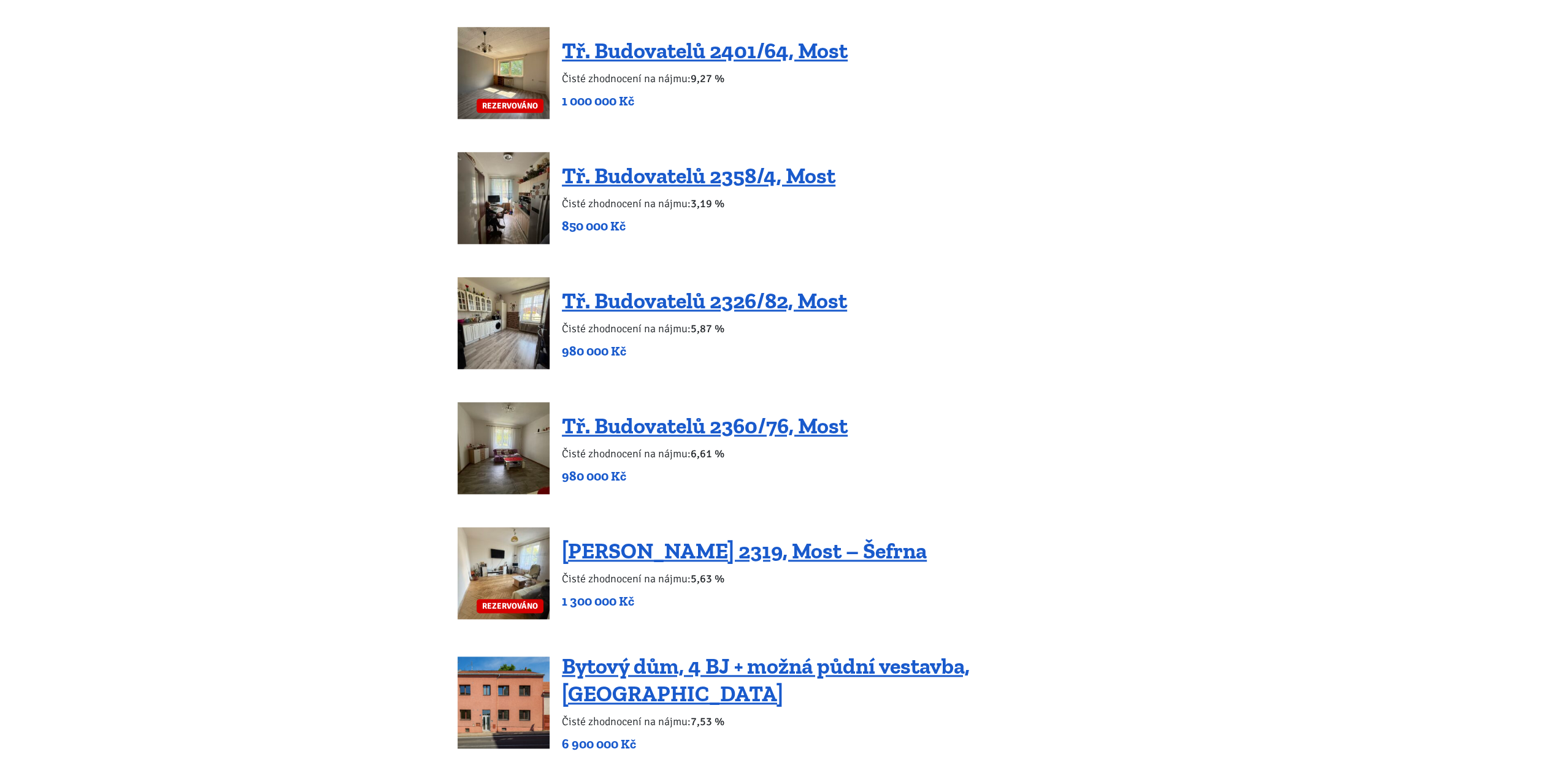
click at [643, 369] on div "2+1, Čsl. Armády 2207/8, Most – Pouze platba z vlastních zdrojů Čisté zhodnocen…" at bounding box center [780, 525] width 646 height 2975
click at [573, 371] on div "2+1, Čsl. Armády 2207/8, Most – Pouze platba z vlastních zdrojů Čisté zhodnocen…" at bounding box center [780, 525] width 646 height 2975
click at [641, 309] on link "Tř. Budovatelů 2326/82, Most" at bounding box center [705, 300] width 285 height 26
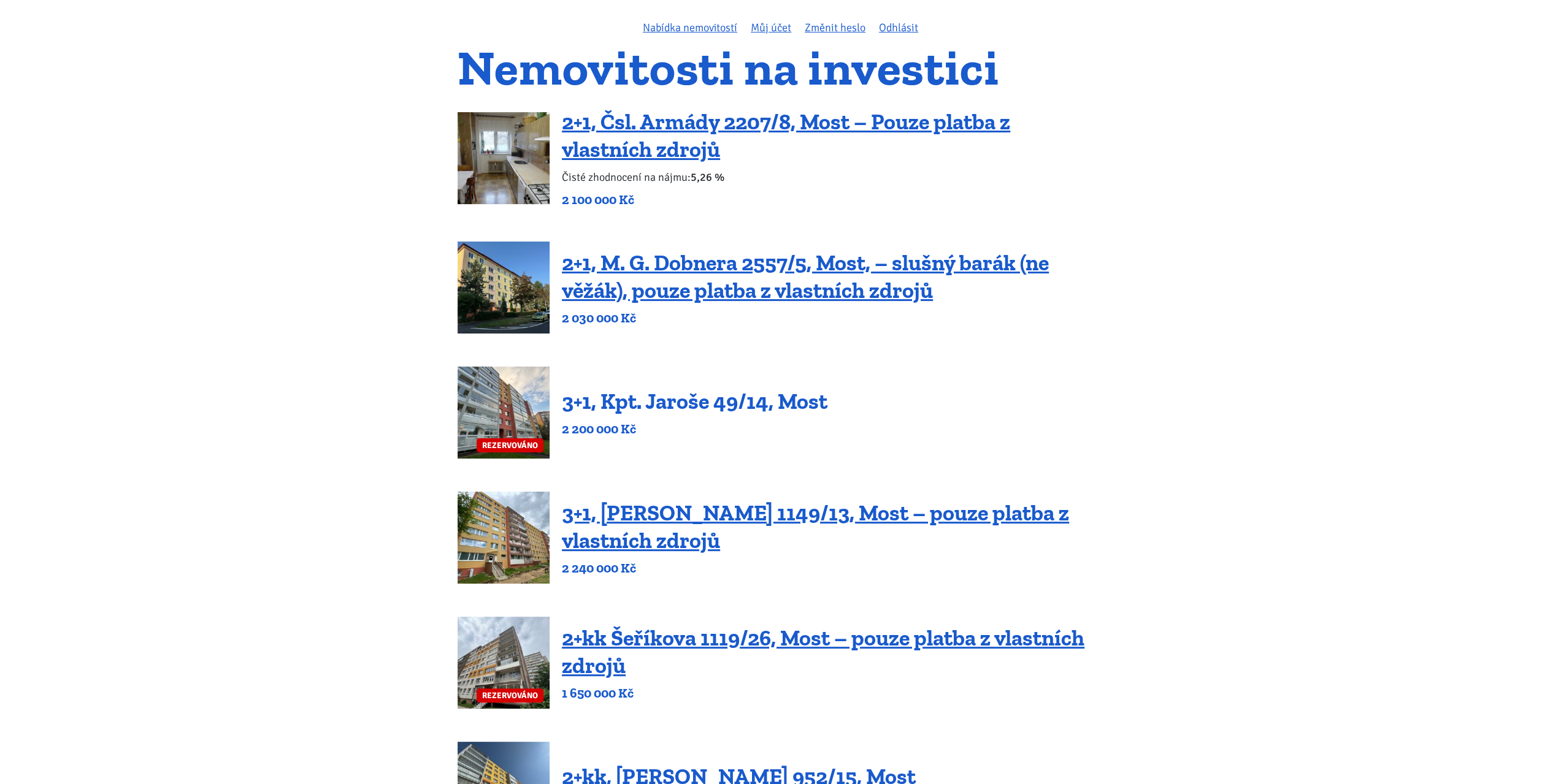
scroll to position [53, 0]
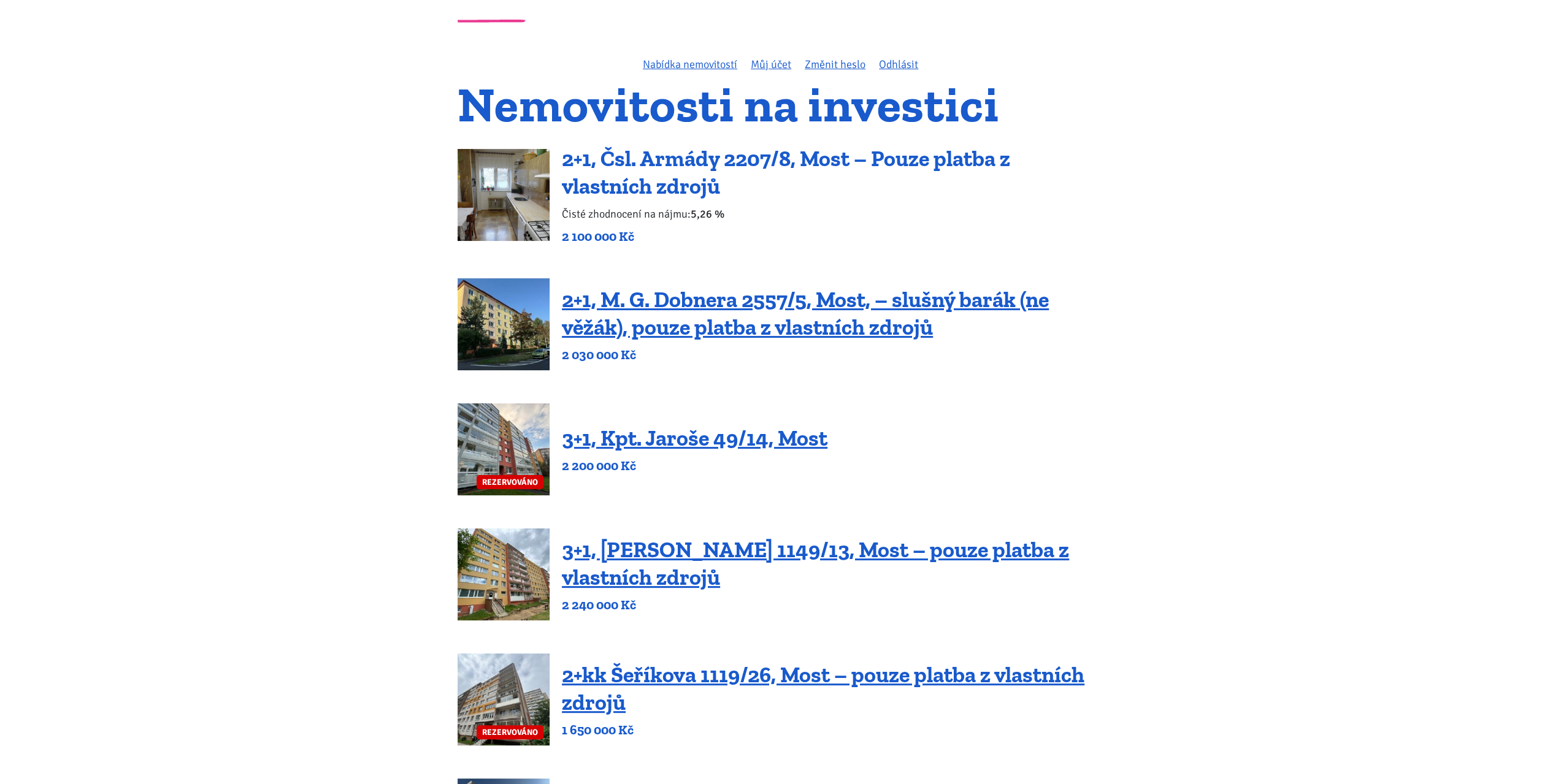
click at [658, 160] on link "2+1, Čsl. Armády 2207/8, Most – Pouze platba z vlastních zdrojů" at bounding box center [786, 172] width 448 height 54
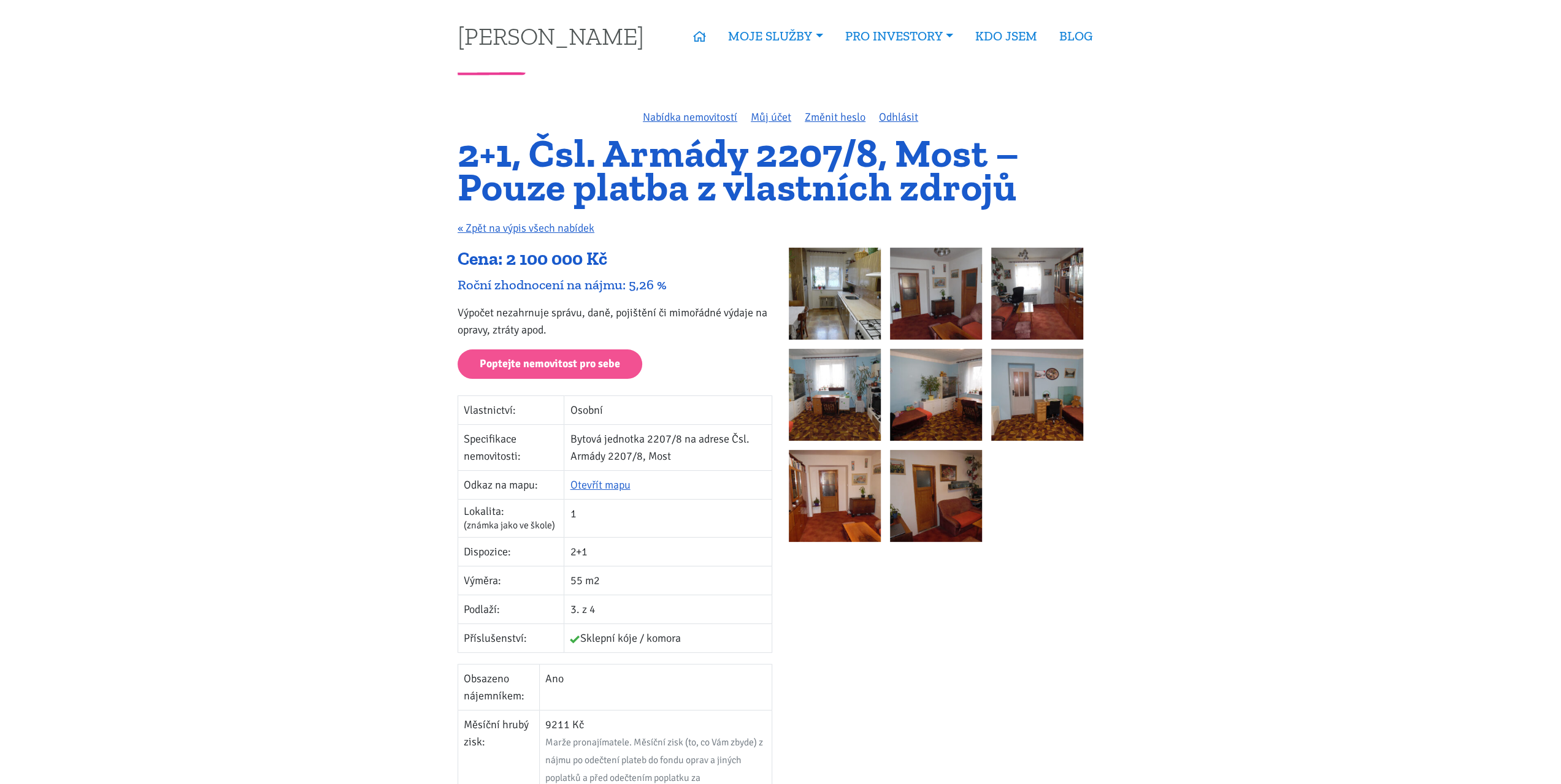
click at [830, 298] on img at bounding box center [834, 294] width 92 height 92
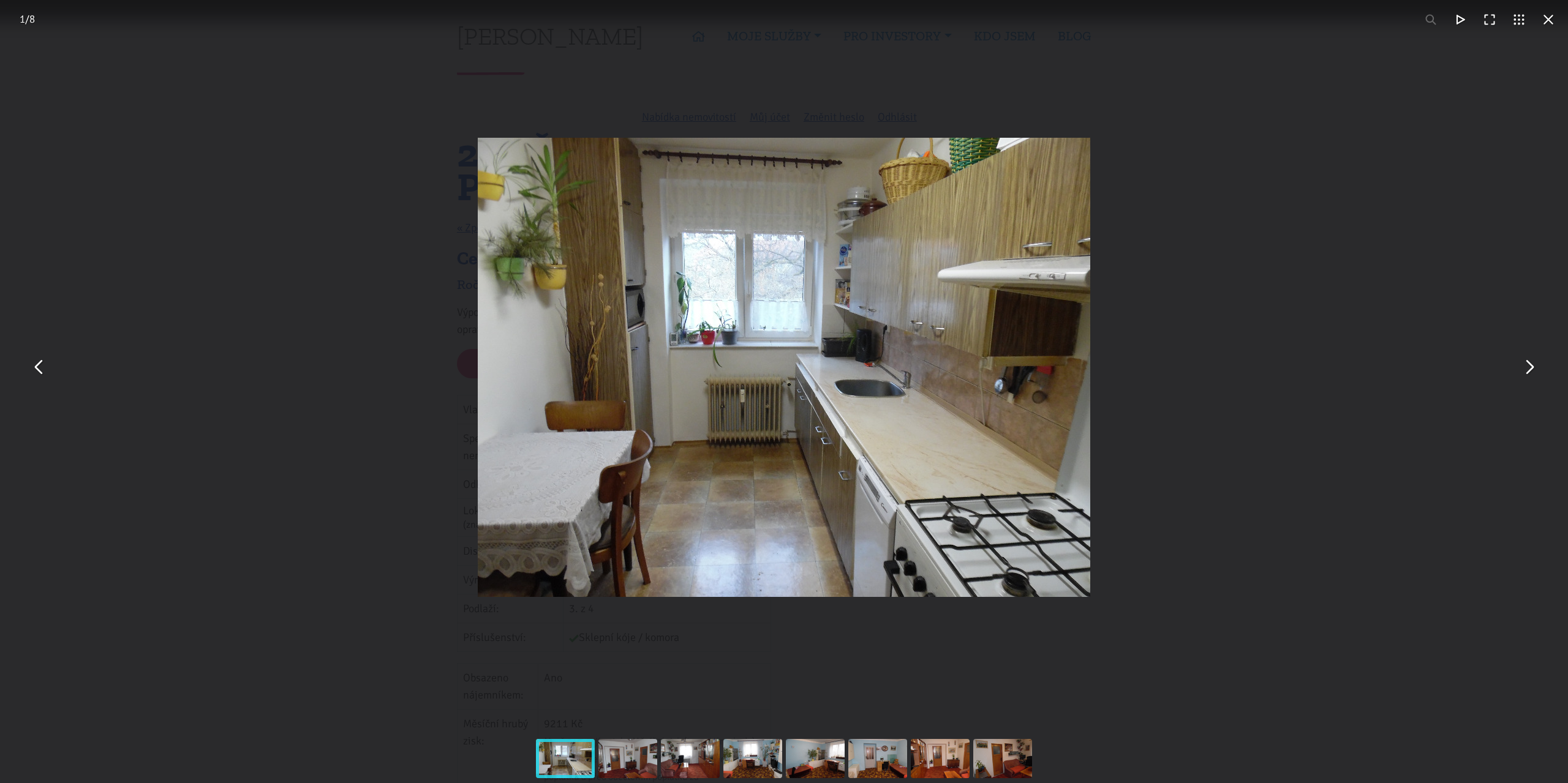
click at [1532, 366] on button "You can close this modal content with the ESC key" at bounding box center [1528, 367] width 29 height 29
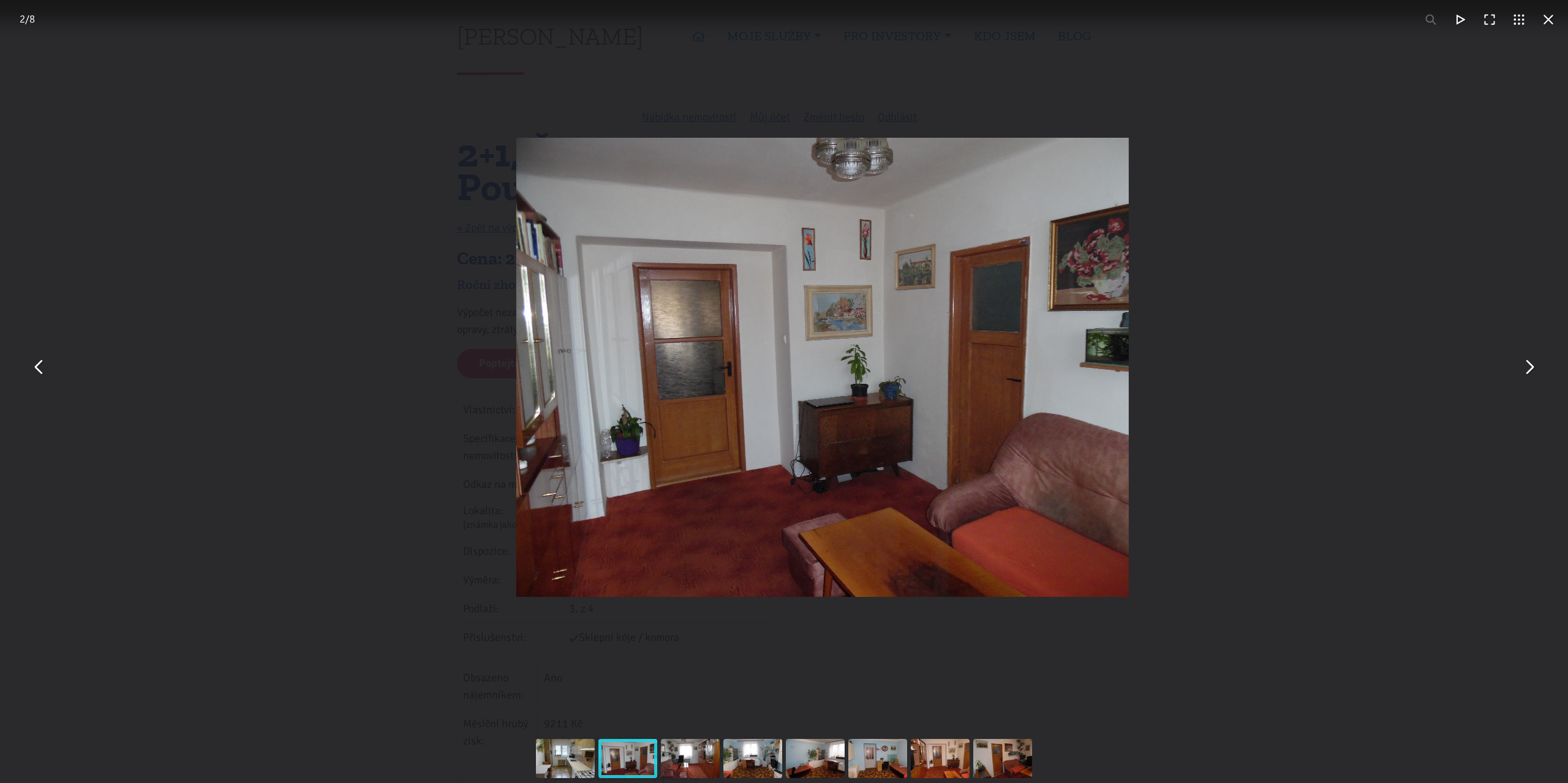
click at [1532, 366] on button "You can close this modal content with the ESC key" at bounding box center [1528, 367] width 29 height 29
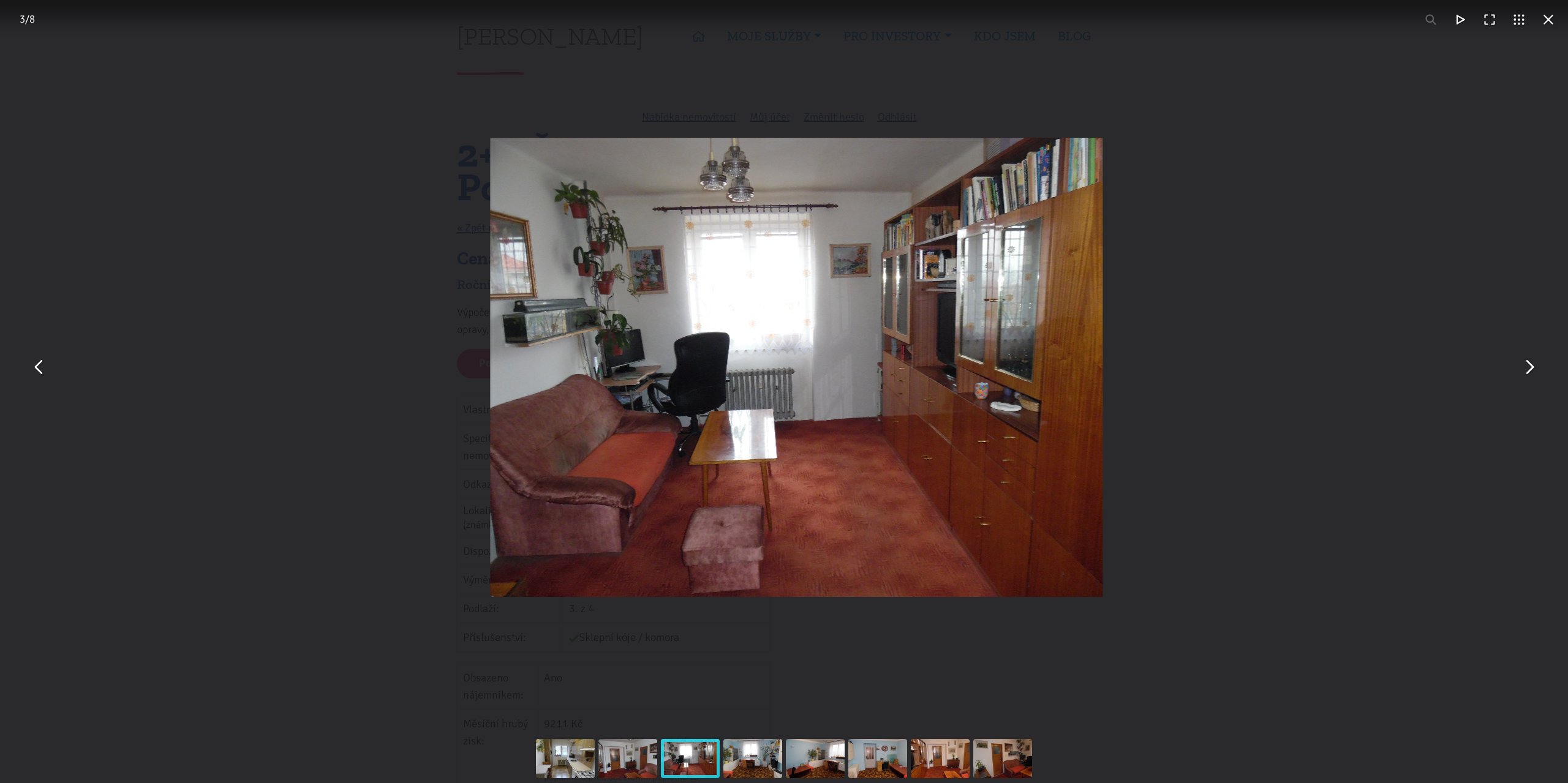
click at [1545, 21] on button "You can close this modal content with the ESC key" at bounding box center [1547, 19] width 29 height 29
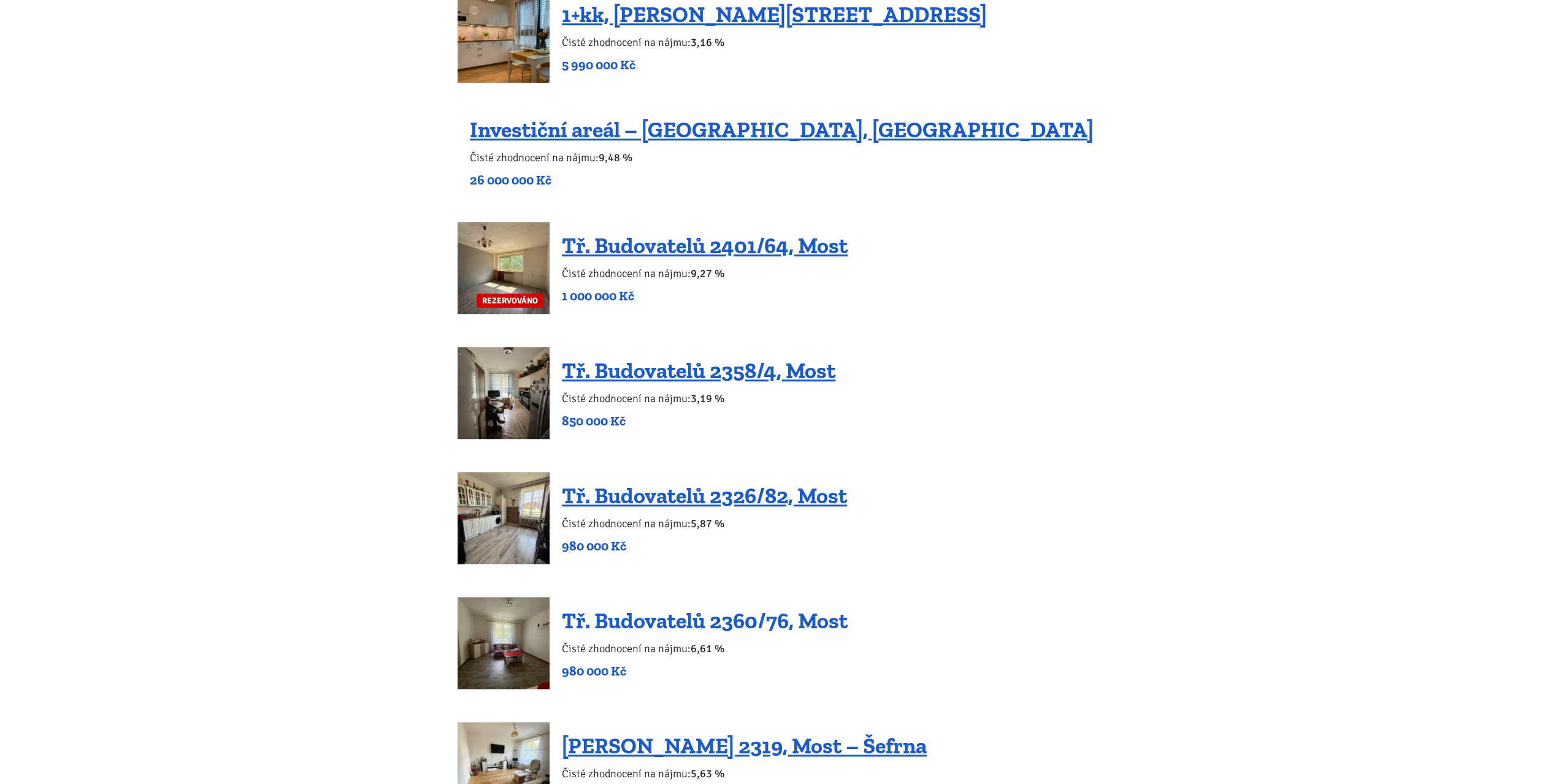
scroll to position [972, 0]
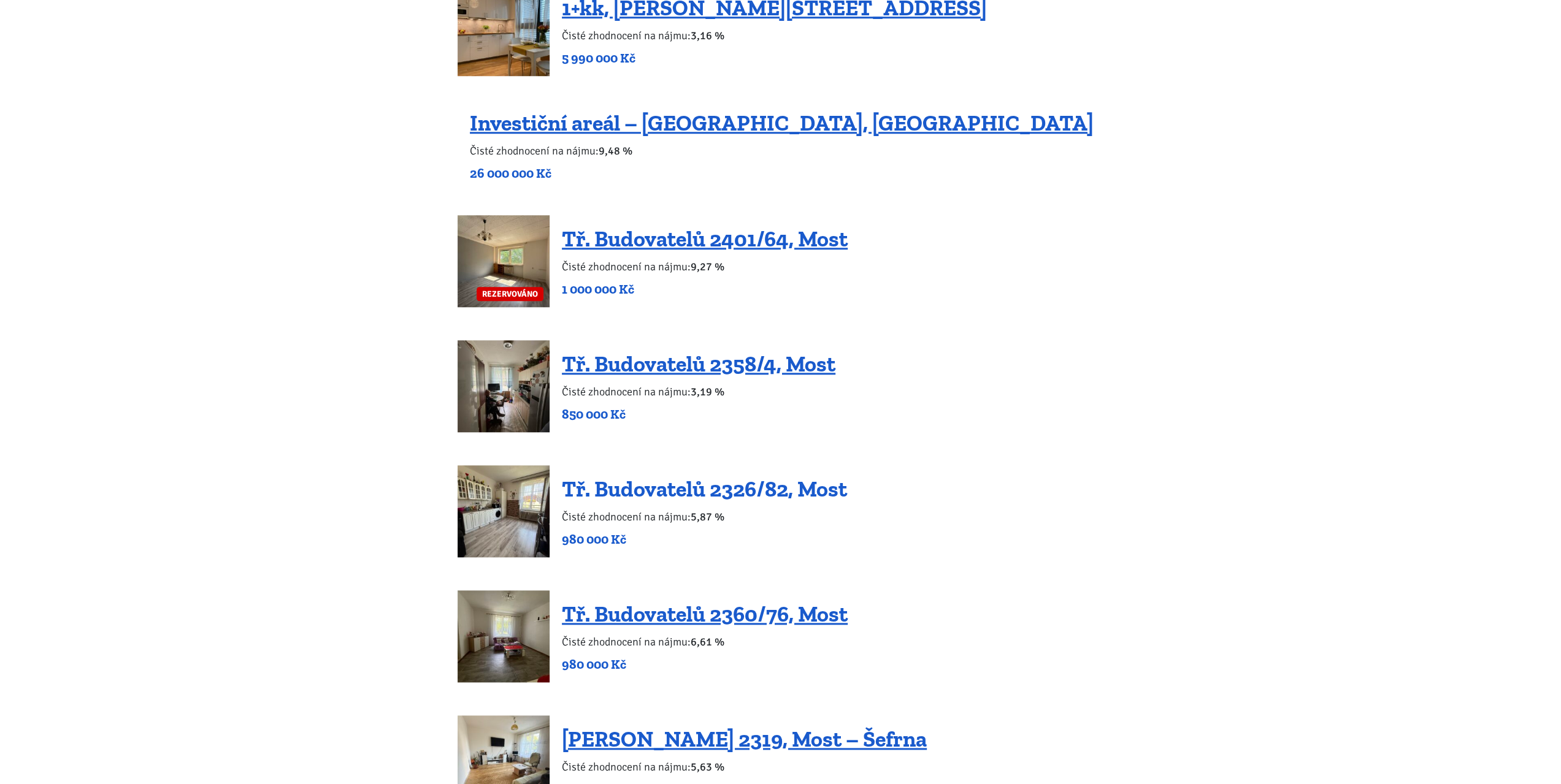
click at [674, 491] on link "Tř. Budovatelů 2326/82, Most" at bounding box center [705, 488] width 285 height 26
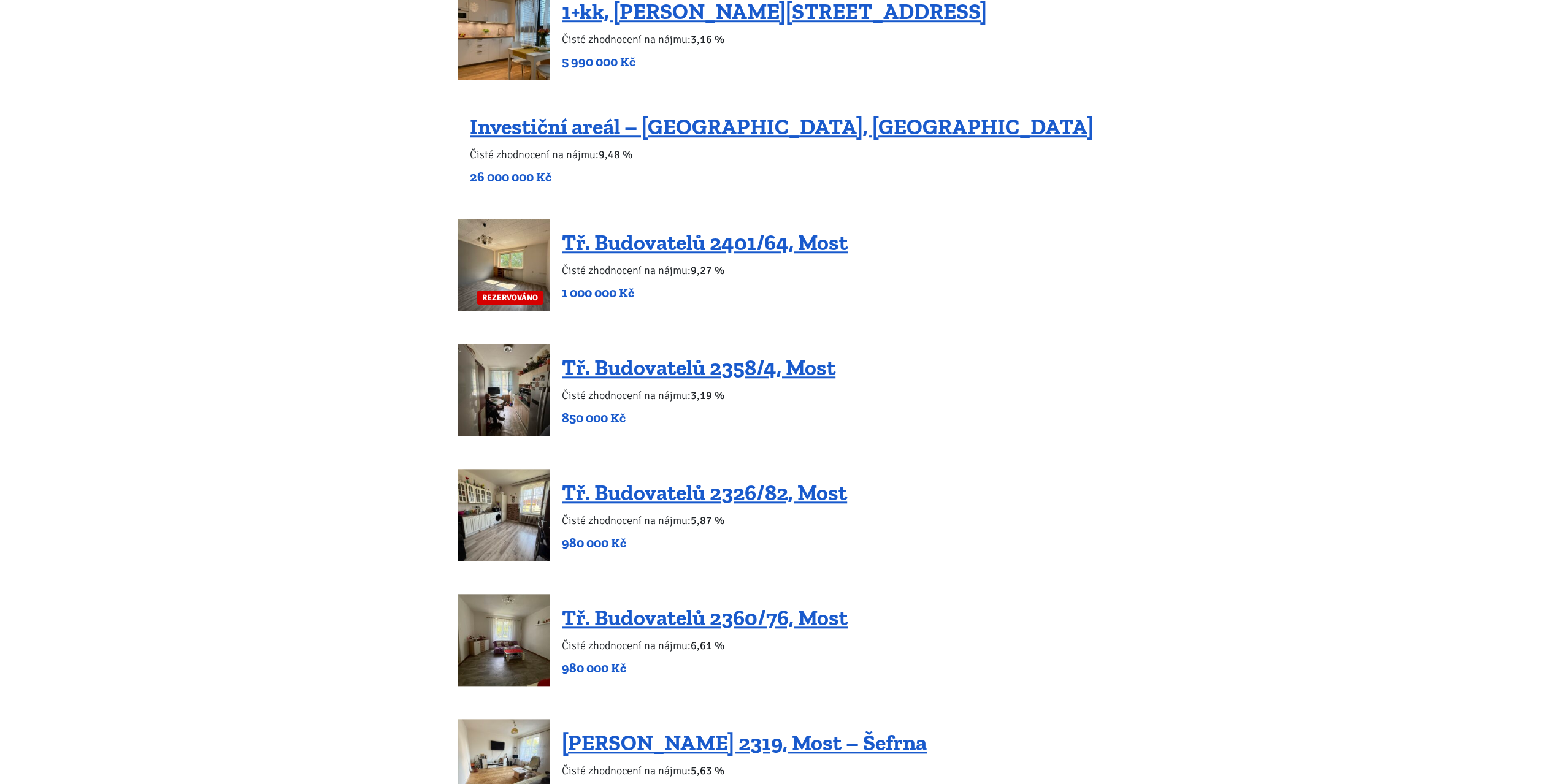
scroll to position [968, 0]
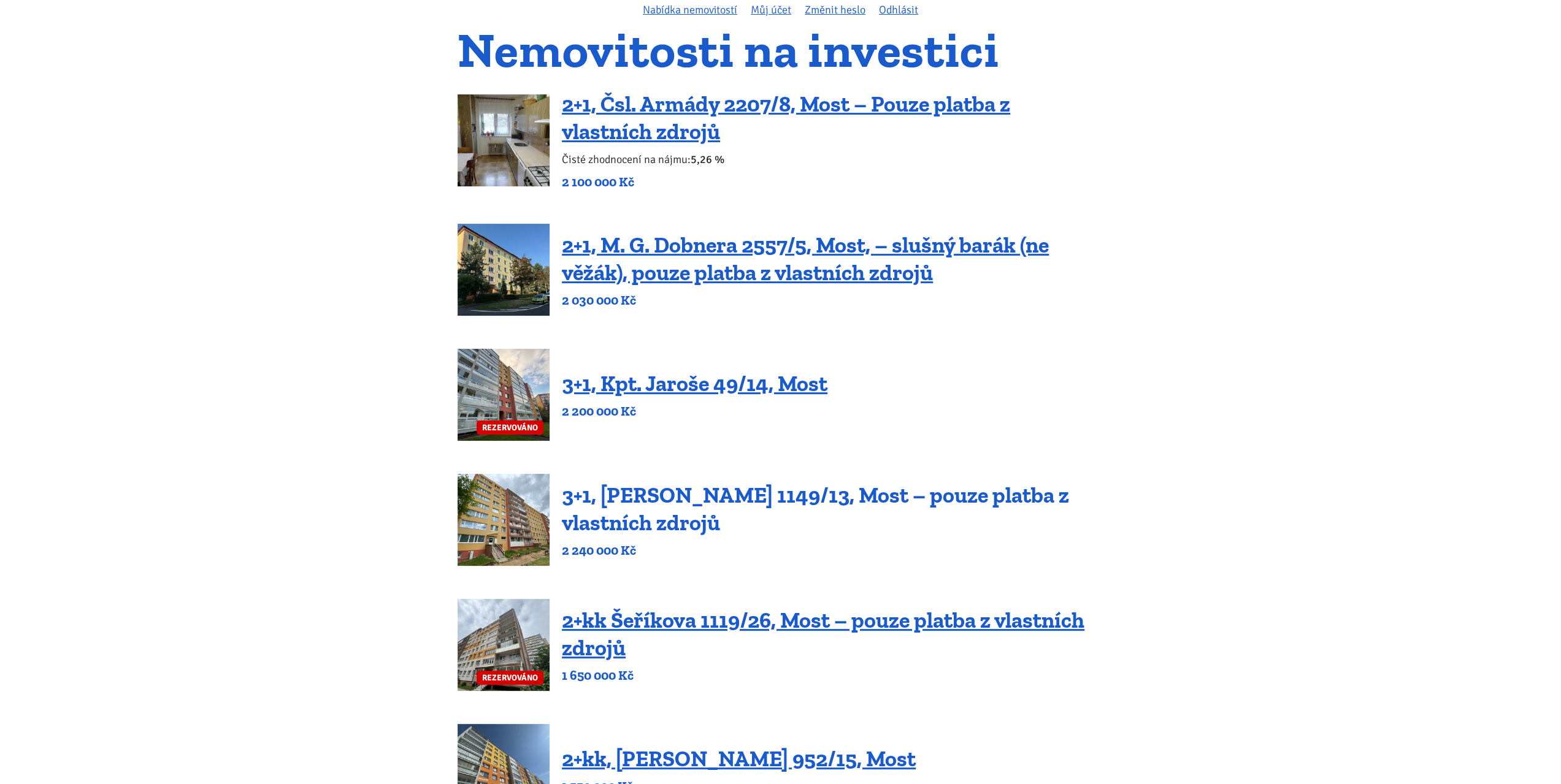
scroll to position [53, 0]
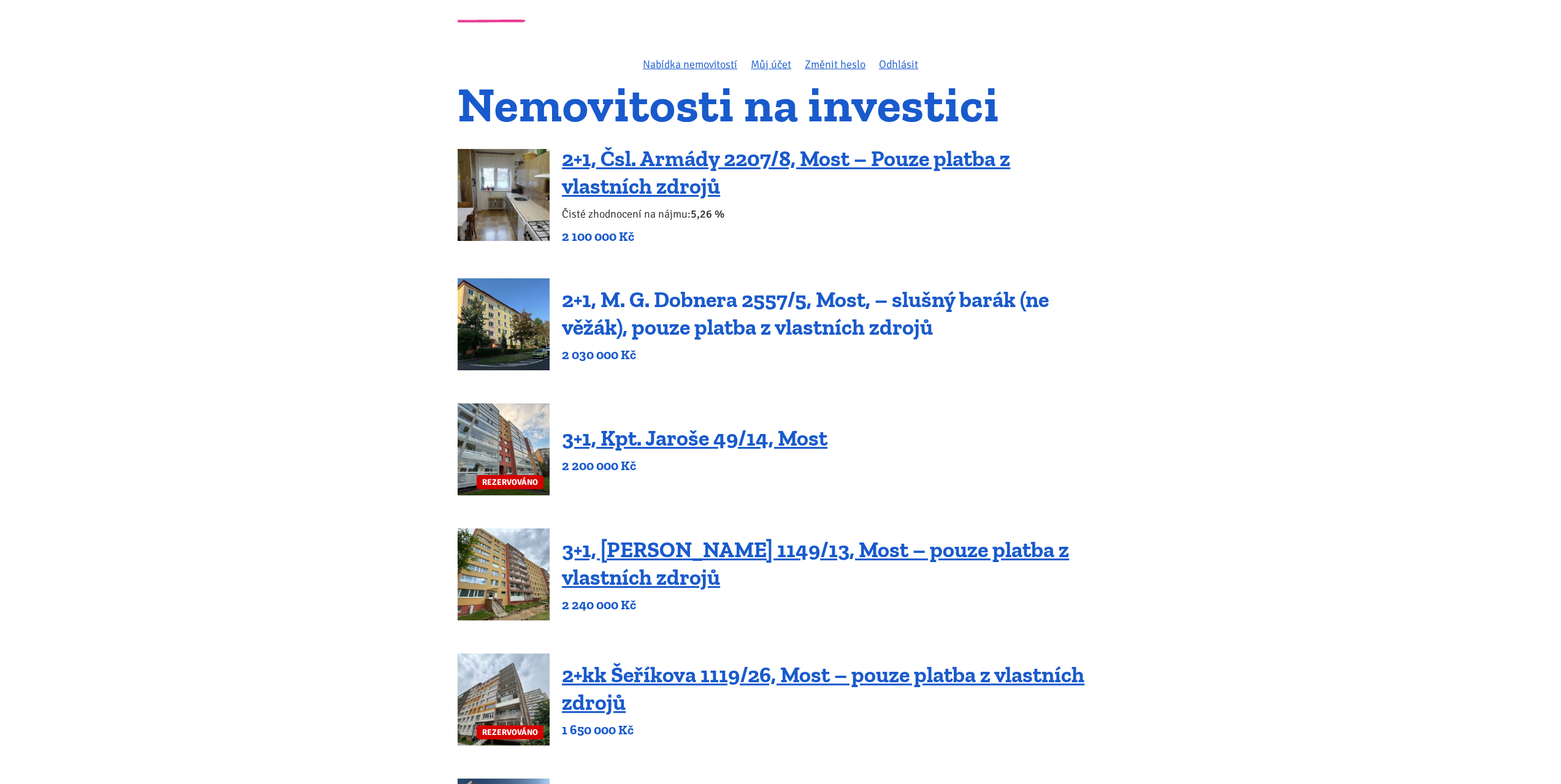
click at [710, 300] on link "2+1, M. G. Dobnera 2557/5, Most, – slušný barák (ne věžák), pouze platba z vlas…" at bounding box center [805, 313] width 487 height 54
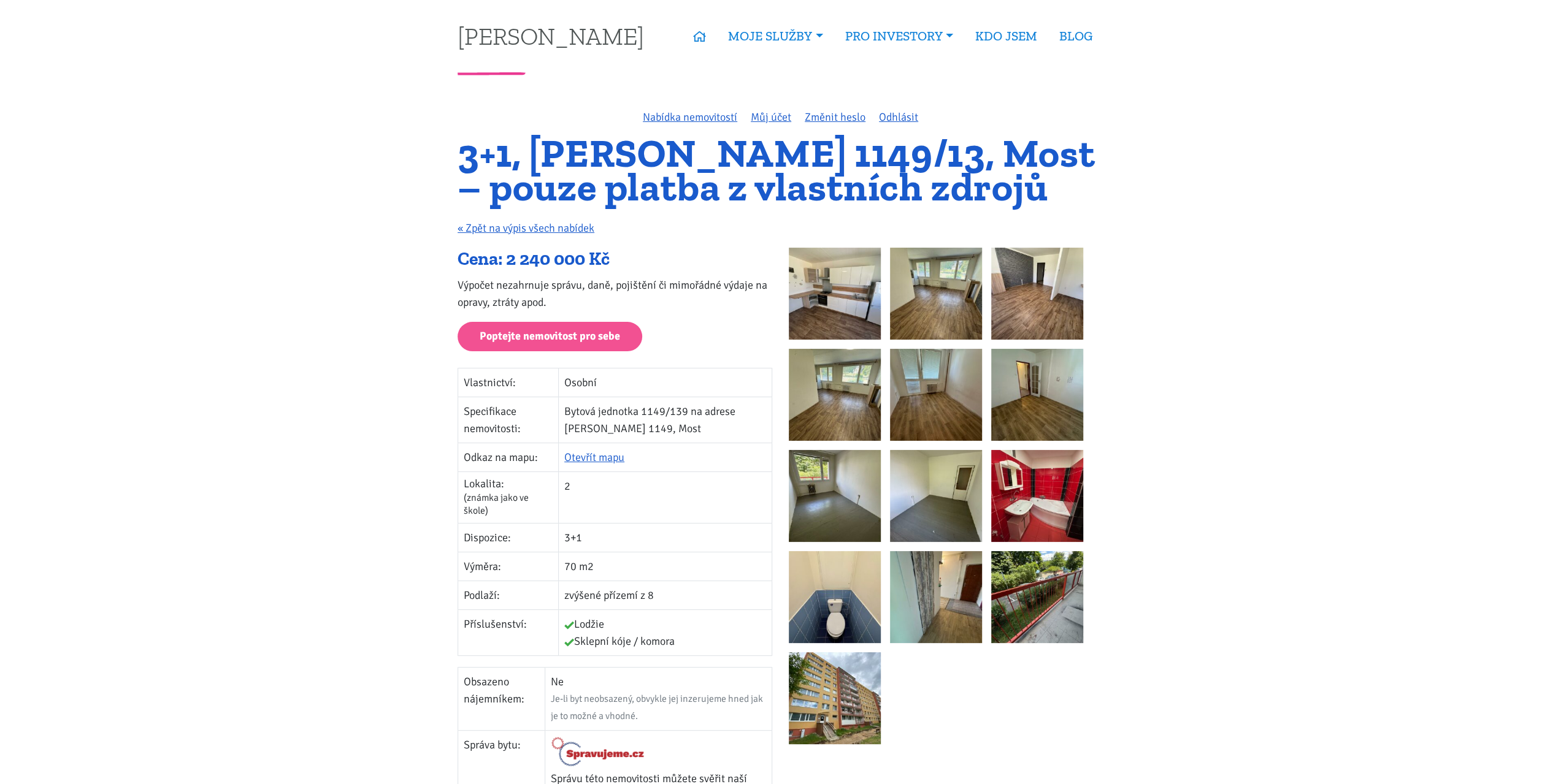
click at [837, 294] on img at bounding box center [834, 294] width 92 height 92
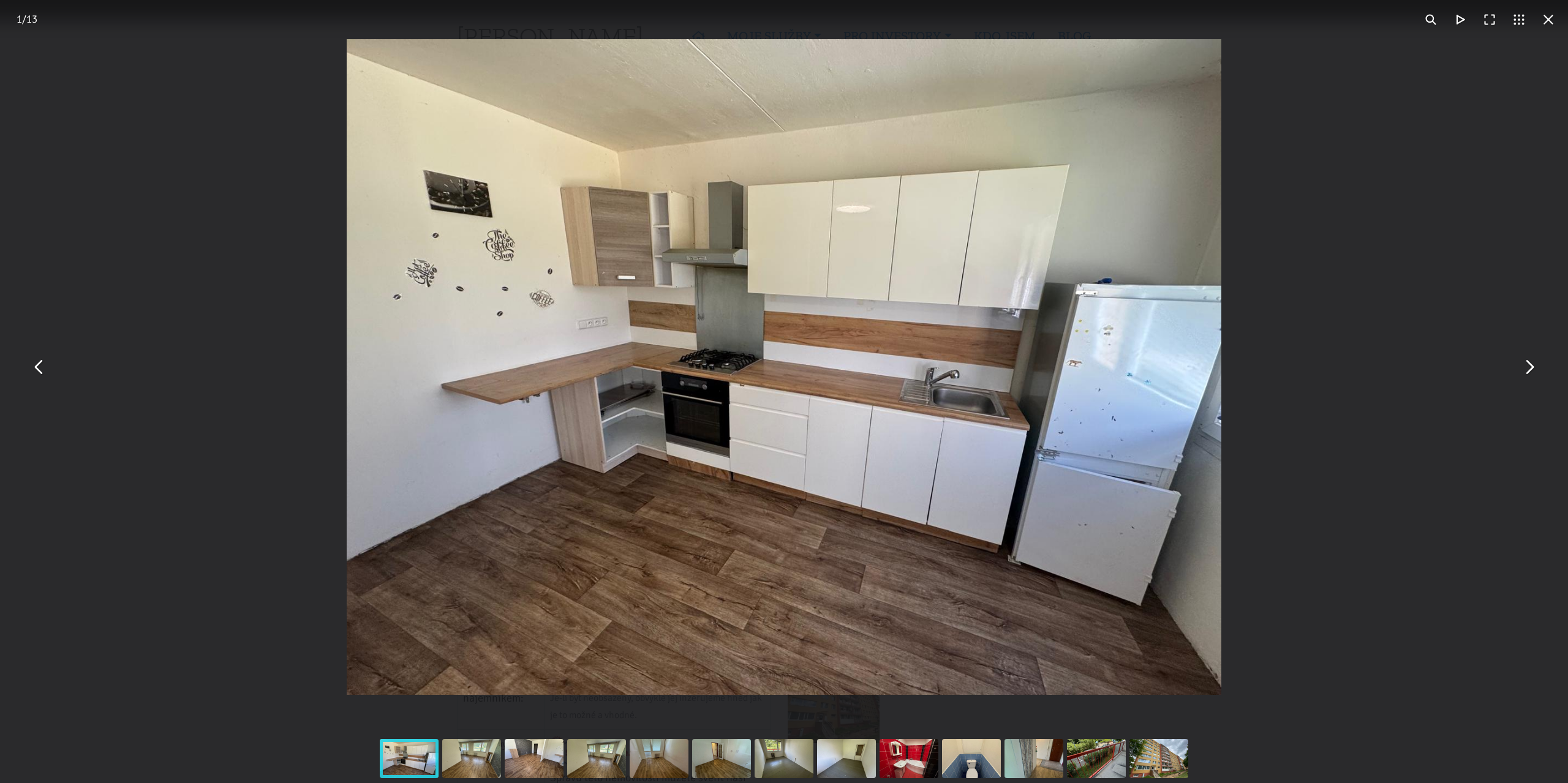
click at [1528, 373] on button "You can close this modal content with the ESC key" at bounding box center [1528, 367] width 29 height 29
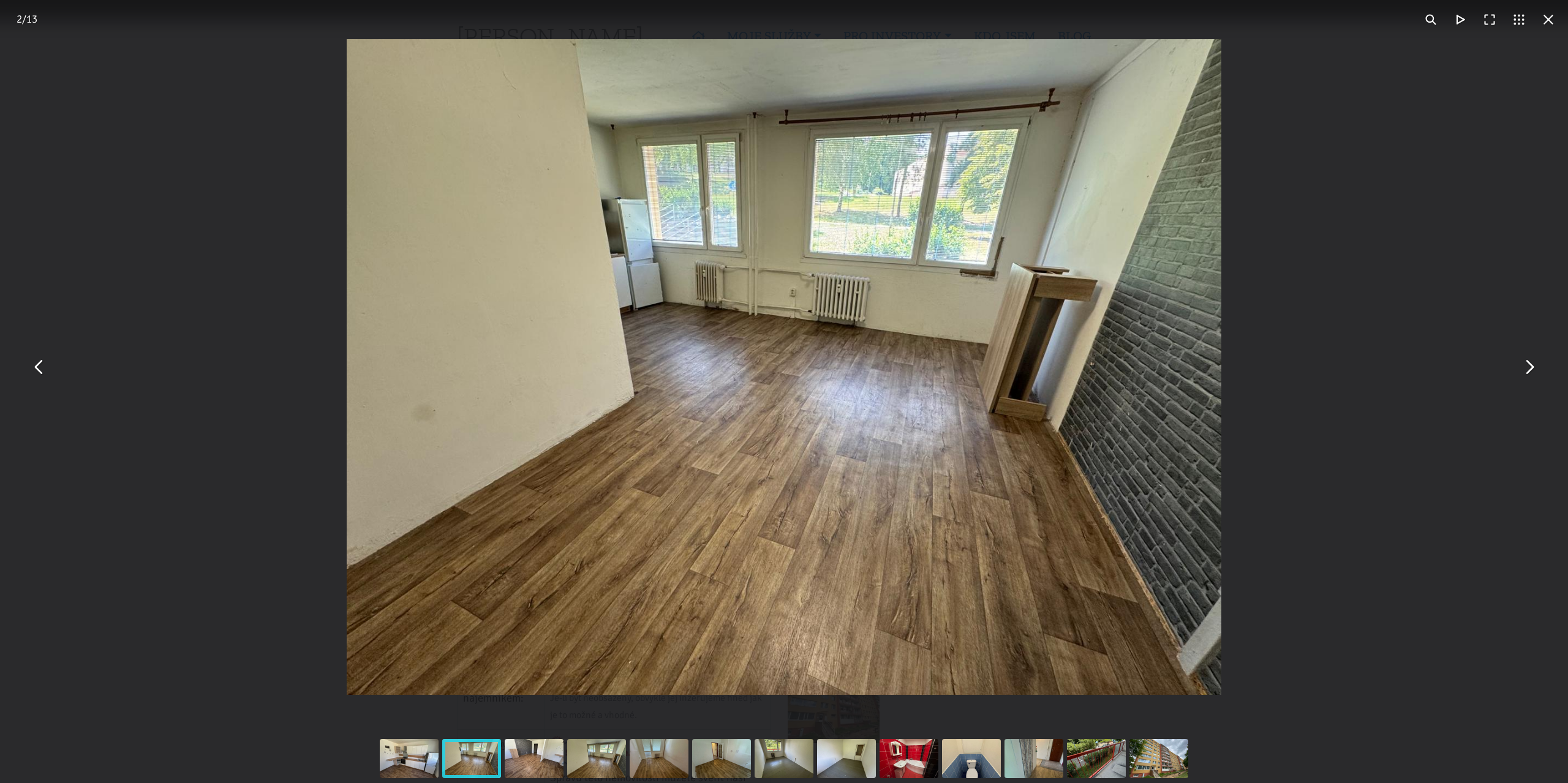
click at [1528, 373] on button "You can close this modal content with the ESC key" at bounding box center [1528, 367] width 29 height 29
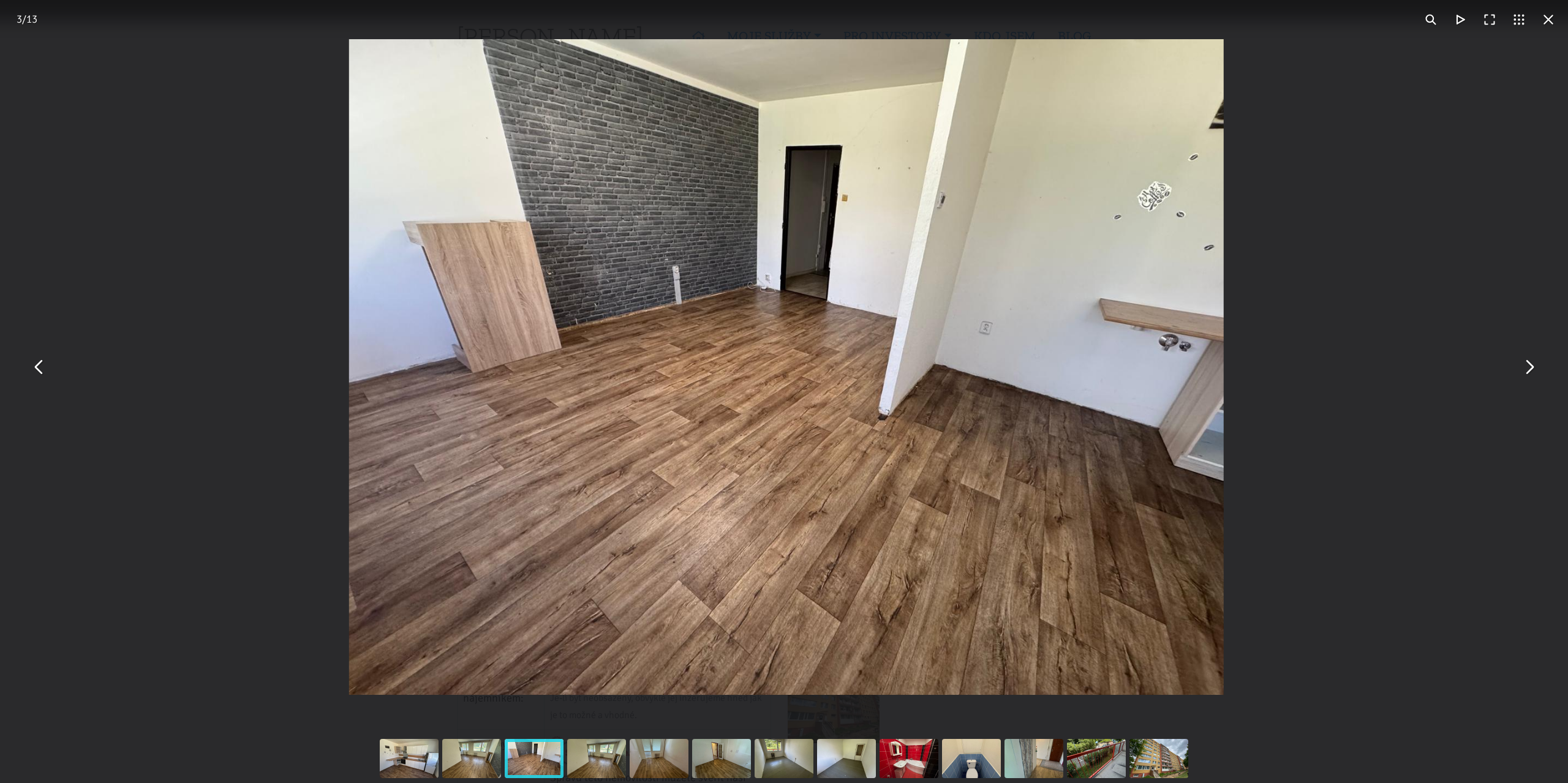
click at [1528, 373] on button "You can close this modal content with the ESC key" at bounding box center [1528, 367] width 29 height 29
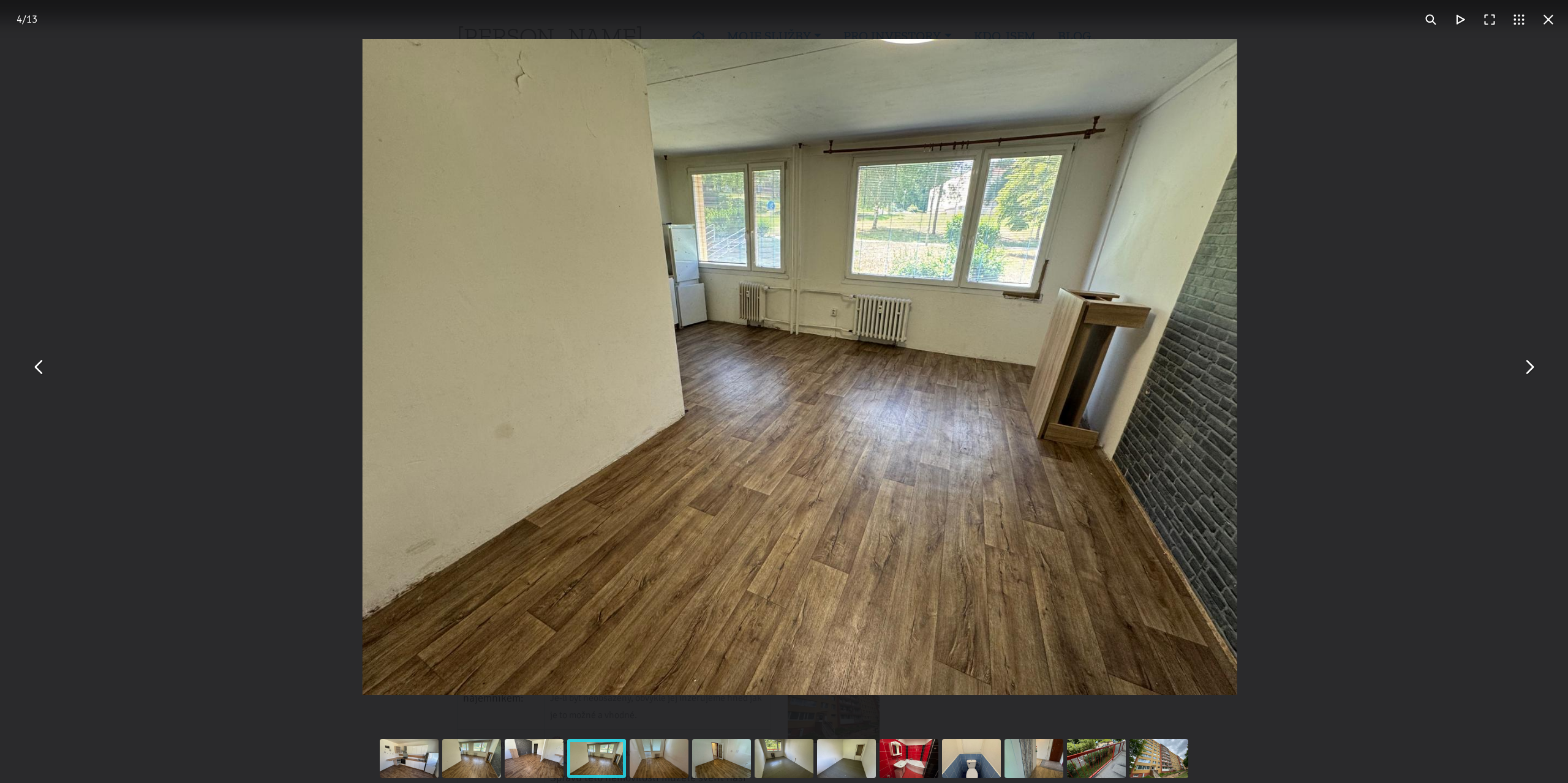
click at [1528, 373] on button "You can close this modal content with the ESC key" at bounding box center [1528, 367] width 29 height 29
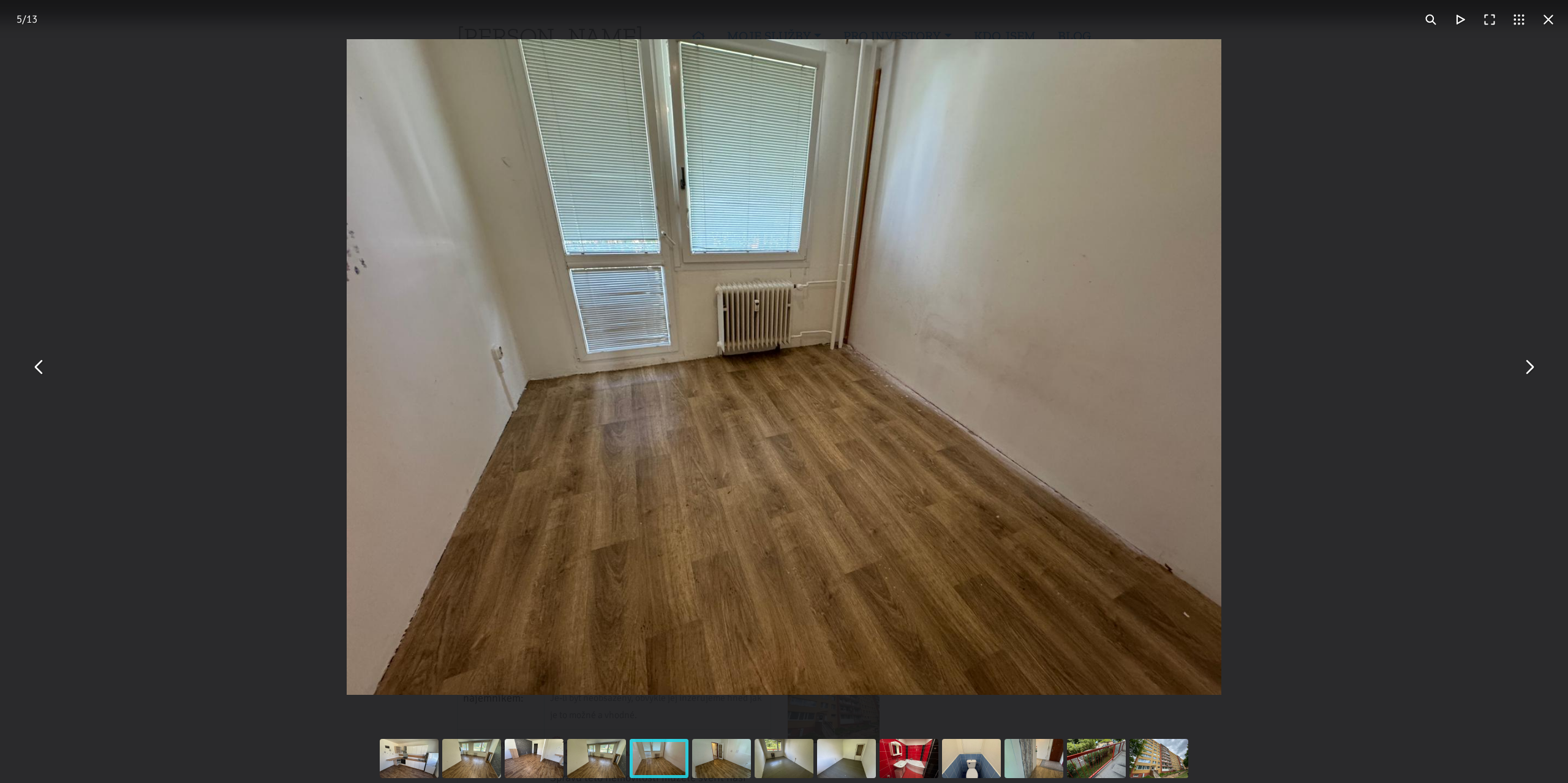
click at [1528, 373] on button "You can close this modal content with the ESC key" at bounding box center [1528, 367] width 29 height 29
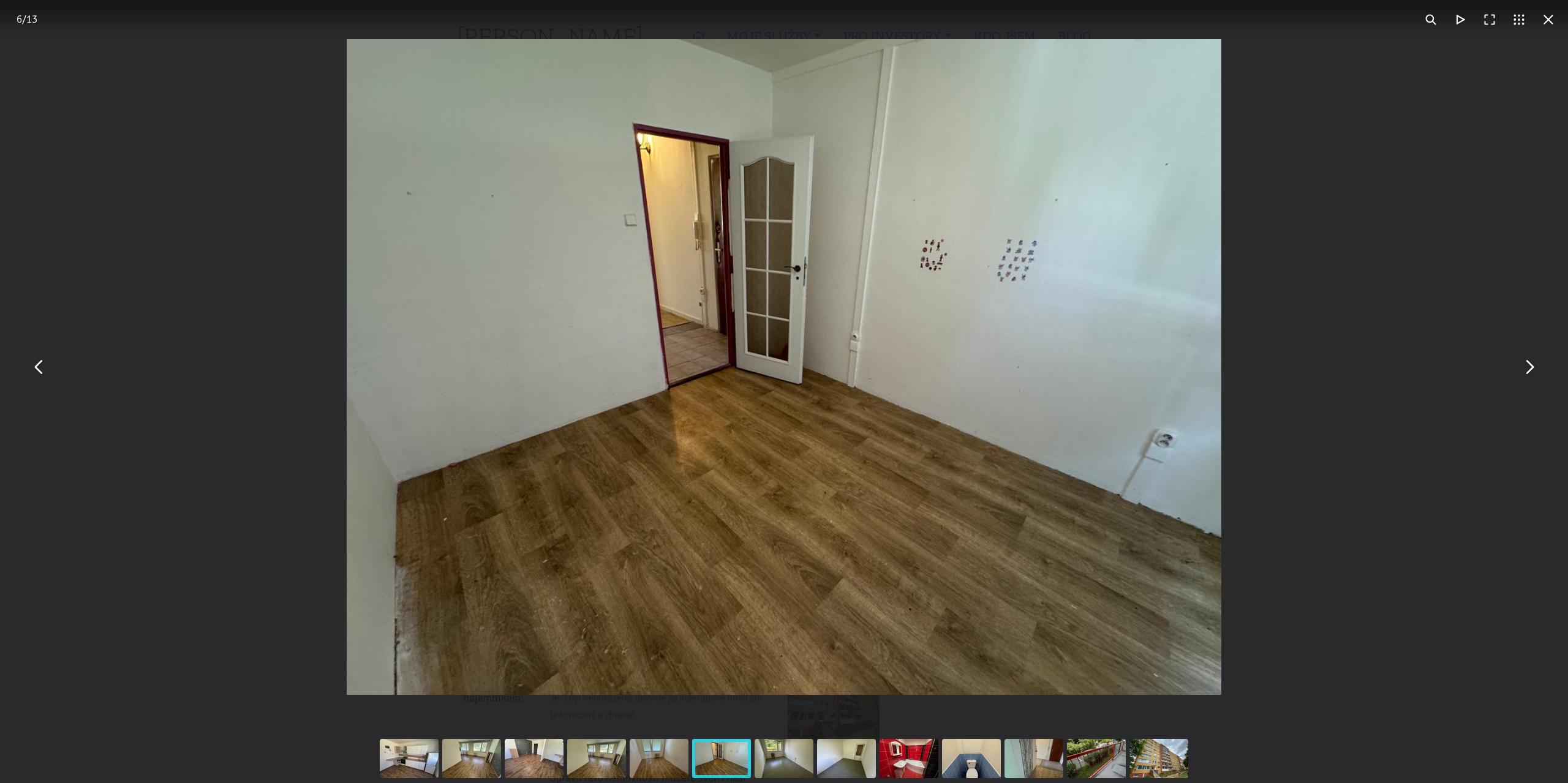
click at [1547, 20] on button "You can close this modal content with the ESC key" at bounding box center [1547, 19] width 29 height 29
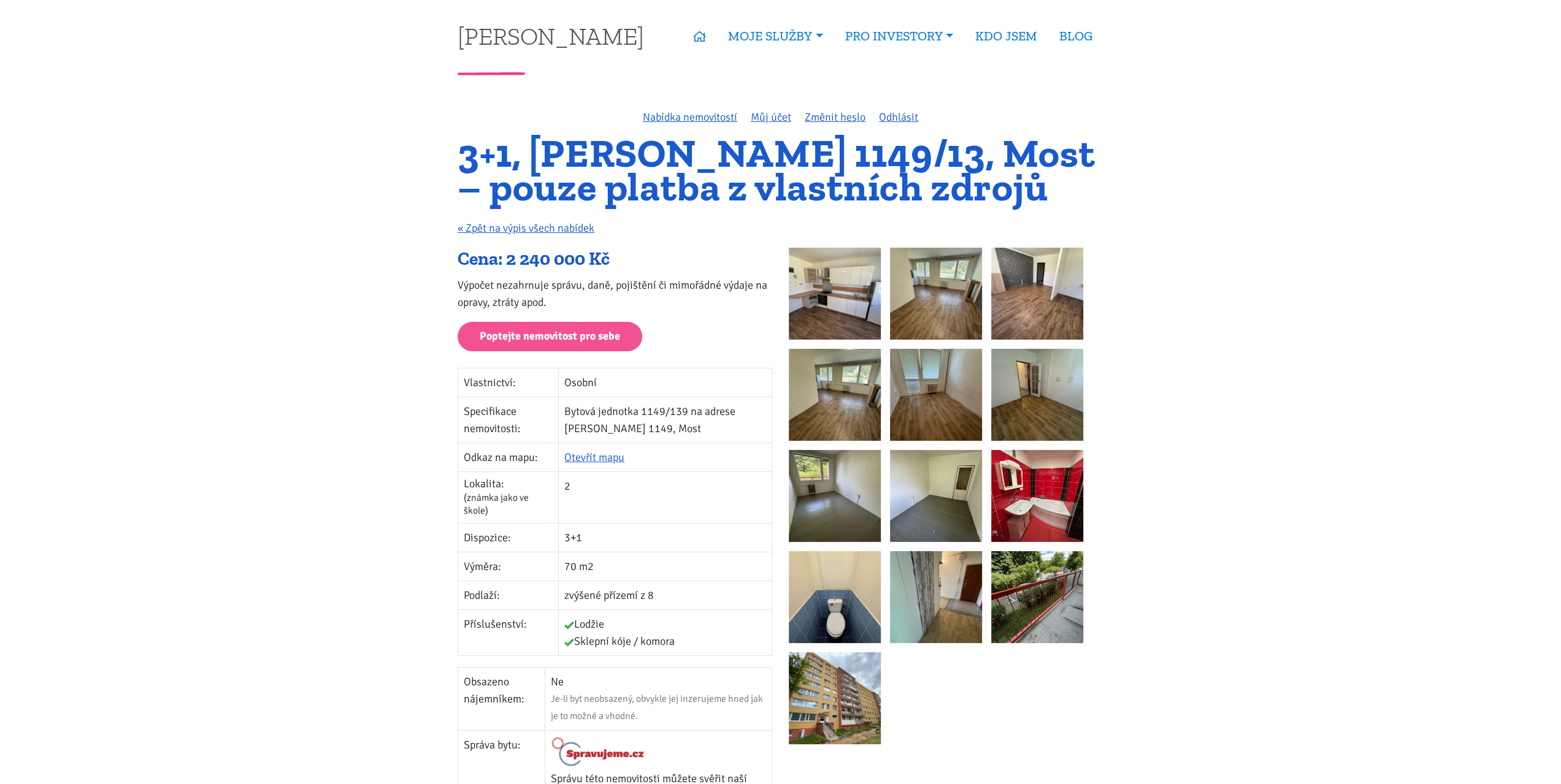
click at [584, 410] on td "Bytová jednotka 1149/139 na adrese Jaroslava Haška 1149, Most" at bounding box center [666, 420] width 214 height 46
click at [623, 410] on td "Bytová jednotka 1149/139 na adrese Jaroslava Haška 1149, Most" at bounding box center [666, 420] width 214 height 46
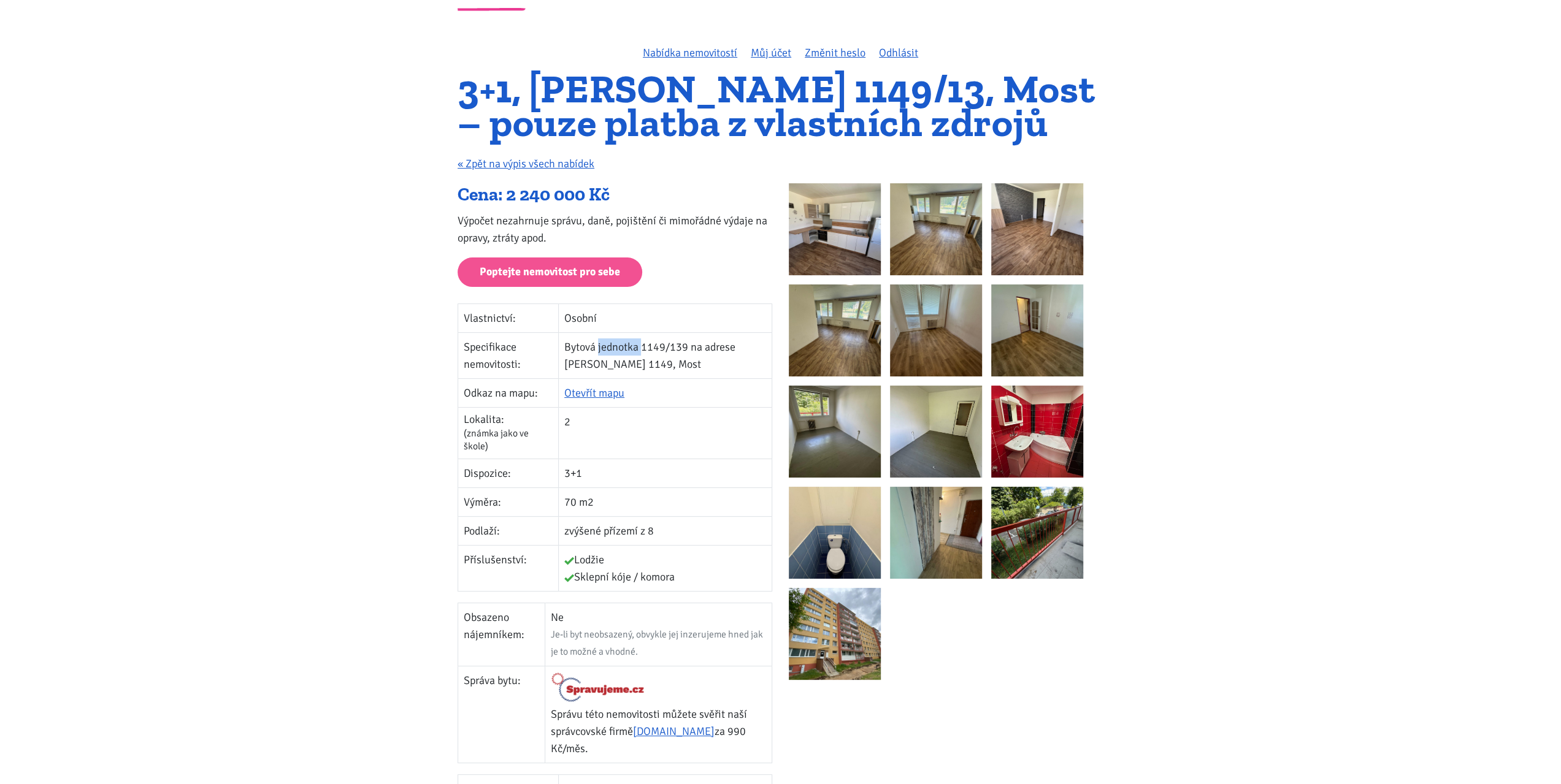
scroll to position [184, 0]
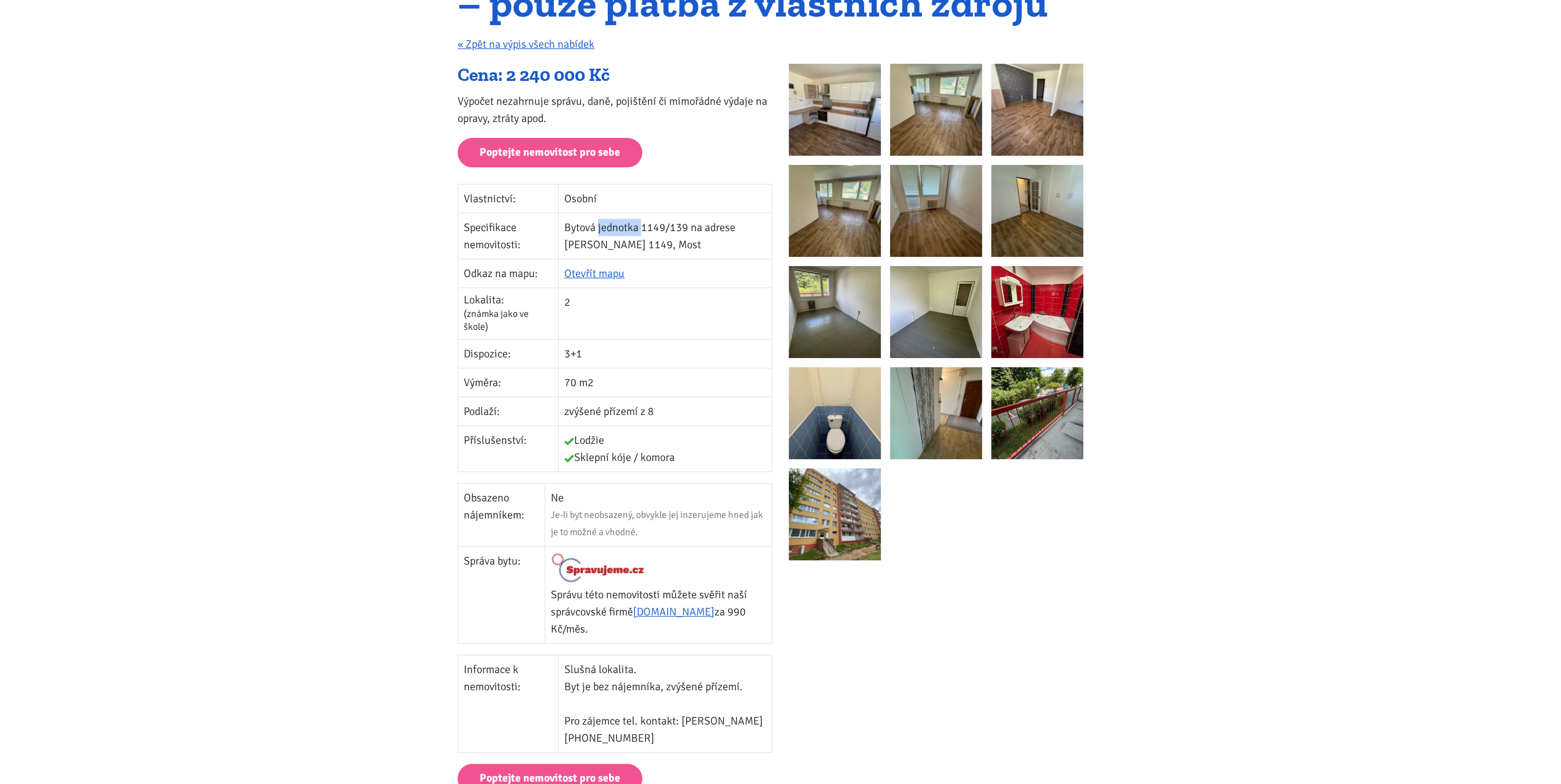
click at [569, 301] on td "2" at bounding box center [666, 313] width 214 height 51
click at [473, 298] on td "Lokalita: (známka jako ve škole)" at bounding box center [508, 313] width 101 height 51
click at [466, 197] on td "Vlastnictví:" at bounding box center [508, 199] width 101 height 28
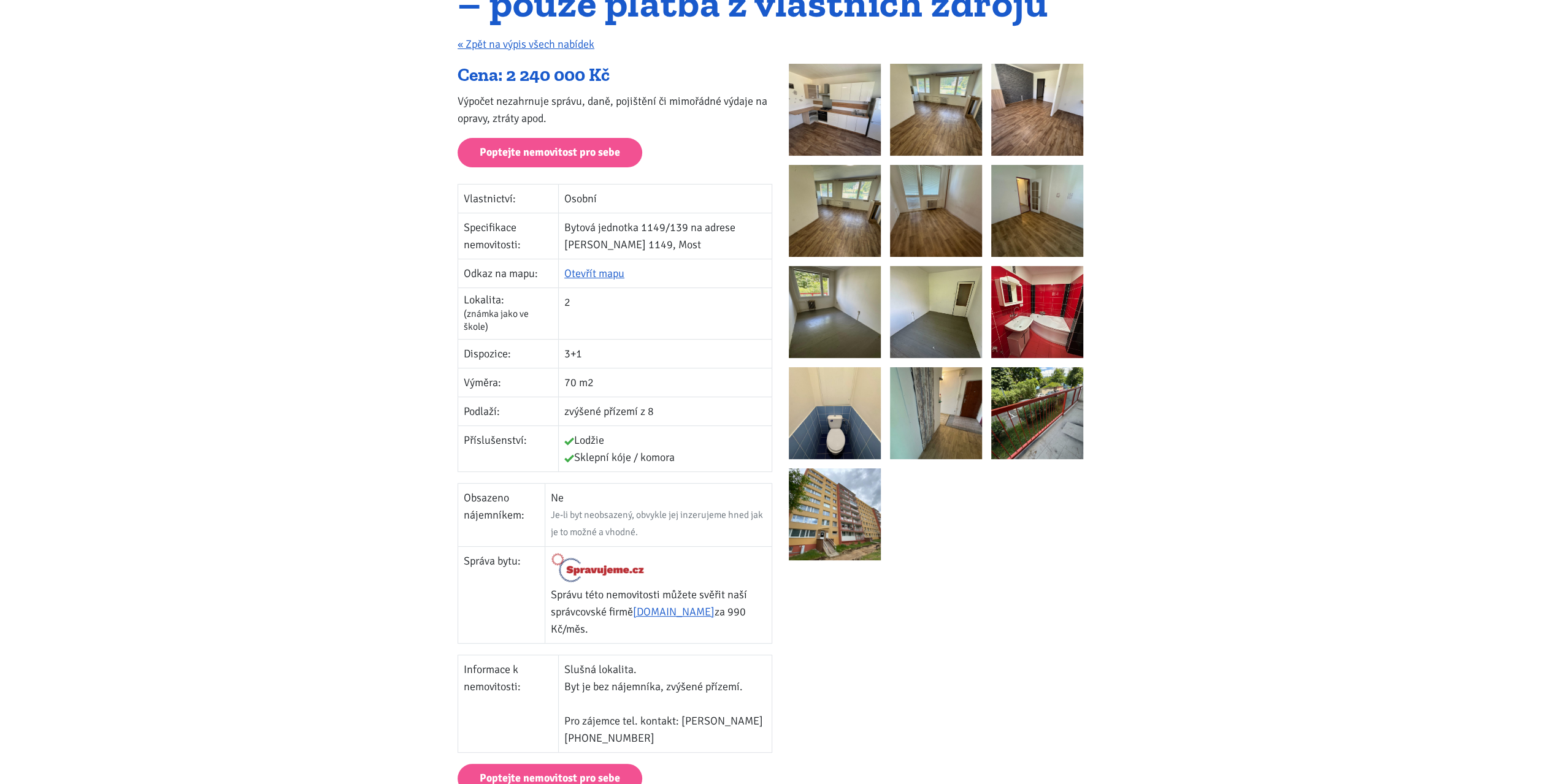
click at [466, 197] on td "Vlastnictví:" at bounding box center [508, 199] width 101 height 28
click at [470, 225] on td "Specifikace nemovitosti:" at bounding box center [508, 237] width 101 height 46
click at [473, 242] on td "Specifikace nemovitosti:" at bounding box center [508, 237] width 101 height 46
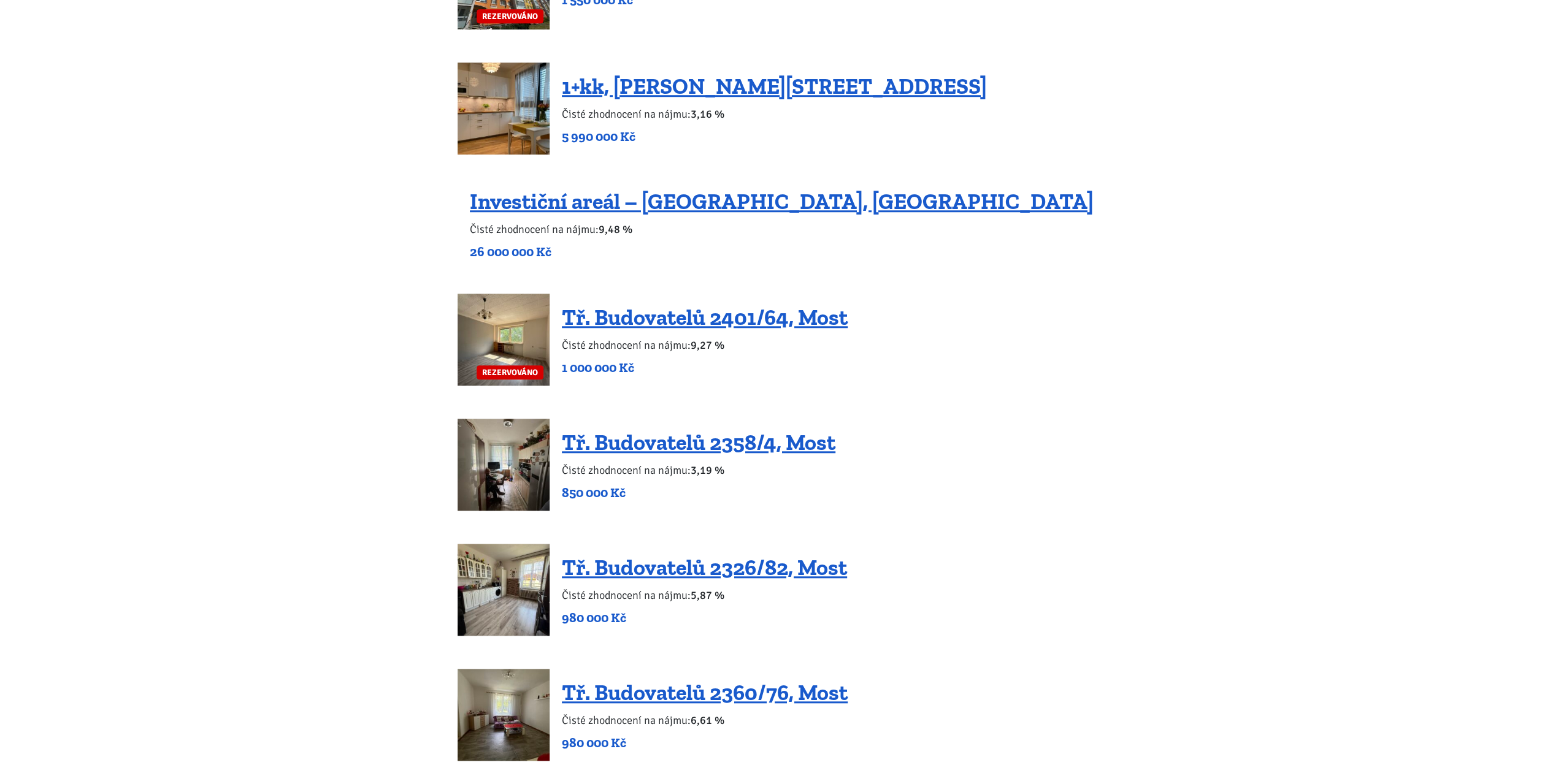
scroll to position [972, 0]
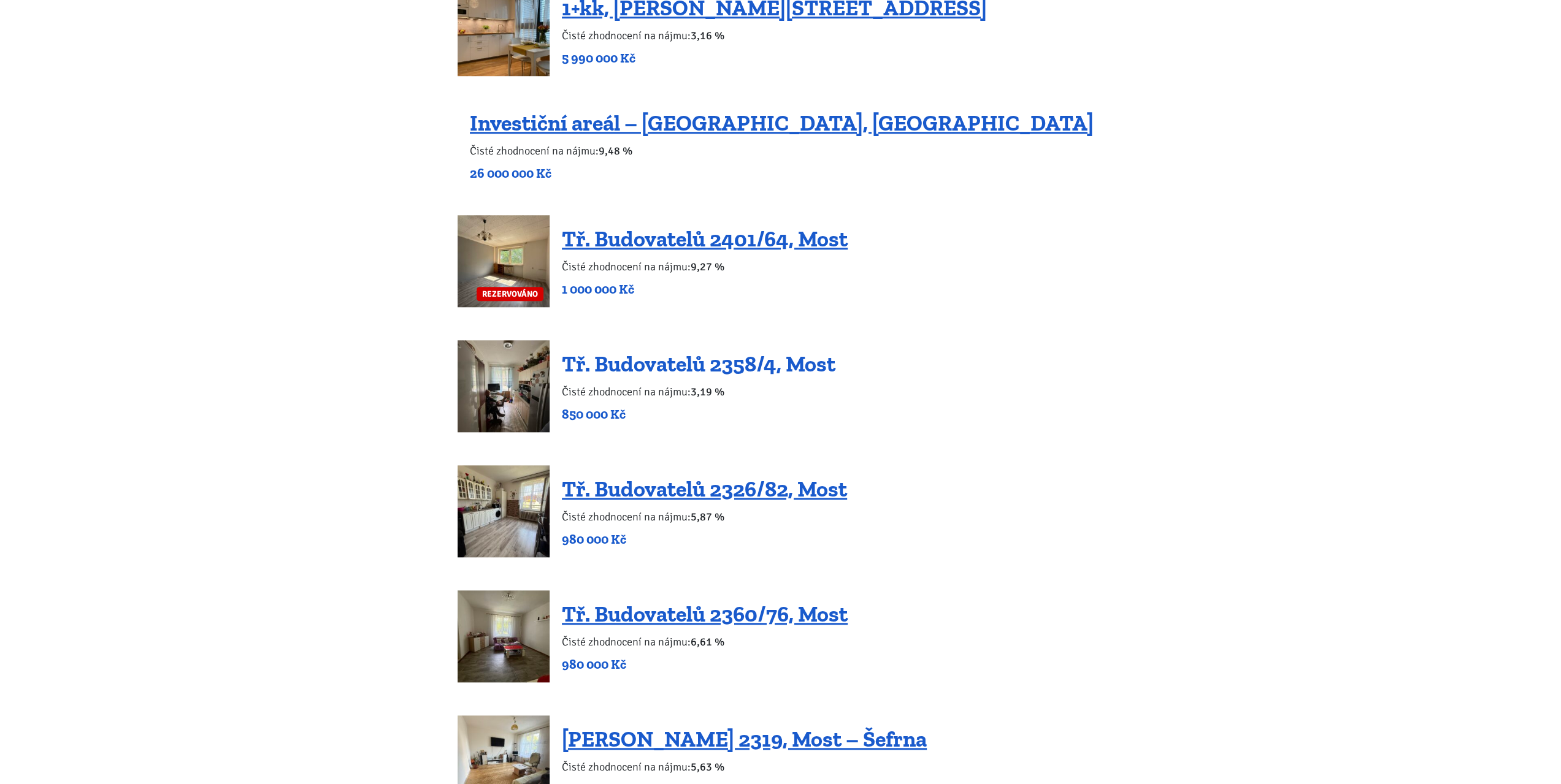
click at [762, 365] on link "Tř. Budovatelů 2358/4, Most" at bounding box center [699, 363] width 274 height 26
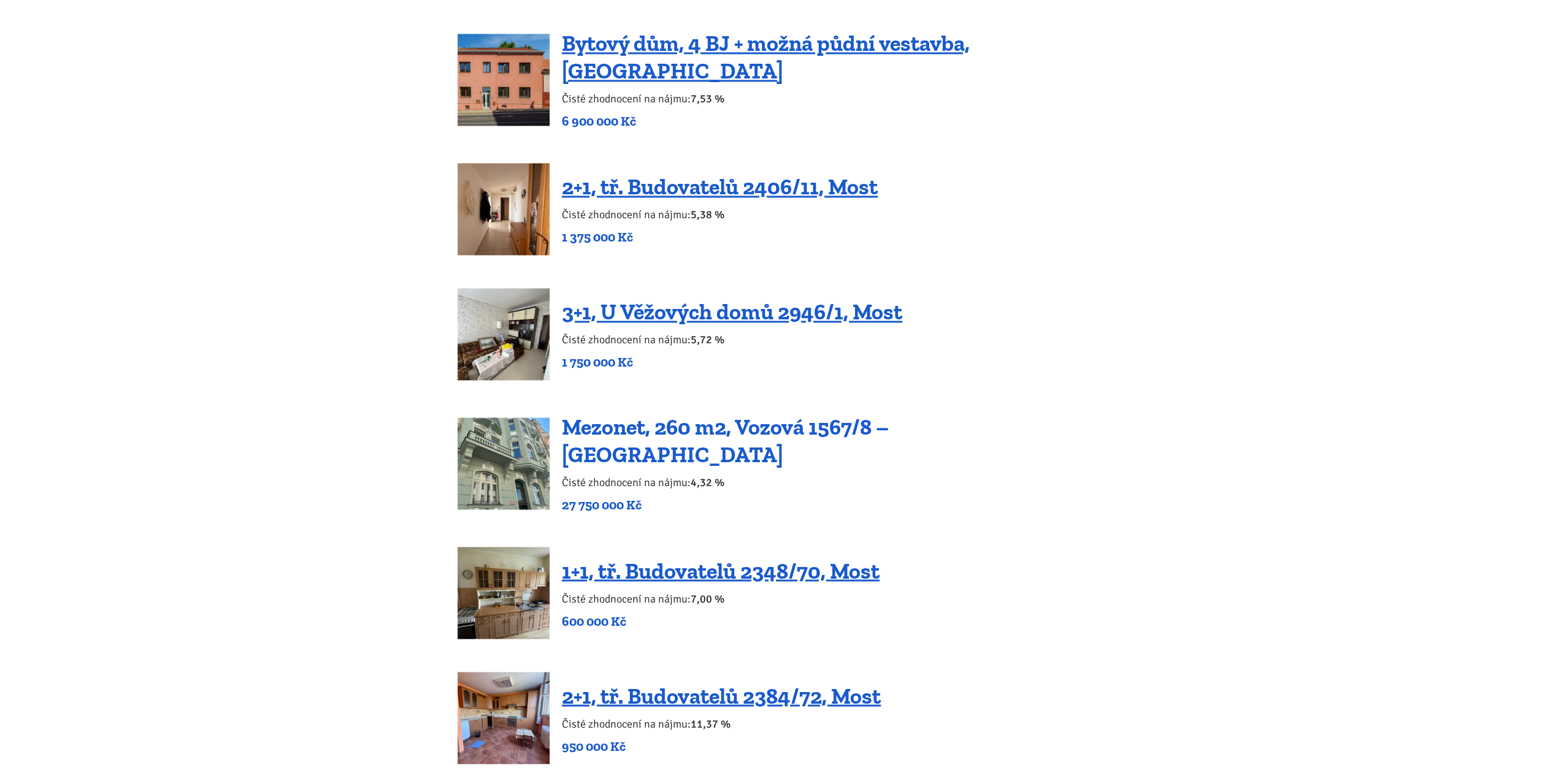
scroll to position [1827, 0]
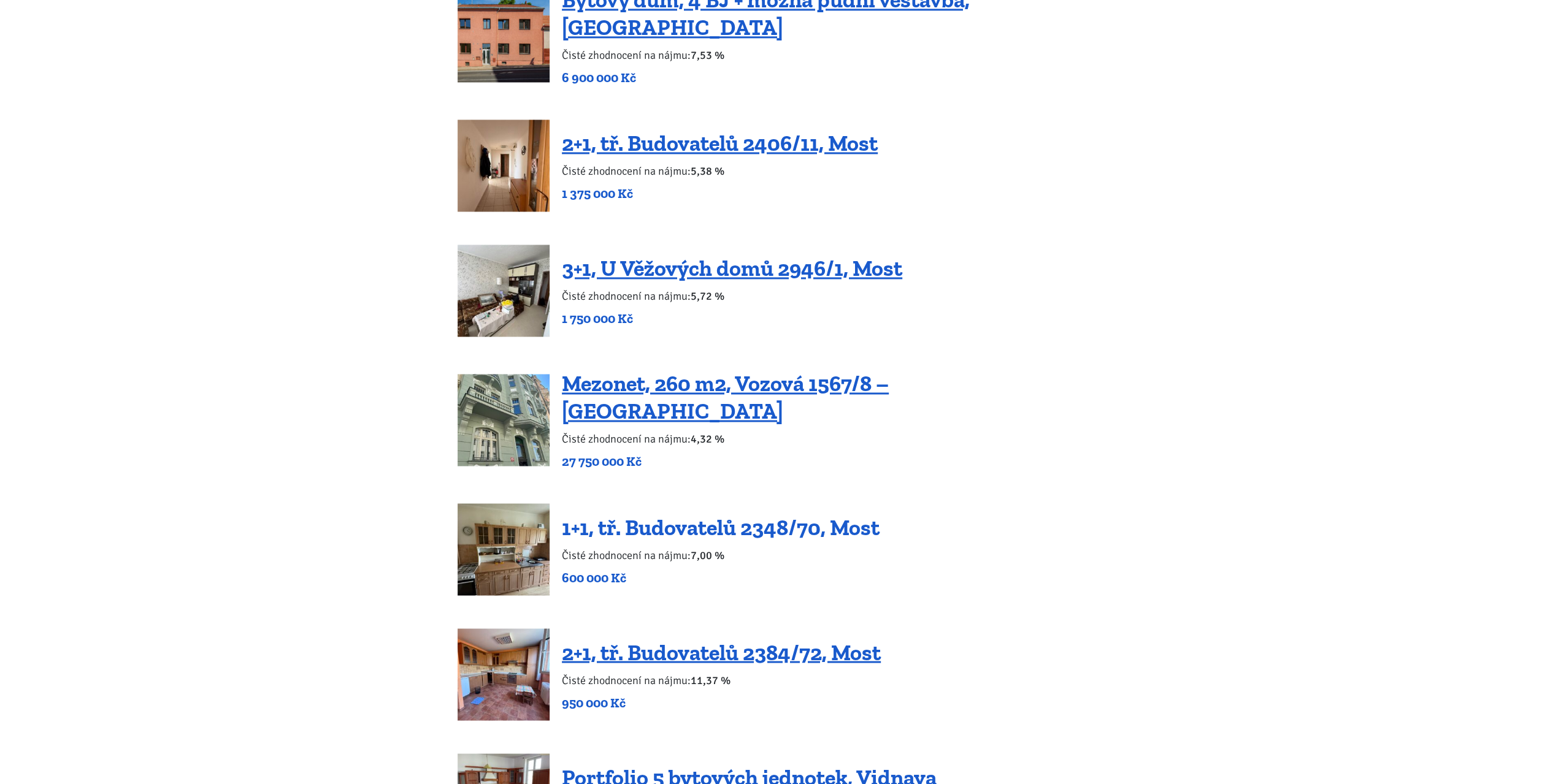
click at [731, 514] on link "1+1, tř. Budovatelů 2348/70, Most" at bounding box center [720, 526] width 317 height 26
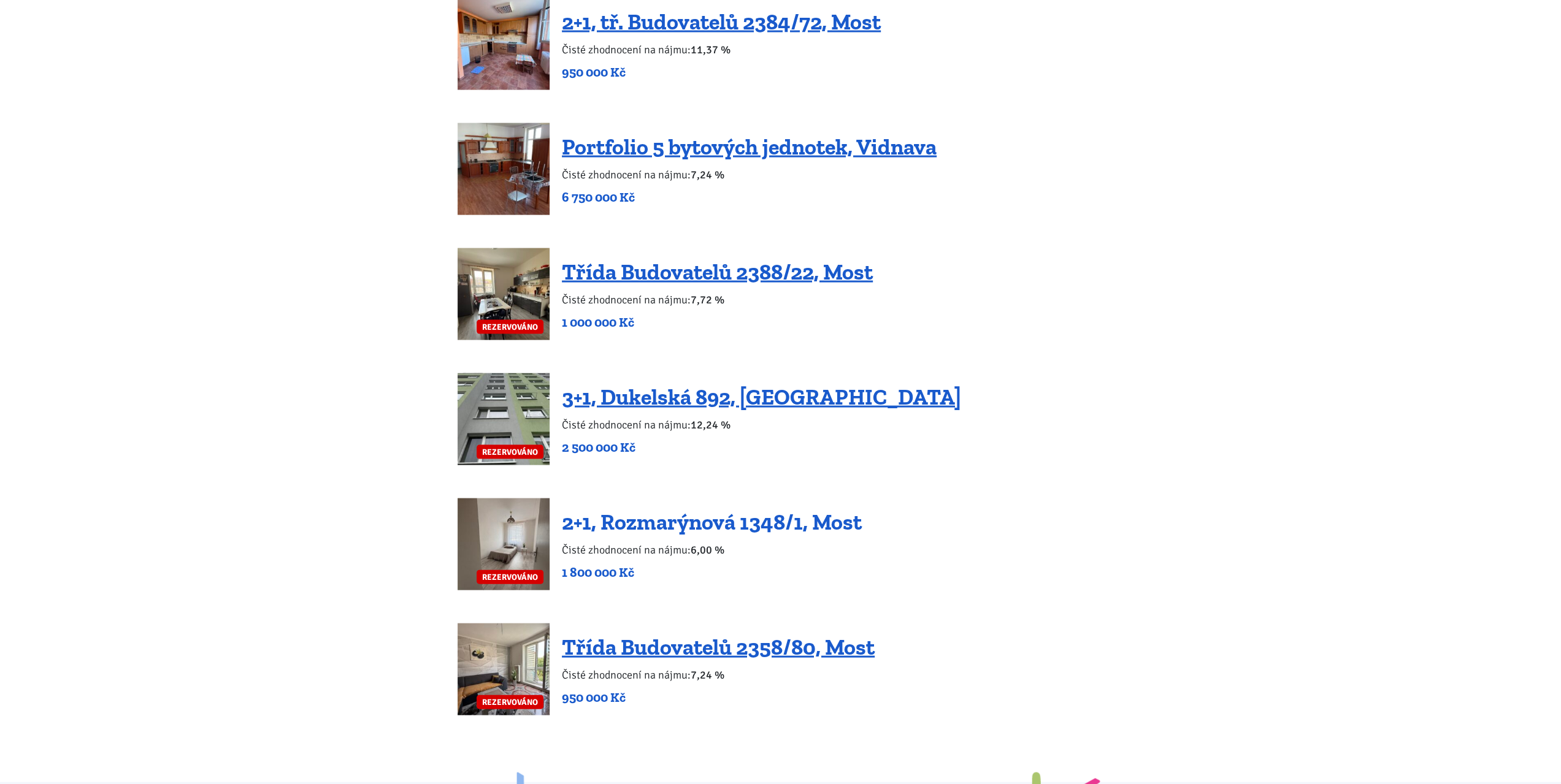
scroll to position [2497, 0]
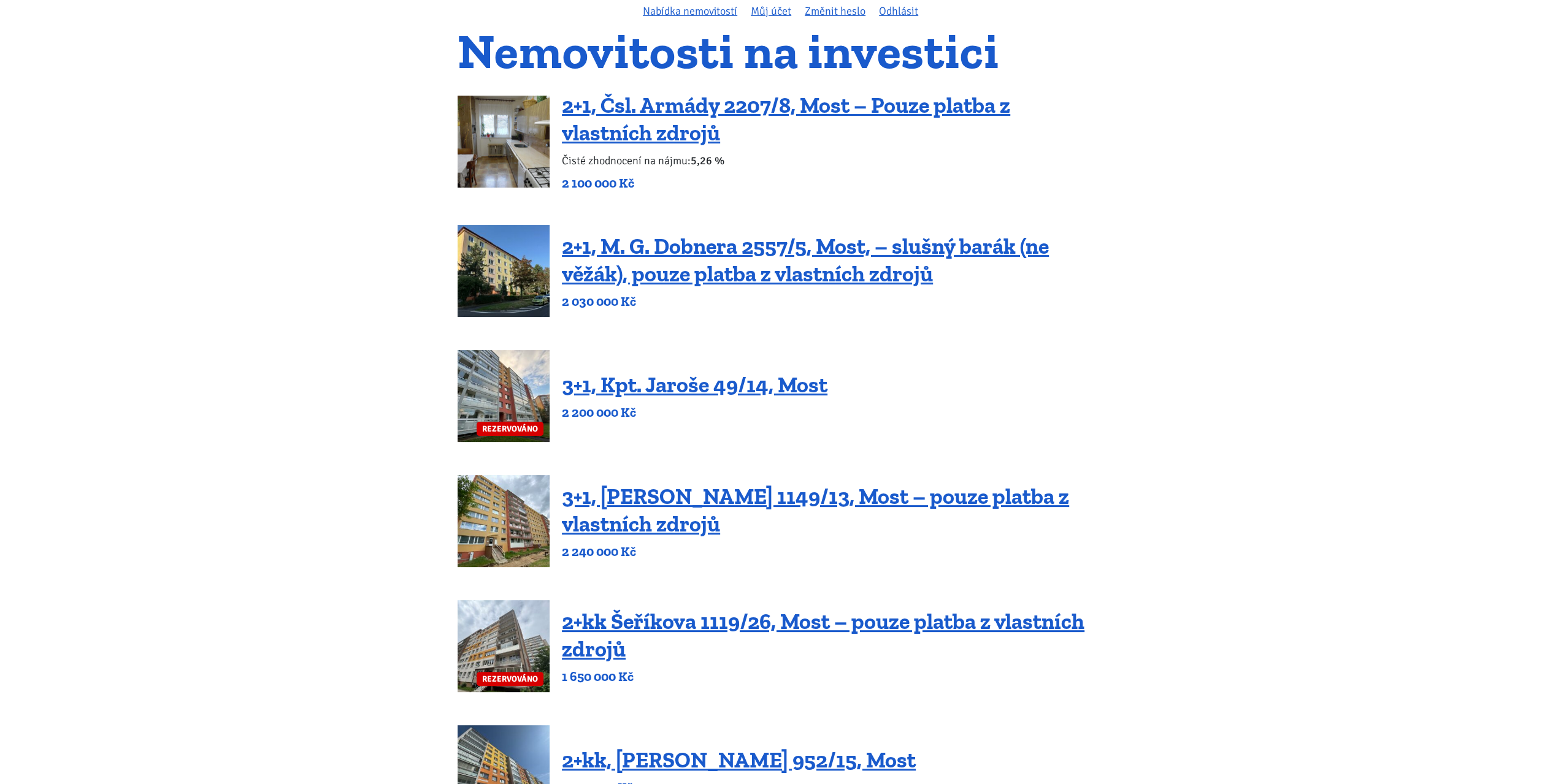
scroll to position [0, 0]
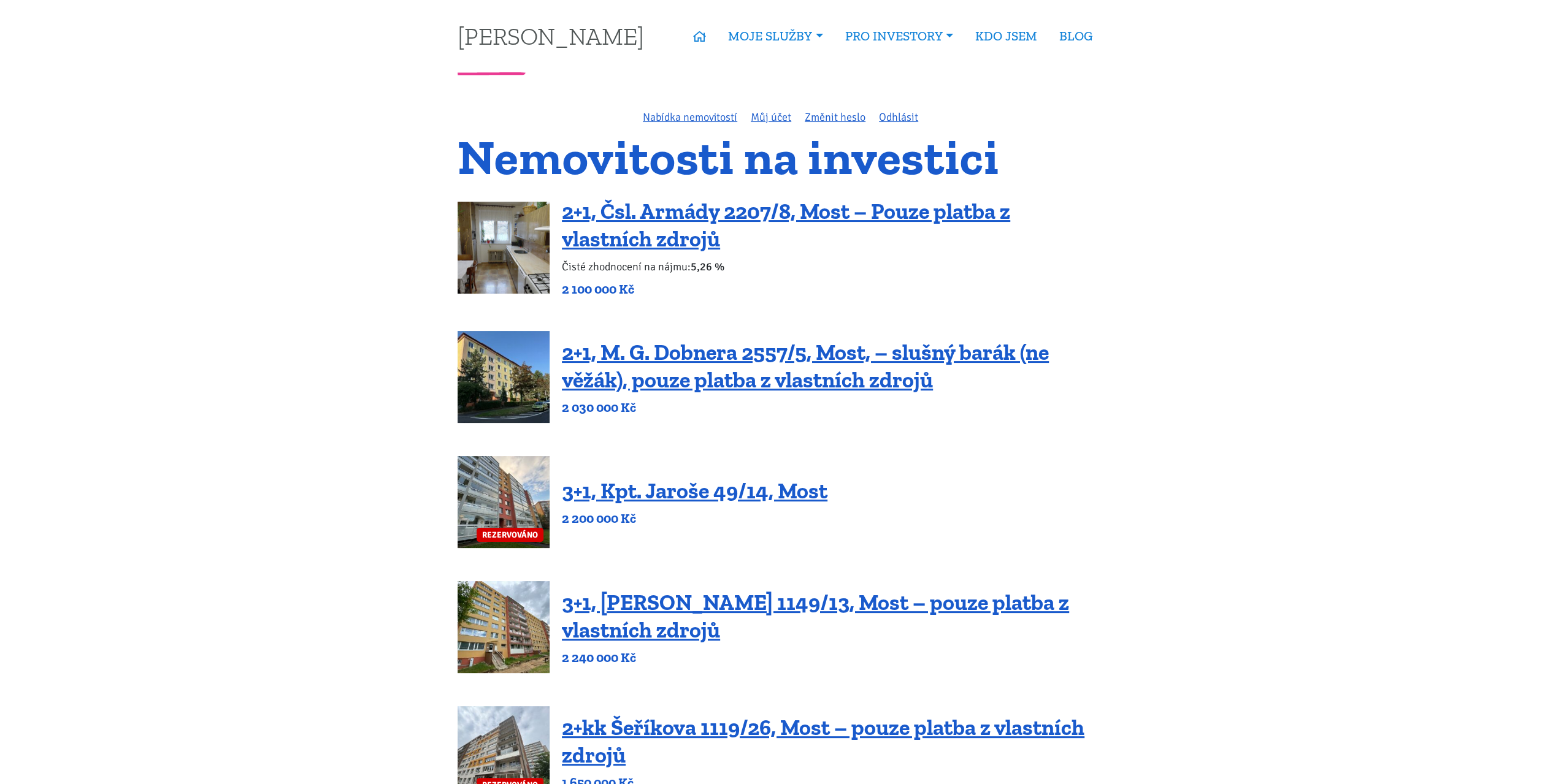
click at [724, 160] on h1 "Nemovitosti na investici" at bounding box center [780, 157] width 646 height 41
click at [724, 159] on h1 "Nemovitosti na investici" at bounding box center [780, 157] width 646 height 41
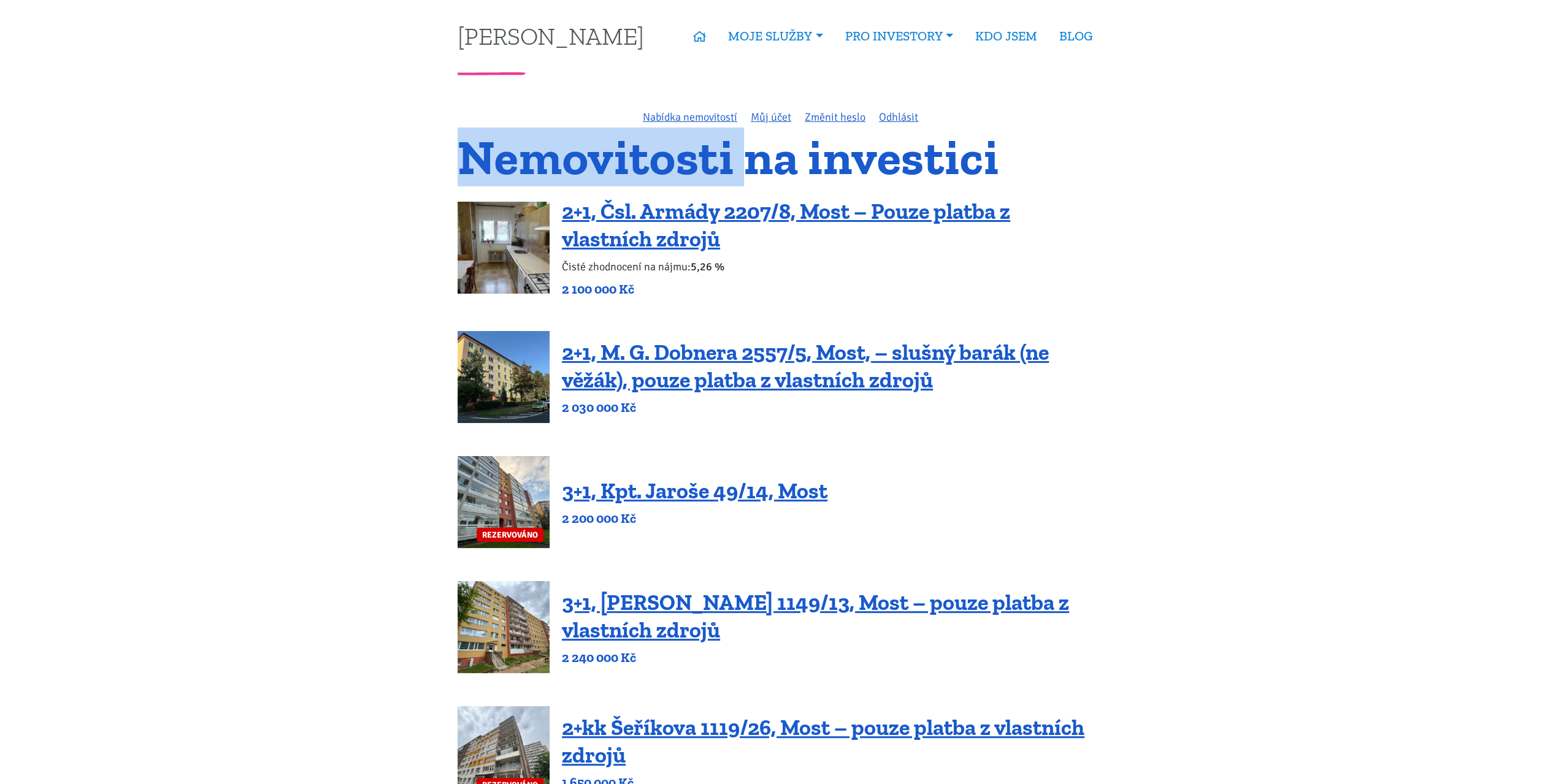
click at [724, 159] on h1 "Nemovitosti na investici" at bounding box center [780, 157] width 646 height 41
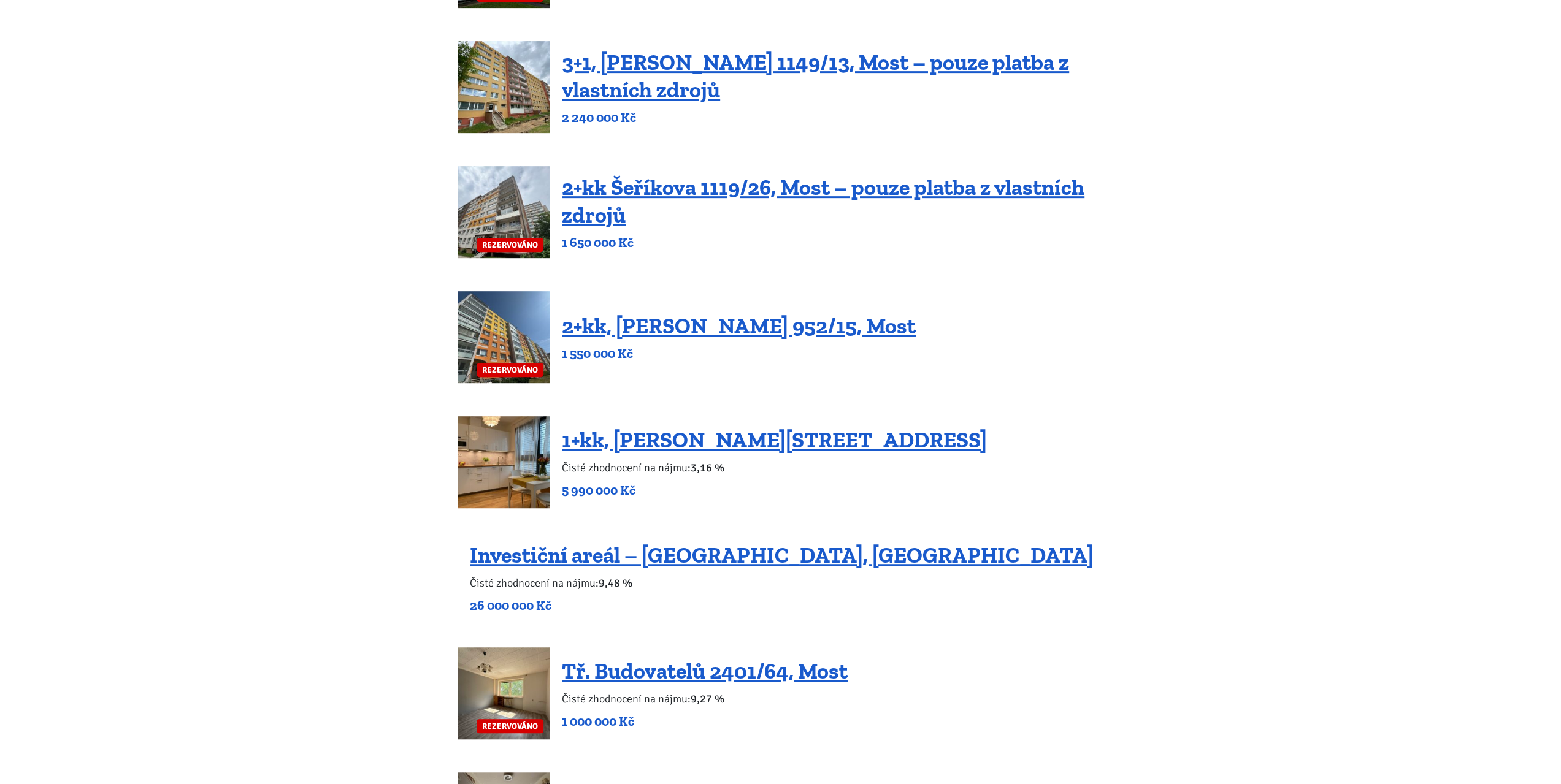
scroll to position [736, 0]
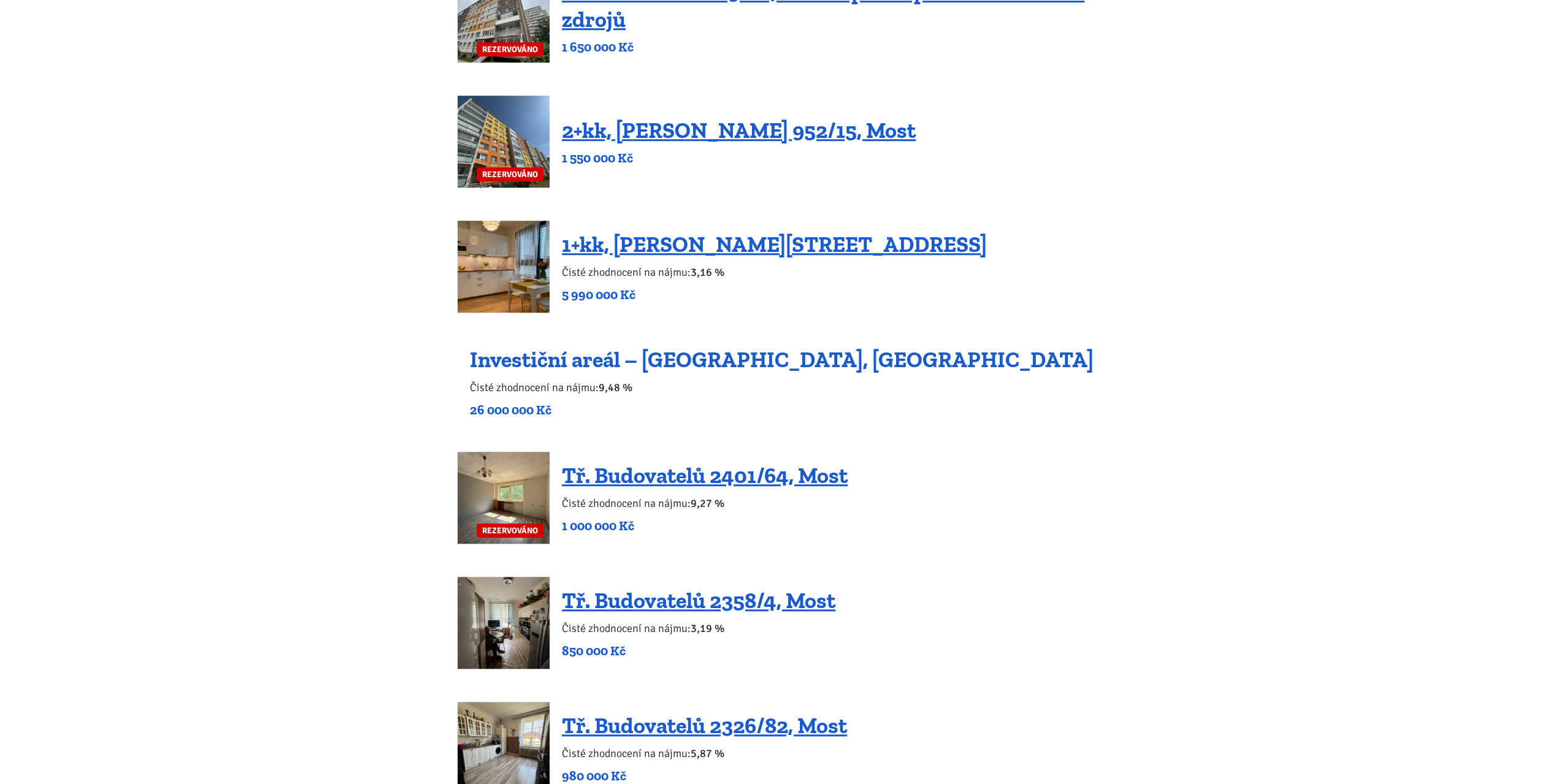
click at [734, 365] on link "Investiční areál – [GEOGRAPHIC_DATA], [GEOGRAPHIC_DATA]" at bounding box center [782, 359] width 624 height 26
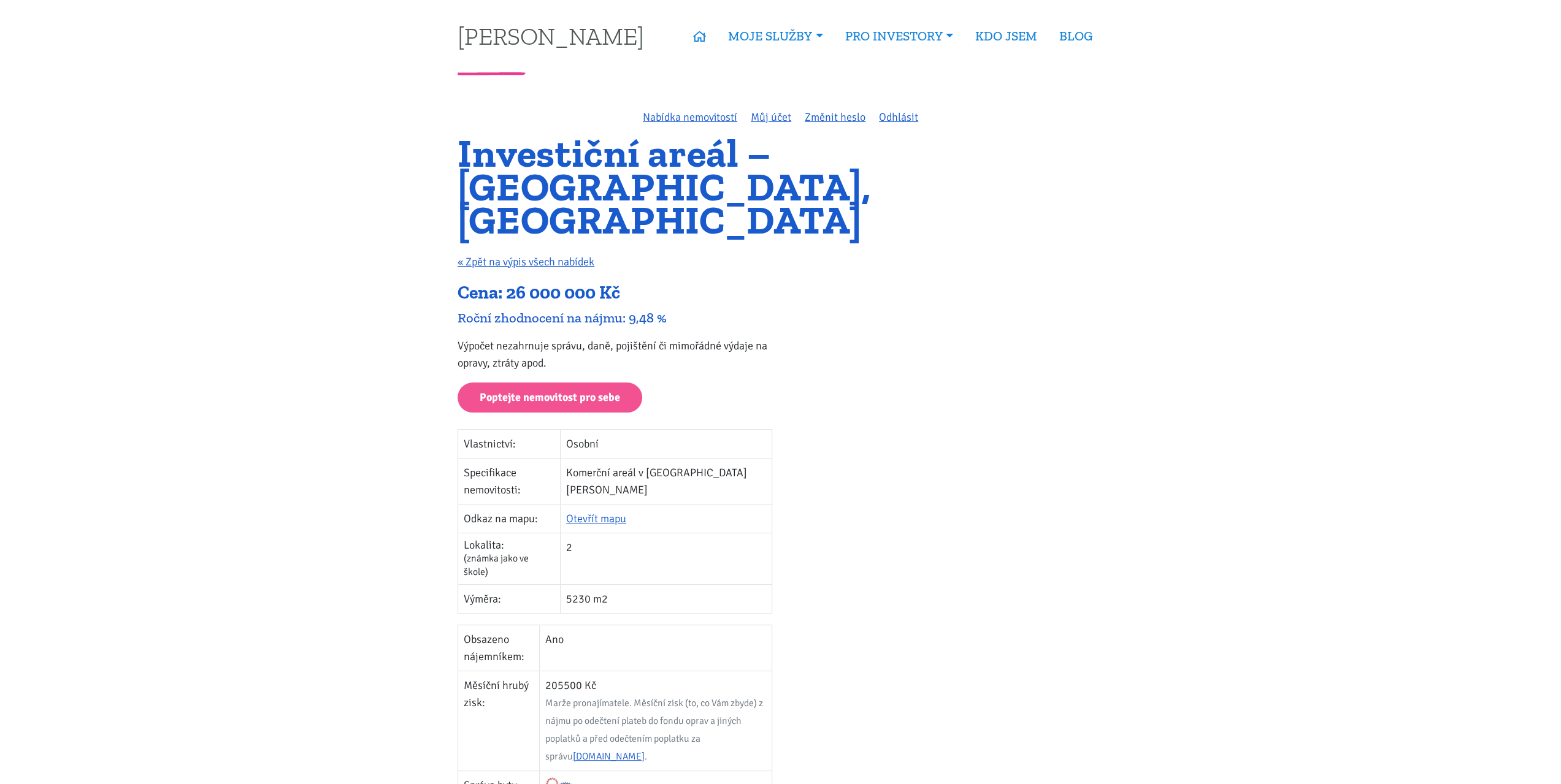
click at [565, 337] on p "Výpočet nezahrnuje správu, daně, pojištění či mimořádné výdaje na opravy, ztrát…" at bounding box center [614, 354] width 314 height 34
click at [690, 337] on p "Výpočet nezahrnuje správu, daně, pojištění či mimořádné výdaje na opravy, ztrát…" at bounding box center [614, 354] width 314 height 34
click at [637, 337] on p "Výpočet nezahrnuje správu, daně, pojištění či mimořádné výdaje na opravy, ztrát…" at bounding box center [614, 354] width 314 height 34
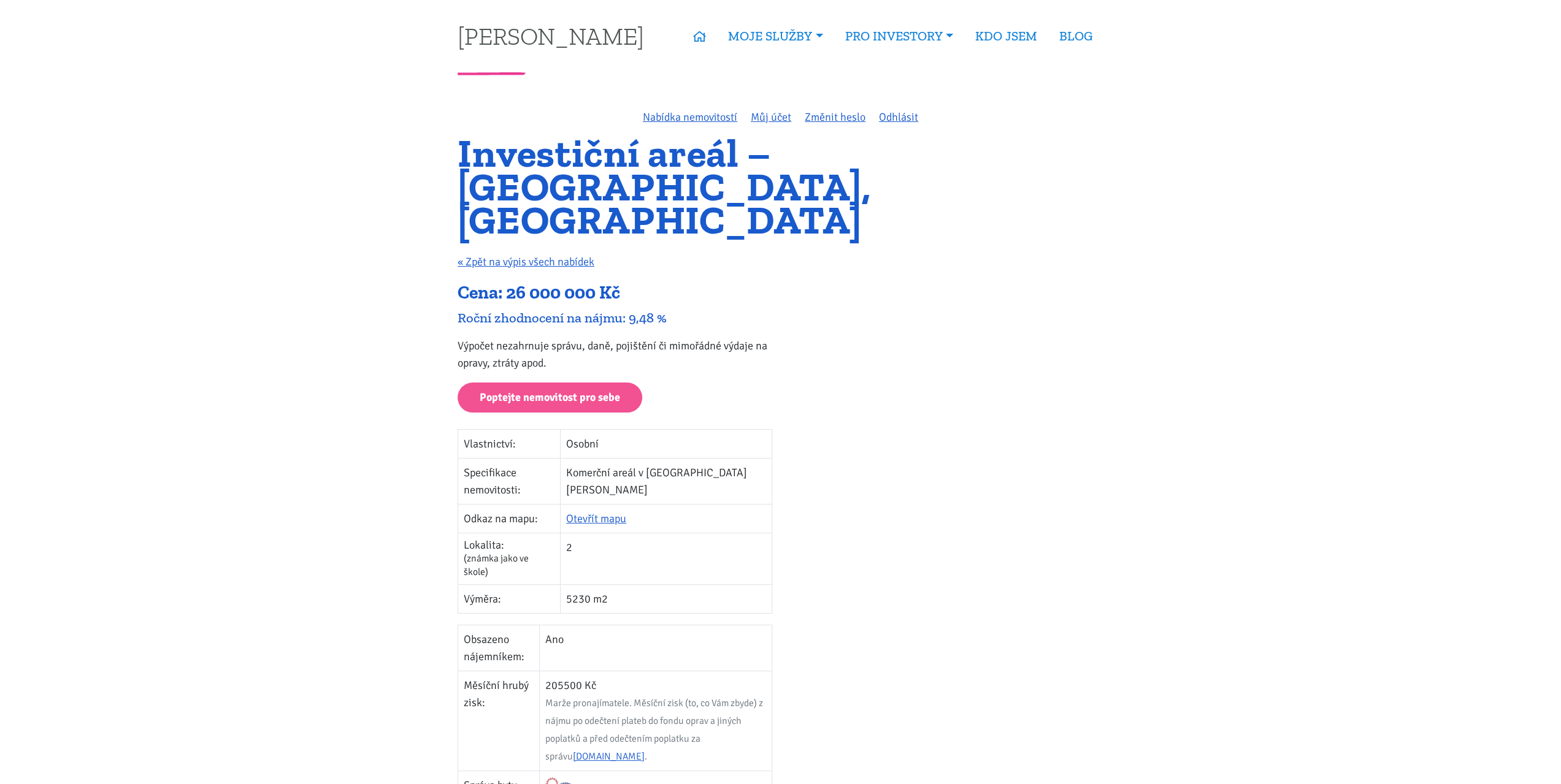
click at [637, 337] on p "Výpočet nezahrnuje správu, daně, pojištění či mimořádné výdaje na opravy, ztrát…" at bounding box center [614, 354] width 314 height 34
click at [573, 337] on p "Výpočet nezahrnuje správu, daně, pojištění či mimořádné výdaje na opravy, ztrát…" at bounding box center [614, 354] width 314 height 34
click at [944, 369] on div at bounding box center [946, 789] width 331 height 1015
